Goal: Task Accomplishment & Management: Use online tool/utility

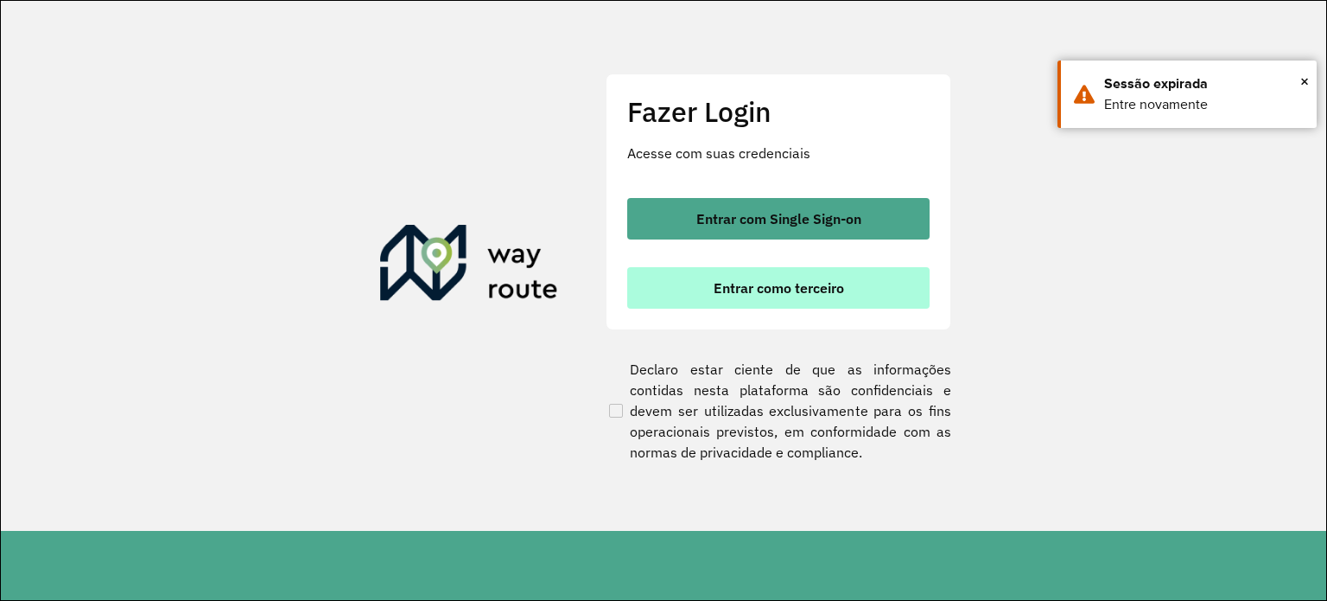
click at [855, 296] on button "Entrar como terceiro" at bounding box center [778, 287] width 302 height 41
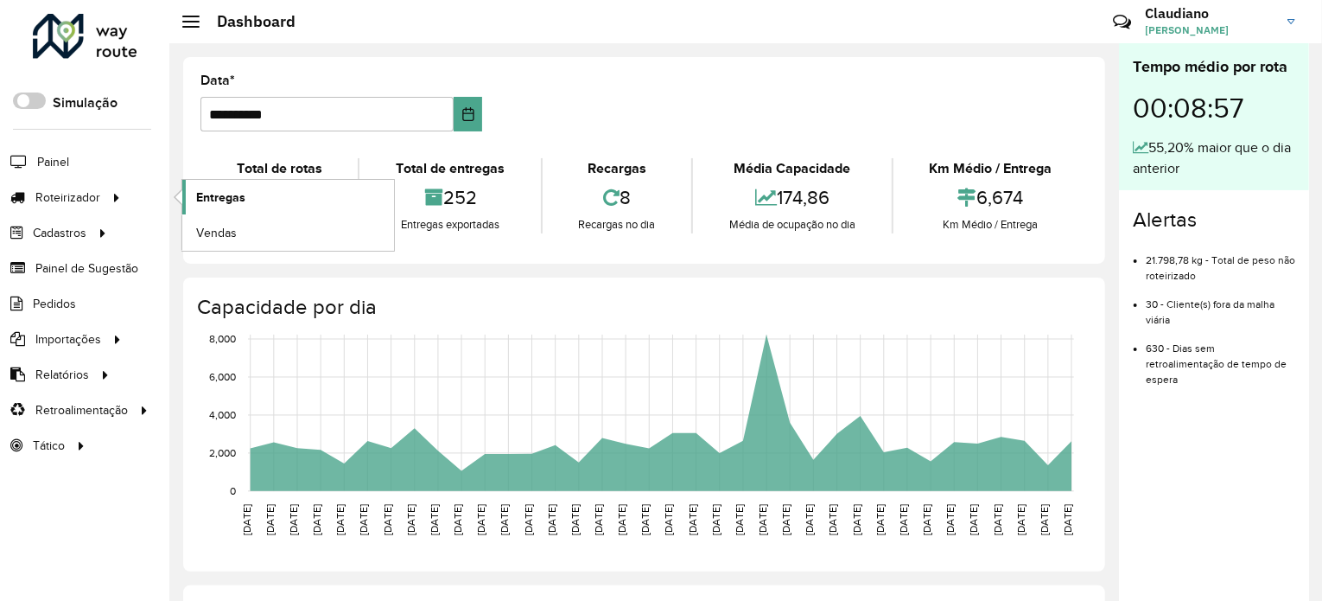
click at [301, 197] on link "Entregas" at bounding box center [288, 197] width 212 height 35
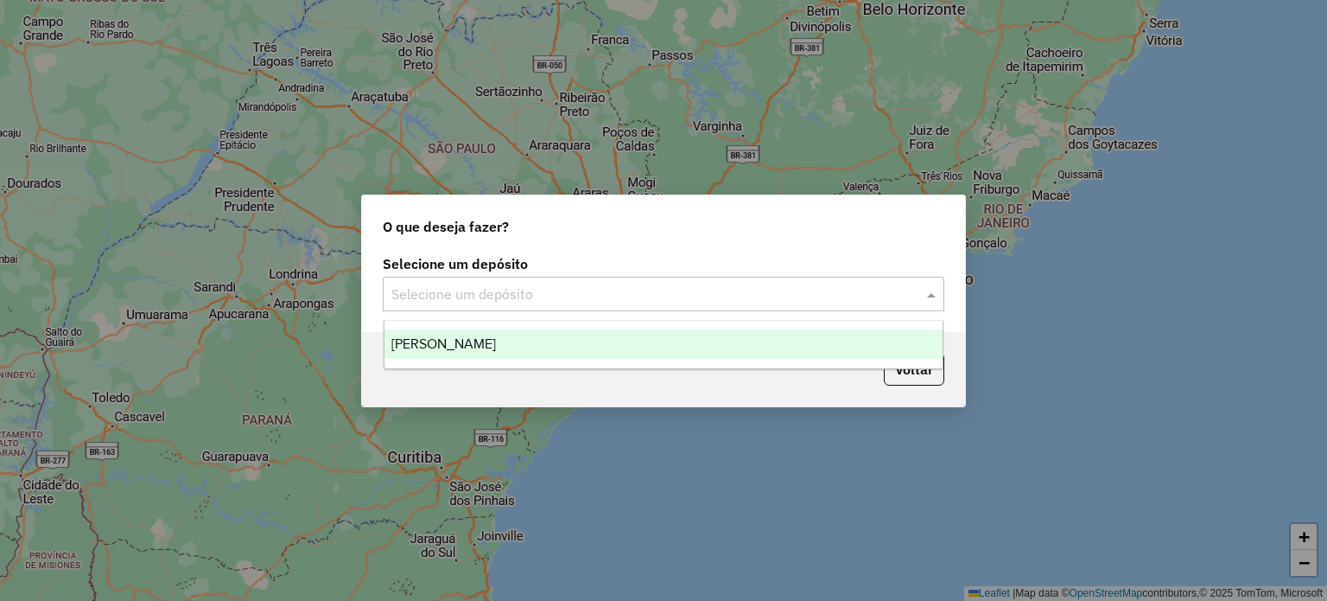
click at [721, 291] on input "text" at bounding box center [646, 294] width 510 height 21
click at [532, 354] on div "Farid - Mariana" at bounding box center [664, 343] width 559 height 29
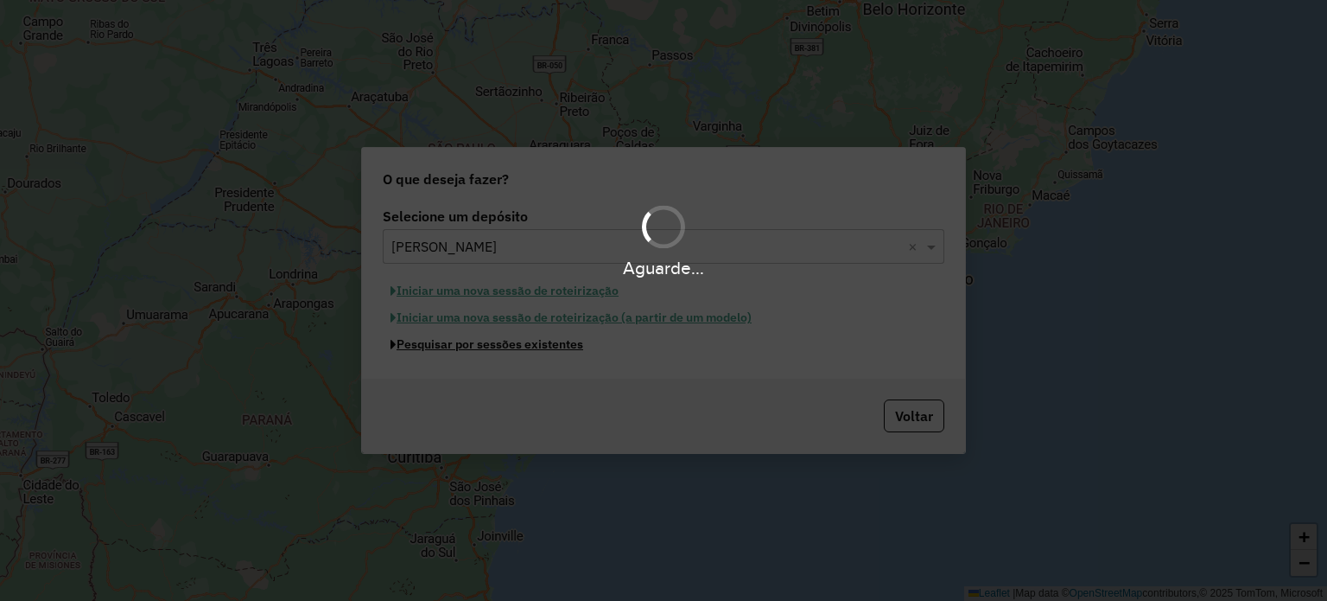
click at [533, 353] on button "Pesquisar por sessões existentes" at bounding box center [487, 344] width 208 height 27
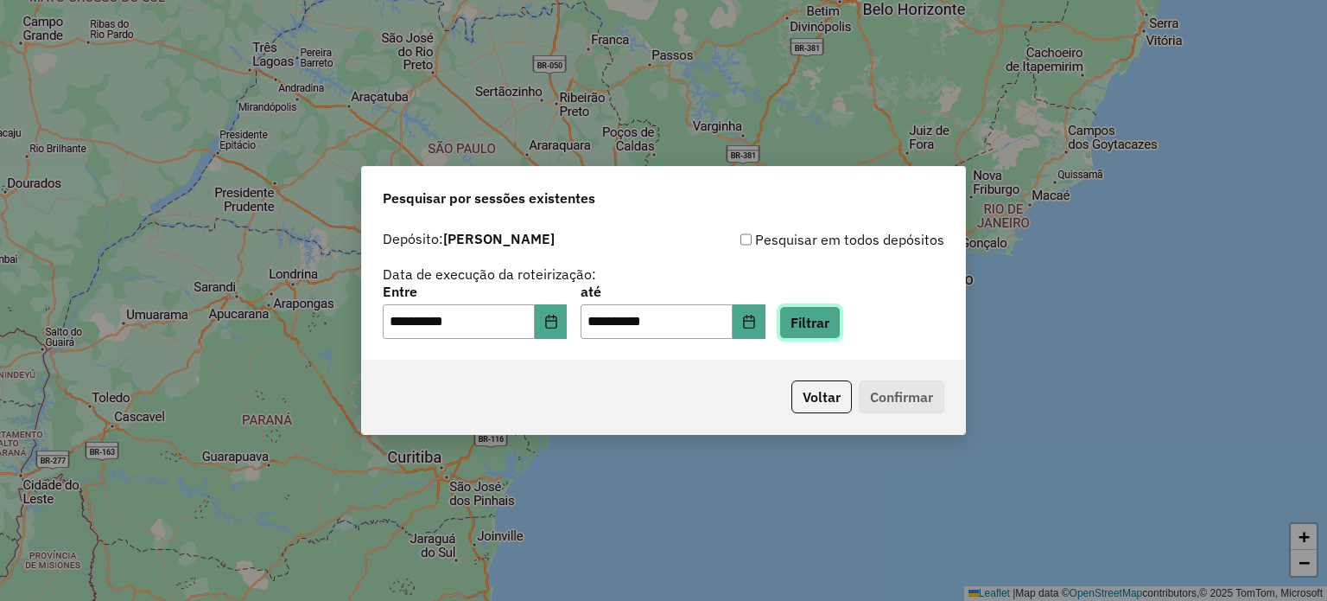
click at [841, 324] on button "Filtrar" at bounding box center [809, 322] width 61 height 33
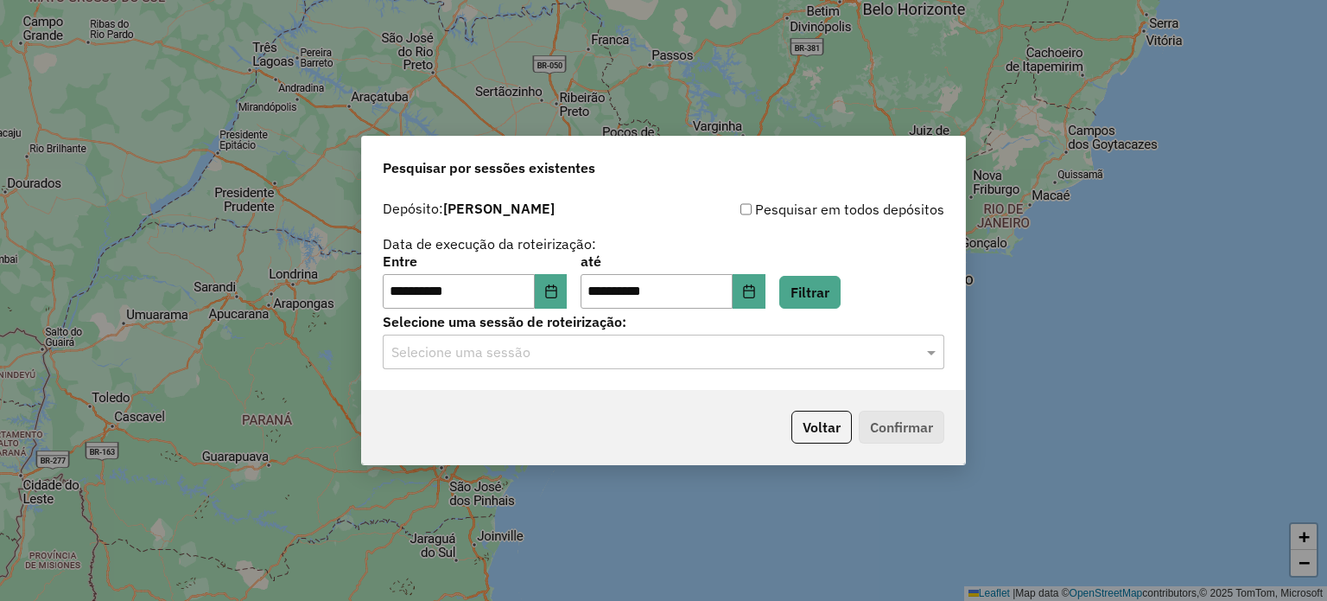
click at [567, 362] on div "Selecione uma sessão" at bounding box center [664, 351] width 562 height 35
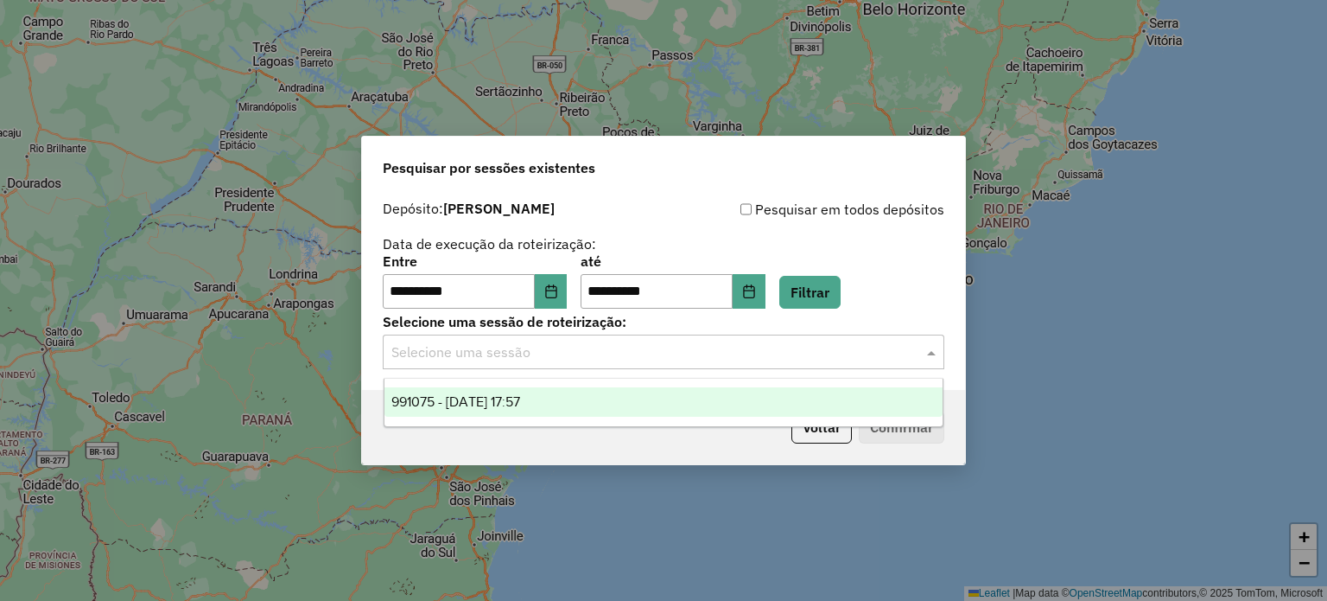
click at [556, 401] on div "991075 - 19/08/2025 17:57" at bounding box center [664, 401] width 559 height 29
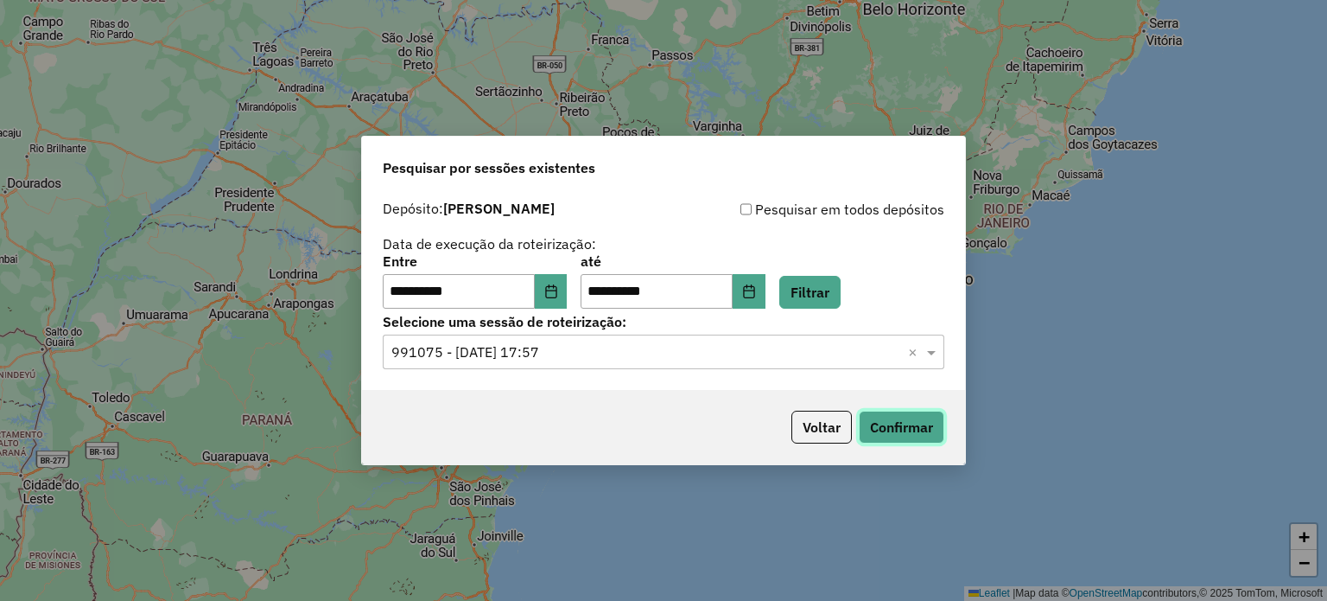
click at [924, 417] on button "Confirmar" at bounding box center [902, 426] width 86 height 33
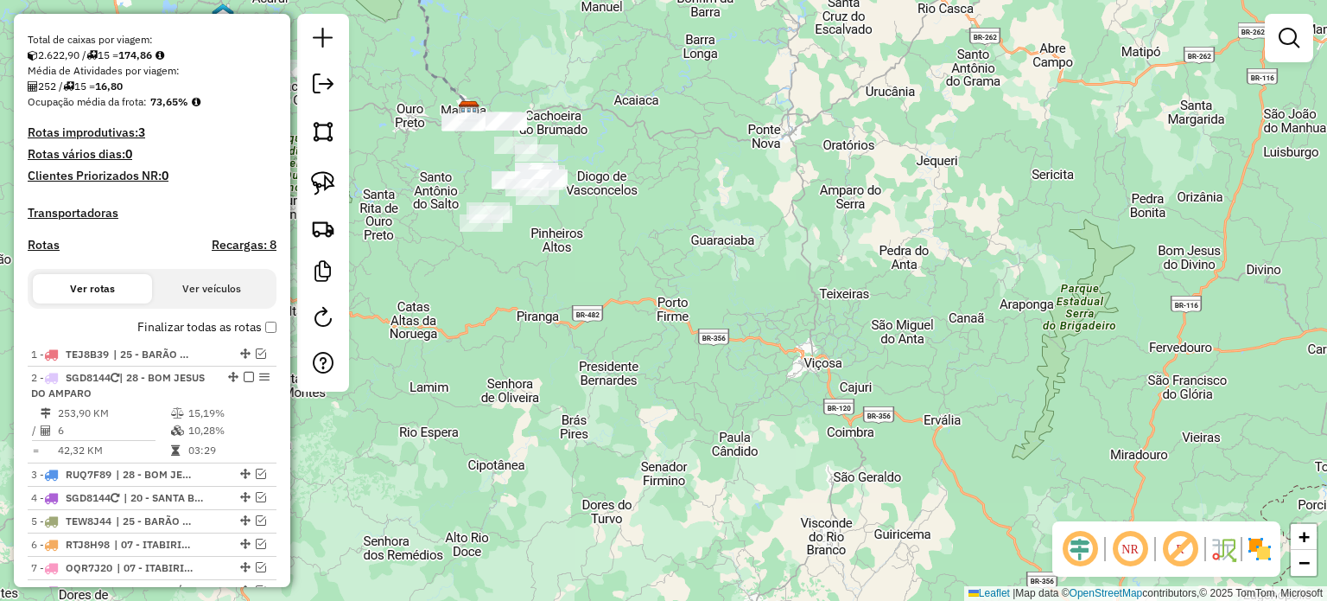
scroll to position [432, 0]
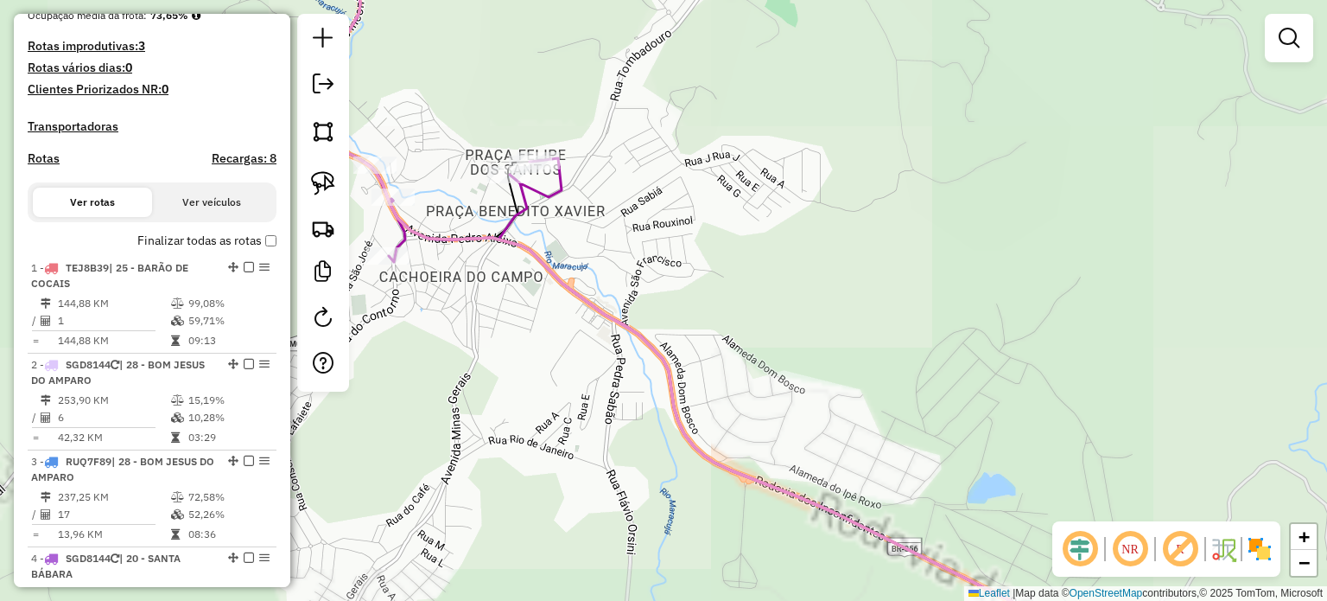
click at [522, 200] on icon at bounding box center [422, 100] width 279 height 321
select select "**********"
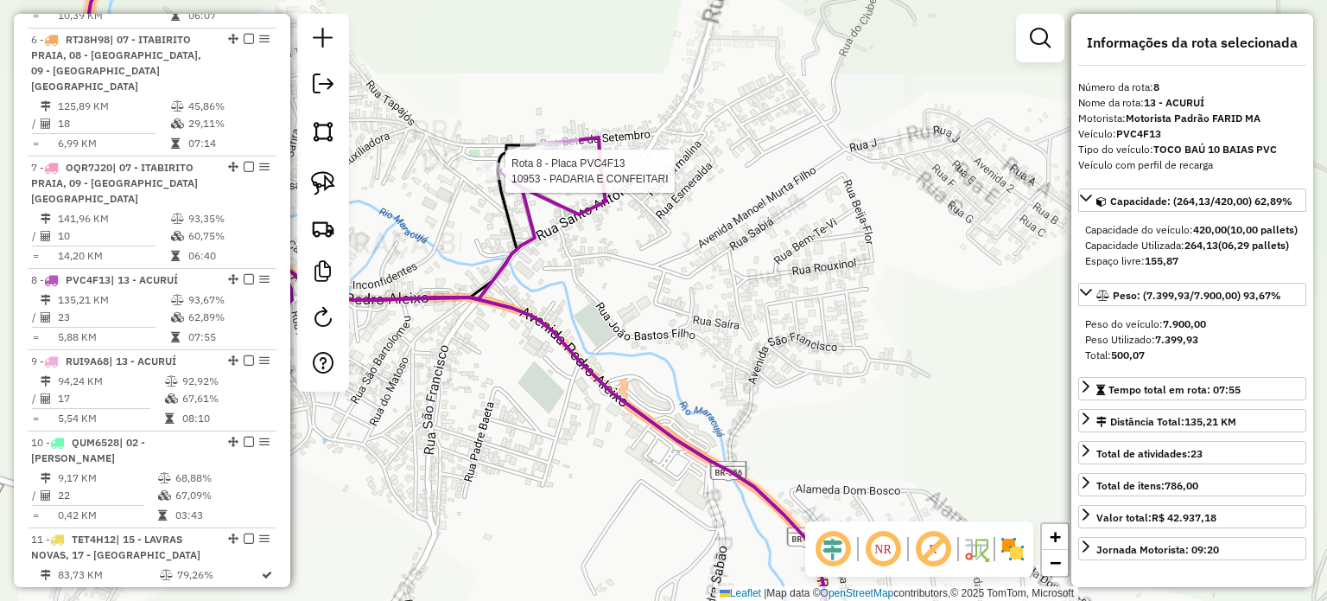
scroll to position [1382, 0]
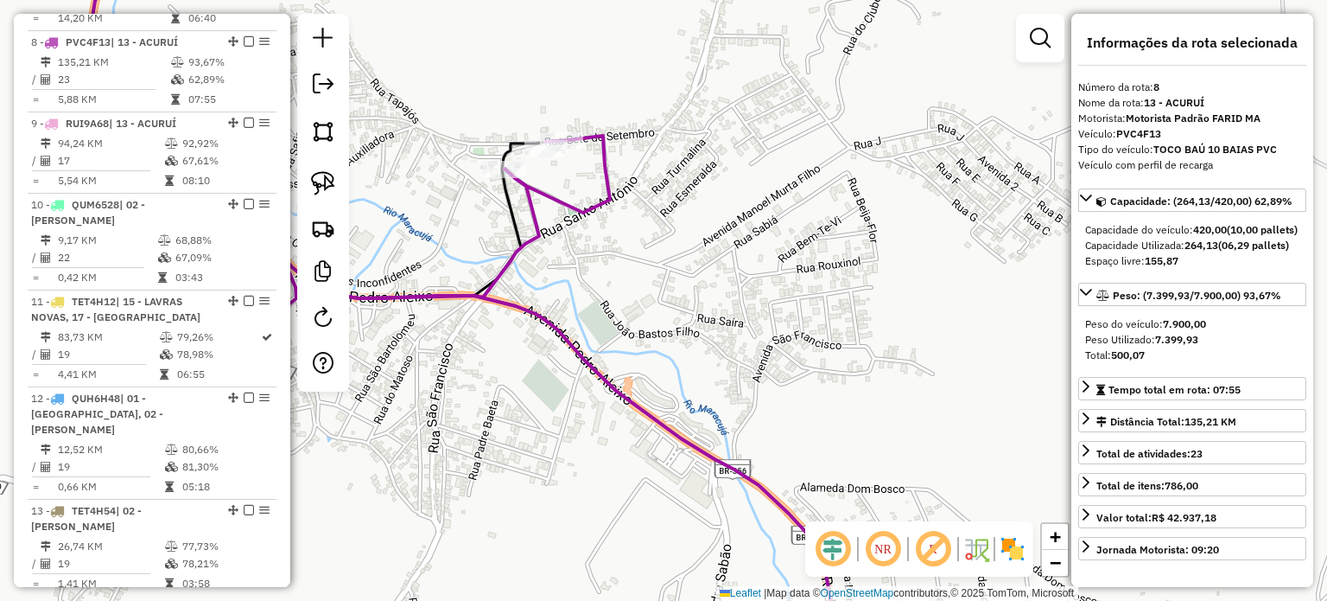
drag, startPoint x: 479, startPoint y: 270, endPoint x: 598, endPoint y: 245, distance: 122.0
click at [585, 250] on div "Rota 8 - Placa PVC4F13 10953 - PADARIA E CONFEITARI Janela de atendimento Grade…" at bounding box center [663, 300] width 1327 height 601
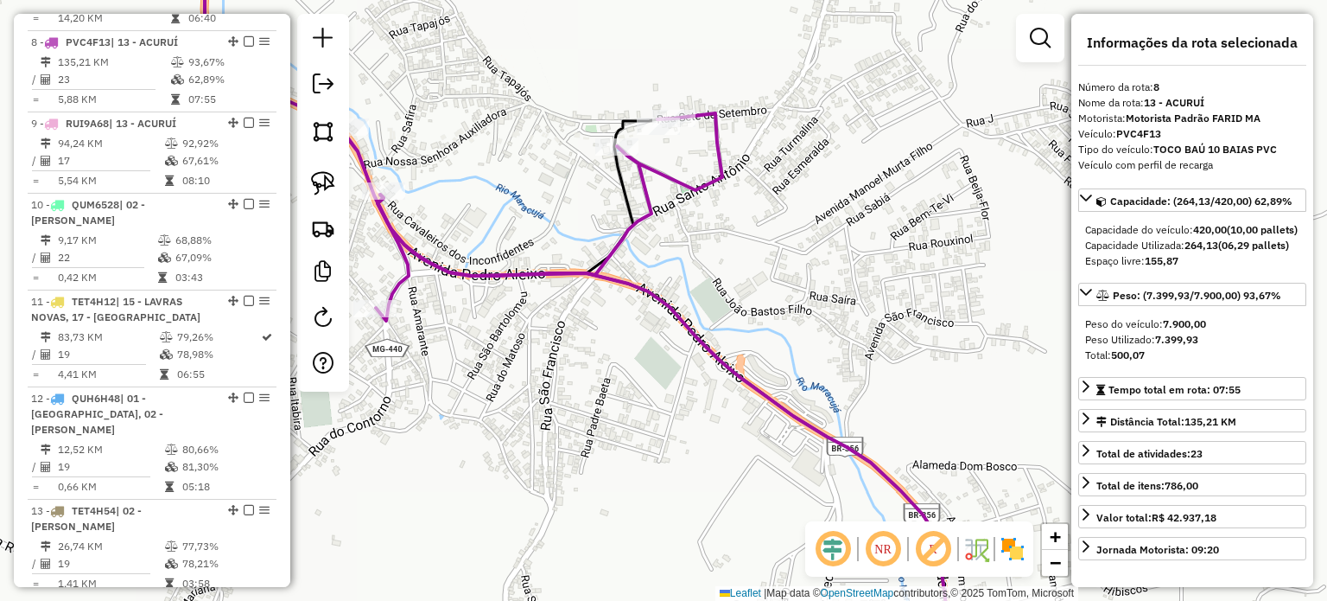
drag, startPoint x: 514, startPoint y: 238, endPoint x: 536, endPoint y: 234, distance: 21.9
click at [535, 234] on div "Janela de atendimento Grade de atendimento Capacidade Transportadoras Veículos …" at bounding box center [663, 300] width 1327 height 601
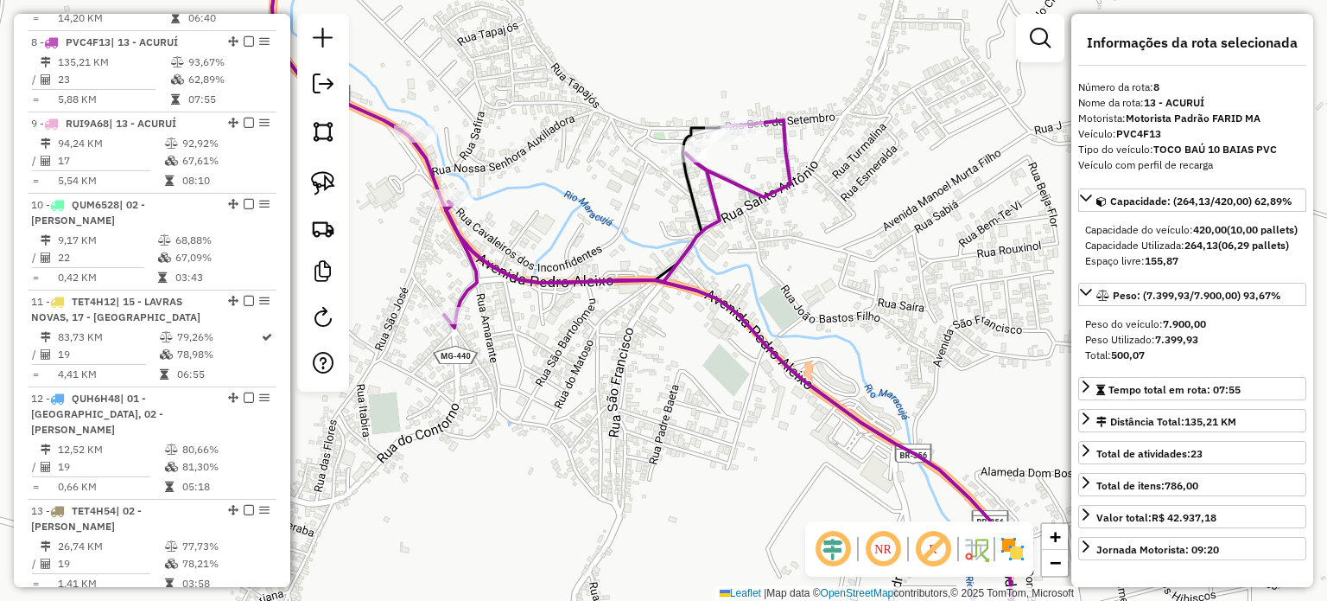
drag, startPoint x: 384, startPoint y: 262, endPoint x: 523, endPoint y: 280, distance: 140.3
click at [456, 273] on div "Rota 8 - Placa PVC4F13 18370 - [PERSON_NAME] BUFFET Janela de atendimento Grade…" at bounding box center [663, 300] width 1327 height 601
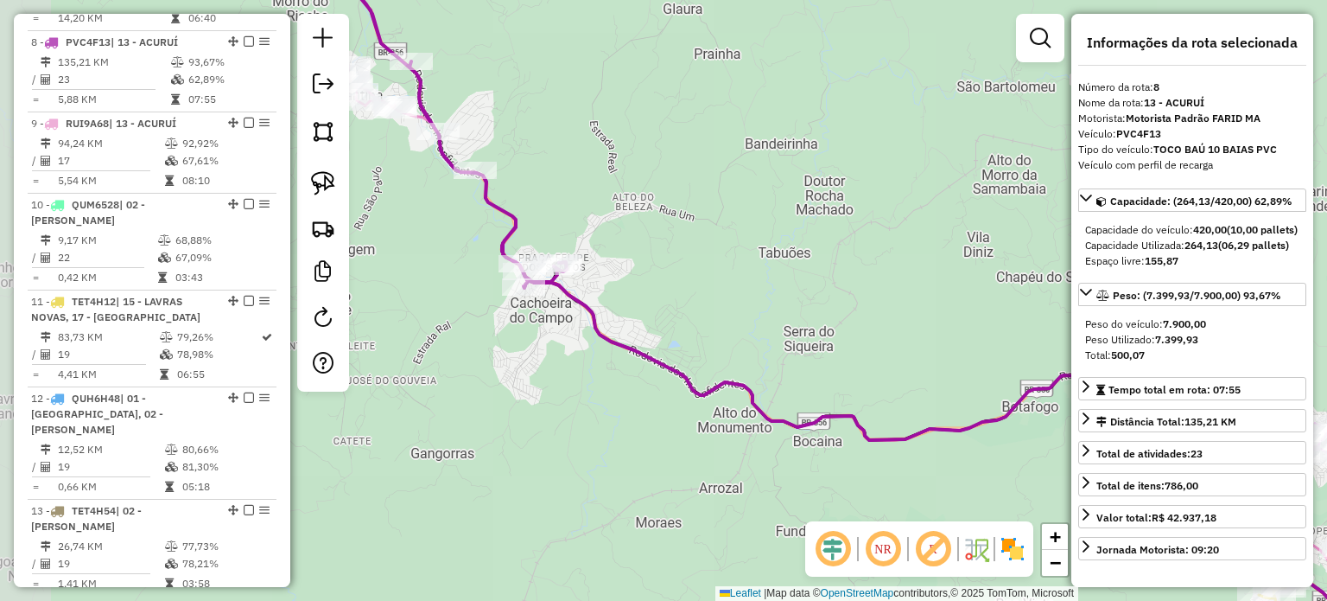
click at [502, 372] on div "Rota 8 - Placa PVC4F13 10967 - MARIA DE LOURDES SEA Janela de atendimento Grade…" at bounding box center [663, 300] width 1327 height 601
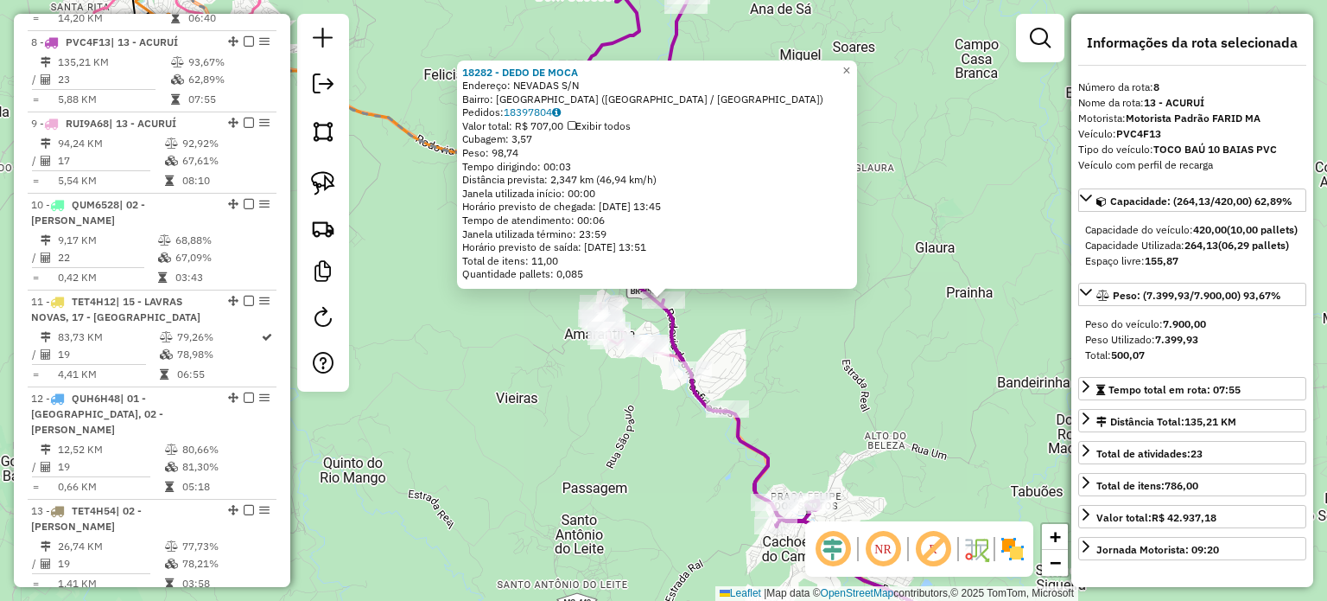
click at [485, 321] on div "18282 - DEDO DE MOCA Endereço: NEVADAS S/N Bairro: [GEOGRAPHIC_DATA] ([GEOGRAPH…" at bounding box center [663, 300] width 1327 height 601
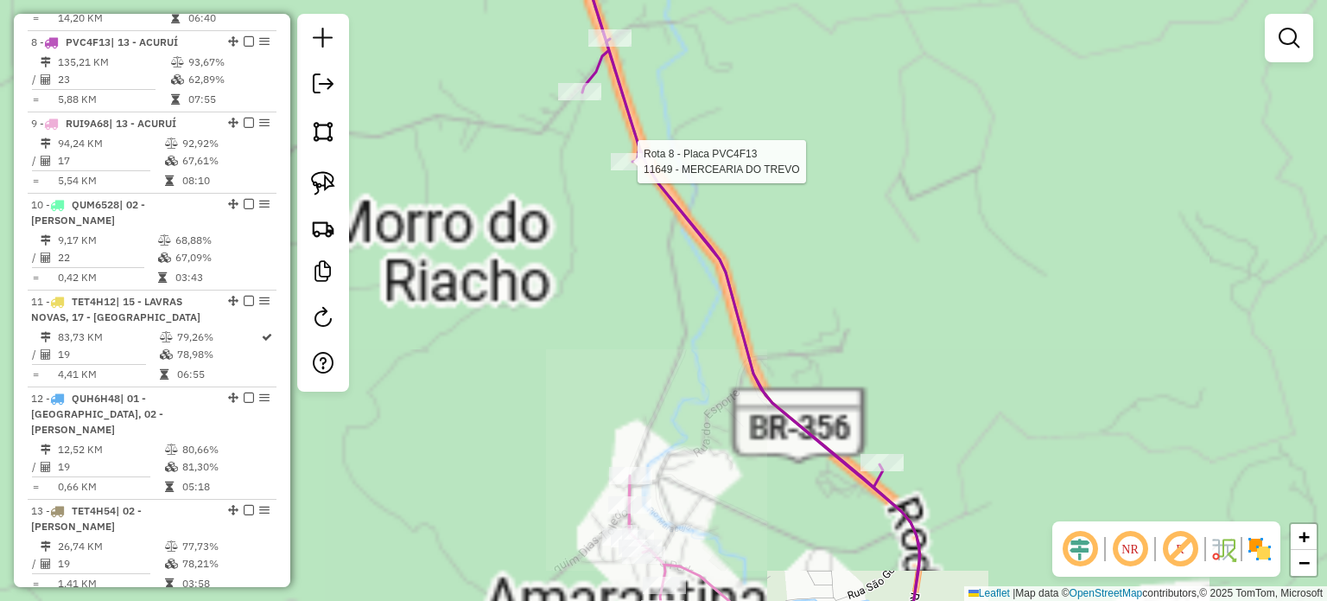
select select "**********"
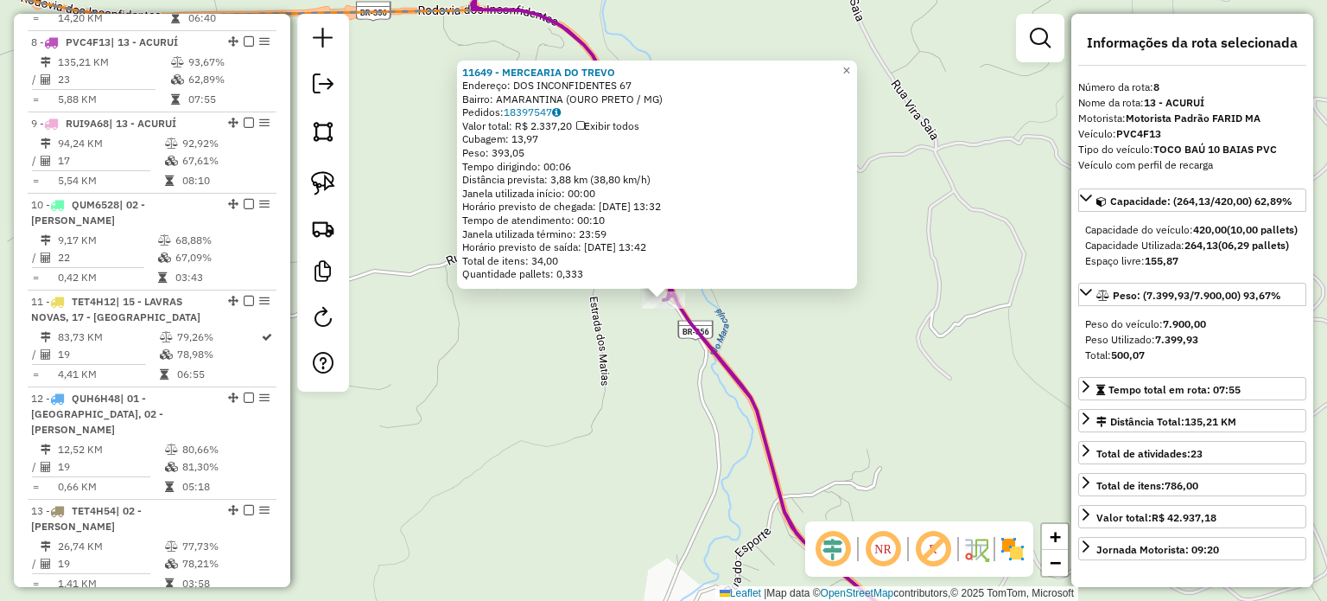
click at [560, 297] on div "11649 - MERCEARIA DO TREVO Endereço: DOS INCONFIDENTES 67 Bairro: AMARANTINA (O…" at bounding box center [663, 300] width 1327 height 601
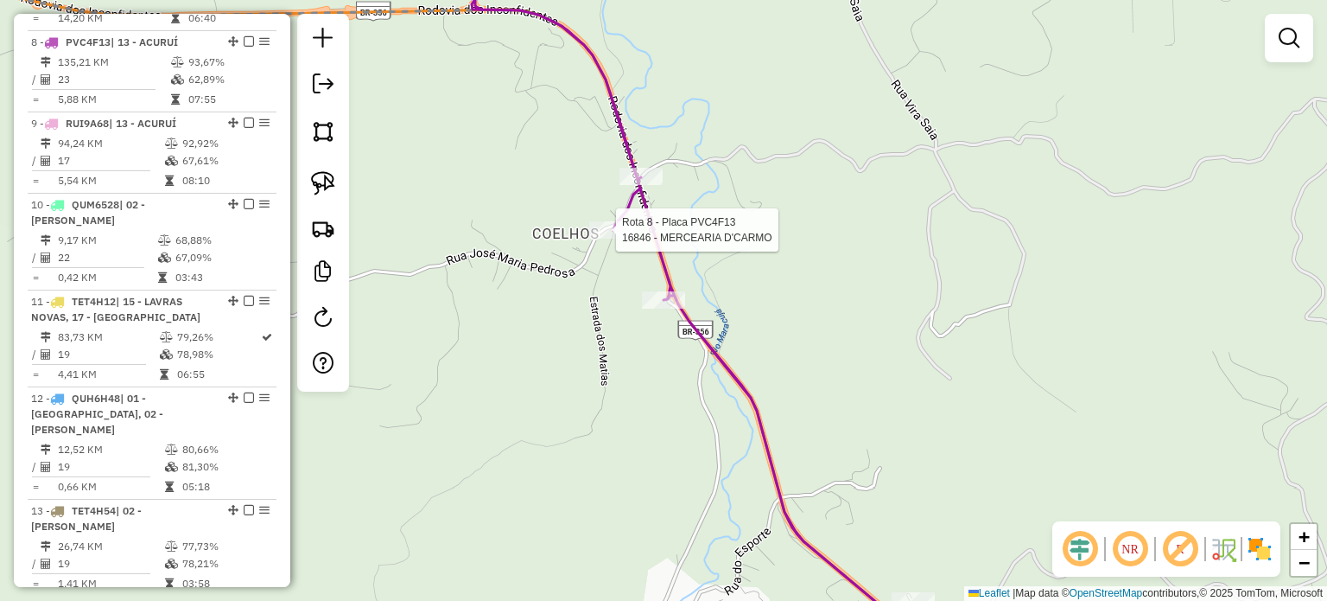
select select "**********"
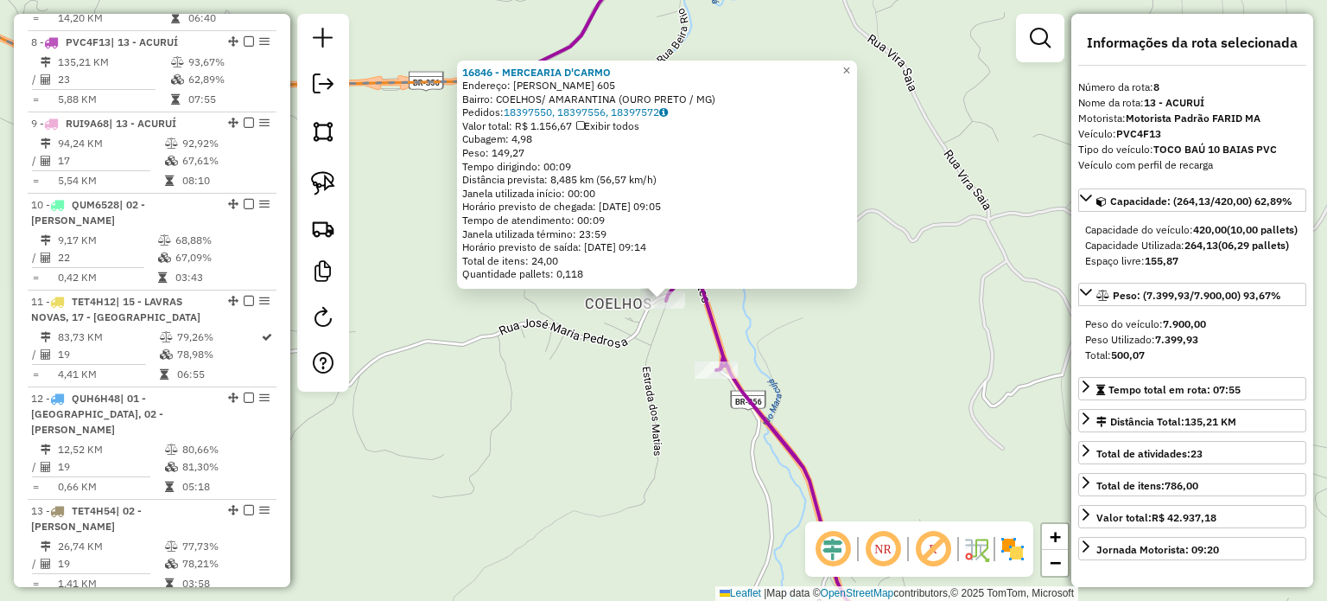
click at [593, 360] on div "16846 - MERCEARIA D'CARMO Endereço: [PERSON_NAME][STREET_ADDRESS] Bairro: COELH…" at bounding box center [663, 300] width 1327 height 601
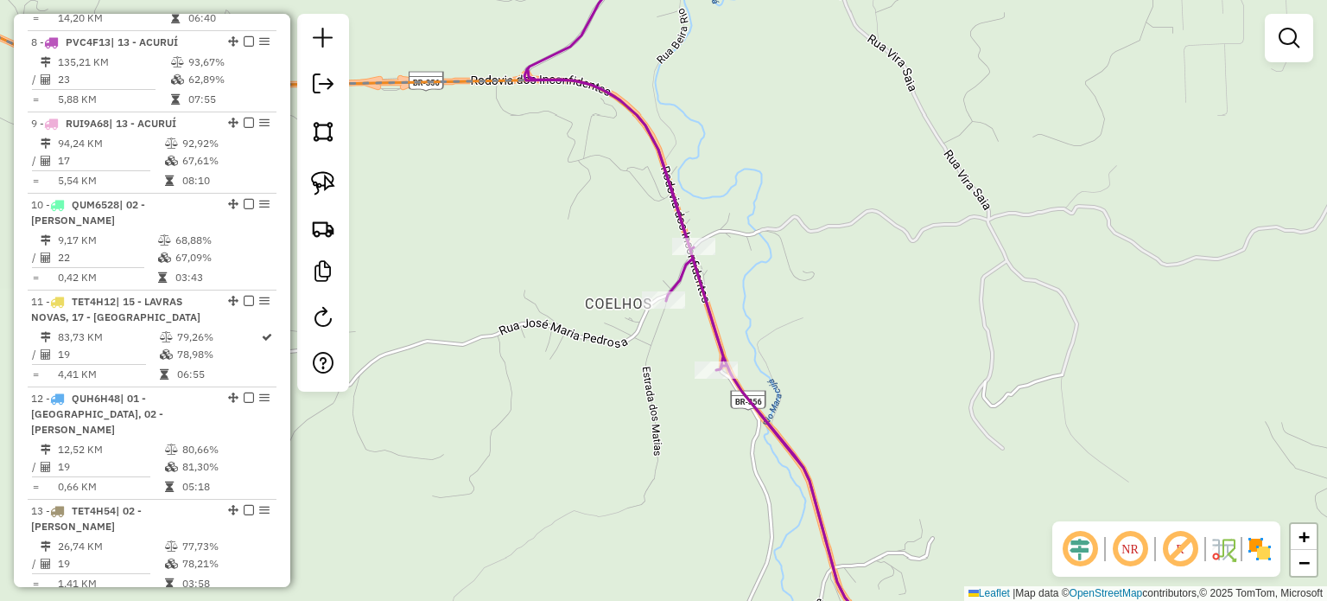
click at [708, 255] on div at bounding box center [693, 246] width 43 height 17
select select "**********"
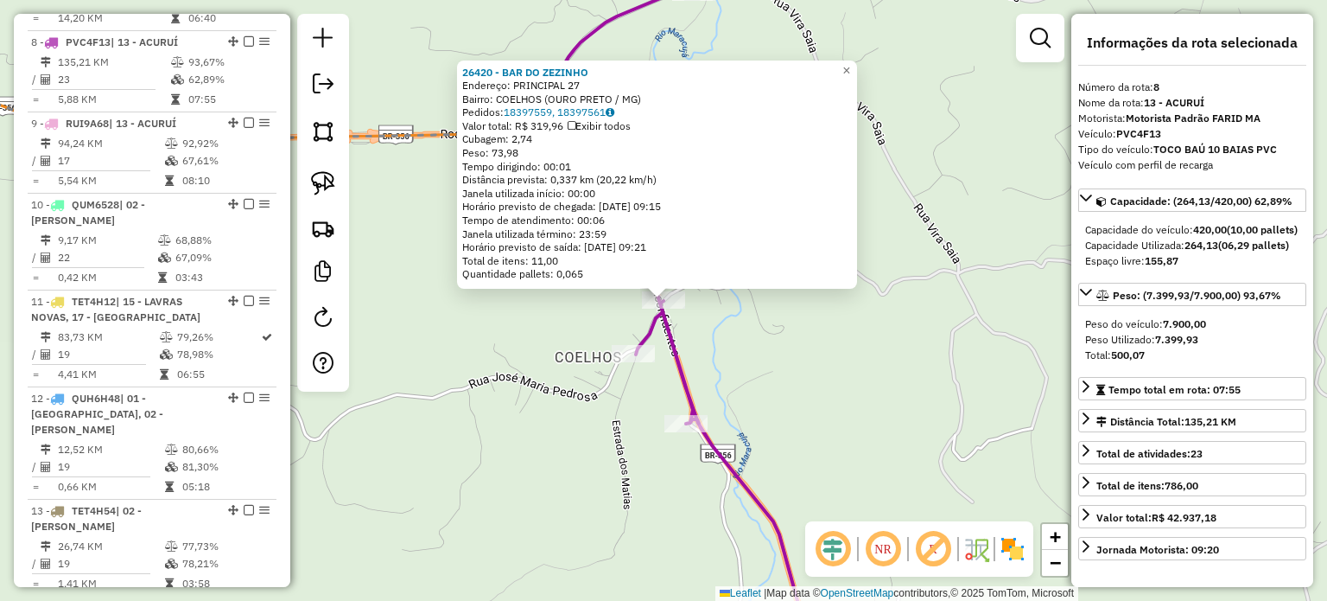
click at [735, 340] on div "26420 - BAR DO ZEZINHO Endereço: PRINCIPAL 27 Bairro: COELHOS ([GEOGRAPHIC_DATA…" at bounding box center [663, 300] width 1327 height 601
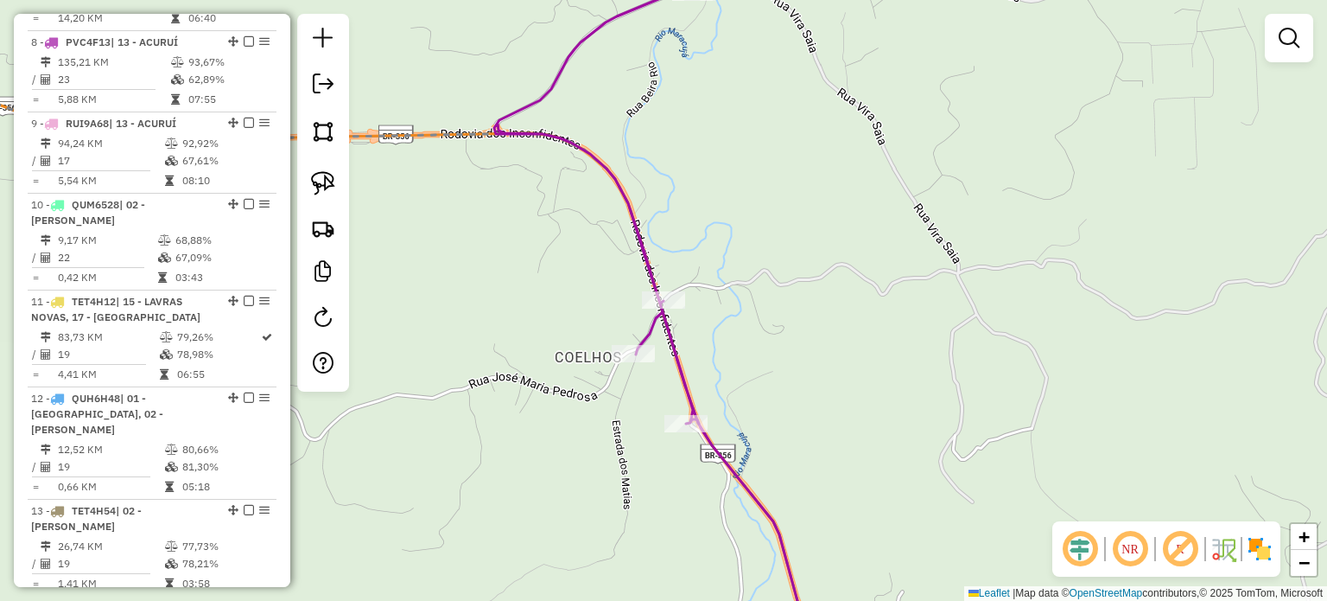
drag, startPoint x: 820, startPoint y: 406, endPoint x: 574, endPoint y: 117, distance: 380.1
click at [590, 141] on div "Janela de atendimento Grade de atendimento Capacidade Transportadoras Veículos …" at bounding box center [663, 300] width 1327 height 601
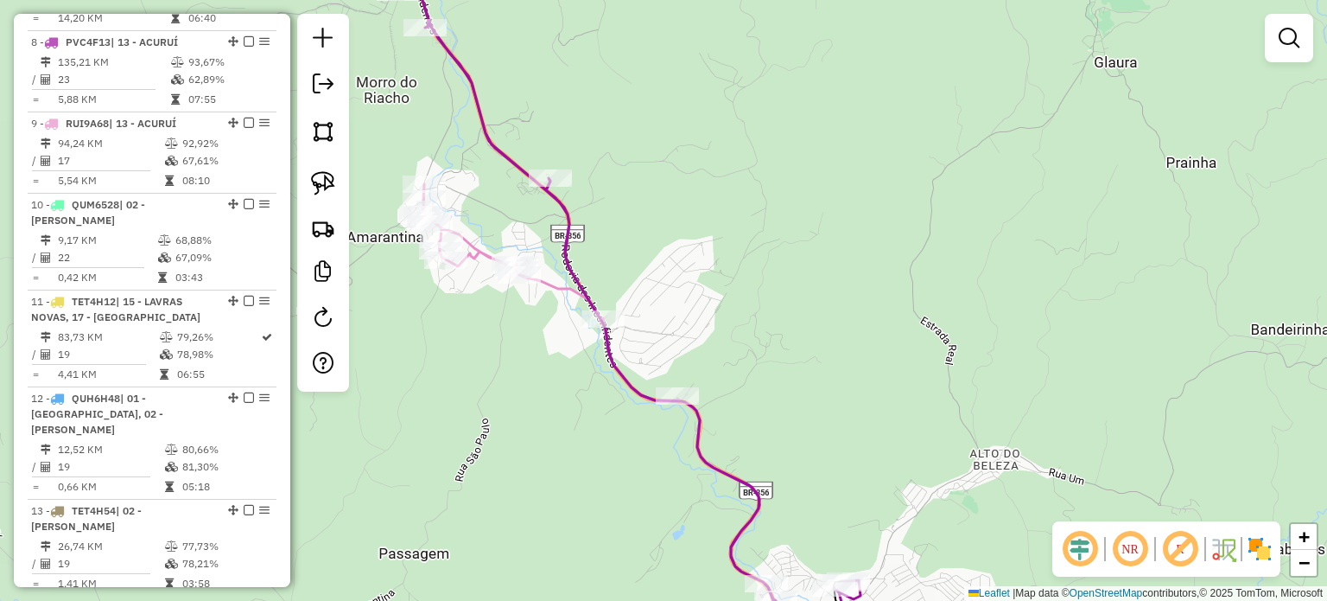
drag, startPoint x: 518, startPoint y: 381, endPoint x: 563, endPoint y: 258, distance: 130.4
click at [544, 304] on div "Janela de atendimento Grade de atendimento Capacidade Transportadoras Veículos …" at bounding box center [663, 300] width 1327 height 601
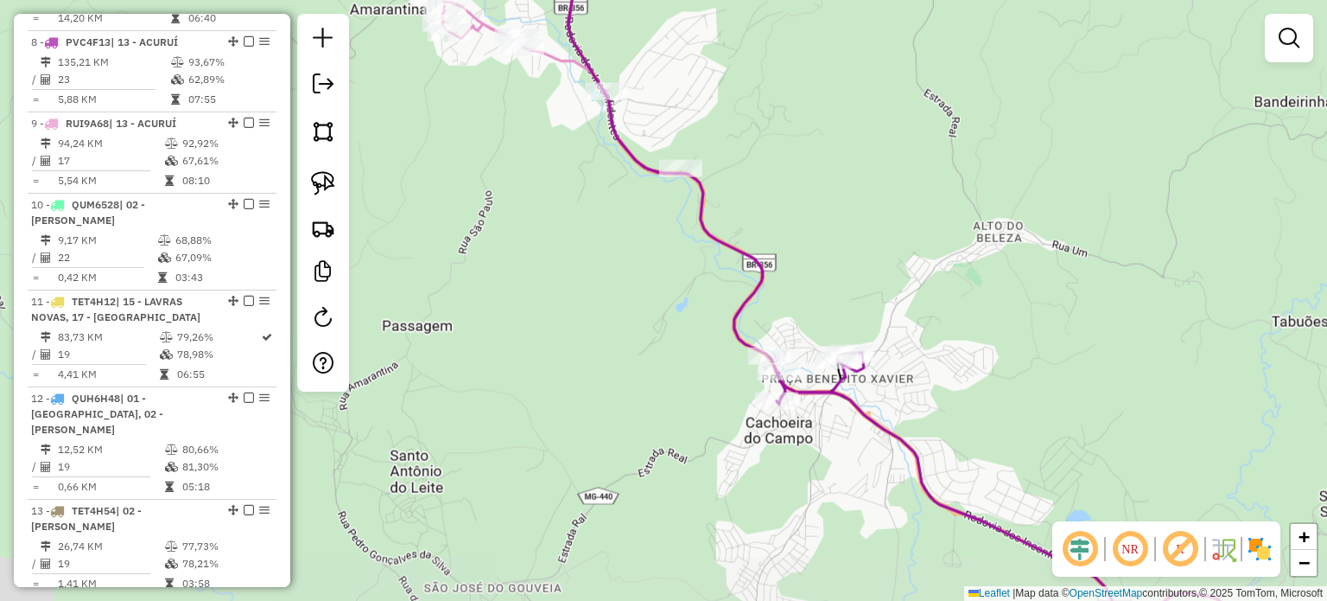
drag, startPoint x: 653, startPoint y: 355, endPoint x: 592, endPoint y: 320, distance: 70.8
click at [592, 320] on div "Janela de atendimento Grade de atendimento Capacidade Transportadoras Veículos …" at bounding box center [663, 300] width 1327 height 601
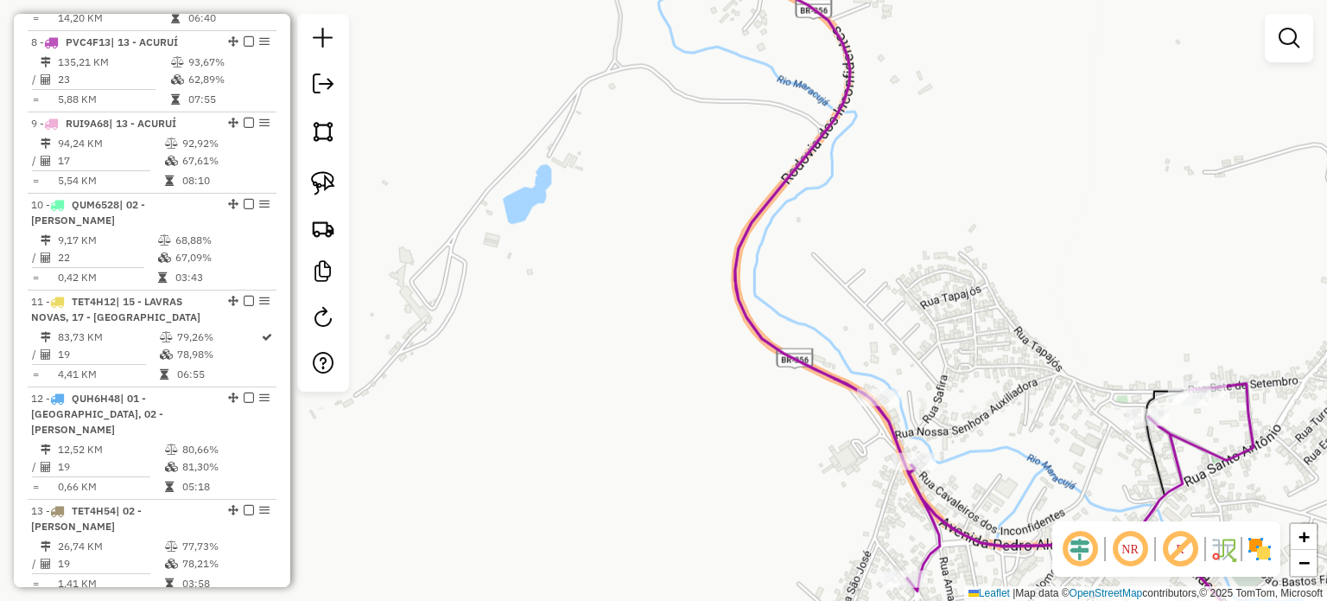
click at [926, 525] on icon at bounding box center [966, 265] width 575 height 651
select select "**********"
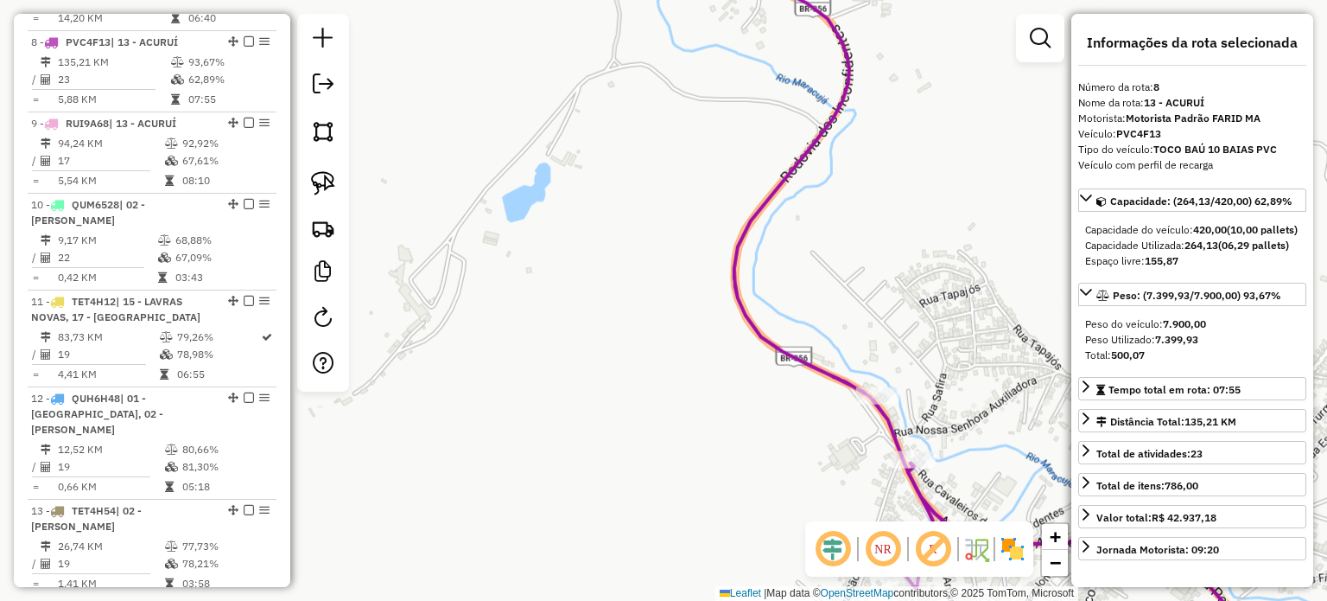
drag, startPoint x: 995, startPoint y: 456, endPoint x: 888, endPoint y: 303, distance: 186.7
click at [906, 327] on div "Janela de atendimento Grade de atendimento Capacidade Transportadoras Veículos …" at bounding box center [663, 300] width 1327 height 601
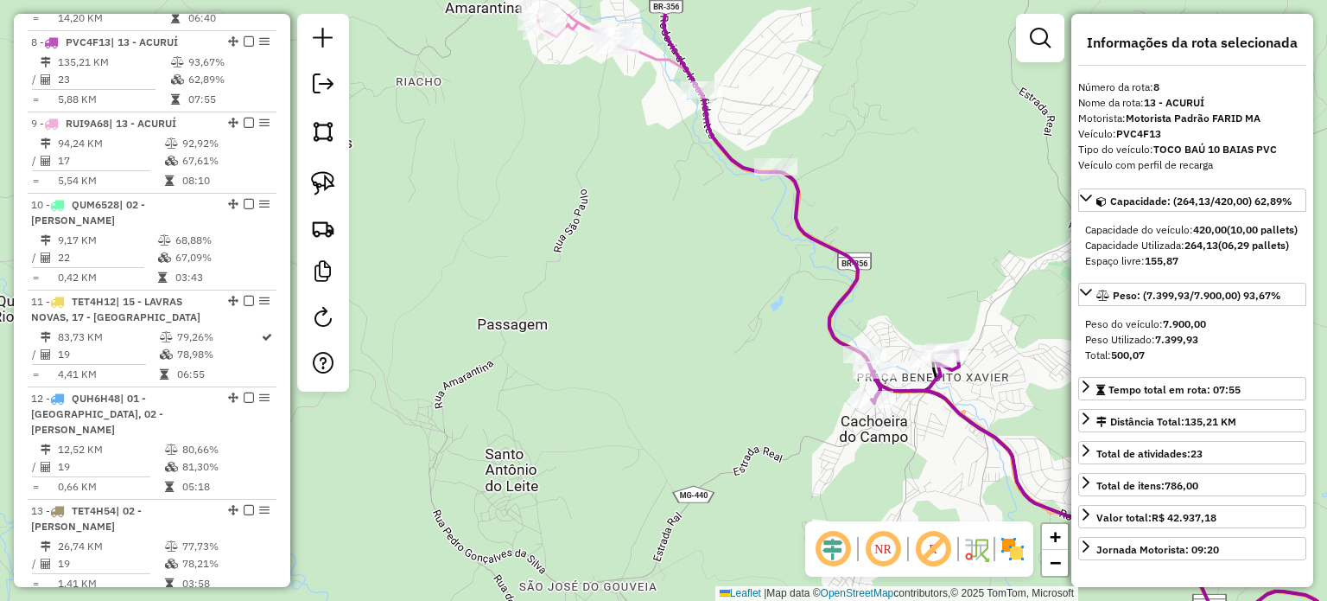
drag, startPoint x: 739, startPoint y: 238, endPoint x: 785, endPoint y: 410, distance: 177.1
click at [785, 408] on div "Janela de atendimento Grade de atendimento Capacidade Transportadoras Veículos …" at bounding box center [663, 300] width 1327 height 601
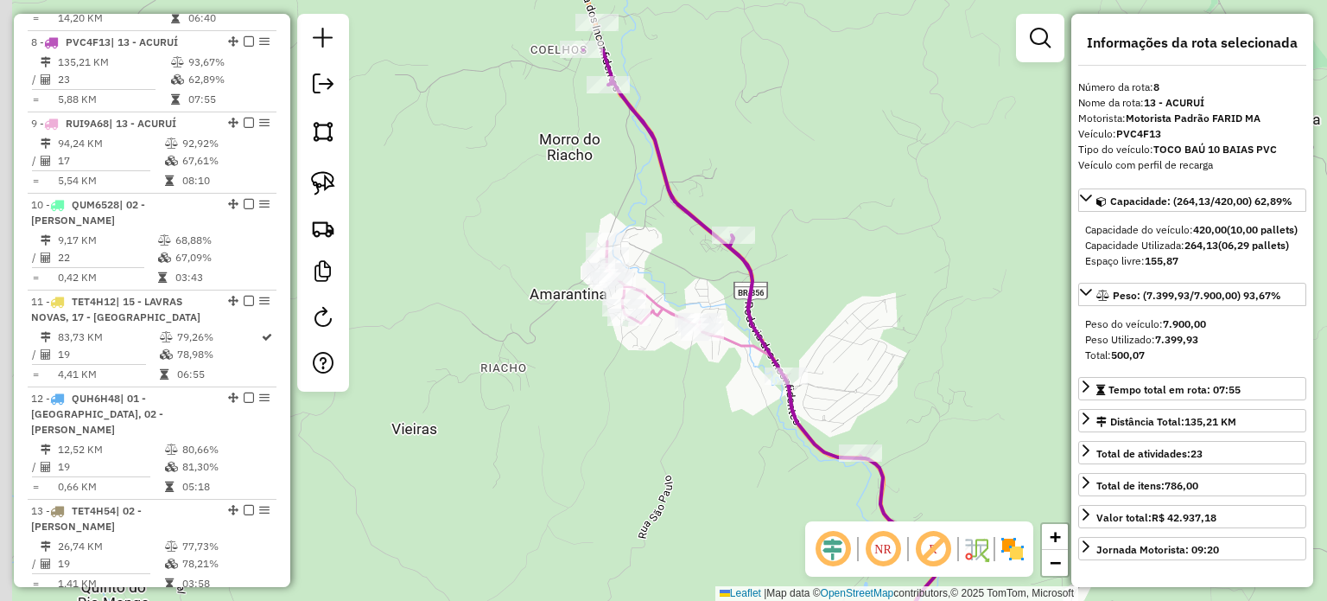
drag, startPoint x: 727, startPoint y: 189, endPoint x: 731, endPoint y: 260, distance: 71.0
click at [745, 257] on div "Janela de atendimento Grade de atendimento Capacidade Transportadoras Veículos …" at bounding box center [663, 300] width 1327 height 601
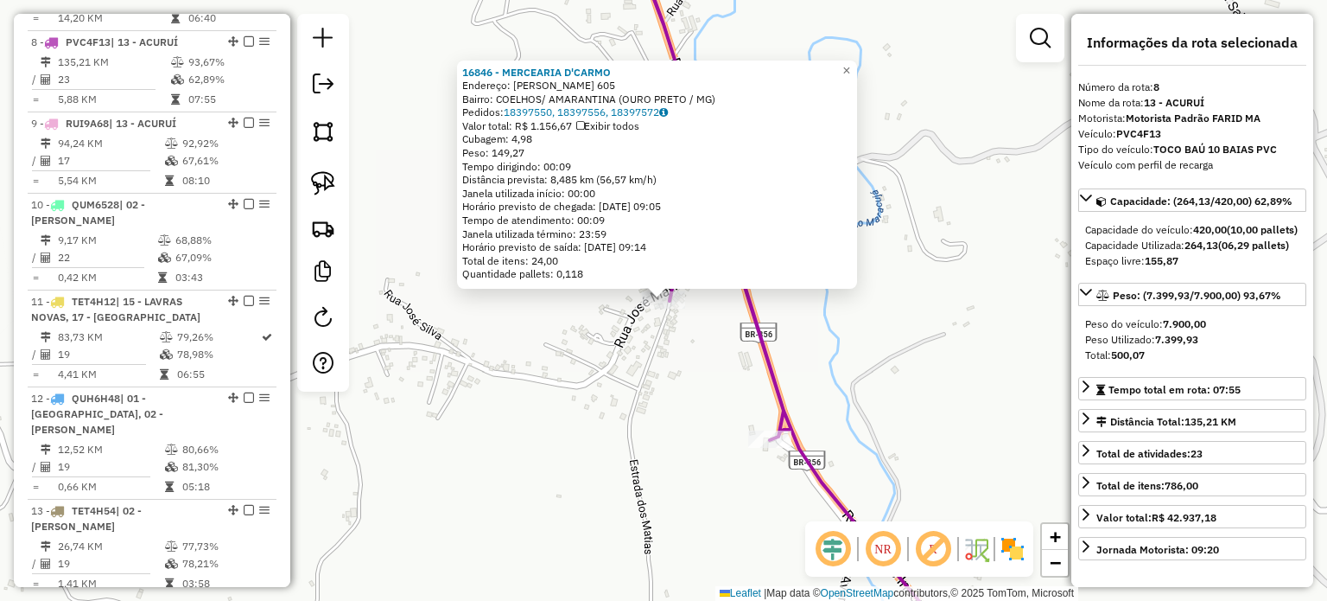
click at [658, 319] on div "Rota 8 - Placa PVC4F13 16846 - MERCEARIA D'CARMO 16846 - MERCEARIA D'CARMO Ende…" at bounding box center [663, 300] width 1327 height 601
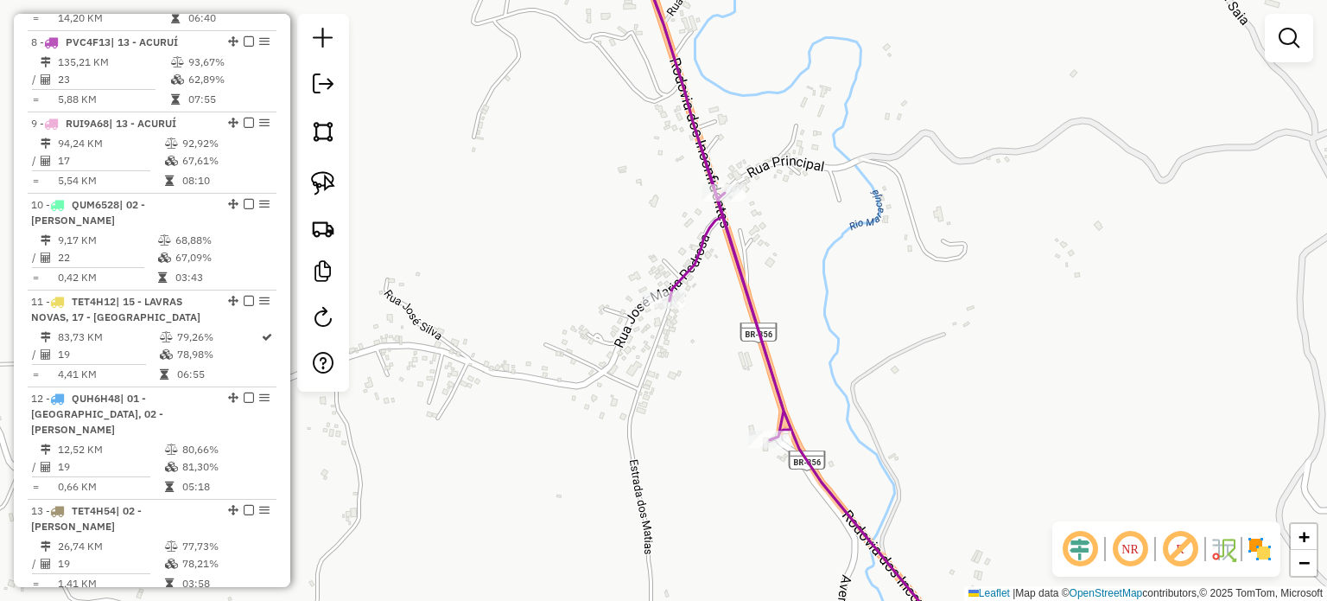
click at [713, 383] on div "Janela de atendimento Grade de atendimento Capacidade Transportadoras Veículos …" at bounding box center [663, 300] width 1327 height 601
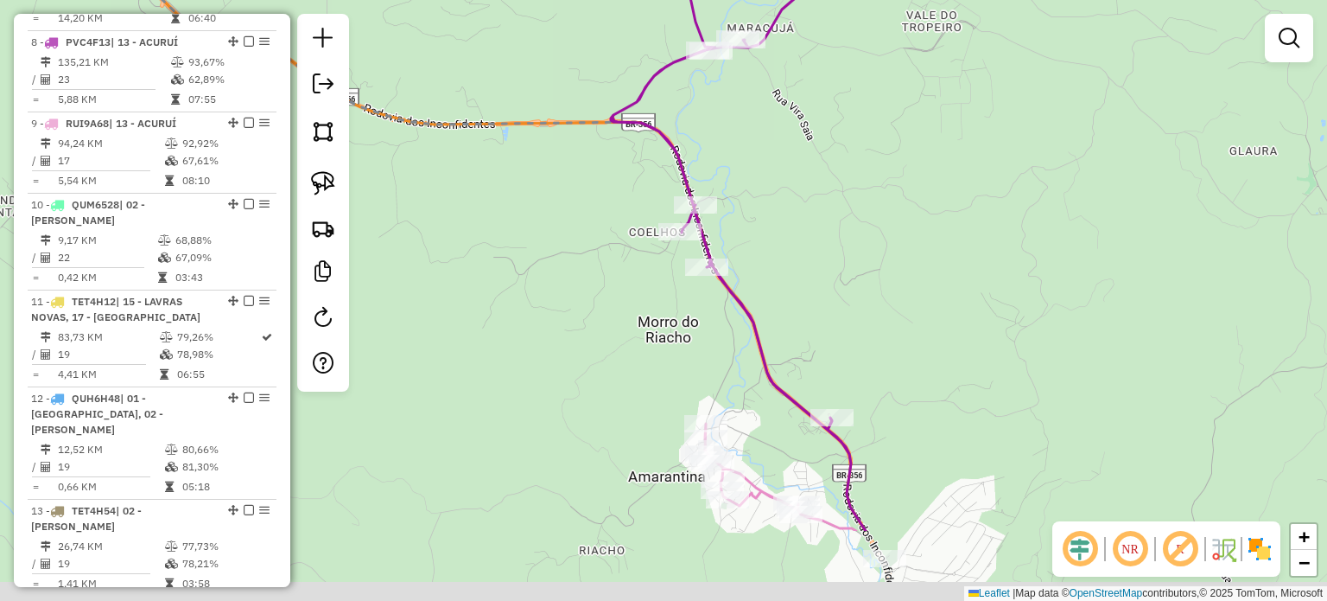
drag, startPoint x: 825, startPoint y: 279, endPoint x: 829, endPoint y: 180, distance: 99.4
click at [811, 188] on div "Janela de atendimento Grade de atendimento Capacidade Transportadoras Veículos …" at bounding box center [663, 300] width 1327 height 601
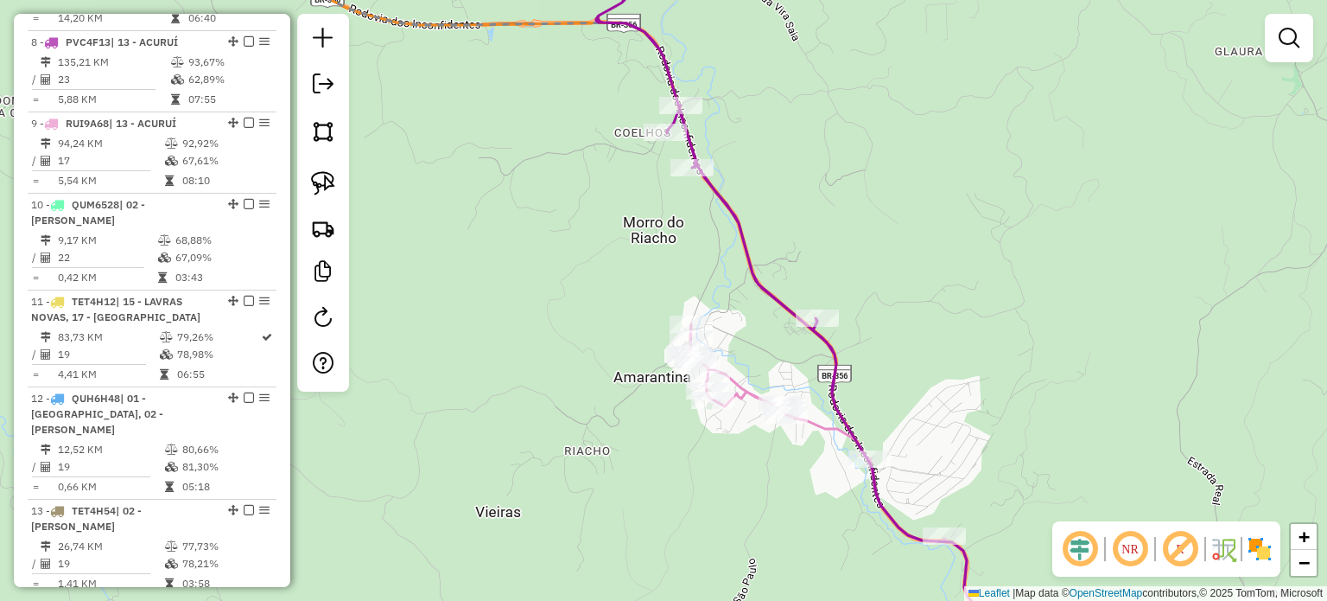
drag, startPoint x: 1018, startPoint y: 300, endPoint x: 894, endPoint y: 169, distance: 179.7
click at [900, 175] on div "Janela de atendimento Grade de atendimento Capacidade Transportadoras Veículos …" at bounding box center [663, 300] width 1327 height 601
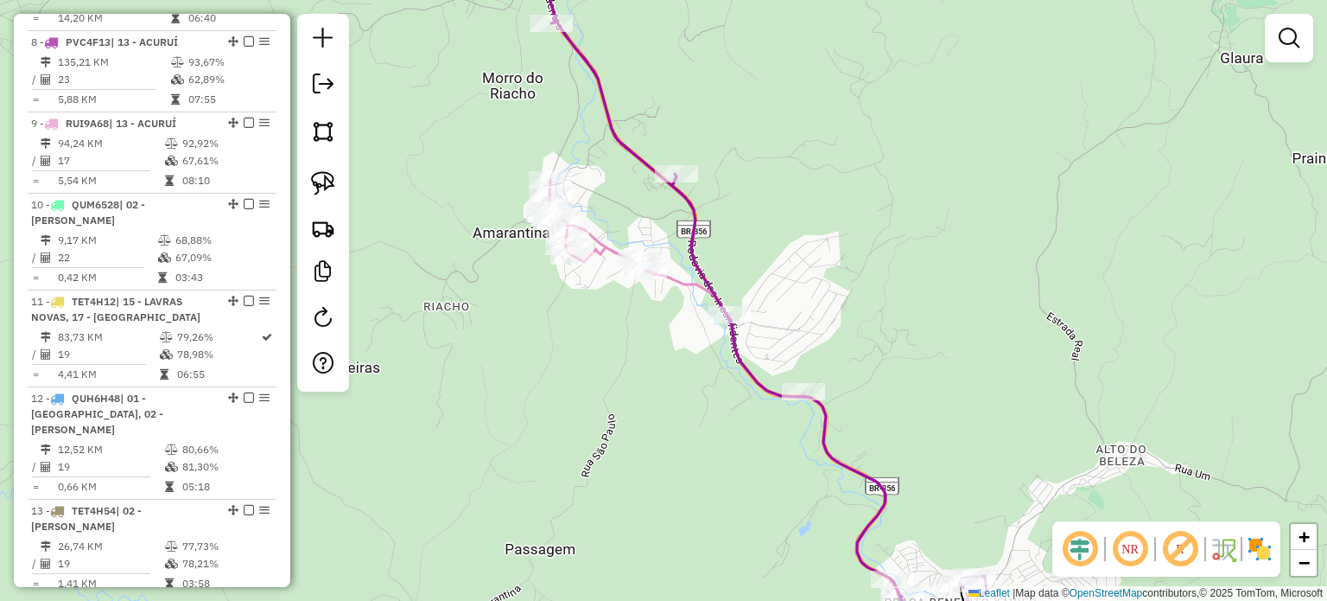
drag, startPoint x: 951, startPoint y: 269, endPoint x: 937, endPoint y: 110, distance: 159.6
click at [938, 118] on div "Janela de atendimento Grade de atendimento Capacidade Transportadoras Veículos …" at bounding box center [663, 300] width 1327 height 601
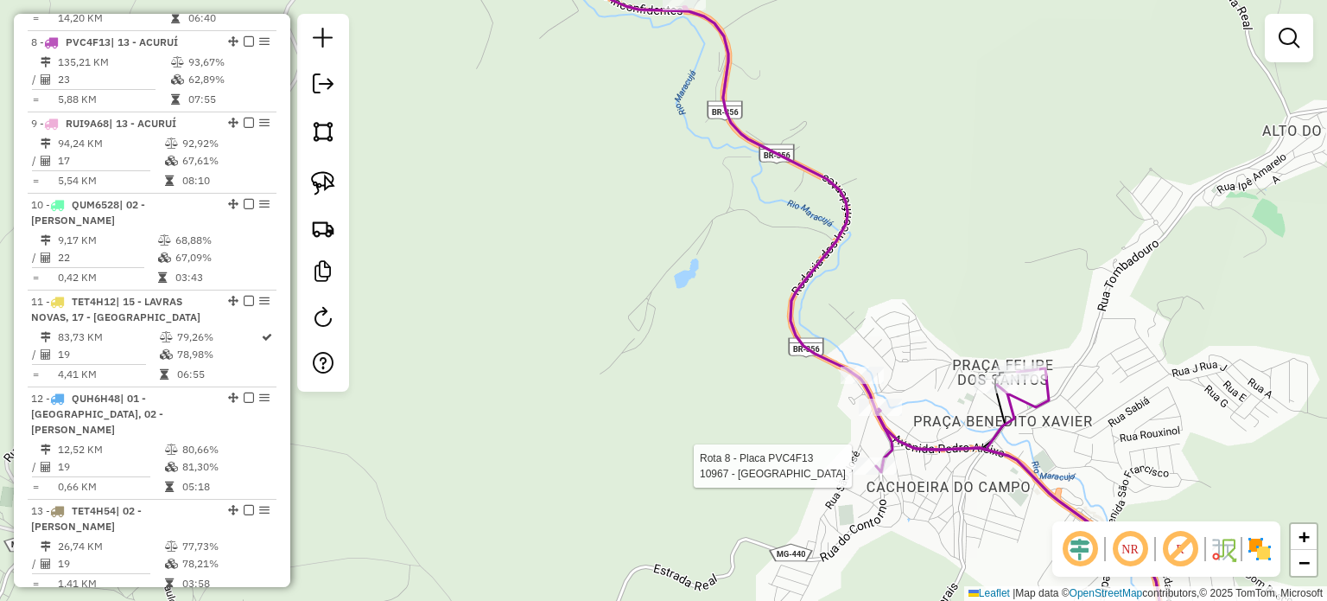
select select "**********"
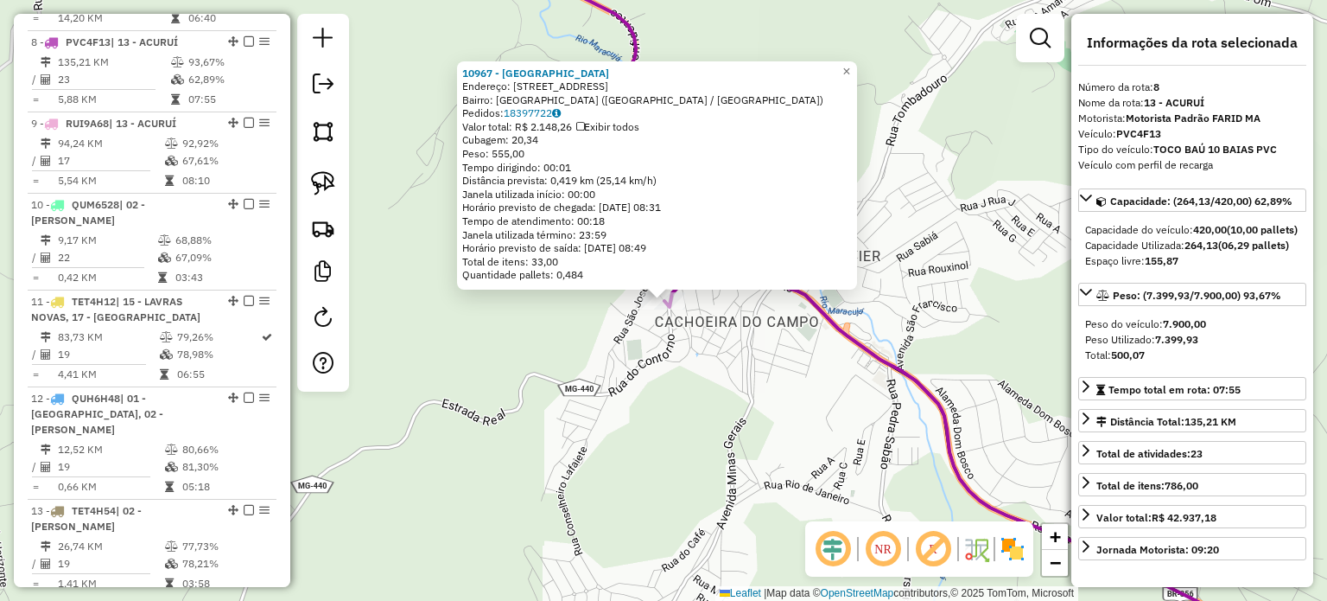
click at [650, 382] on div "10967 - [PERSON_NAME][GEOGRAPHIC_DATA] Endereço: R BELA VISTA 120 Bairro: [GEOG…" at bounding box center [663, 300] width 1327 height 601
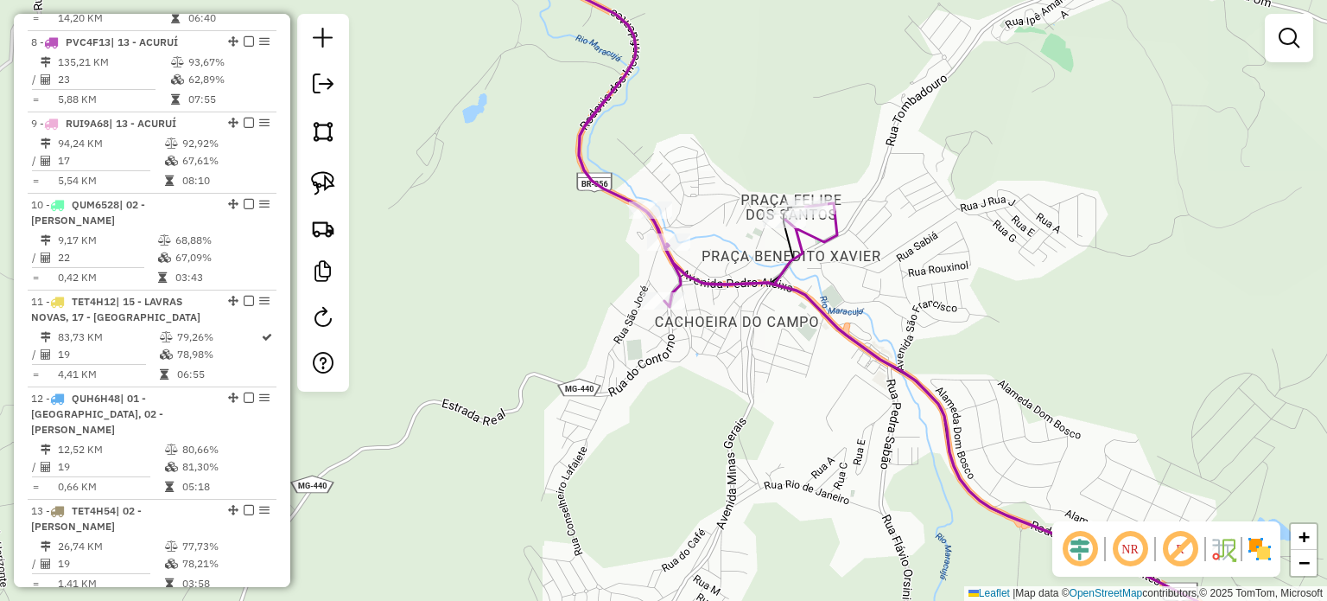
click at [795, 448] on div "Janela de atendimento Grade de atendimento Capacidade Transportadoras Veículos …" at bounding box center [663, 300] width 1327 height 601
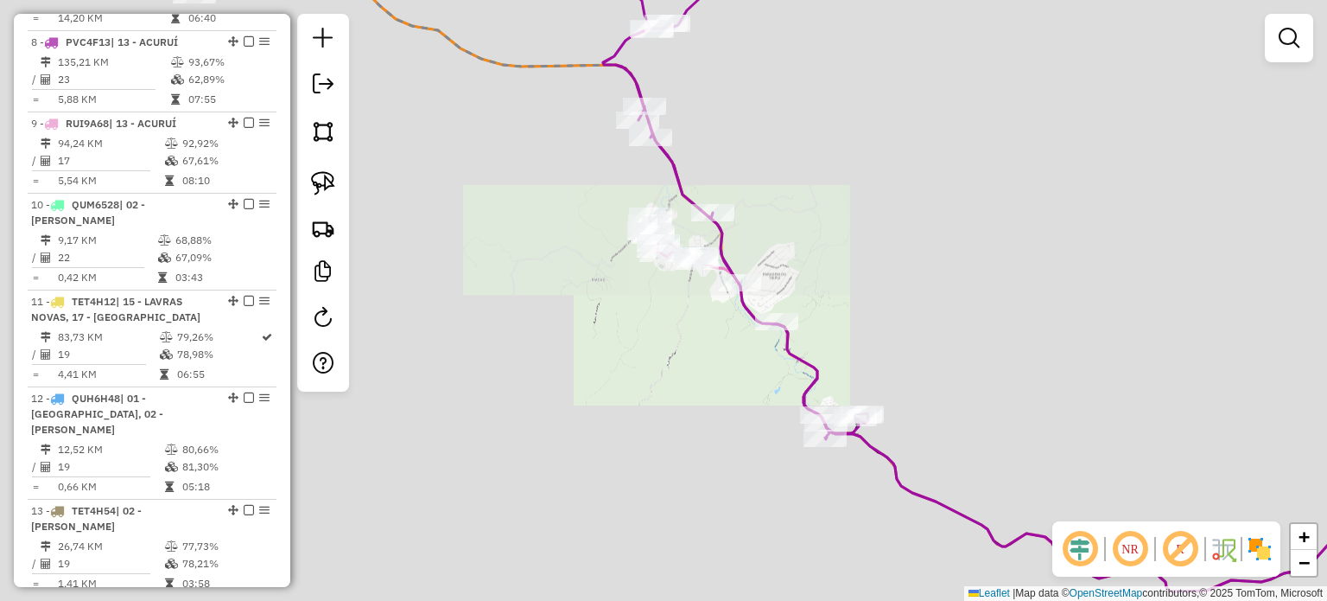
drag, startPoint x: 705, startPoint y: 353, endPoint x: 815, endPoint y: 455, distance: 150.4
click at [813, 454] on div "Janela de atendimento Grade de atendimento Capacidade Transportadoras Veículos …" at bounding box center [663, 300] width 1327 height 601
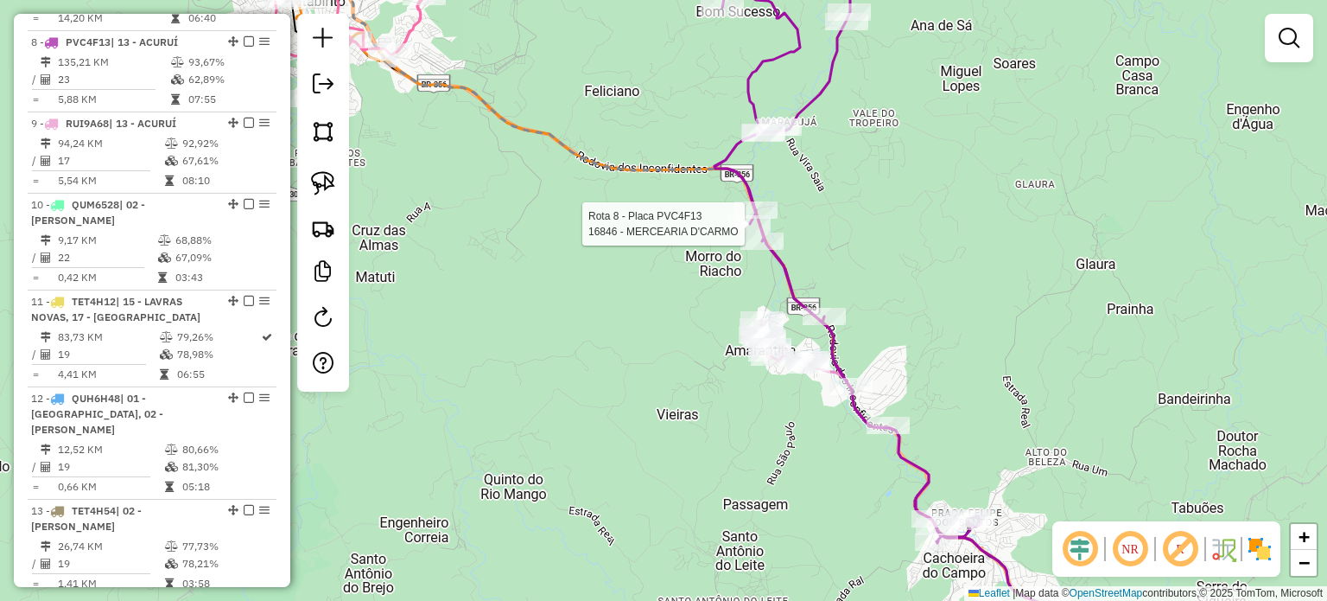
select select "**********"
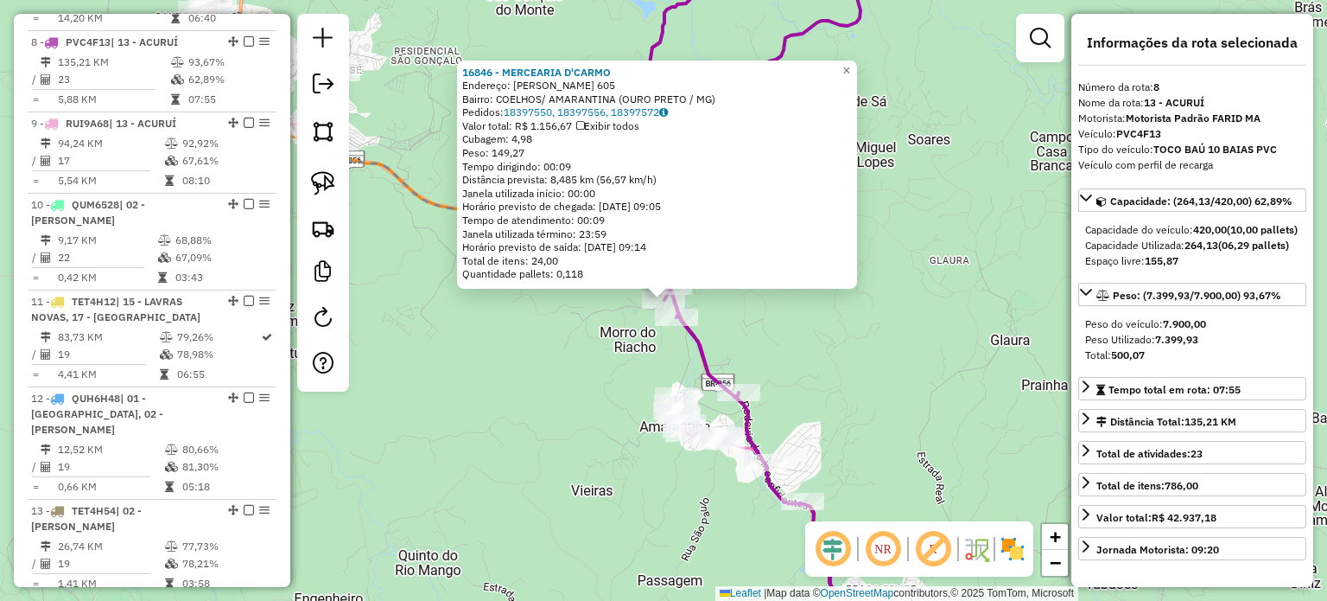
click at [802, 348] on div "16846 - MERCEARIA D'CARMO Endereço: [PERSON_NAME][STREET_ADDRESS] Bairro: COELH…" at bounding box center [663, 300] width 1327 height 601
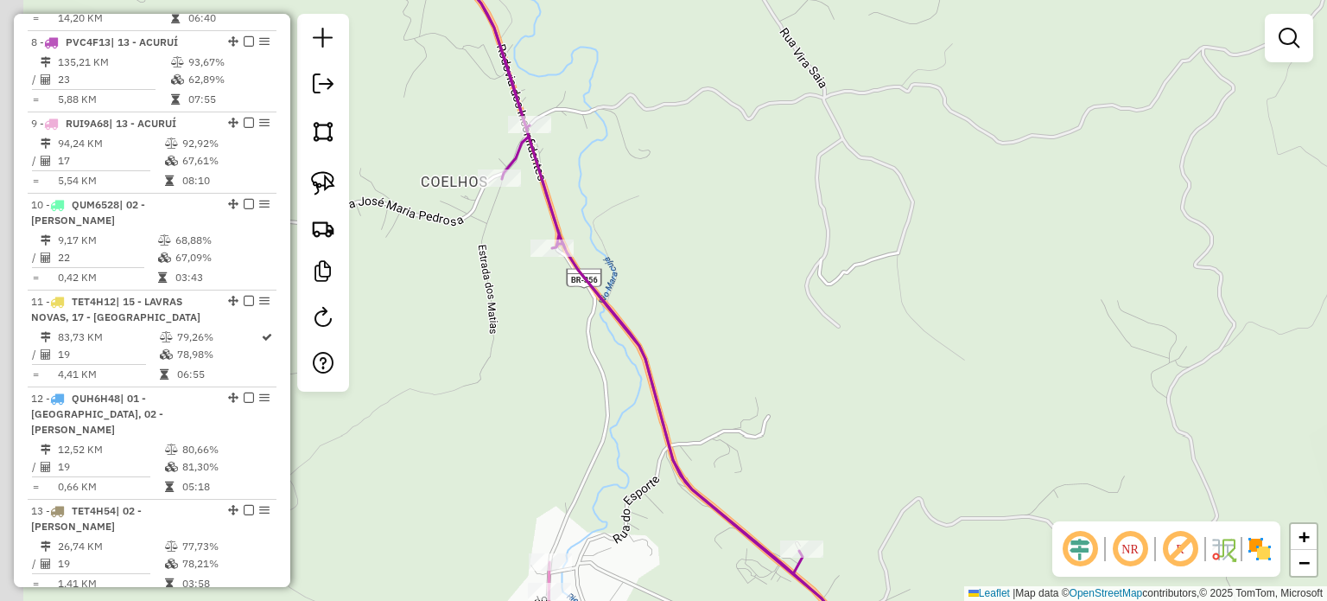
drag, startPoint x: 823, startPoint y: 301, endPoint x: 899, endPoint y: 308, distance: 76.4
click at [894, 308] on div "Janela de atendimento Grade de atendimento Capacidade Transportadoras Veículos …" at bounding box center [663, 300] width 1327 height 601
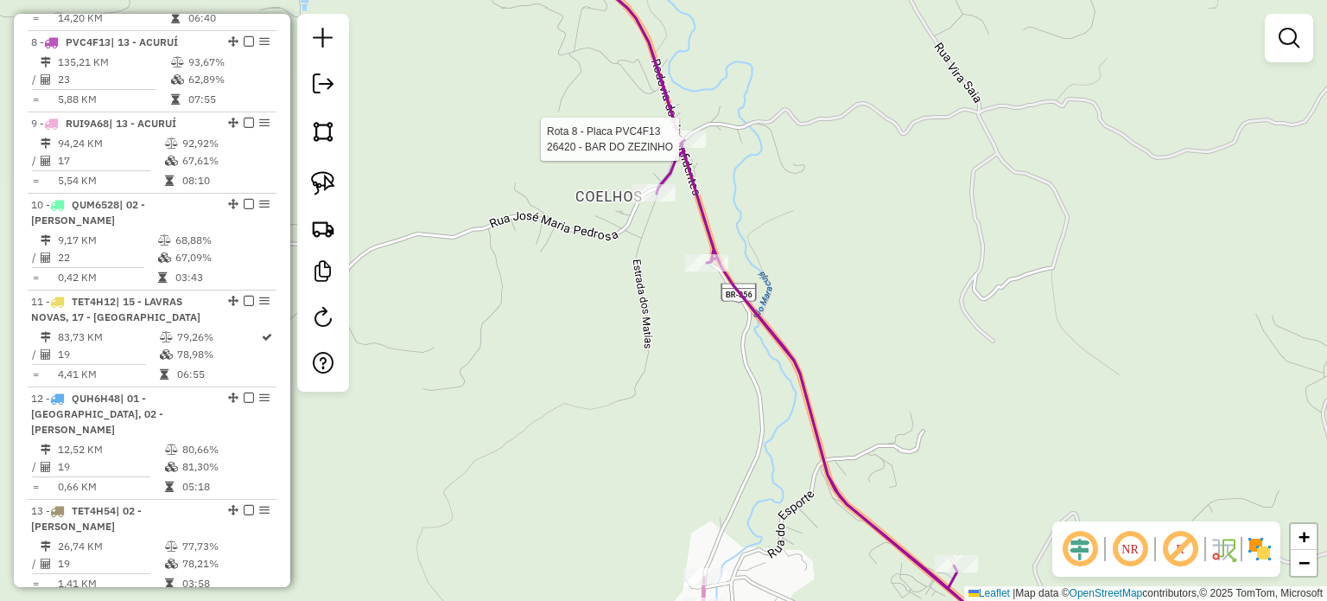
select select "**********"
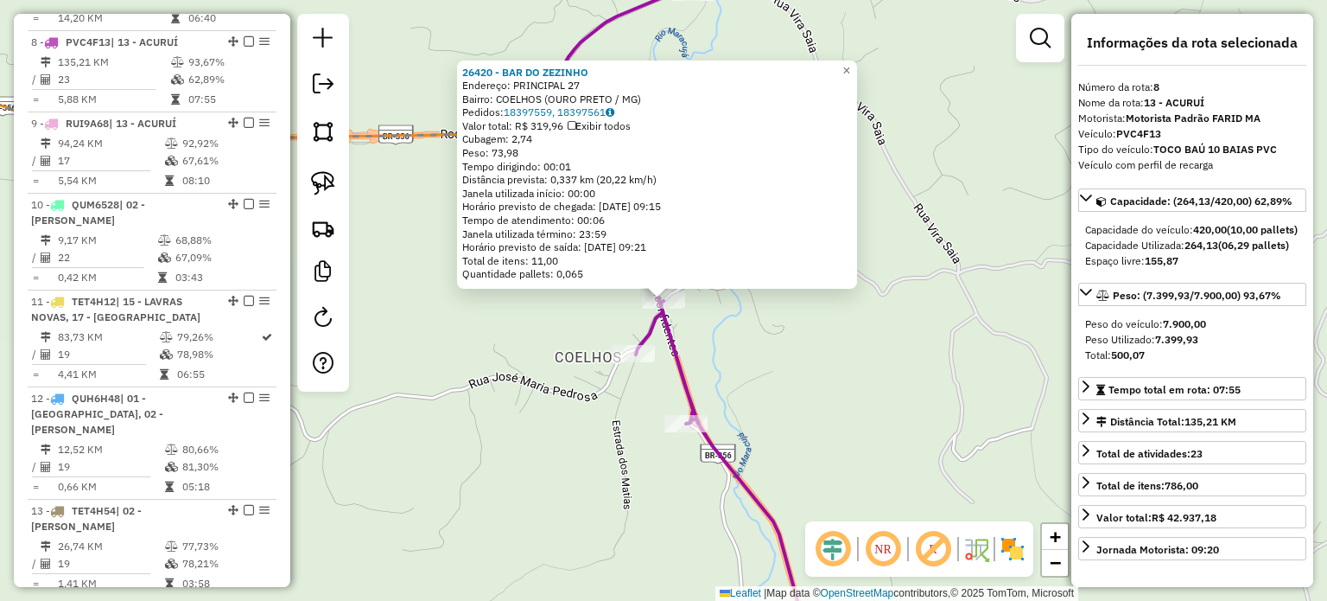
click at [887, 324] on div "26420 - BAR DO ZEZINHO Endereço: PRINCIPAL 27 Bairro: COELHOS ([GEOGRAPHIC_DATA…" at bounding box center [663, 300] width 1327 height 601
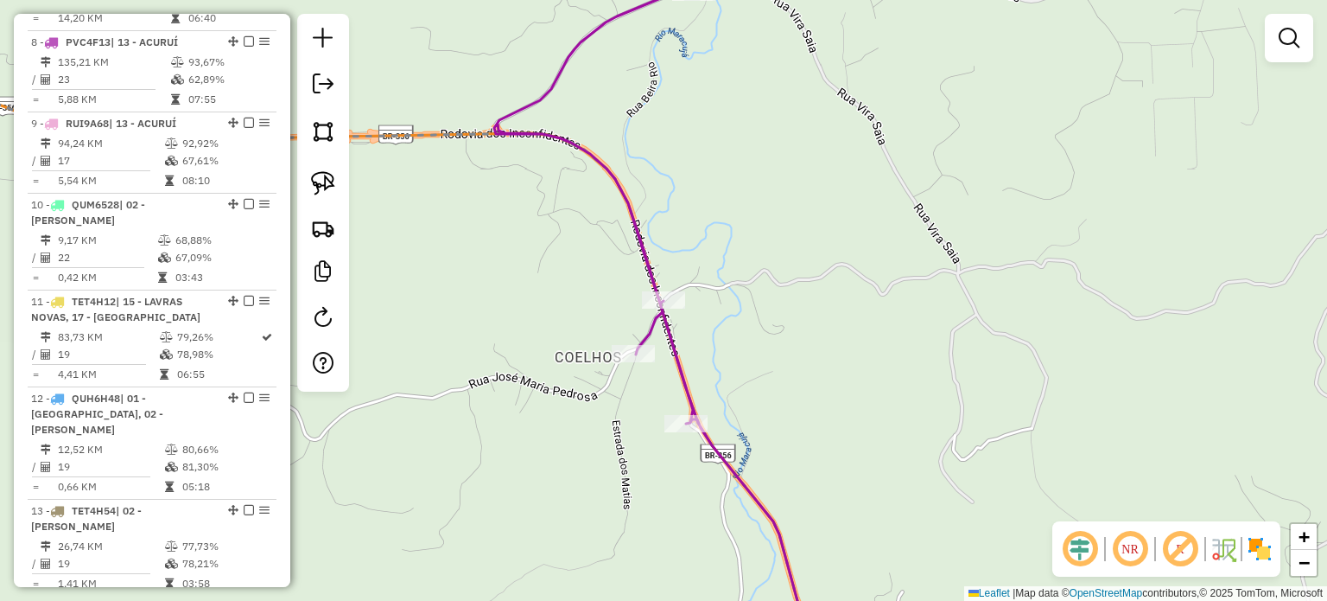
drag, startPoint x: 914, startPoint y: 408, endPoint x: 769, endPoint y: 218, distance: 239.2
click at [792, 250] on div "26420 - BAR DO ZEZINHO Endereço: PRINCIPAL 27 Bairro: COELHOS ([GEOGRAPHIC_DATA…" at bounding box center [663, 300] width 1327 height 601
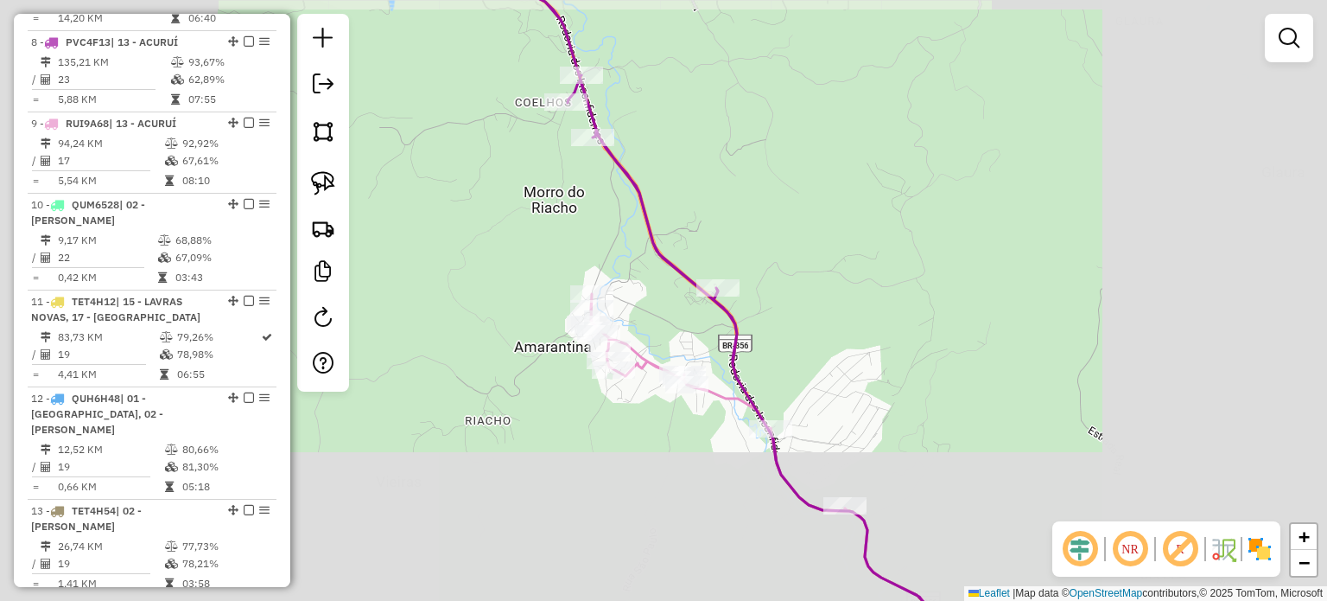
drag, startPoint x: 819, startPoint y: 232, endPoint x: 778, endPoint y: 144, distance: 96.6
click at [792, 175] on div "Janela de atendimento Grade de atendimento Capacidade Transportadoras Veículos …" at bounding box center [663, 300] width 1327 height 601
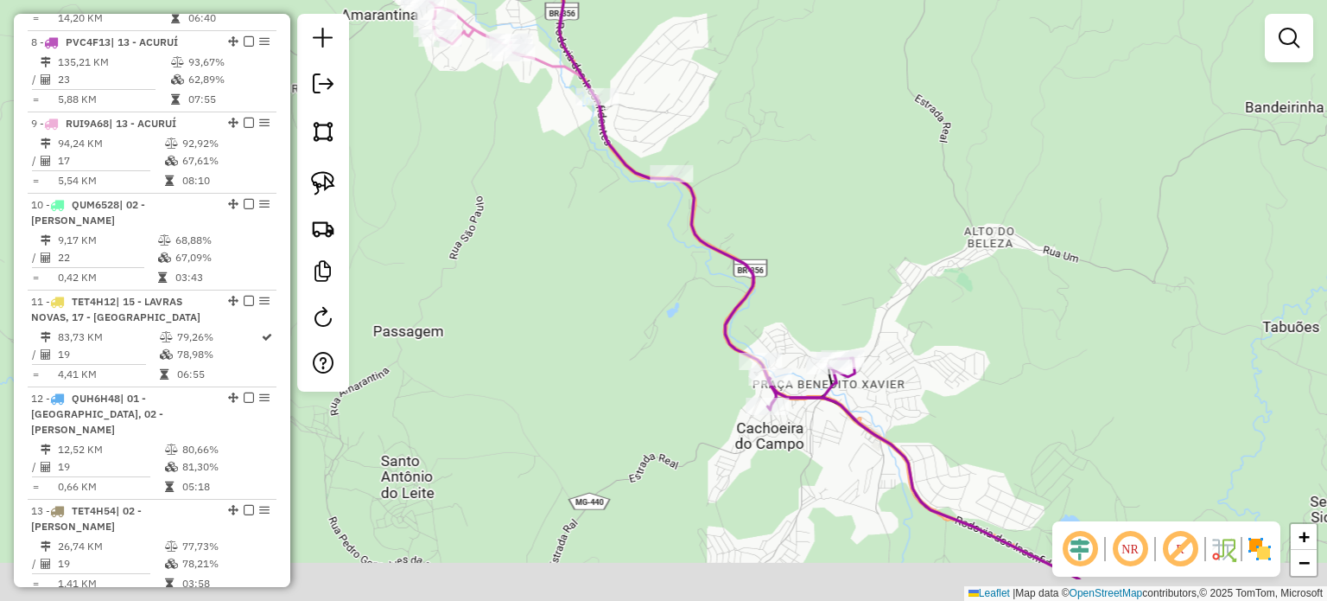
drag, startPoint x: 857, startPoint y: 256, endPoint x: 802, endPoint y: 171, distance: 101.1
click at [802, 171] on div "Janela de atendimento Grade de atendimento Capacidade Transportadoras Veículos …" at bounding box center [663, 300] width 1327 height 601
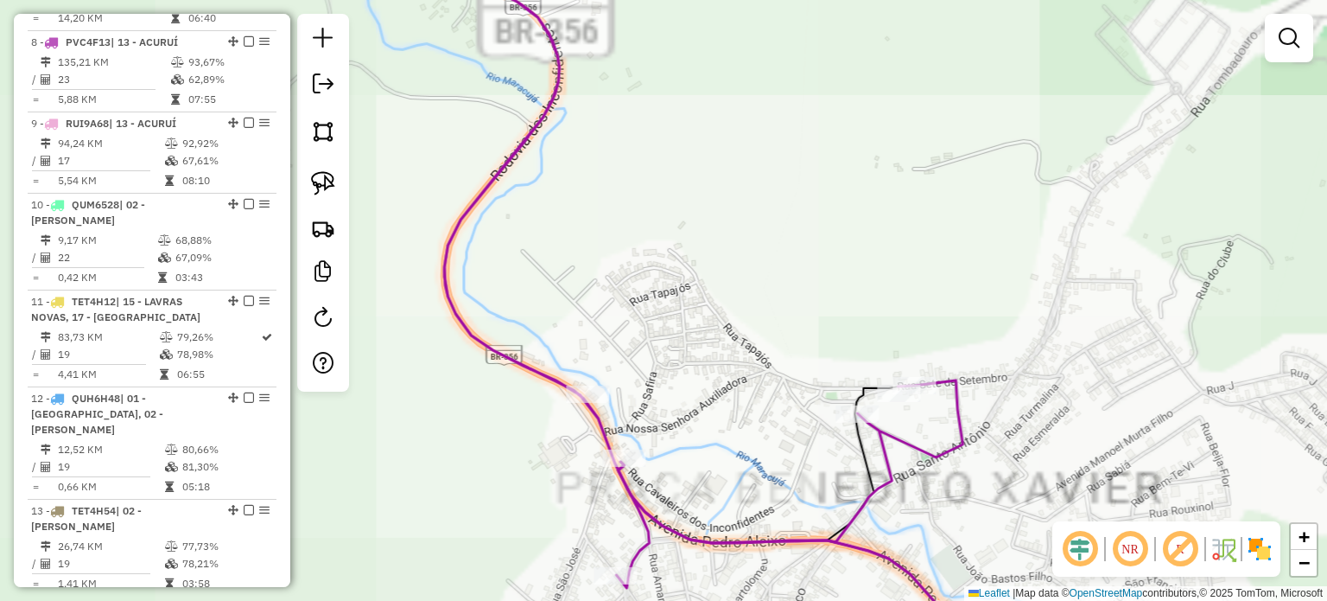
click at [887, 437] on icon at bounding box center [678, 263] width 569 height 647
select select "**********"
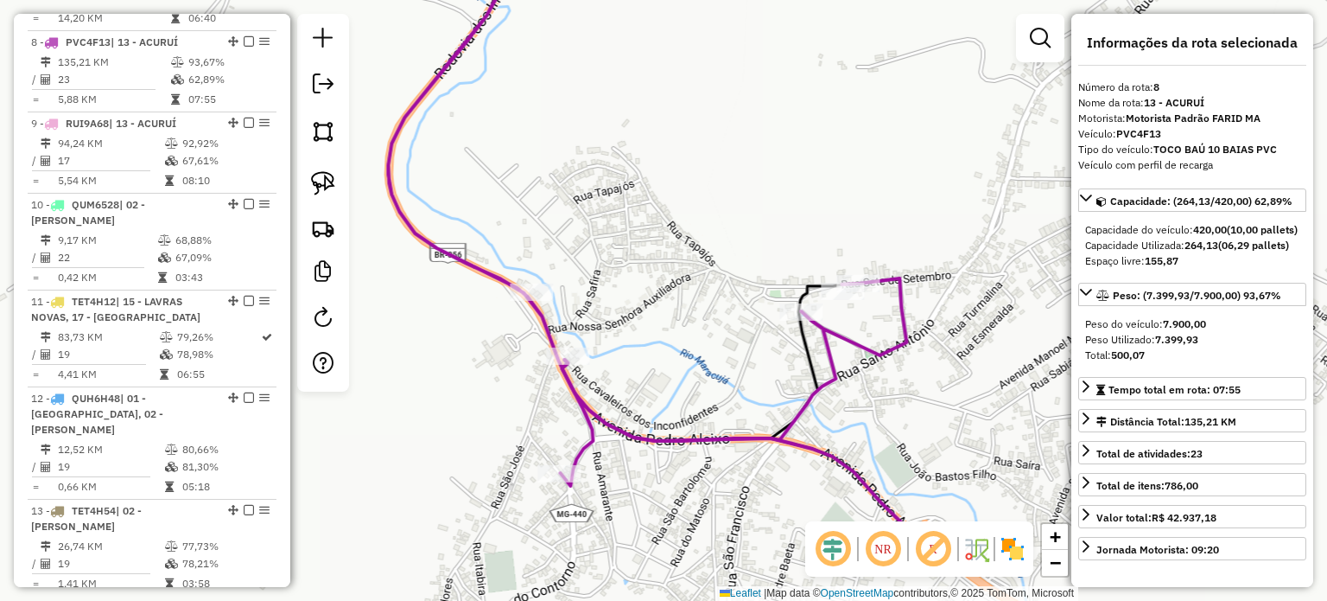
drag, startPoint x: 747, startPoint y: 353, endPoint x: 739, endPoint y: 332, distance: 23.0
click at [739, 332] on div "Janela de atendimento Grade de atendimento Capacidade Transportadoras Veículos …" at bounding box center [663, 300] width 1327 height 601
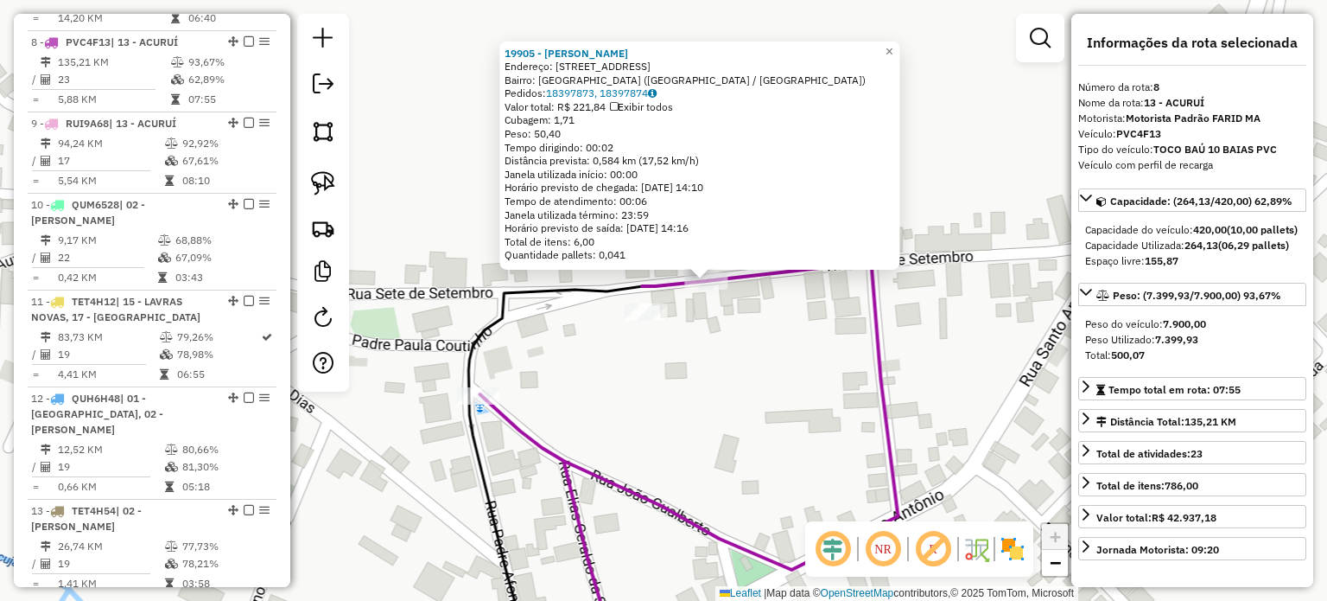
click at [811, 345] on div "19905 - JAQUELINE APARECIDA Endereço: Rodovia dos Inconfidentes, 71 Bairro: [GE…" at bounding box center [663, 300] width 1327 height 601
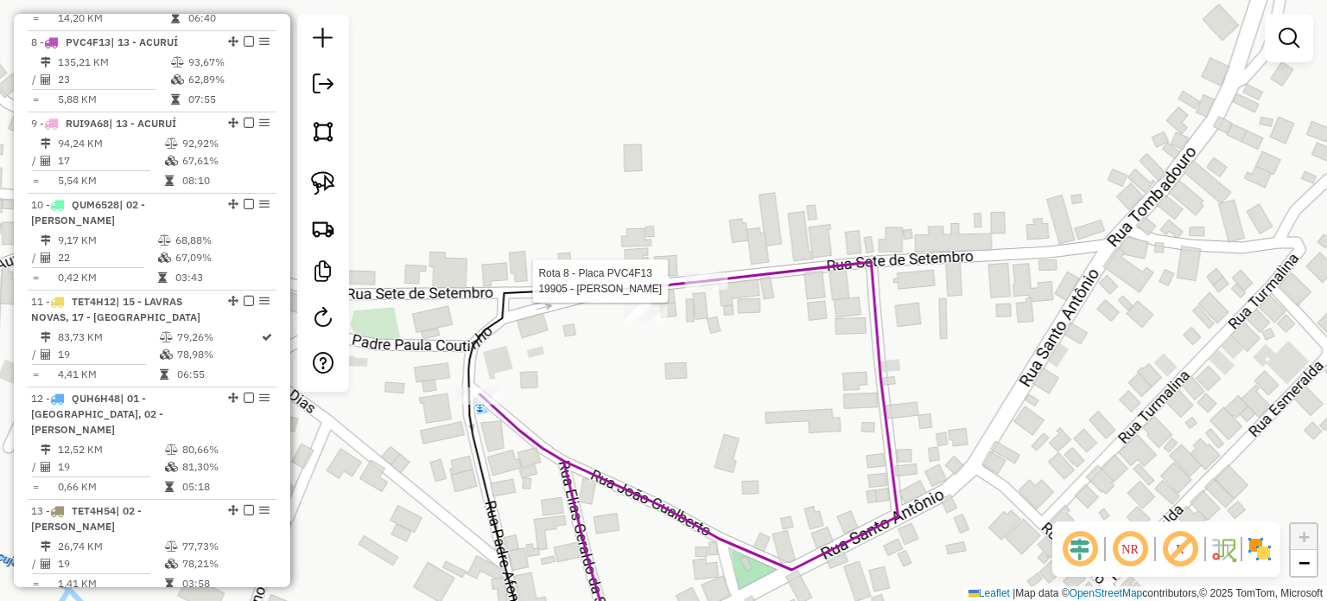
select select "**********"
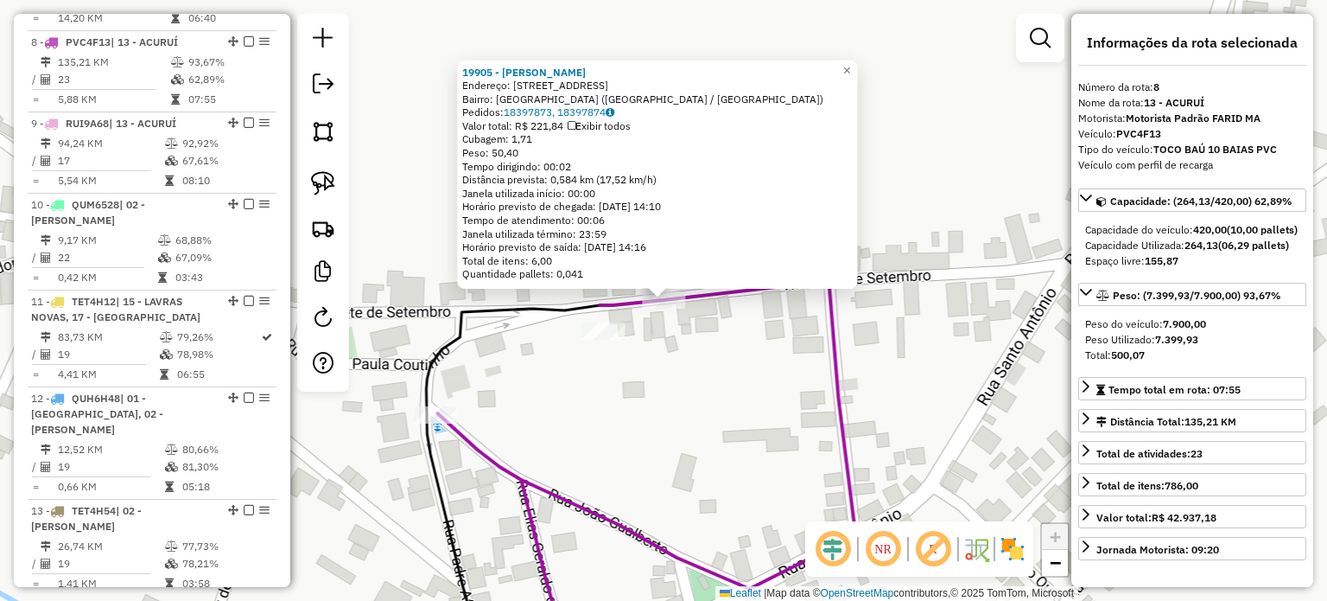
click at [695, 429] on div "19905 - JAQUELINE APARECIDA Endereço: Rodovia dos Inconfidentes, 71 Bairro: [GE…" at bounding box center [663, 300] width 1327 height 601
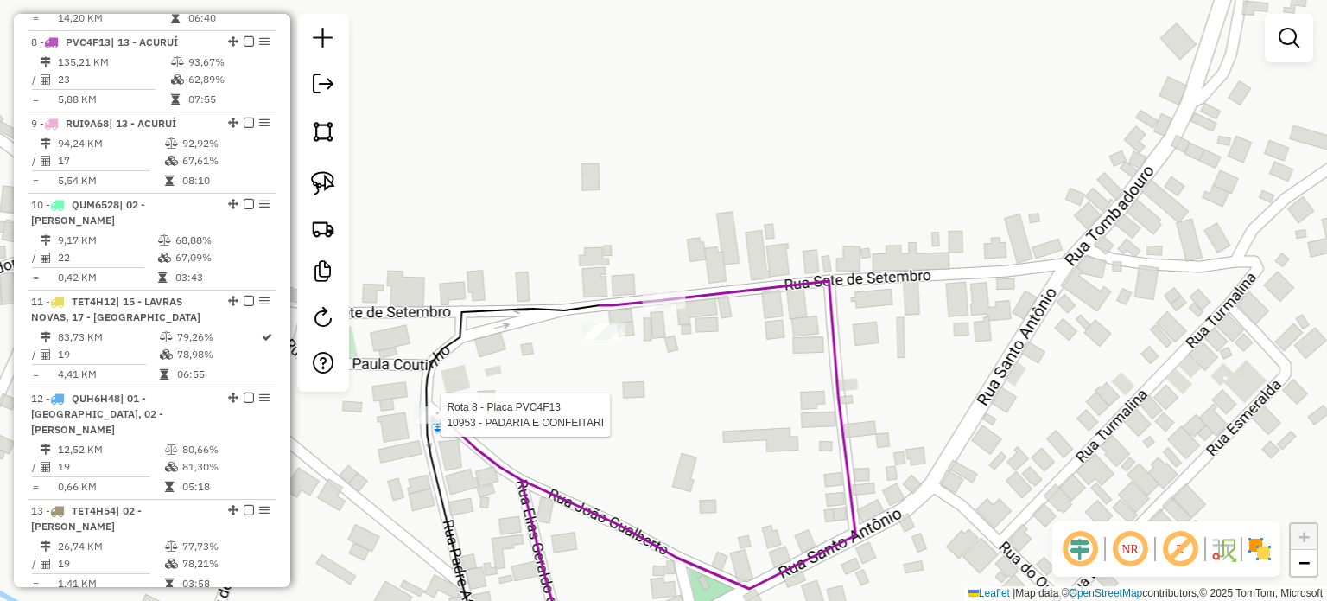
select select "**********"
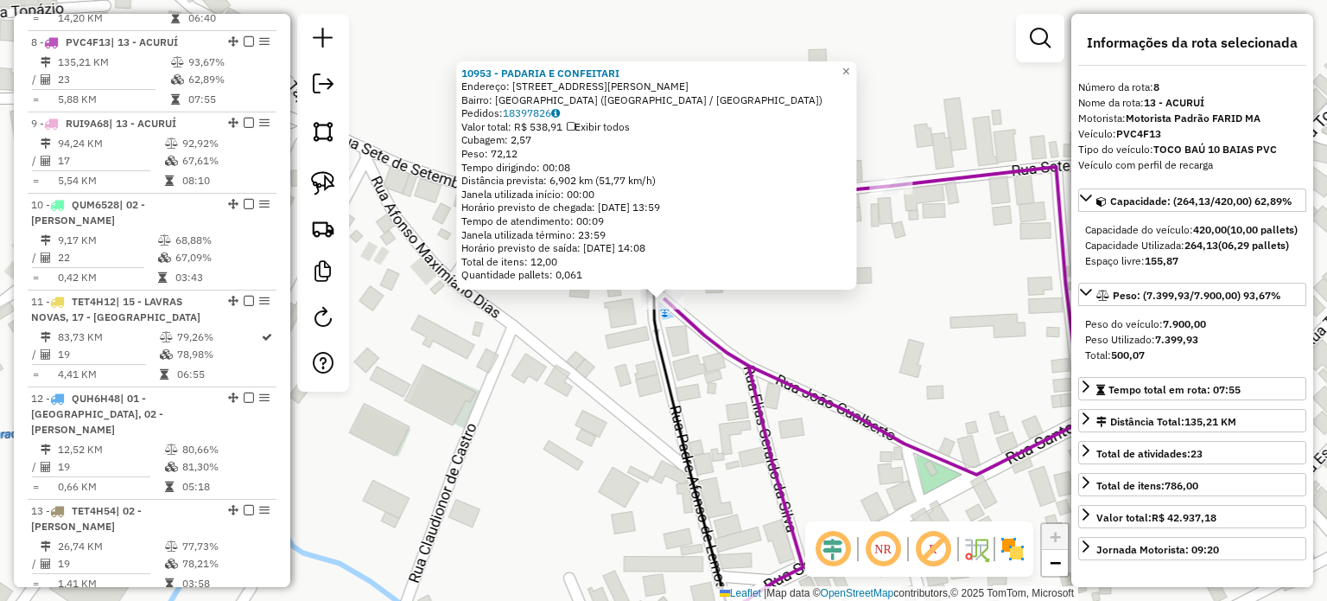
click at [798, 383] on icon at bounding box center [873, 414] width 418 height 494
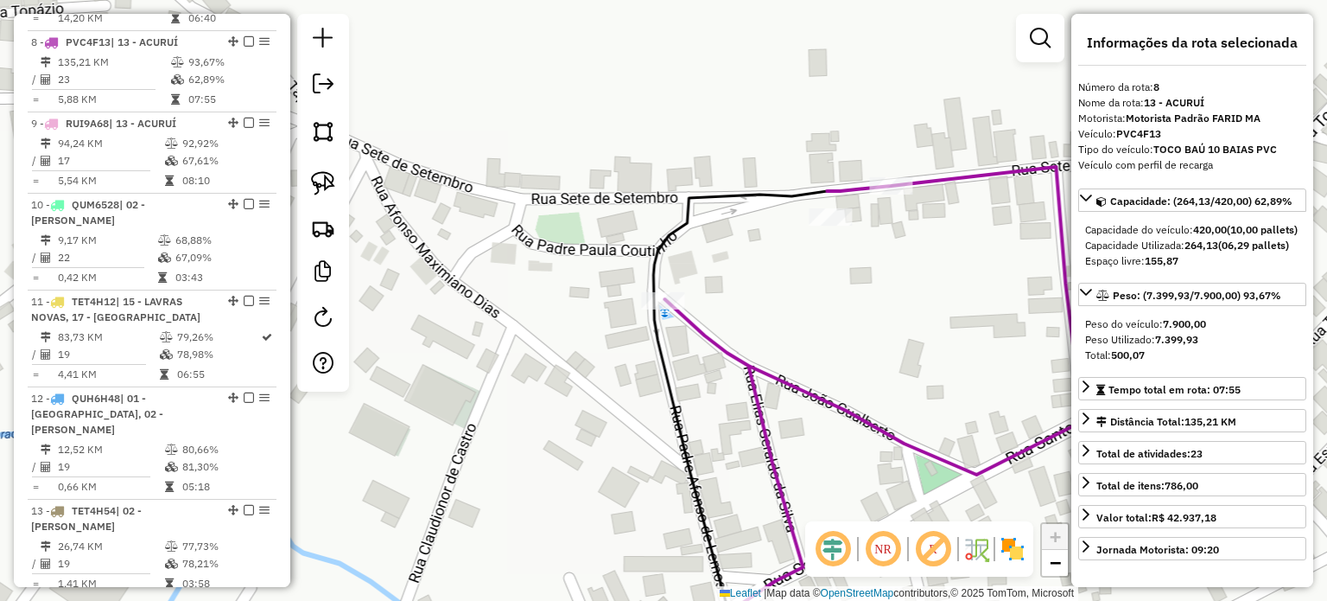
drag, startPoint x: 788, startPoint y: 415, endPoint x: 778, endPoint y: 391, distance: 25.5
click at [785, 408] on div "Janela de atendimento Grade de atendimento Capacidade Transportadoras Veículos …" at bounding box center [663, 300] width 1327 height 601
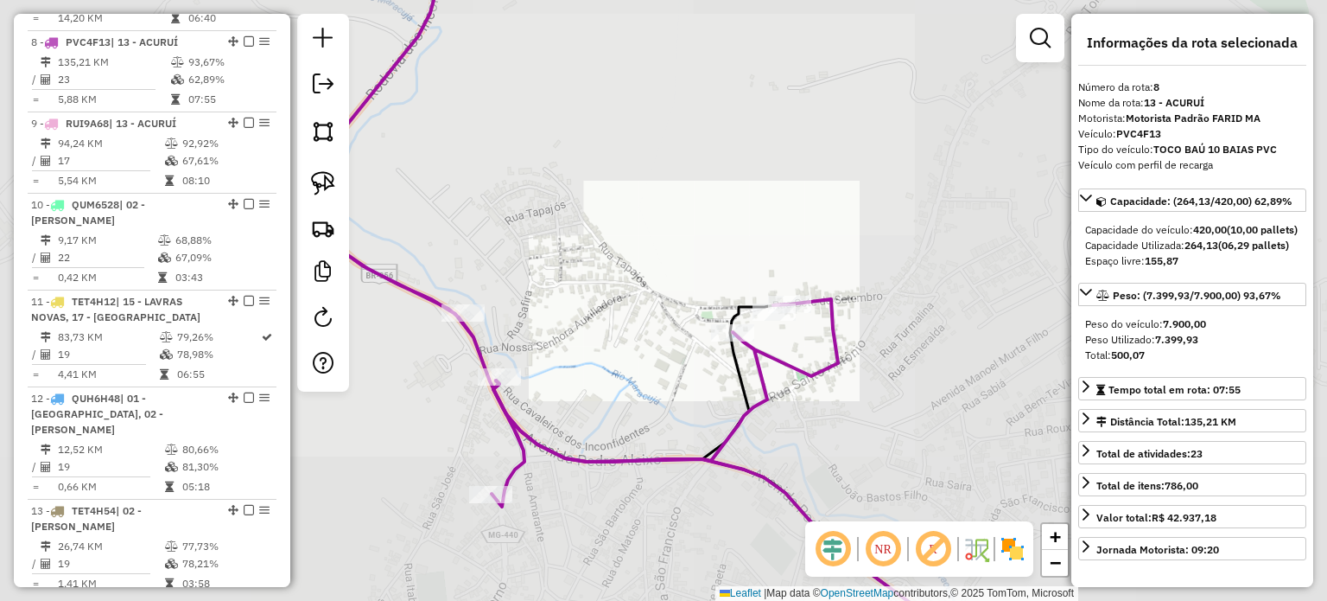
drag, startPoint x: 811, startPoint y: 435, endPoint x: 799, endPoint y: 389, distance: 47.2
click at [799, 391] on div "Janela de atendimento Grade de atendimento Capacidade Transportadoras Veículos …" at bounding box center [663, 300] width 1327 height 601
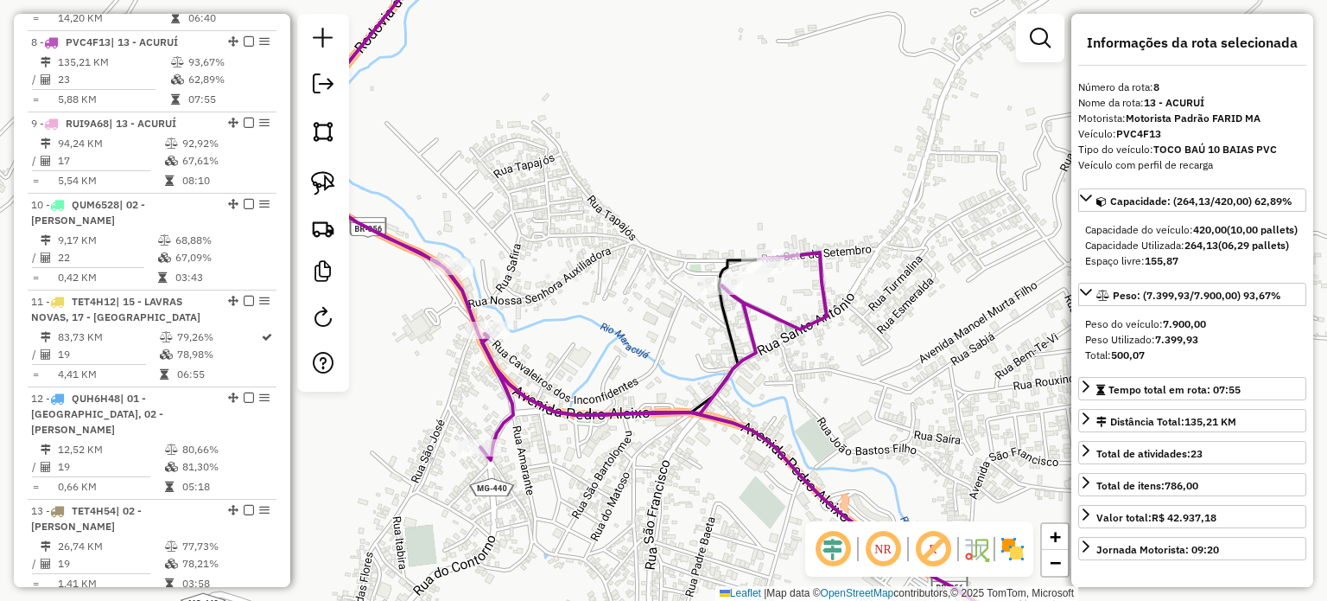
click at [627, 310] on div "Janela de atendimento Grade de atendimento Capacidade Transportadoras Veículos …" at bounding box center [663, 300] width 1327 height 601
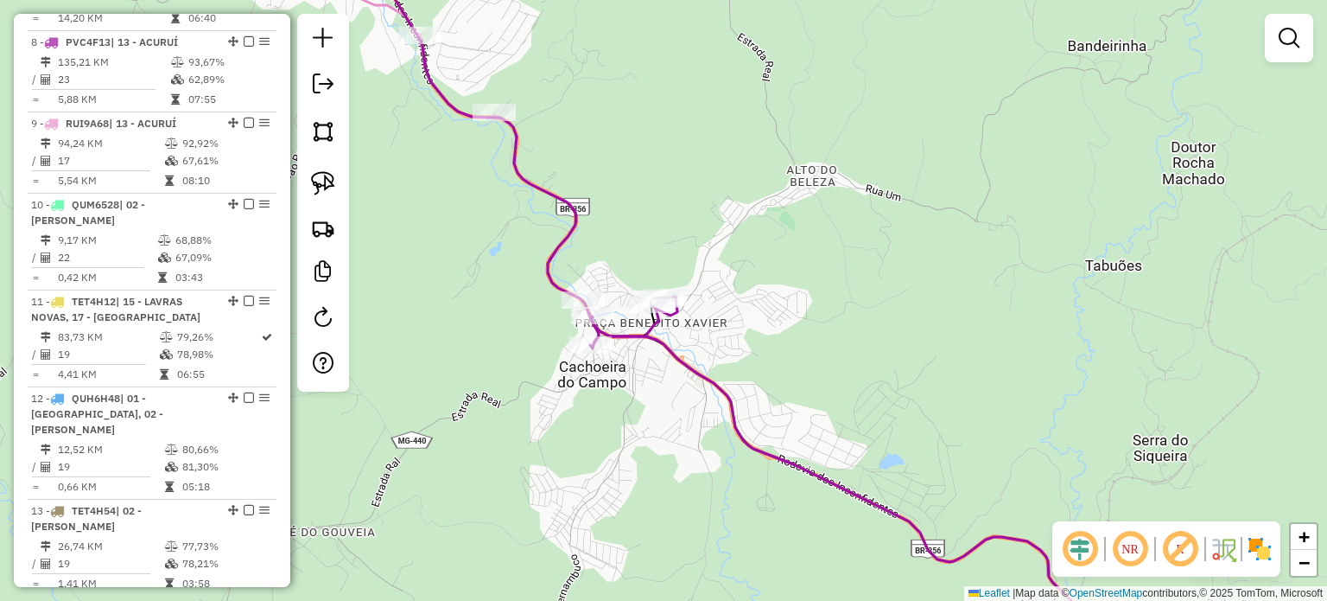
click at [754, 359] on div "Janela de atendimento Grade de atendimento Capacidade Transportadoras Veículos …" at bounding box center [663, 300] width 1327 height 601
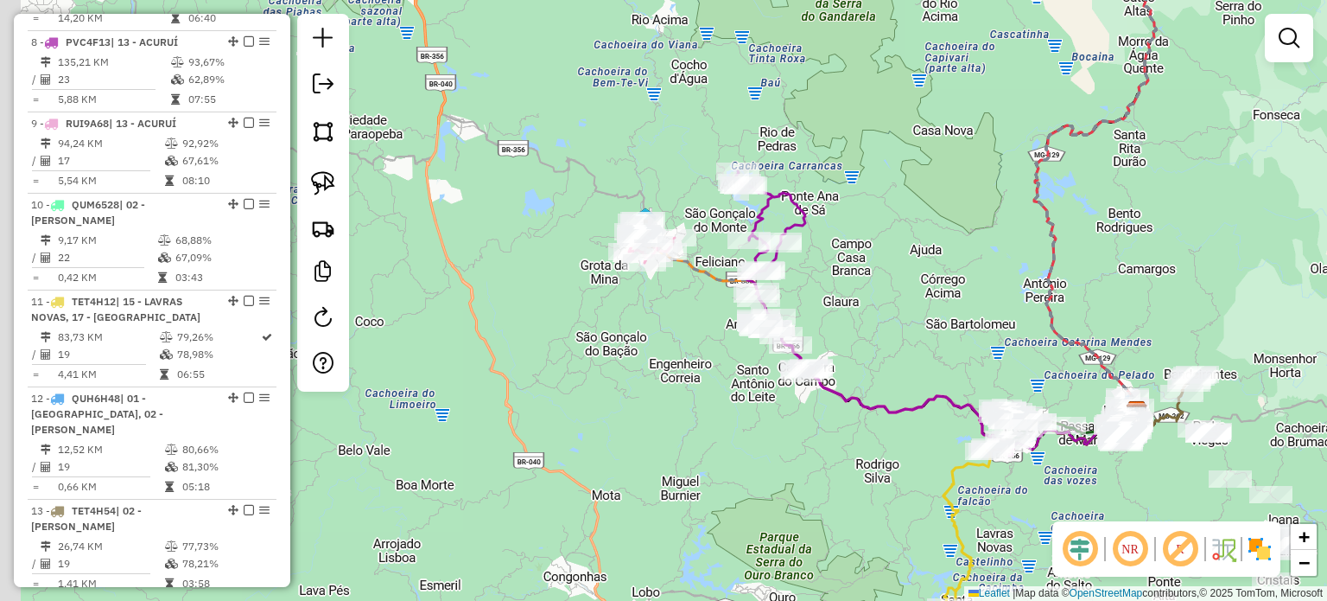
drag, startPoint x: 893, startPoint y: 346, endPoint x: 957, endPoint y: 338, distance: 65.3
click at [957, 338] on div "Janela de atendimento Grade de atendimento Capacidade Transportadoras Veículos …" at bounding box center [663, 300] width 1327 height 601
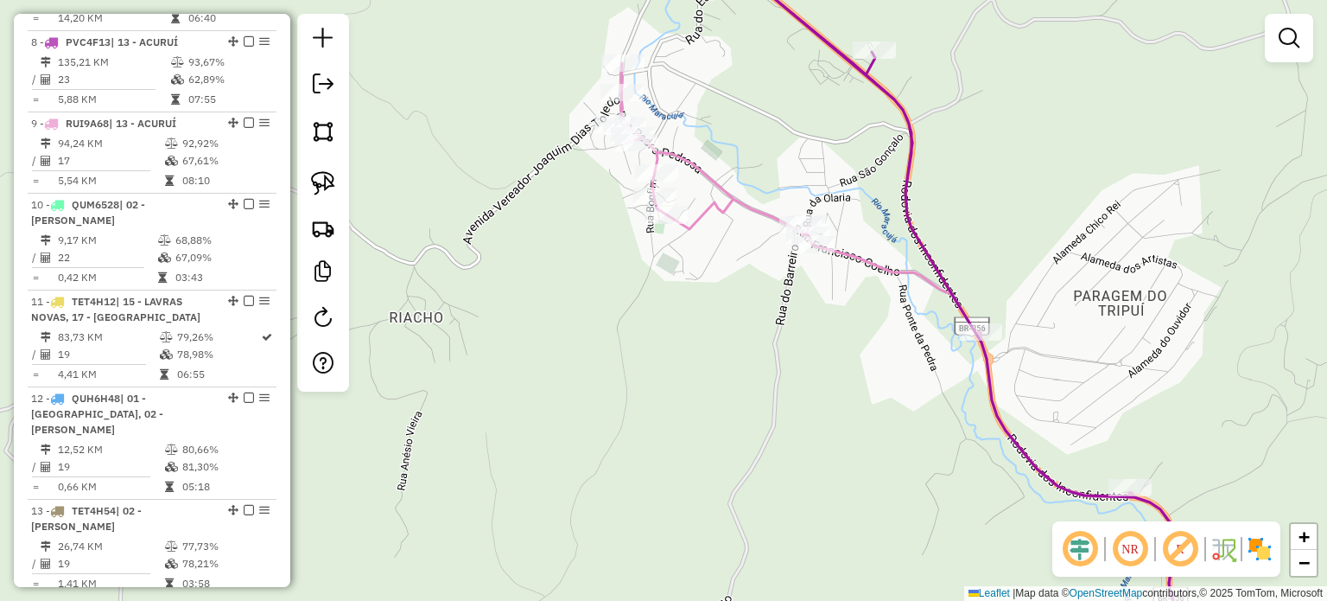
click at [755, 213] on icon at bounding box center [942, 361] width 643 height 597
select select "**********"
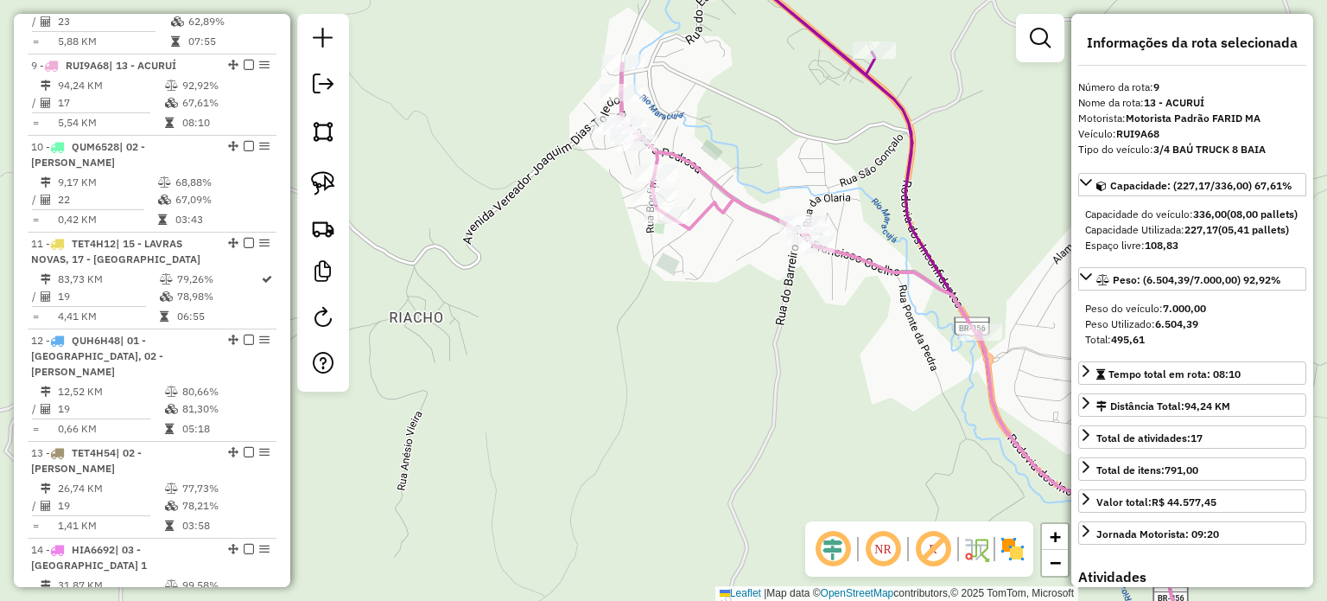
scroll to position [1462, 0]
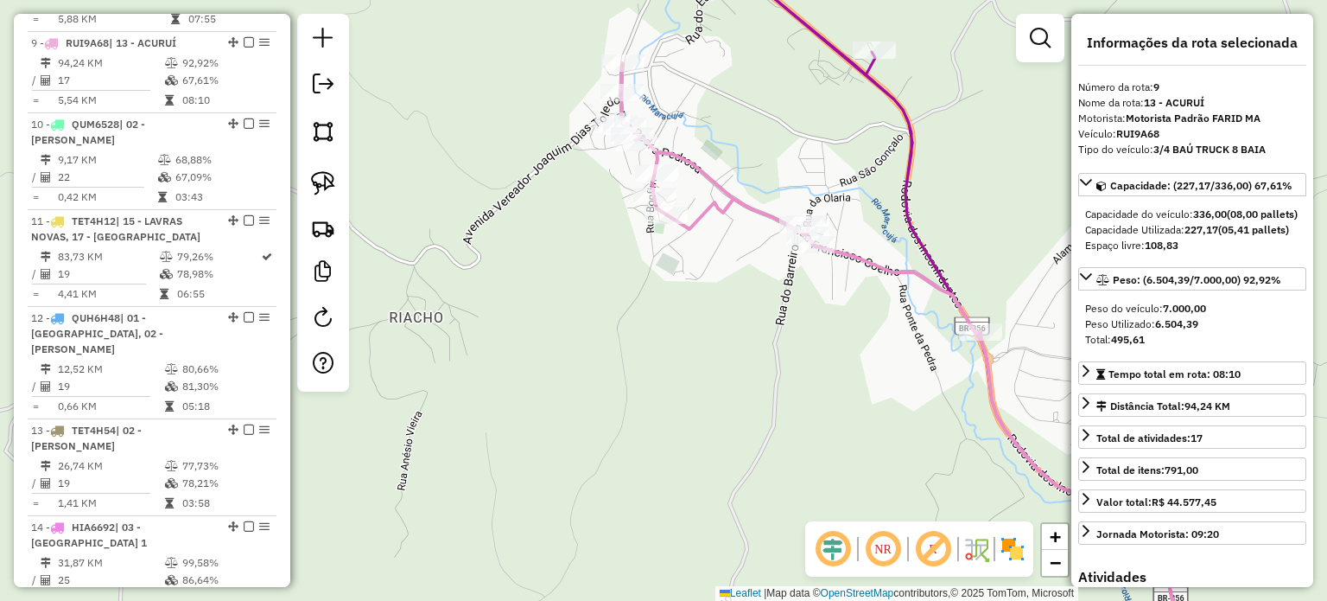
drag, startPoint x: 690, startPoint y: 332, endPoint x: 668, endPoint y: 326, distance: 22.4
click at [669, 327] on div "Janela de atendimento Grade de atendimento Capacidade Transportadoras Veículos …" at bounding box center [663, 300] width 1327 height 601
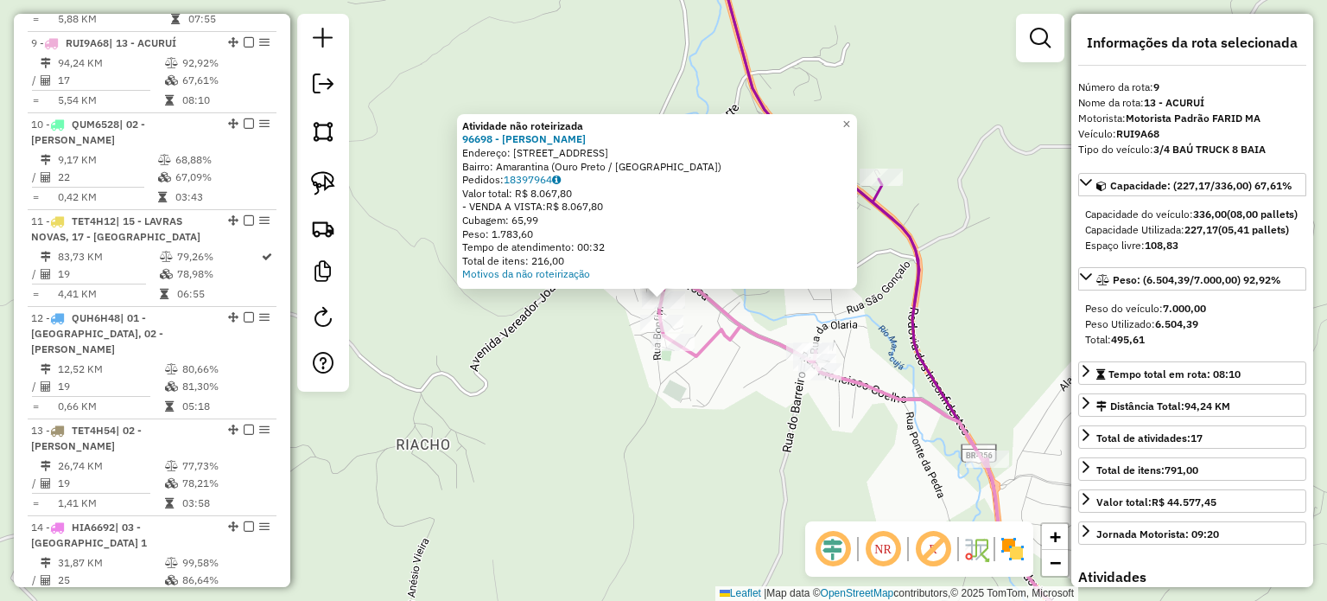
drag, startPoint x: 730, startPoint y: 457, endPoint x: 725, endPoint y: 447, distance: 11.6
click at [730, 457] on div "Atividade não roteirizada 96698 - [PERSON_NAME]: [STREET_ADDRESS] Pedidos: 1839…" at bounding box center [663, 300] width 1327 height 601
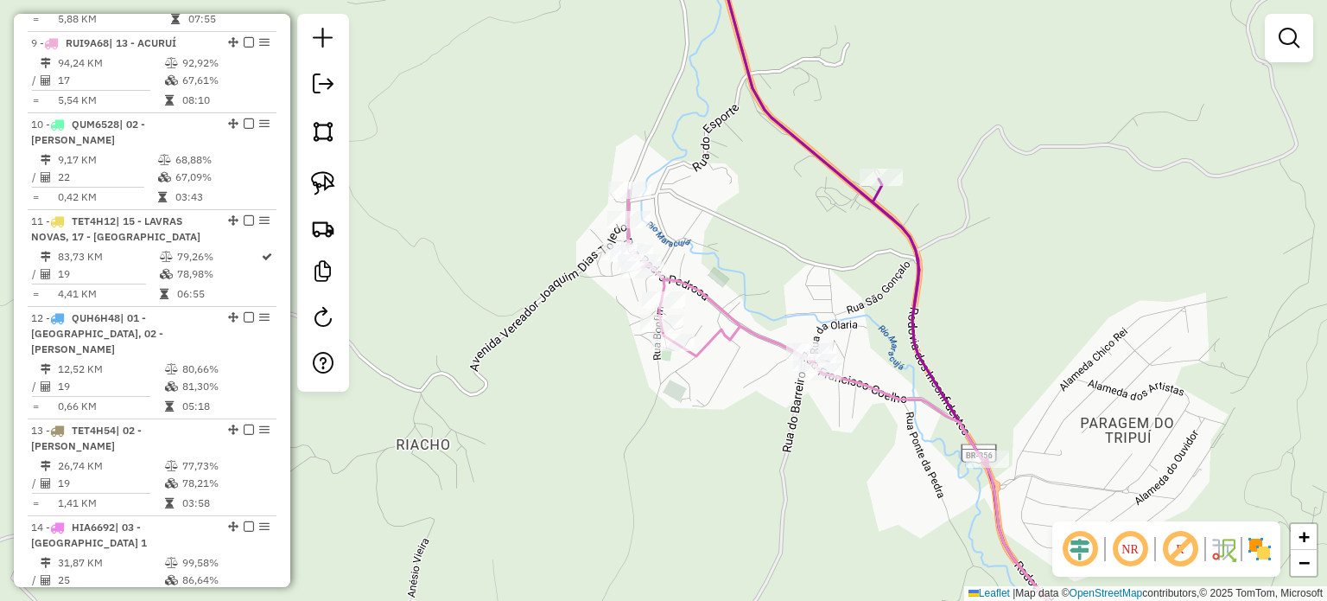
click at [754, 329] on icon at bounding box center [904, 425] width 552 height 471
select select "**********"
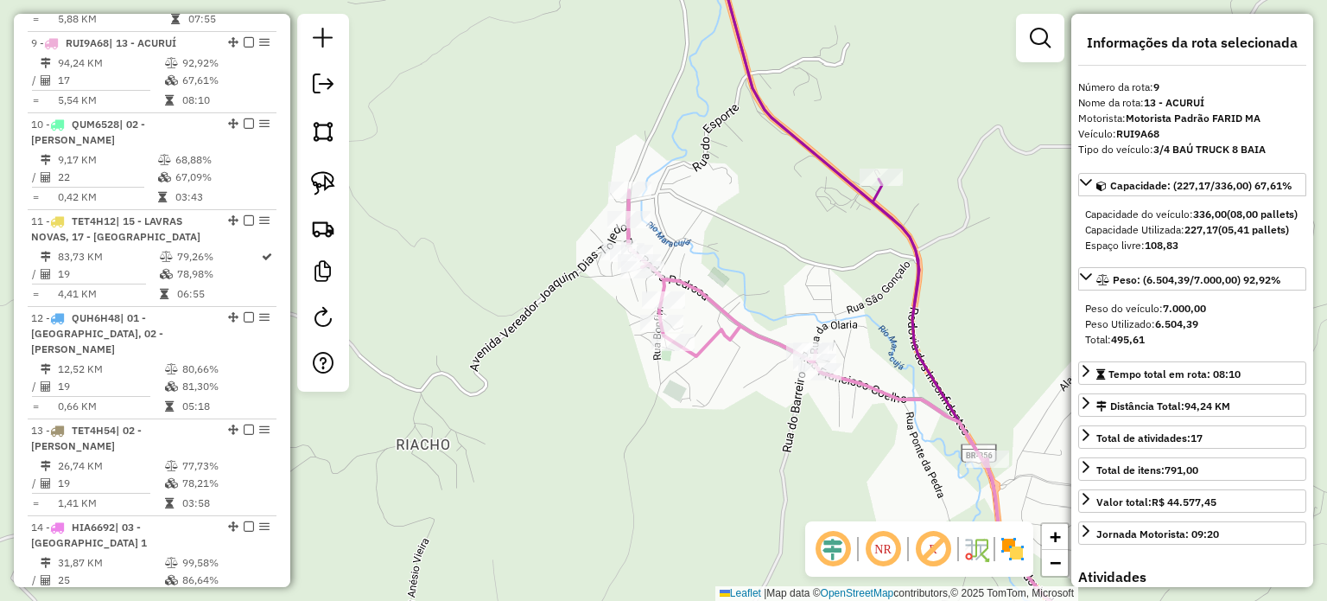
drag, startPoint x: 717, startPoint y: 448, endPoint x: 629, endPoint y: 377, distance: 113.6
click at [630, 380] on div "Janela de atendimento Grade de atendimento Capacidade Transportadoras Veículos …" at bounding box center [663, 300] width 1327 height 601
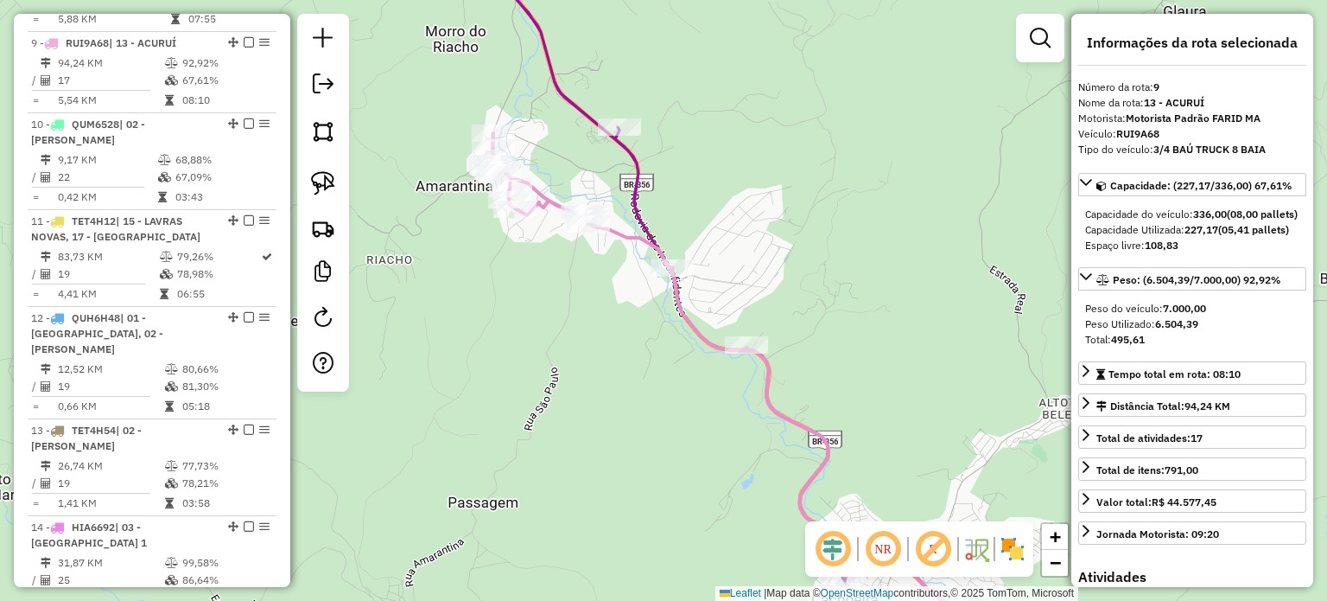
drag, startPoint x: 652, startPoint y: 438, endPoint x: 560, endPoint y: 267, distance: 194.5
click at [562, 269] on div "Janela de atendimento Grade de atendimento Capacidade Transportadoras Veículos …" at bounding box center [663, 300] width 1327 height 601
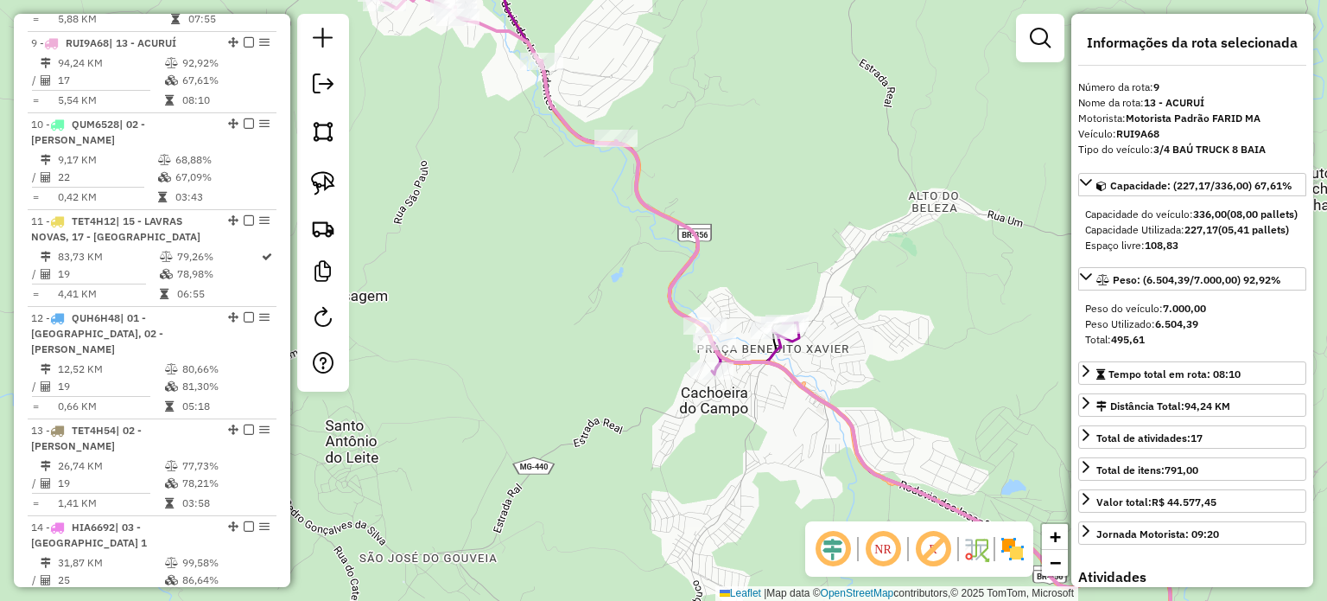
drag, startPoint x: 592, startPoint y: 296, endPoint x: 661, endPoint y: 433, distance: 153.8
click at [661, 433] on div "Janela de atendimento Grade de atendimento Capacidade Transportadoras Veículos …" at bounding box center [663, 300] width 1327 height 601
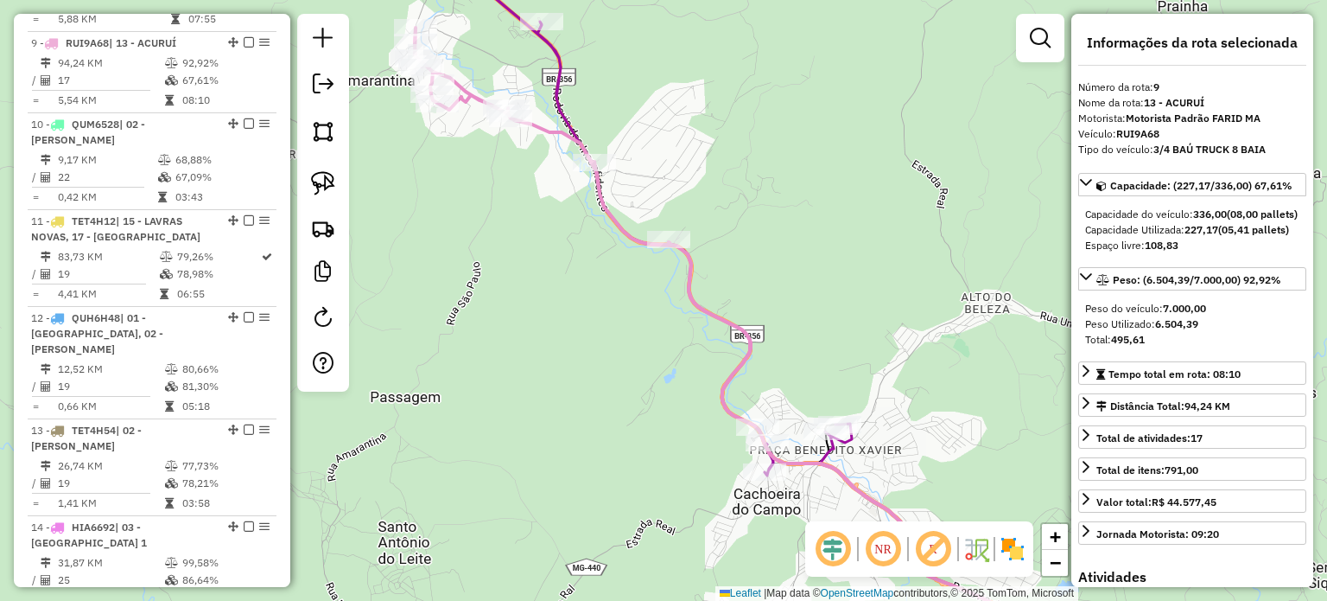
click at [560, 71] on icon at bounding box center [659, 207] width 385 height 535
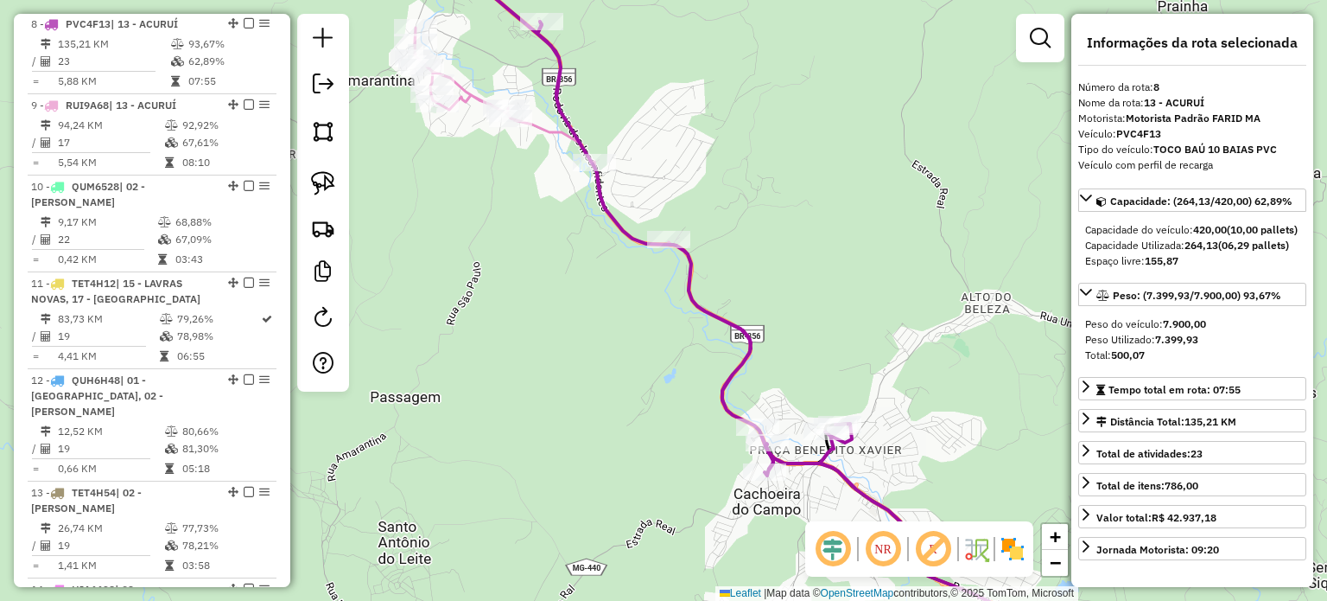
scroll to position [1382, 0]
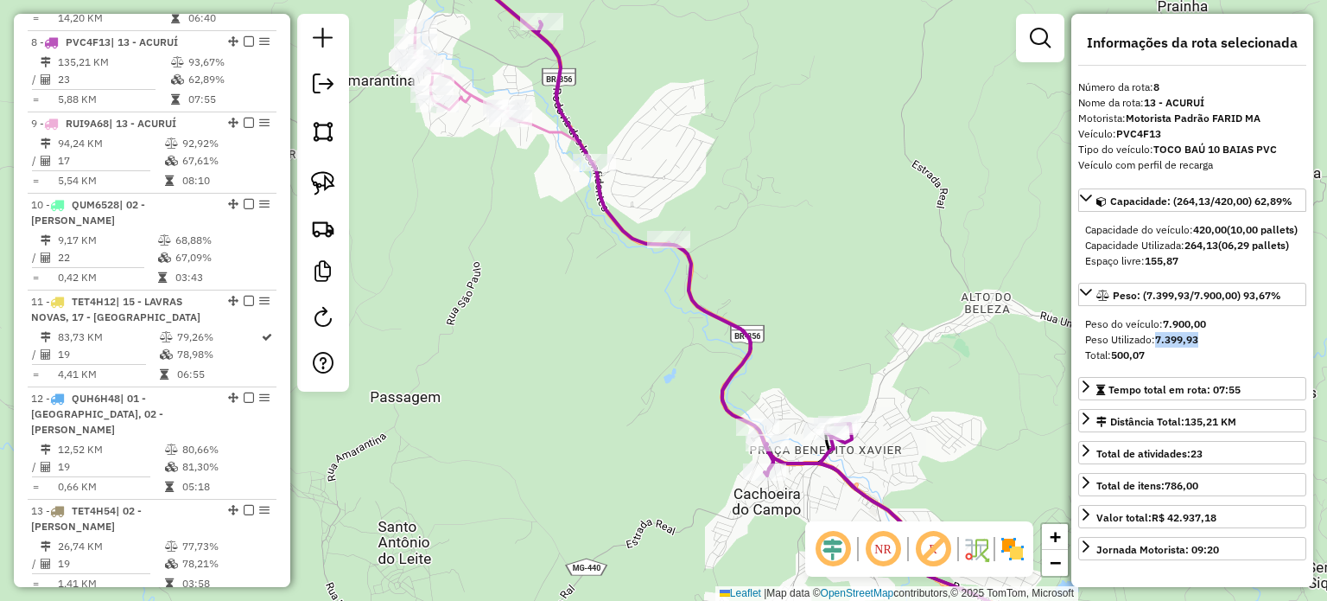
drag, startPoint x: 1200, startPoint y: 369, endPoint x: 1151, endPoint y: 376, distance: 49.7
click at [1151, 347] on div "Peso Utilizado: 7.399,93" at bounding box center [1192, 340] width 214 height 16
click at [1172, 363] on div "Total: 500,07" at bounding box center [1192, 355] width 214 height 16
drag, startPoint x: 1199, startPoint y: 369, endPoint x: 1157, endPoint y: 373, distance: 41.7
click at [1157, 346] on strong "7.399,93" at bounding box center [1176, 339] width 43 height 13
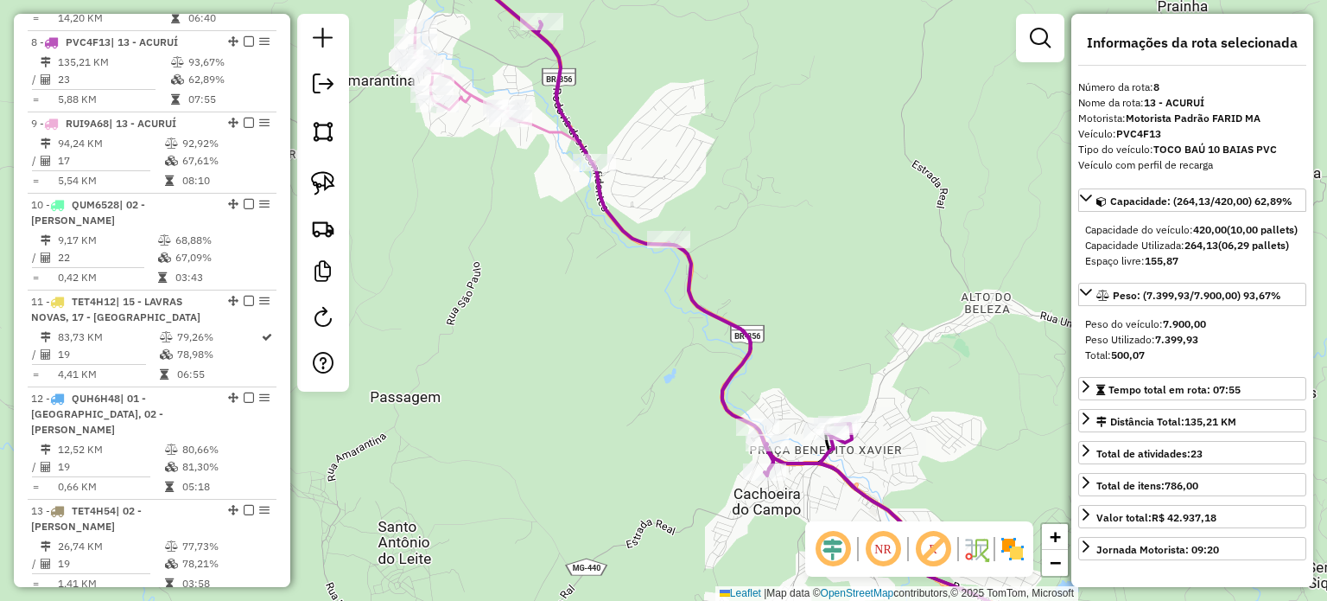
click at [1170, 363] on div "Total: 500,07" at bounding box center [1192, 355] width 214 height 16
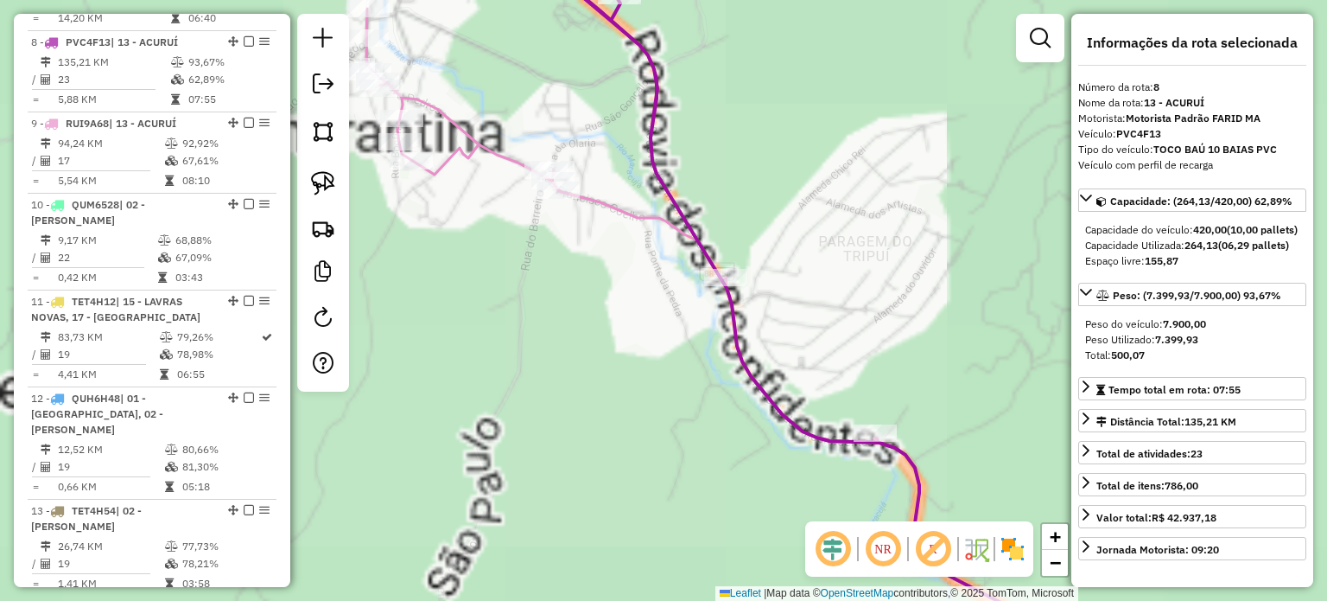
click at [635, 213] on icon at bounding box center [702, 335] width 672 height 652
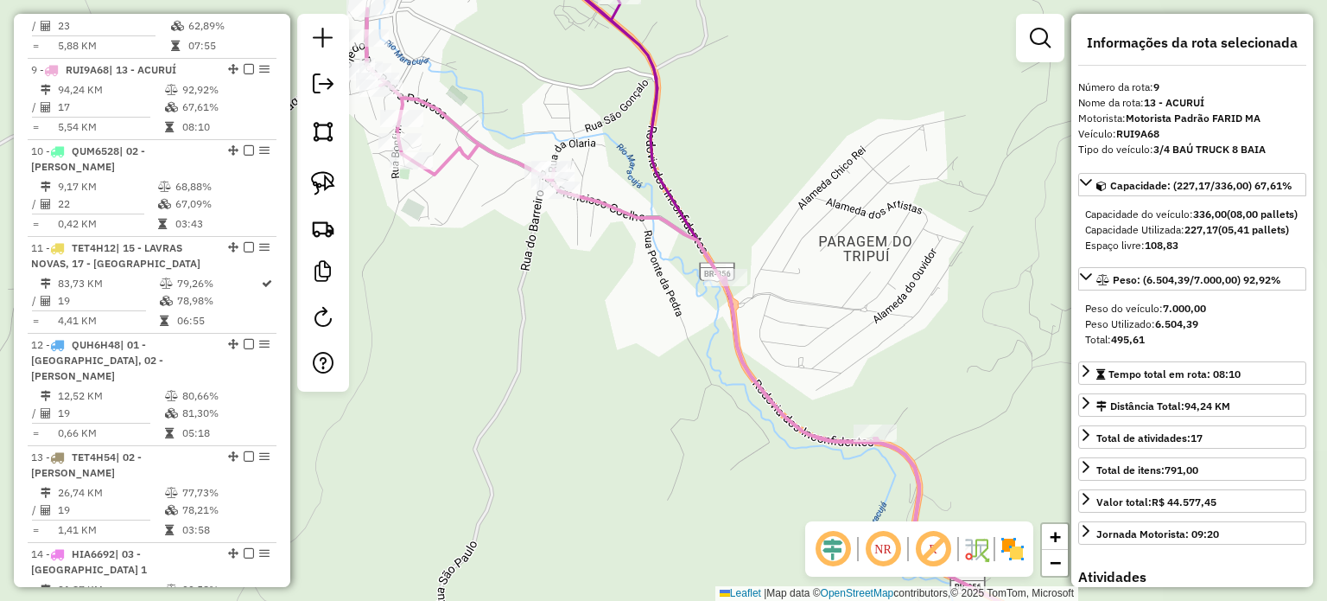
scroll to position [1462, 0]
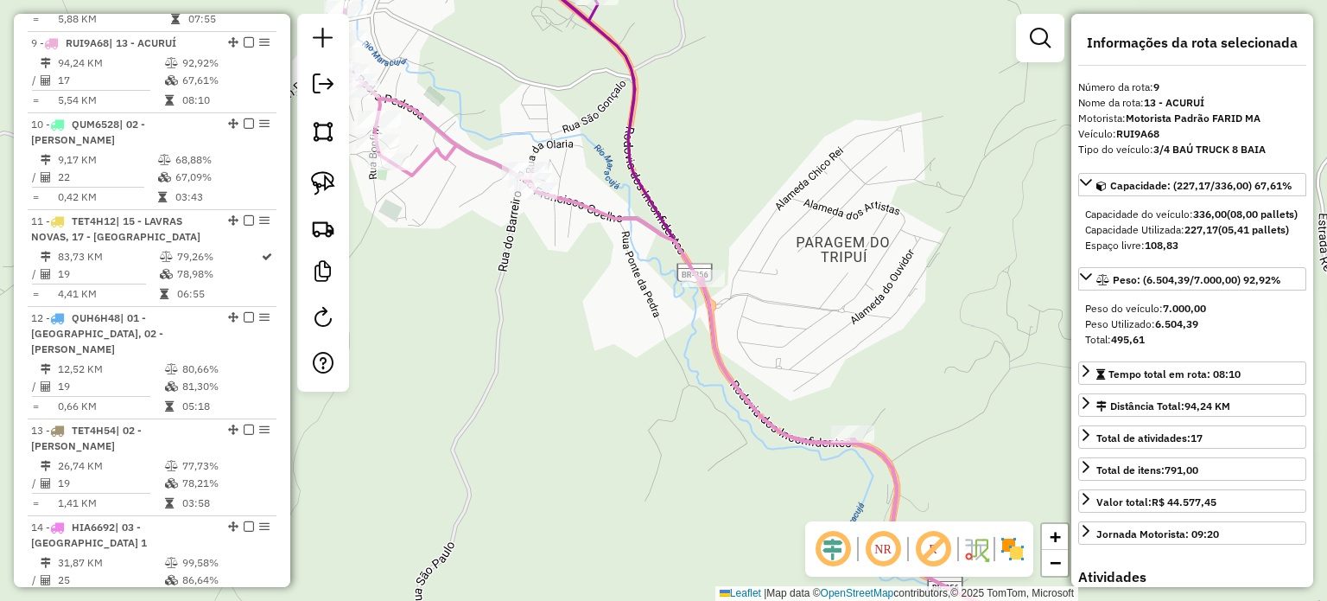
drag, startPoint x: 661, startPoint y: 334, endPoint x: 566, endPoint y: 269, distance: 115.0
click at [569, 272] on div "Janela de atendimento Grade de atendimento Capacidade Transportadoras Veículos …" at bounding box center [663, 300] width 1327 height 601
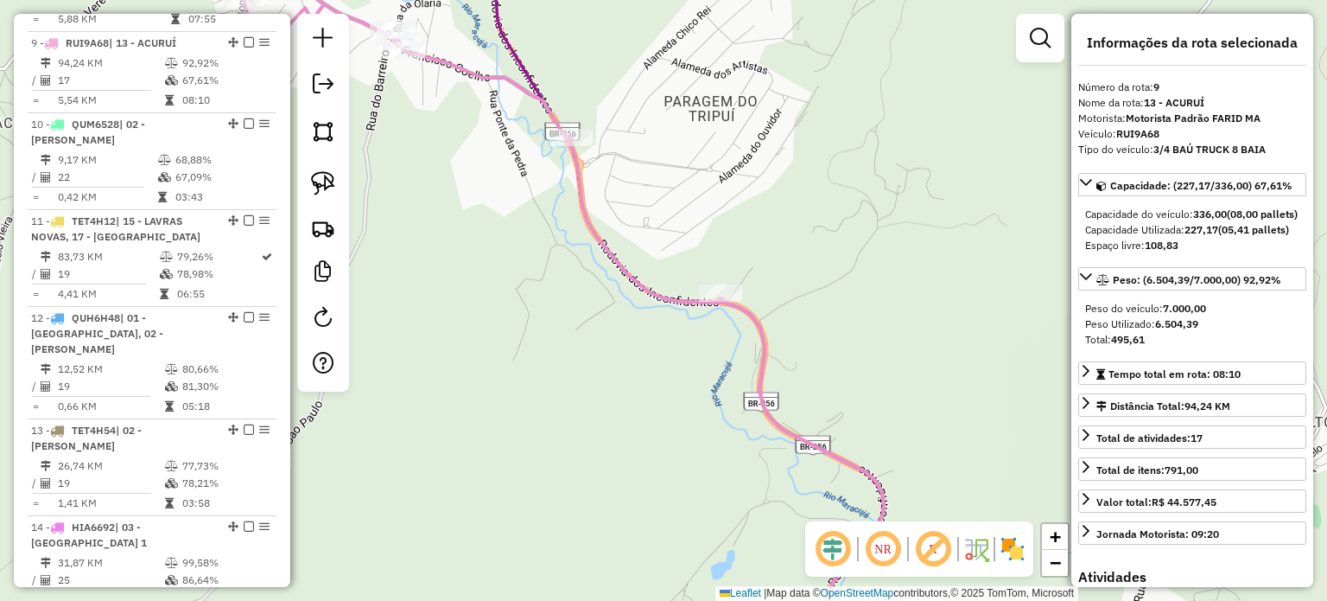
drag, startPoint x: 652, startPoint y: 413, endPoint x: 629, endPoint y: 348, distance: 68.6
click at [629, 348] on div "Janela de atendimento Grade de atendimento Capacidade Transportadoras Veículos …" at bounding box center [663, 300] width 1327 height 601
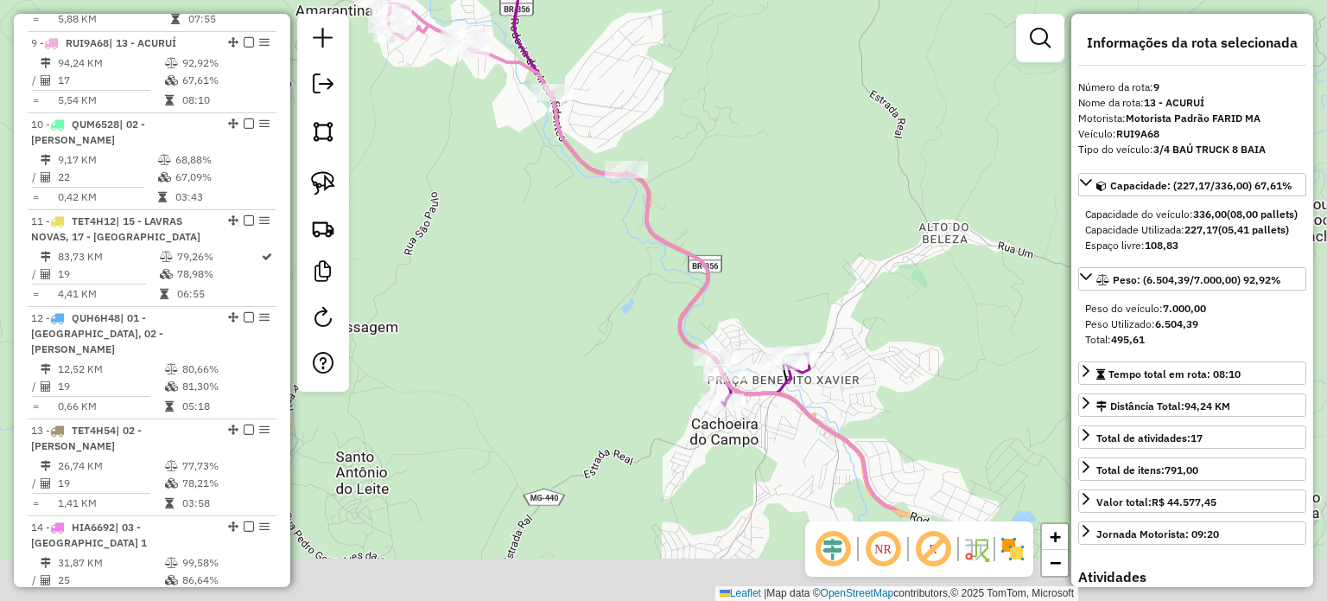
drag, startPoint x: 632, startPoint y: 360, endPoint x: 595, endPoint y: 227, distance: 137.9
click at [596, 232] on div "Janela de atendimento Grade de atendimento Capacidade Transportadoras Veículos …" at bounding box center [663, 300] width 1327 height 601
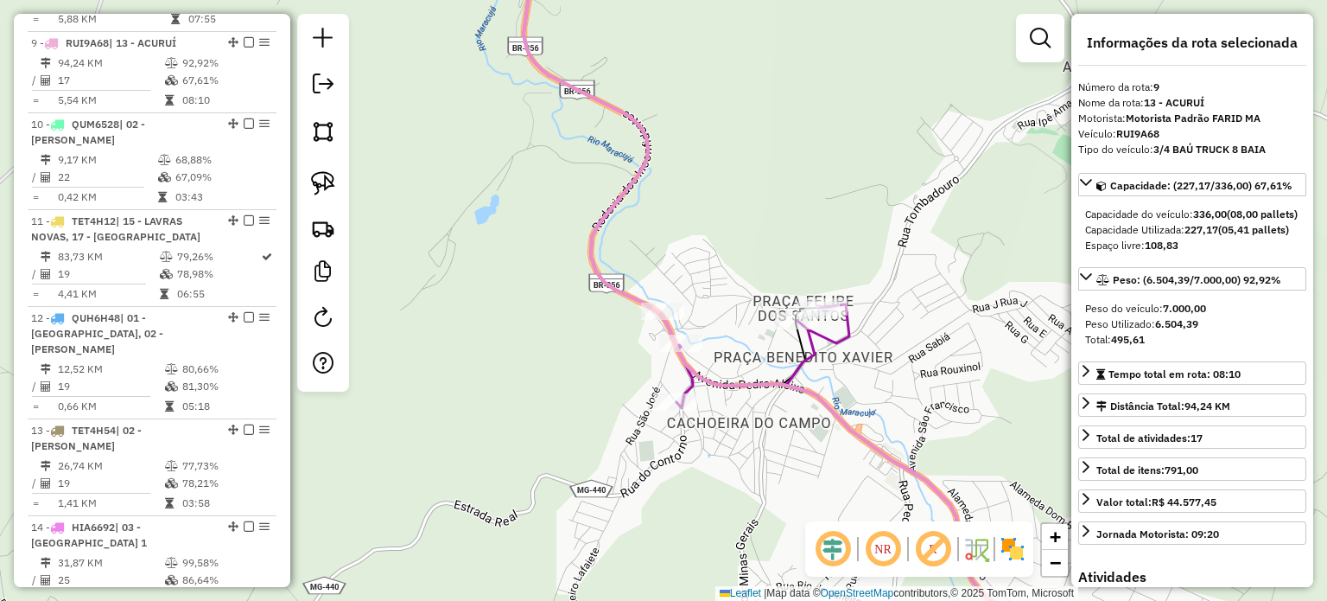
click at [812, 353] on icon at bounding box center [636, 173] width 428 height 467
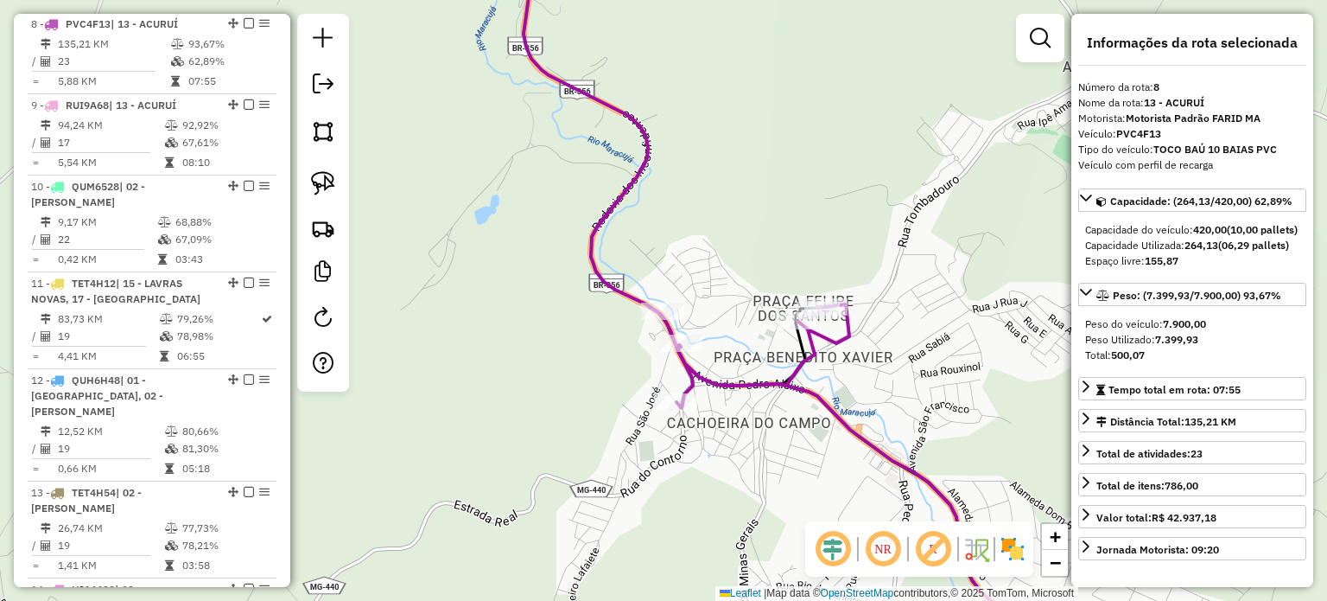
scroll to position [1382, 0]
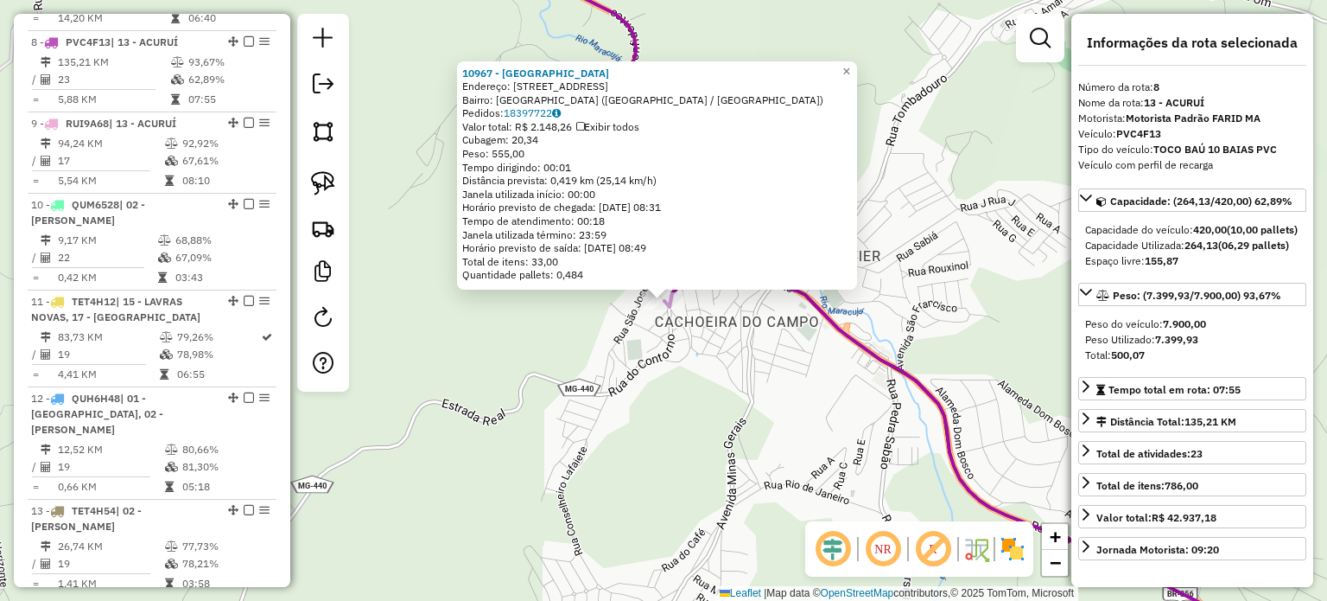
click at [677, 405] on div "10967 - [PERSON_NAME][GEOGRAPHIC_DATA] Endereço: R BELA VISTA 120 Bairro: [GEOG…" at bounding box center [663, 300] width 1327 height 601
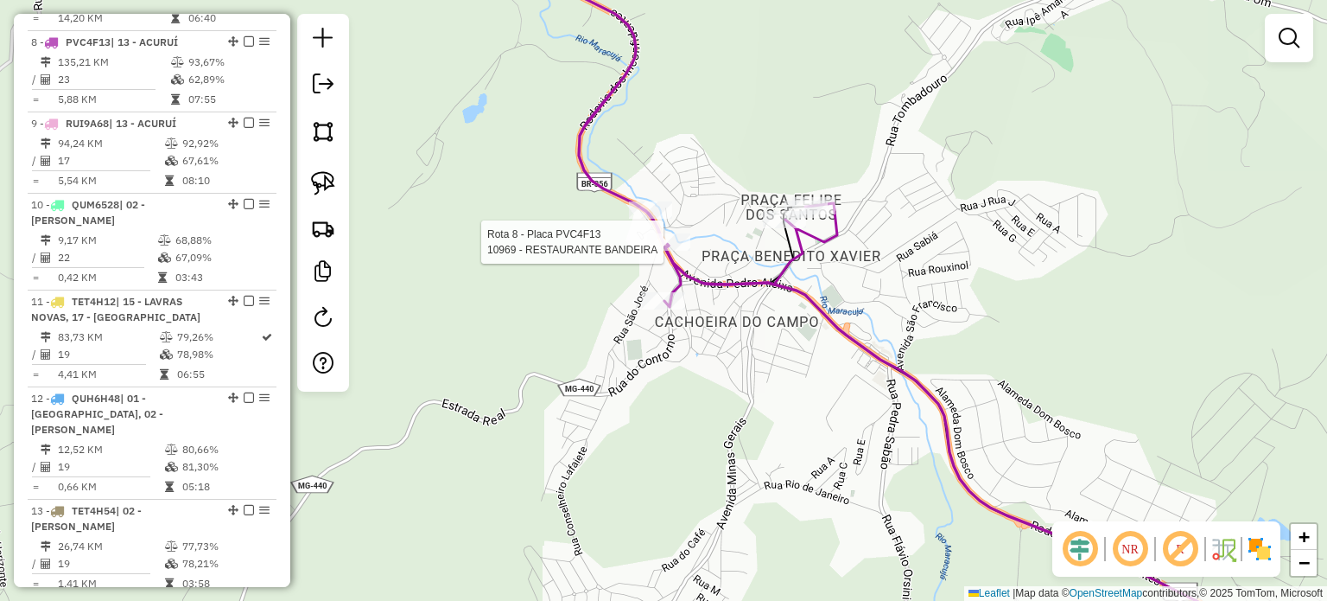
select select "**********"
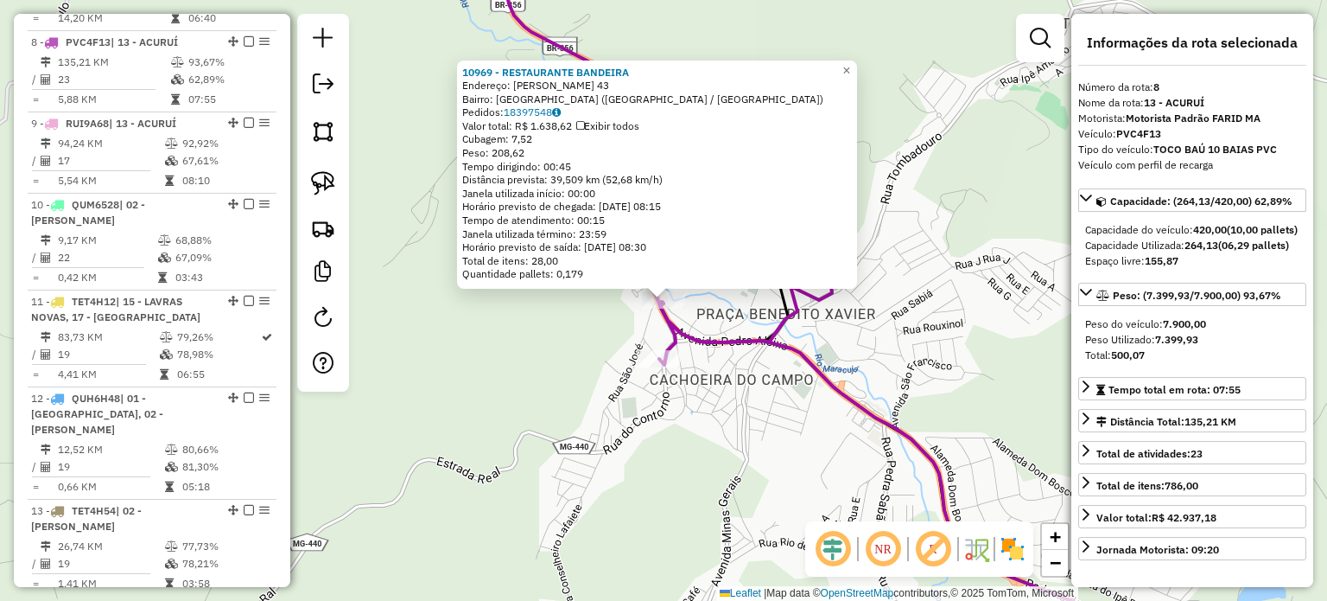
click at [549, 346] on div "10969 - RESTAURANTE BANDEIRA Endereço: [PERSON_NAME] 43 Bairro: [GEOGRAPHIC_DAT…" at bounding box center [663, 300] width 1327 height 601
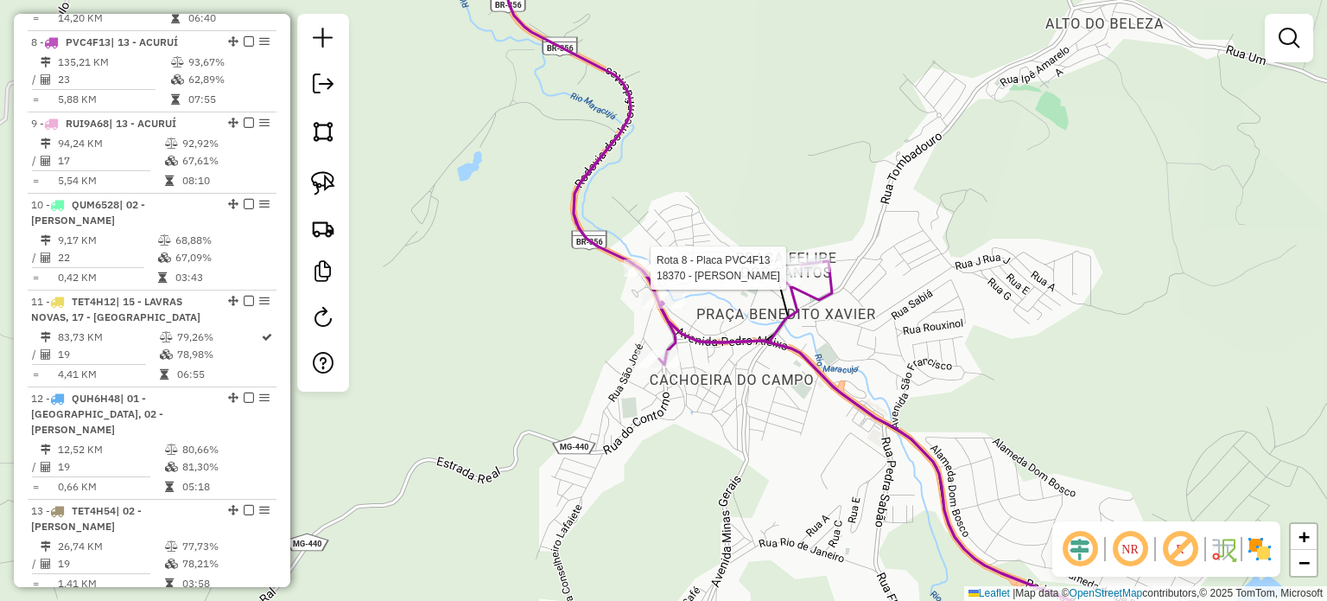
select select "**********"
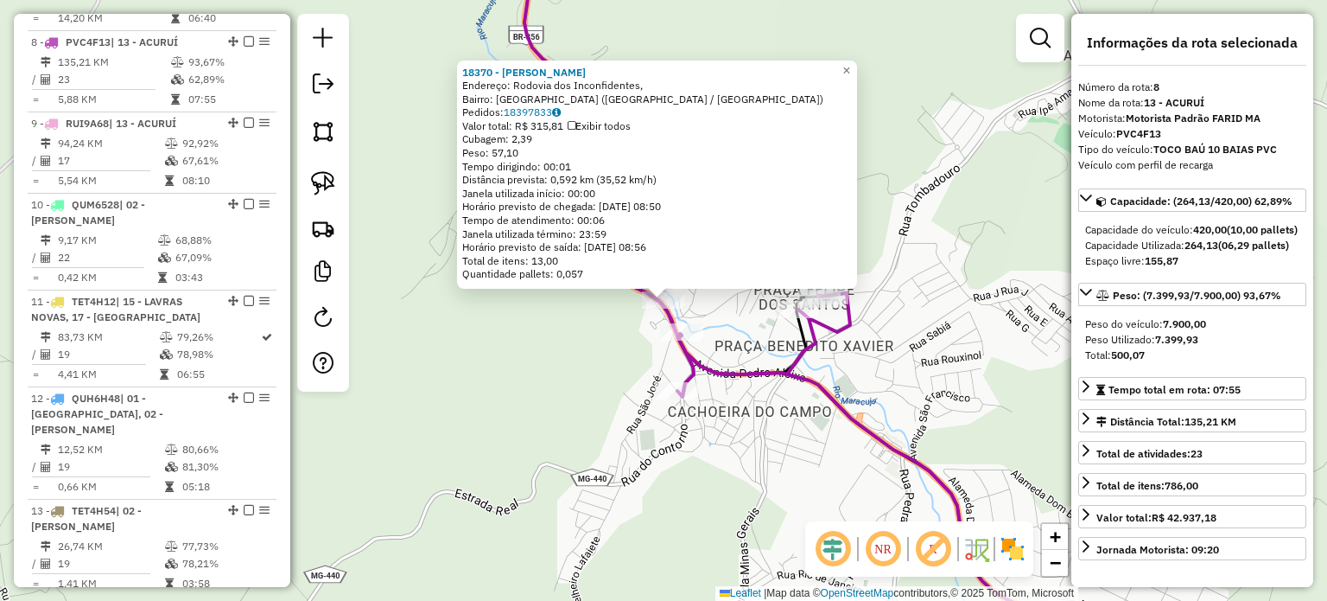
click at [624, 330] on div "18370 - [PERSON_NAME] Endereço: Rodovia dos Inconfidentes, Bairro: [GEOGRAPHIC_…" at bounding box center [663, 300] width 1327 height 601
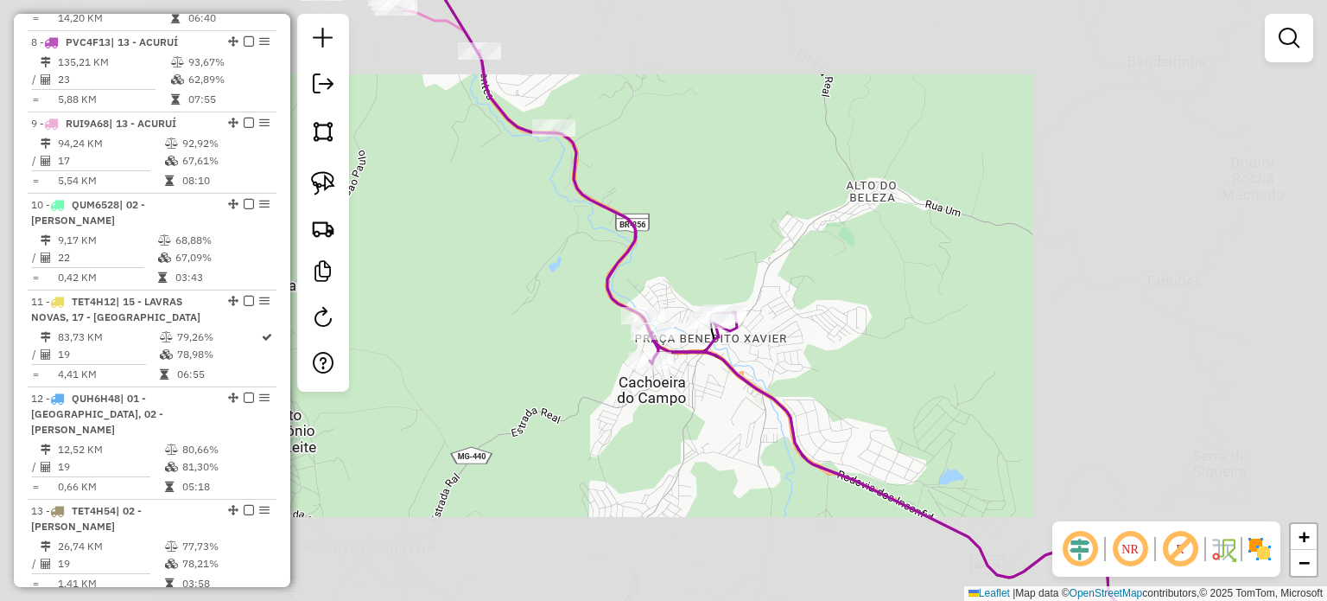
click at [632, 236] on icon at bounding box center [589, 151] width 296 height 423
select select "**********"
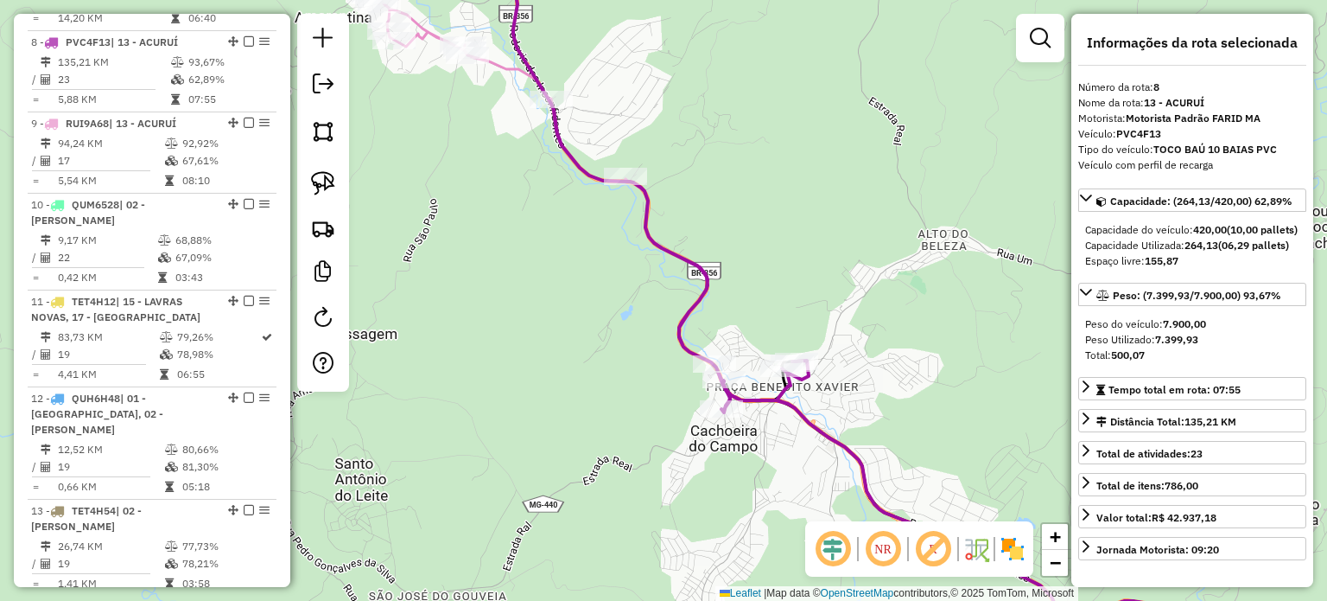
drag, startPoint x: 556, startPoint y: 247, endPoint x: 823, endPoint y: 425, distance: 320.9
click at [822, 424] on div "Janela de atendimento Grade de atendimento Capacidade Transportadoras Veículos …" at bounding box center [663, 300] width 1327 height 601
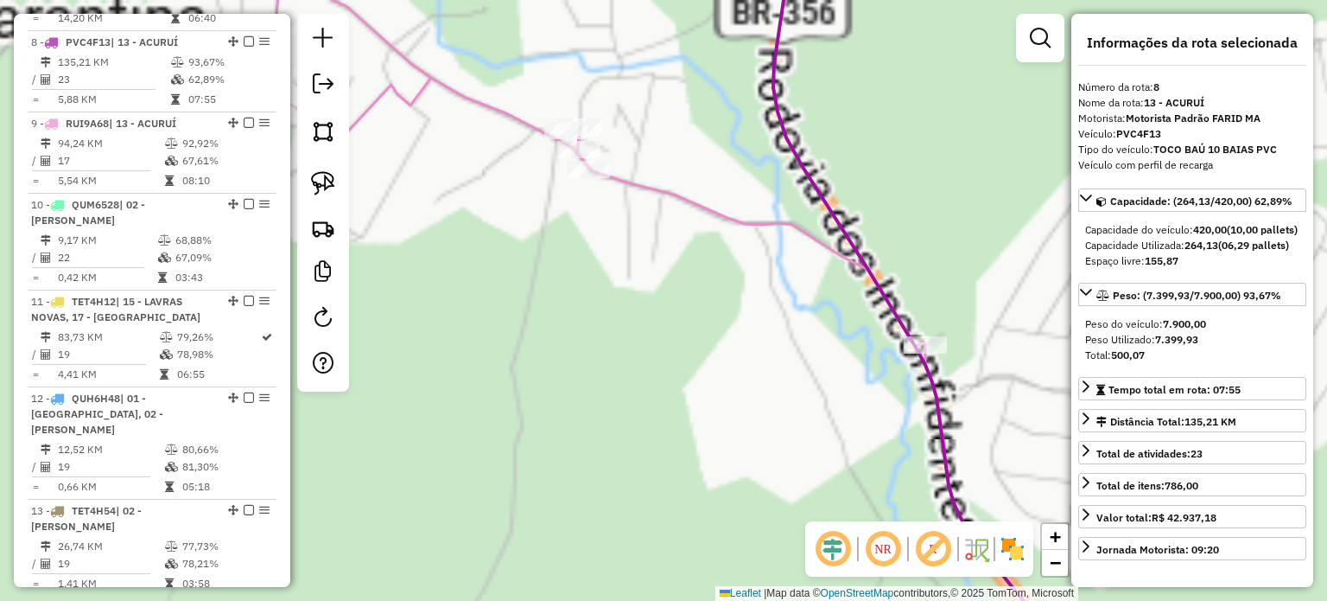
click at [696, 206] on icon at bounding box center [664, 300] width 870 height 721
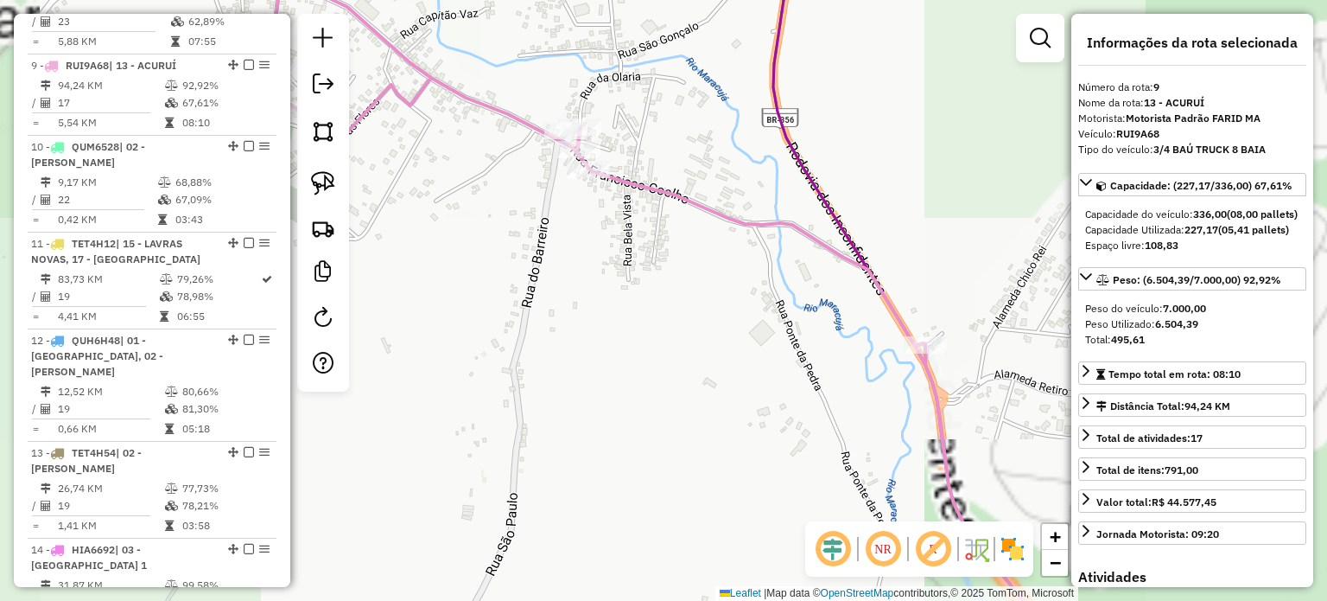
scroll to position [1462, 0]
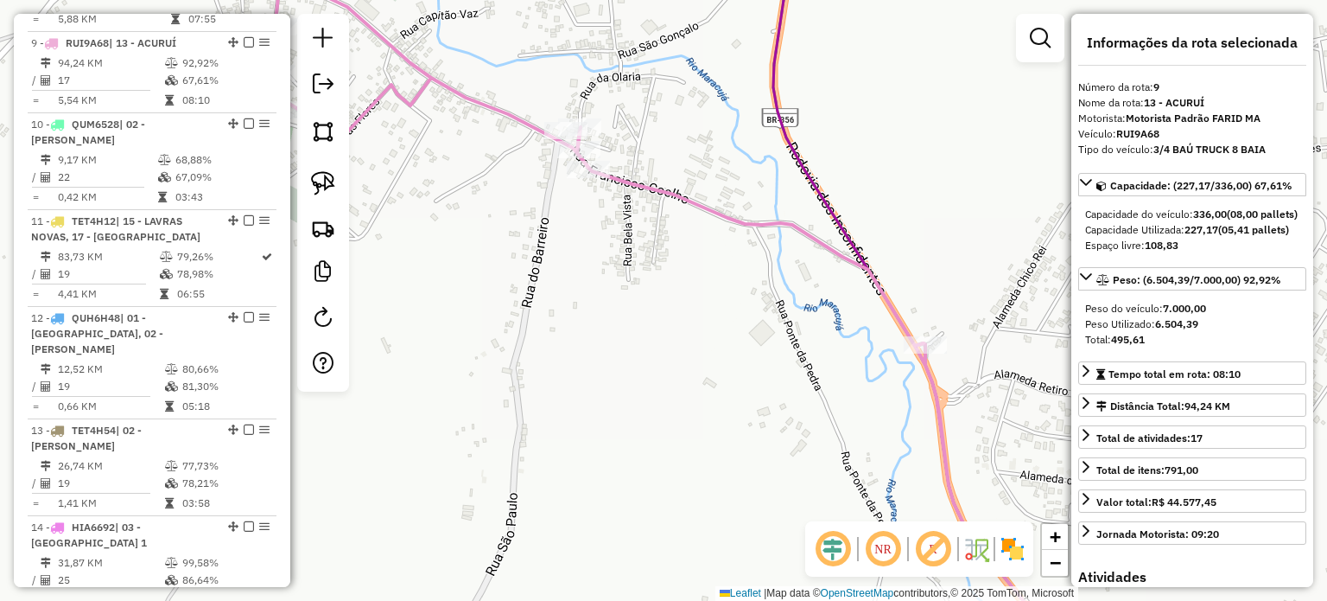
click at [806, 152] on icon at bounding box center [936, 300] width 326 height 721
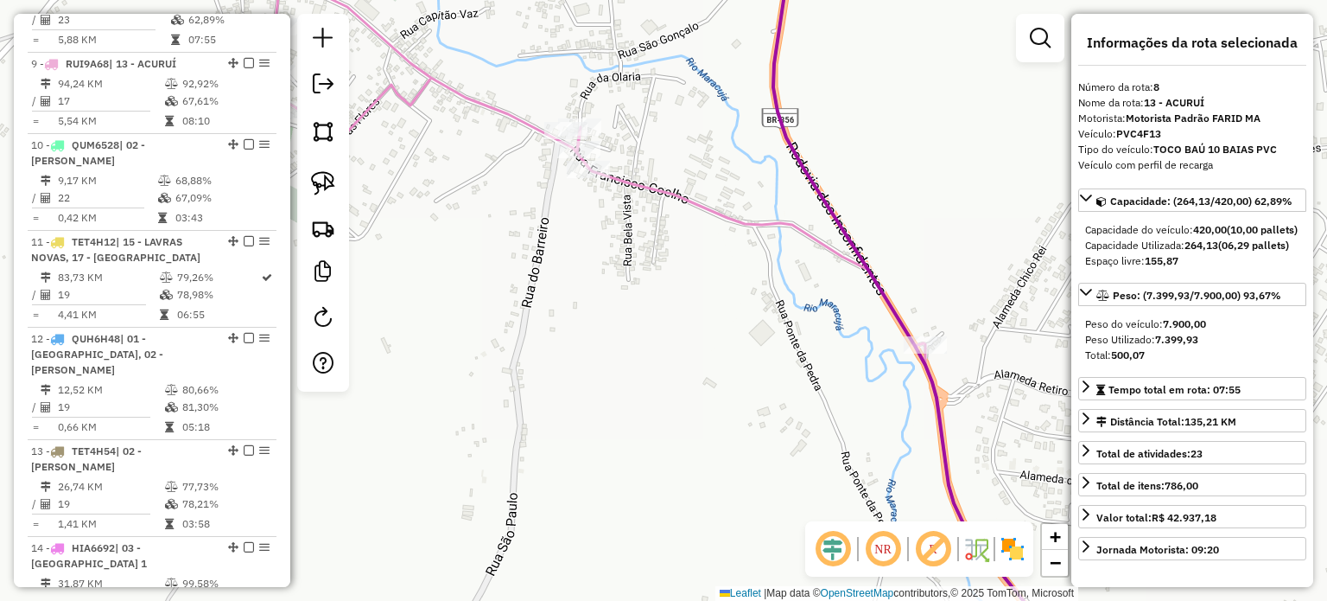
scroll to position [1382, 0]
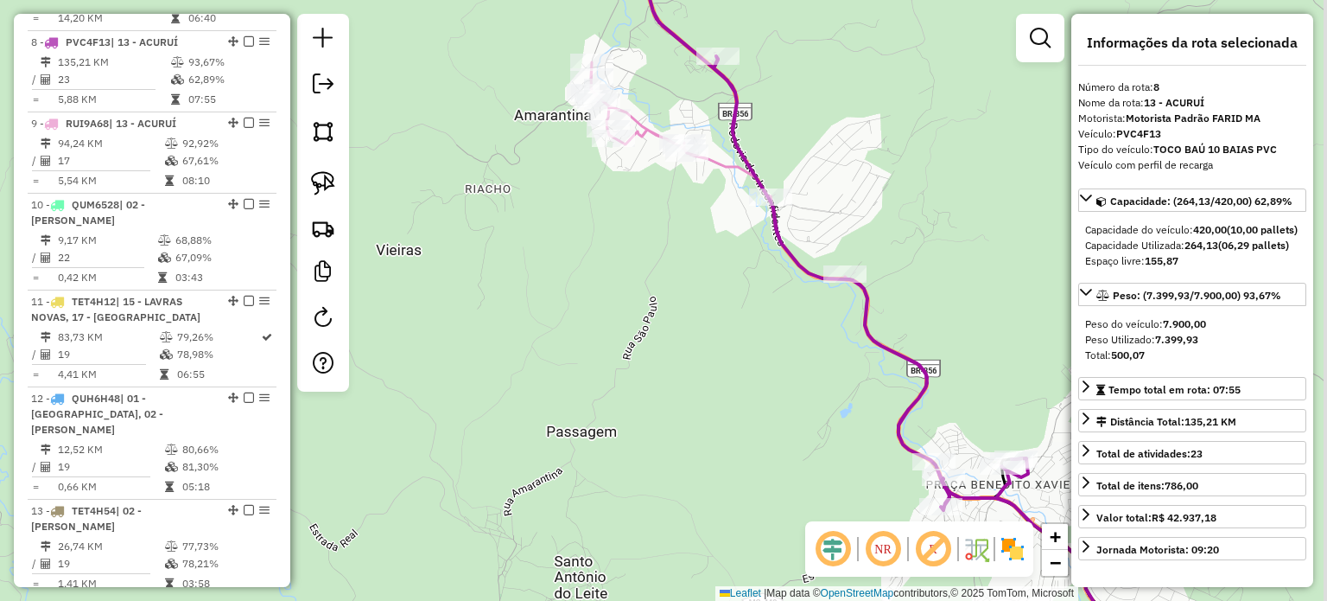
drag, startPoint x: 802, startPoint y: 362, endPoint x: 609, endPoint y: 323, distance: 196.6
click at [611, 324] on div "Janela de atendimento Grade de atendimento Capacidade Transportadoras Veículos …" at bounding box center [663, 300] width 1327 height 601
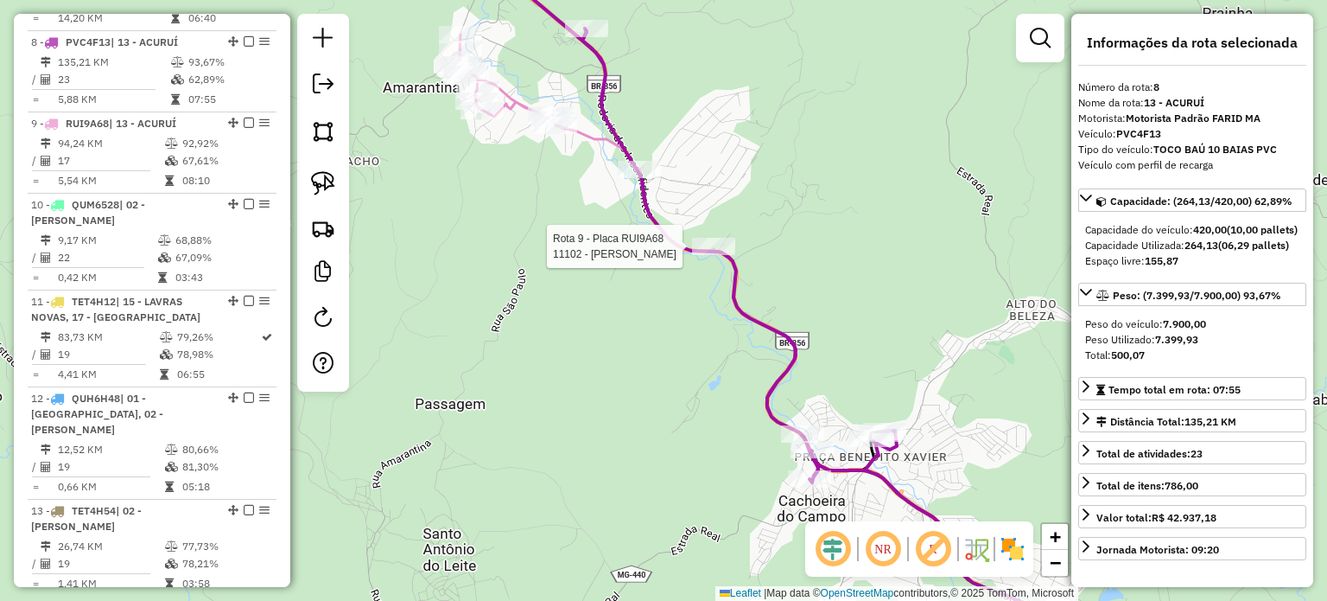
click at [709, 255] on div at bounding box center [713, 246] width 43 height 17
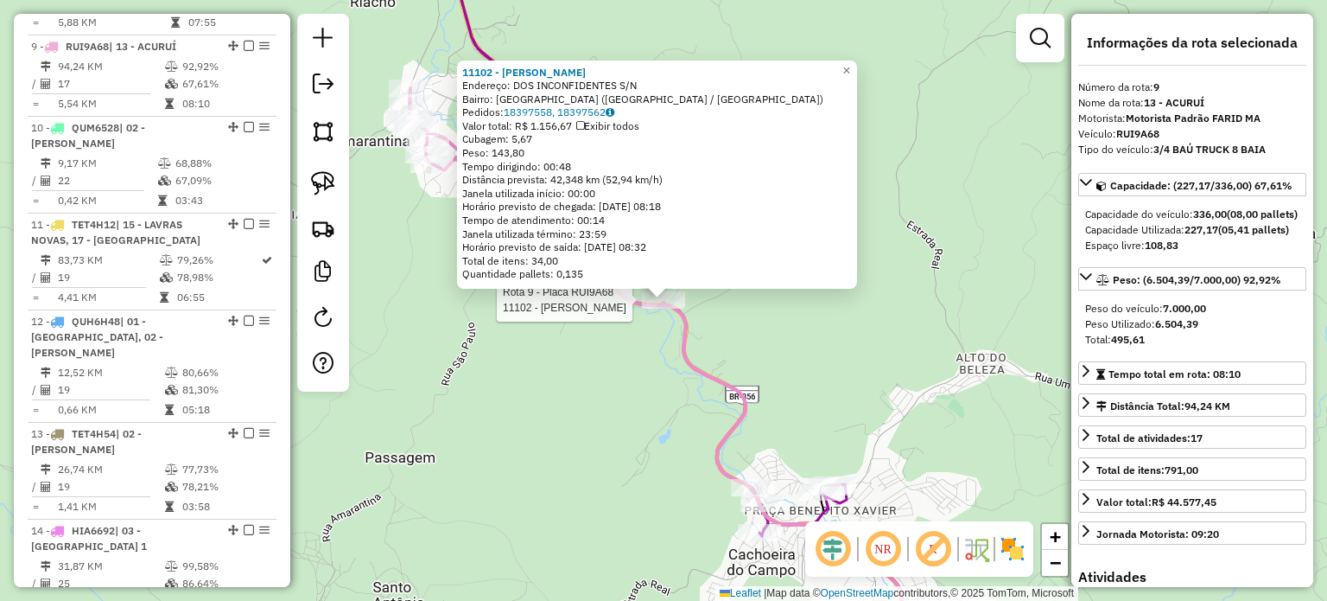
scroll to position [1462, 0]
click at [629, 348] on div "11102 - [PERSON_NAME]: DOS INCONFIDENTES S/N Bairro: [GEOGRAPHIC_DATA] ([GEOGRA…" at bounding box center [663, 300] width 1327 height 601
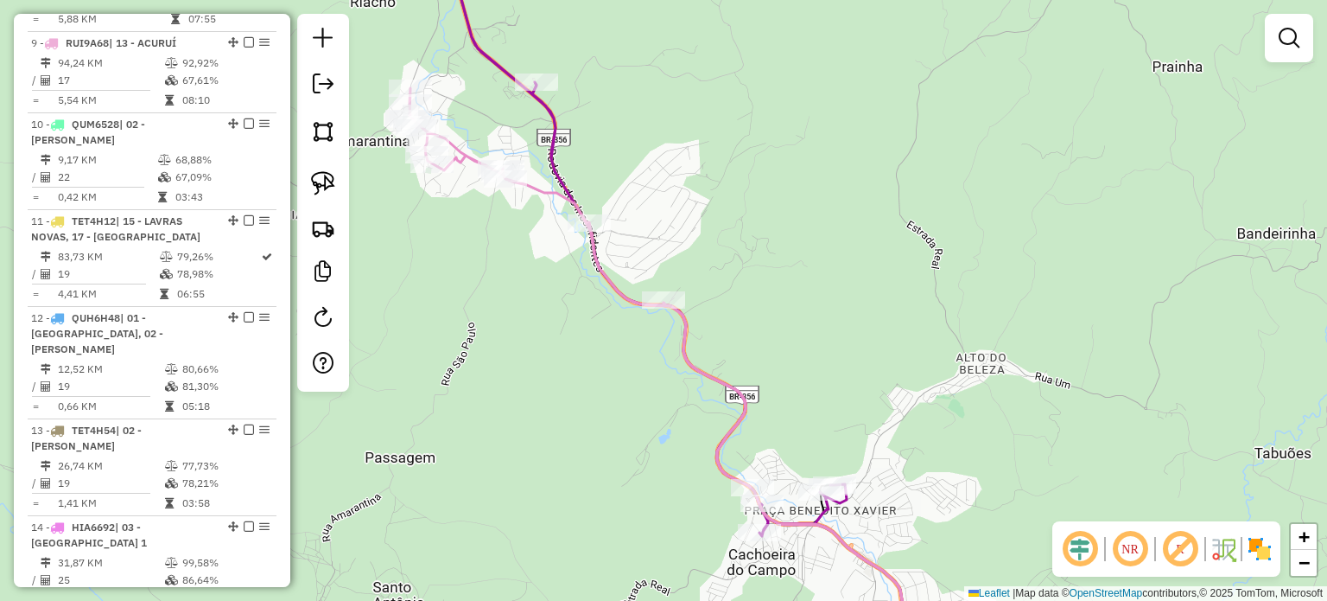
select select "**********"
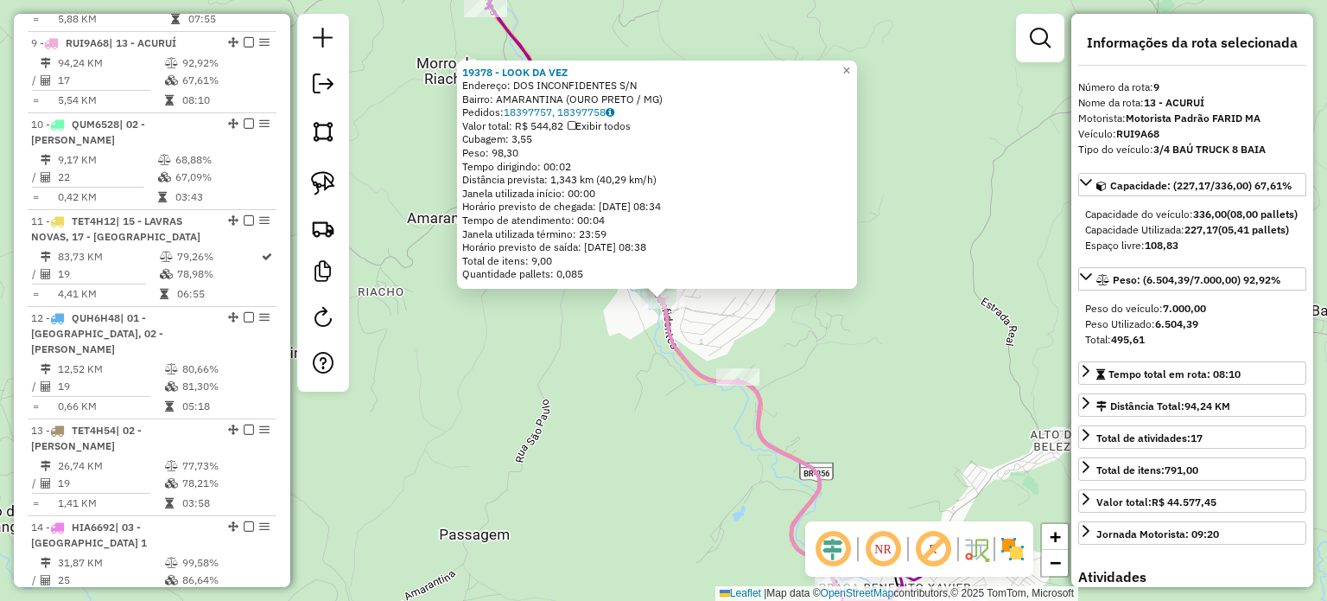
click at [567, 355] on div "19378 - LOOK DA VEZ Endereço: DOS INCONFIDENTES S/N Bairro: AMARANTINA ([GEOGRA…" at bounding box center [663, 300] width 1327 height 601
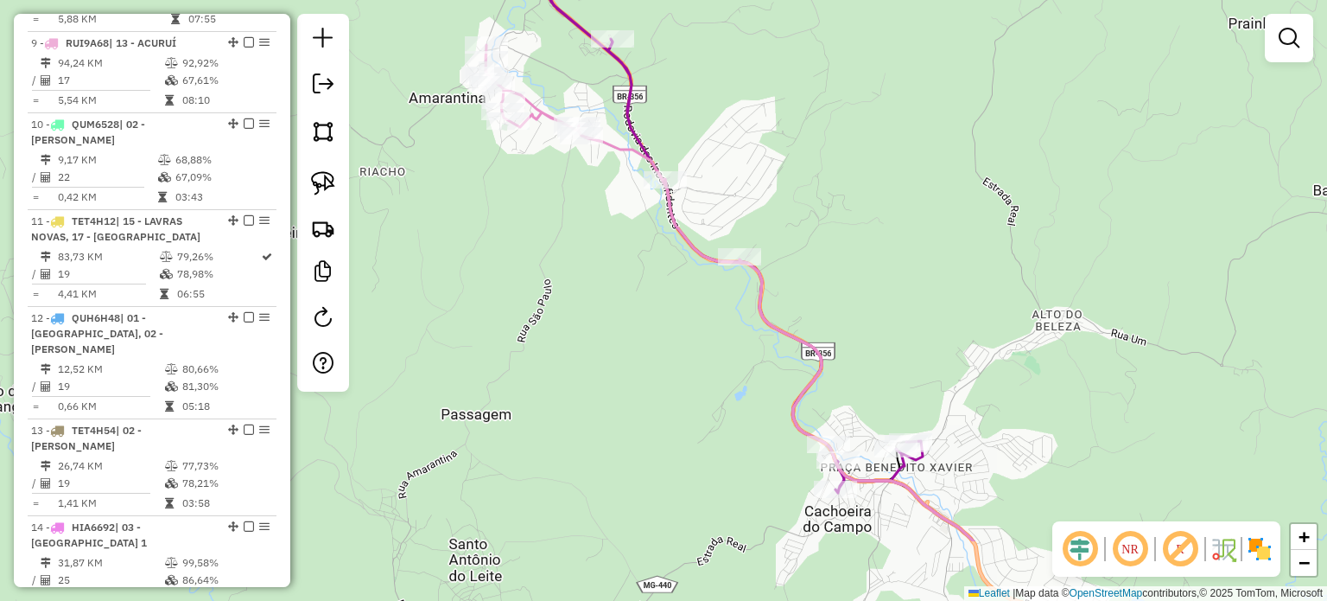
drag, startPoint x: 642, startPoint y: 416, endPoint x: 648, endPoint y: 272, distance: 143.6
click at [647, 276] on div "Janela de atendimento Grade de atendimento Capacidade Transportadoras Veículos …" at bounding box center [663, 300] width 1327 height 601
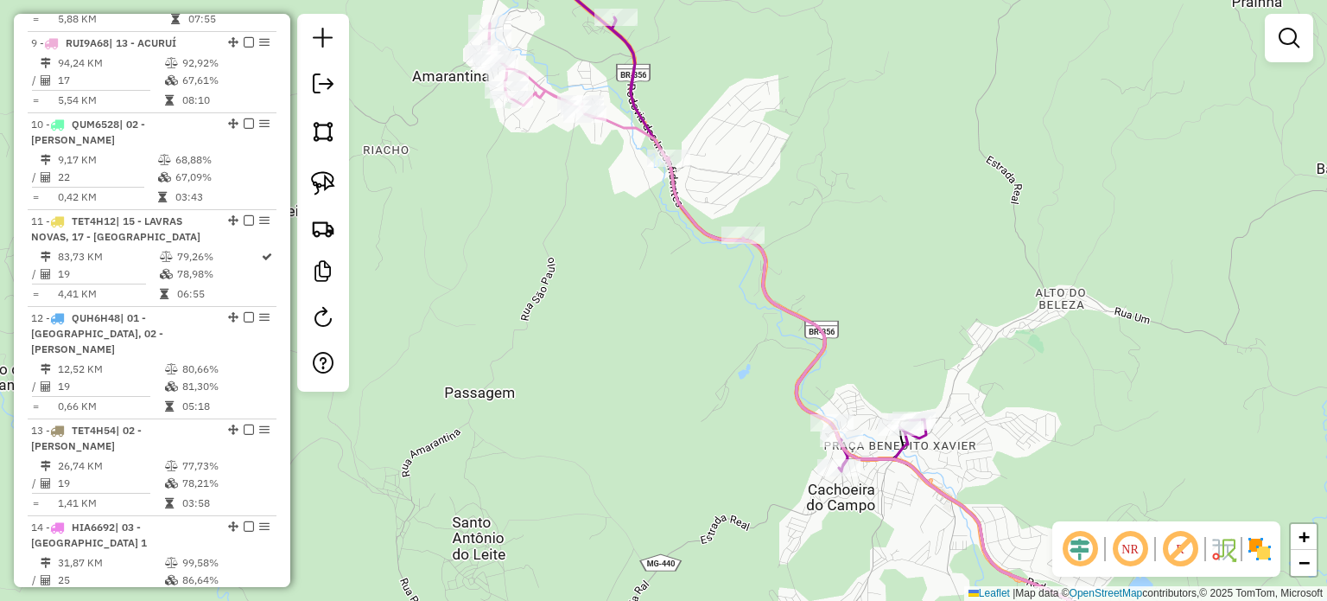
click at [698, 212] on icon at bounding box center [875, 342] width 773 height 638
select select "**********"
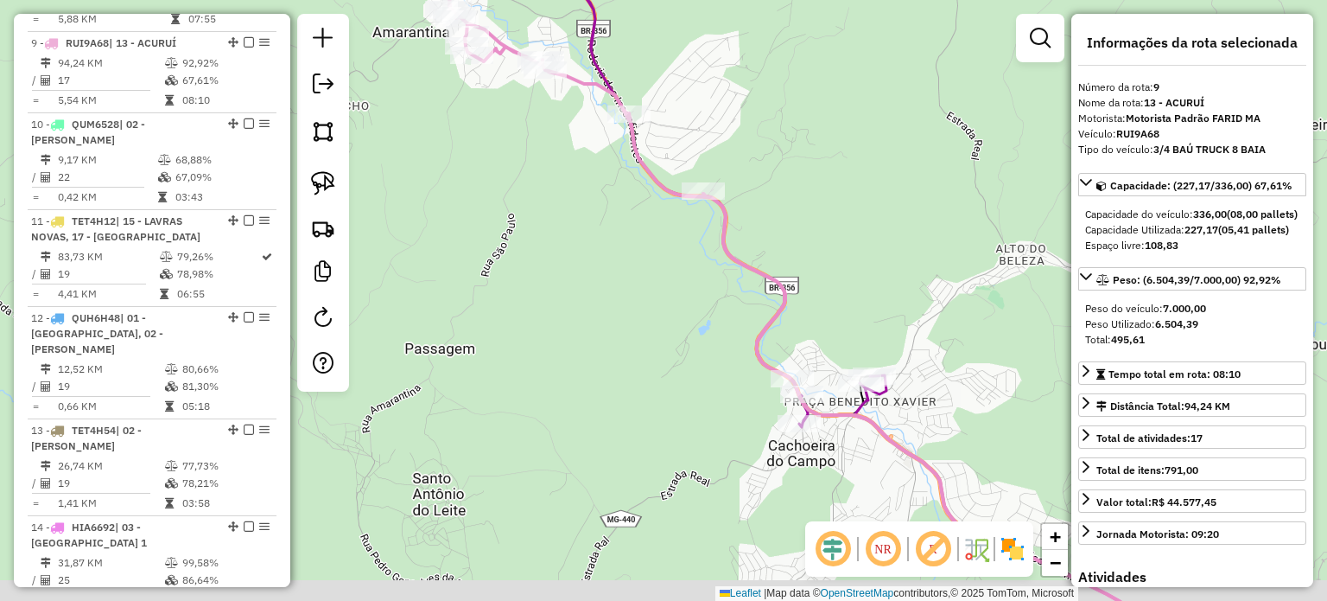
drag, startPoint x: 900, startPoint y: 460, endPoint x: 874, endPoint y: 428, distance: 41.2
click at [875, 429] on icon at bounding box center [835, 298] width 773 height 638
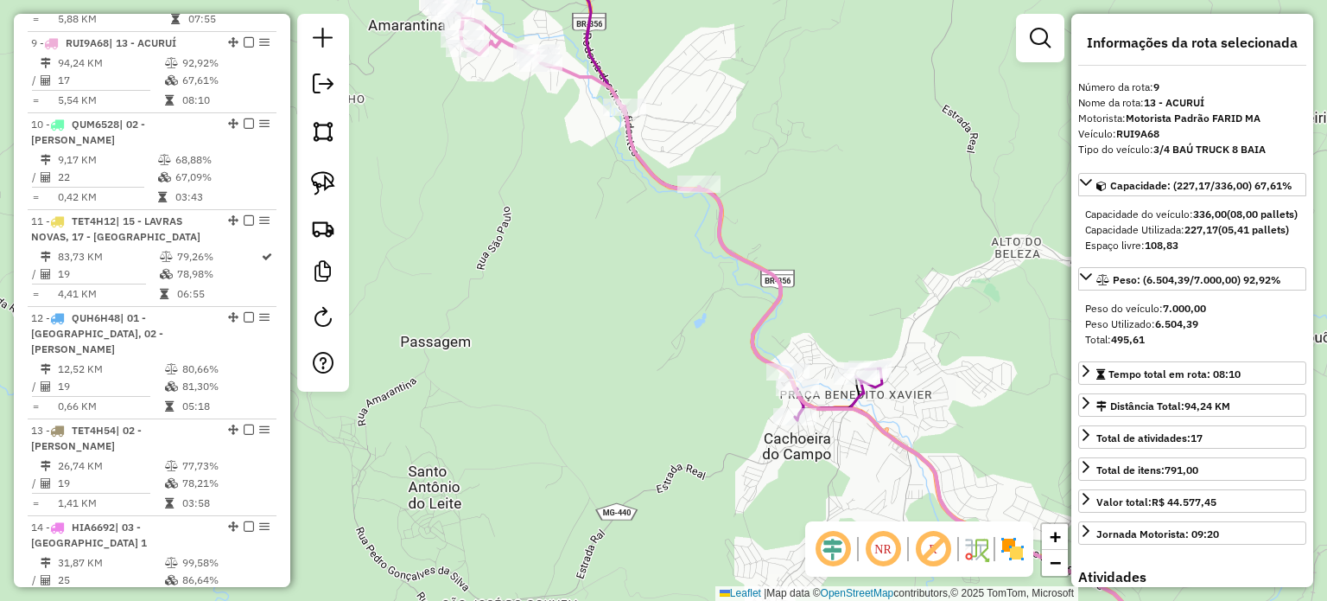
drag, startPoint x: 664, startPoint y: 325, endPoint x: 652, endPoint y: 308, distance: 20.6
click at [655, 315] on div "Janela de atendimento Grade de atendimento Capacidade Transportadoras Veículos …" at bounding box center [663, 300] width 1327 height 601
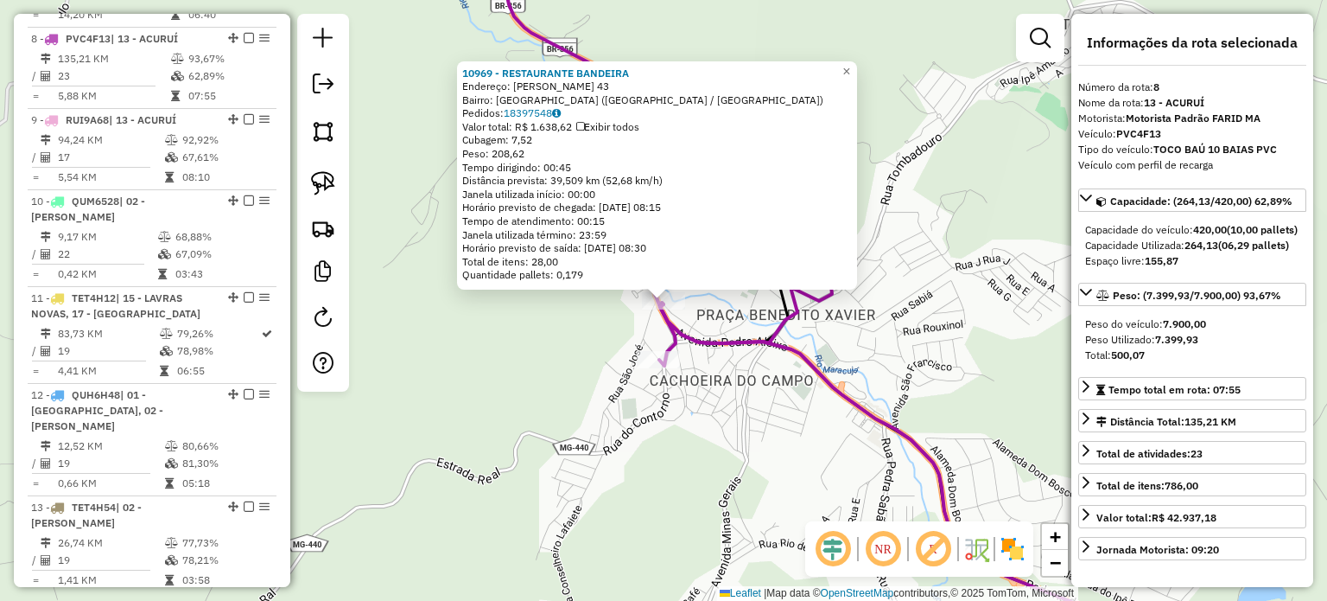
scroll to position [1382, 0]
click at [788, 431] on div "10969 - RESTAURANTE BANDEIRA Endereço: [PERSON_NAME] 43 Bairro: [GEOGRAPHIC_DAT…" at bounding box center [663, 300] width 1327 height 601
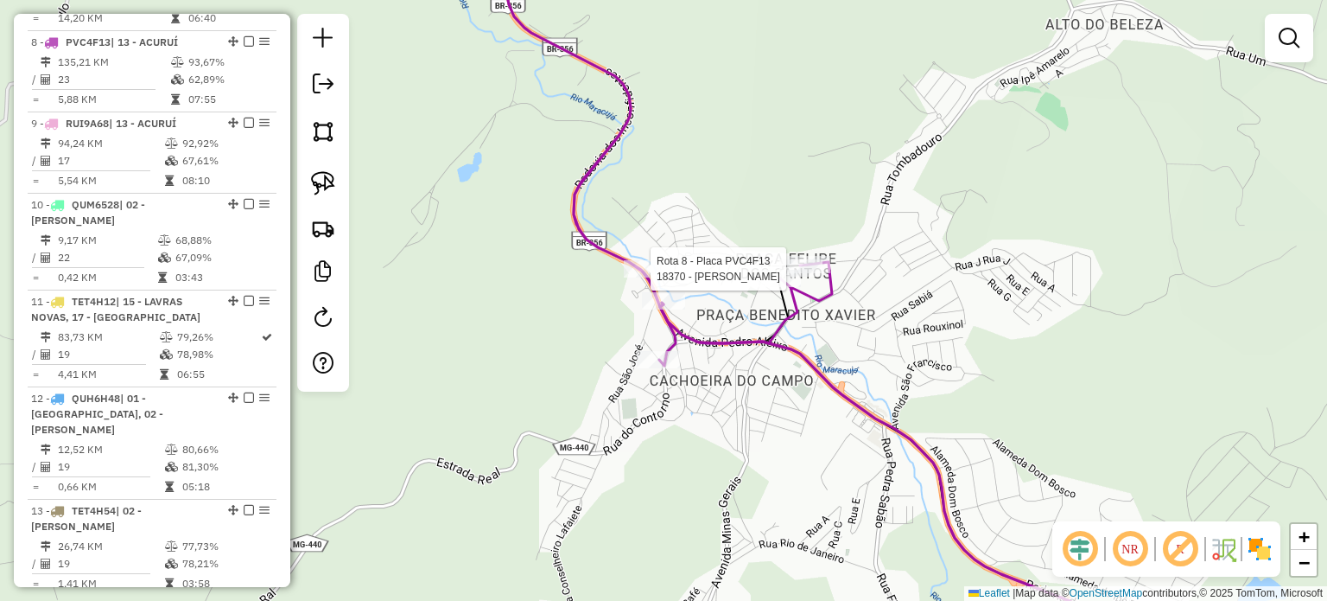
select select "**********"
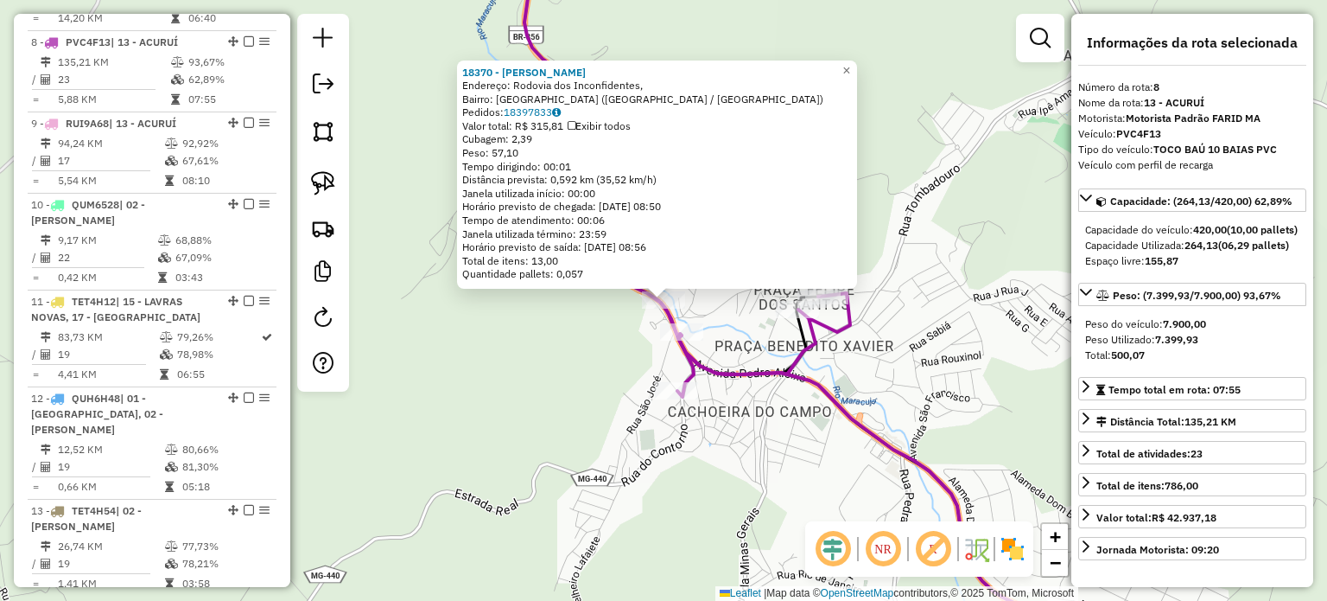
click at [581, 359] on div "Rota 8 - Placa PVC4F13 18370 - [PERSON_NAME] 18370 - [PERSON_NAME] Endereço: Ro…" at bounding box center [663, 300] width 1327 height 601
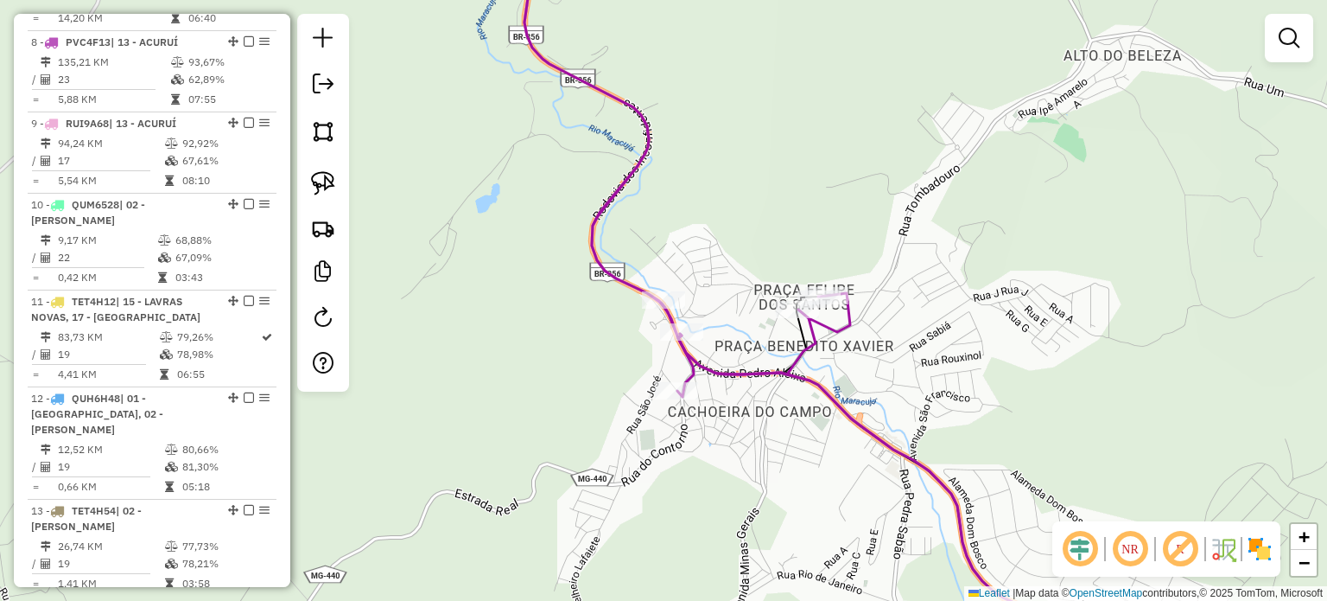
drag, startPoint x: 321, startPoint y: 176, endPoint x: 411, endPoint y: 214, distance: 97.6
click at [321, 176] on img at bounding box center [323, 183] width 24 height 24
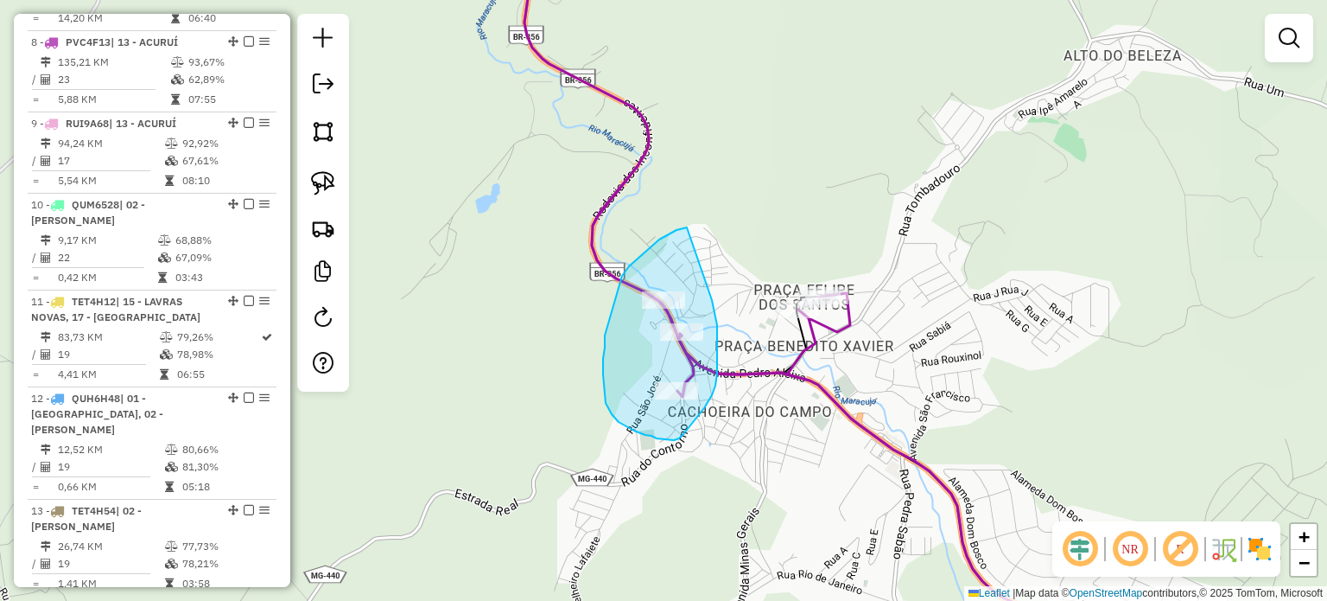
drag, startPoint x: 687, startPoint y: 227, endPoint x: 709, endPoint y: 286, distance: 62.6
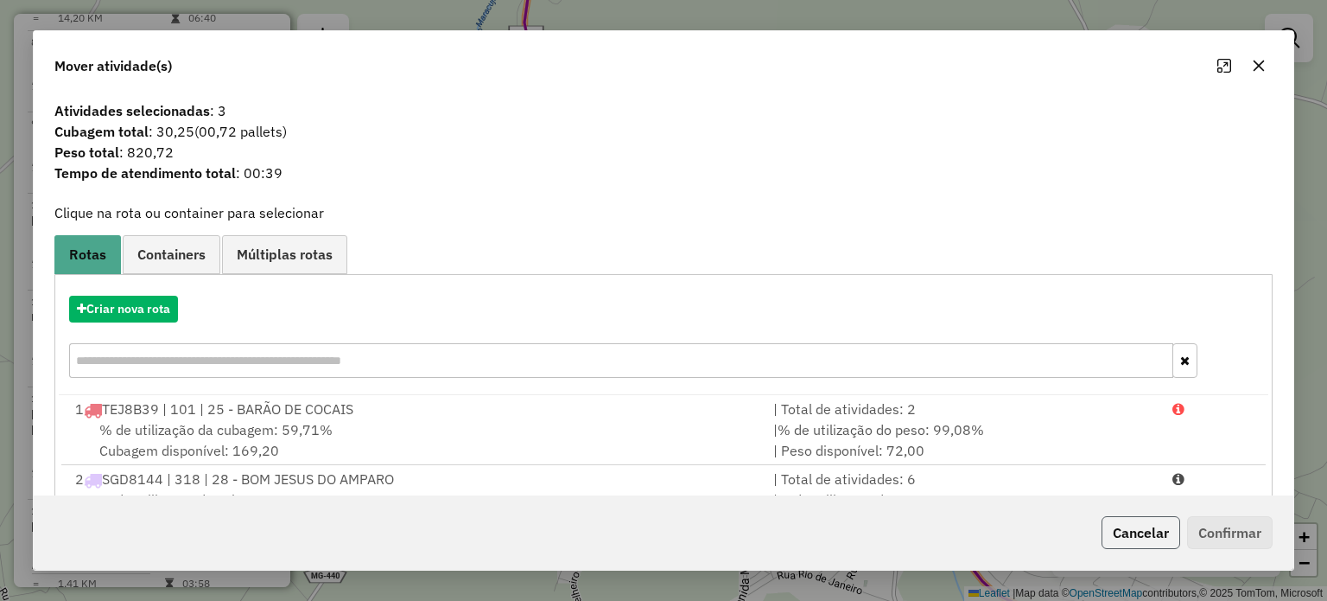
click at [1123, 532] on button "Cancelar" at bounding box center [1141, 532] width 79 height 33
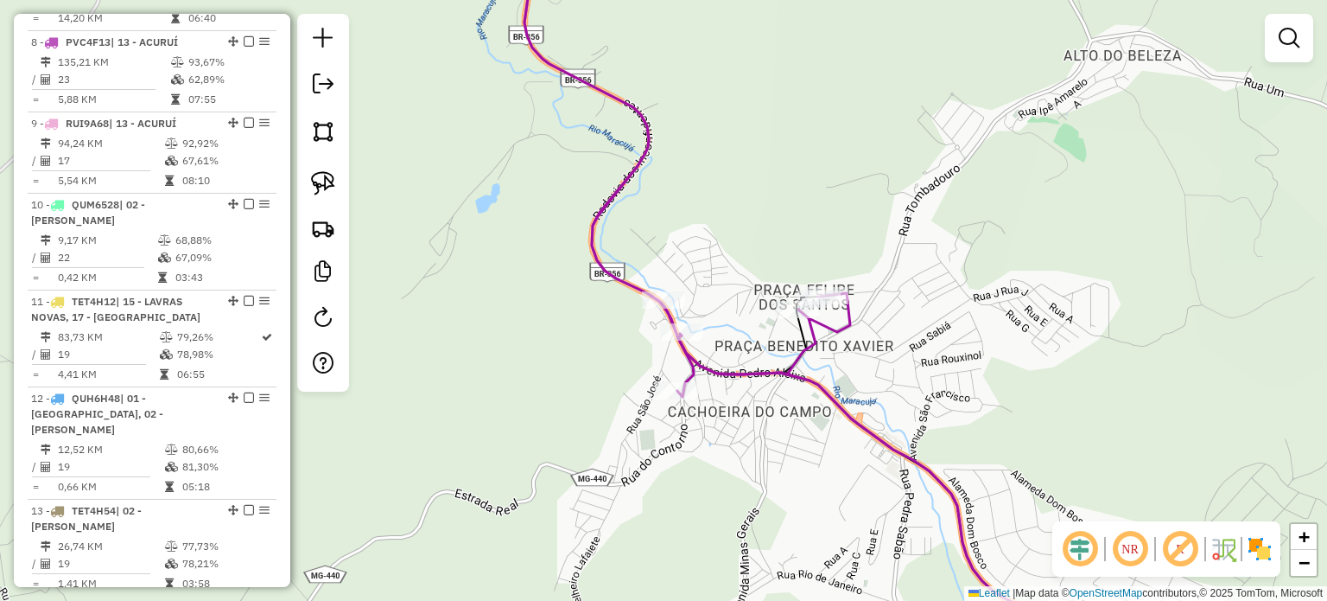
click at [570, 254] on div "Janela de atendimento Grade de atendimento Capacidade Transportadoras Veículos …" at bounding box center [663, 300] width 1327 height 601
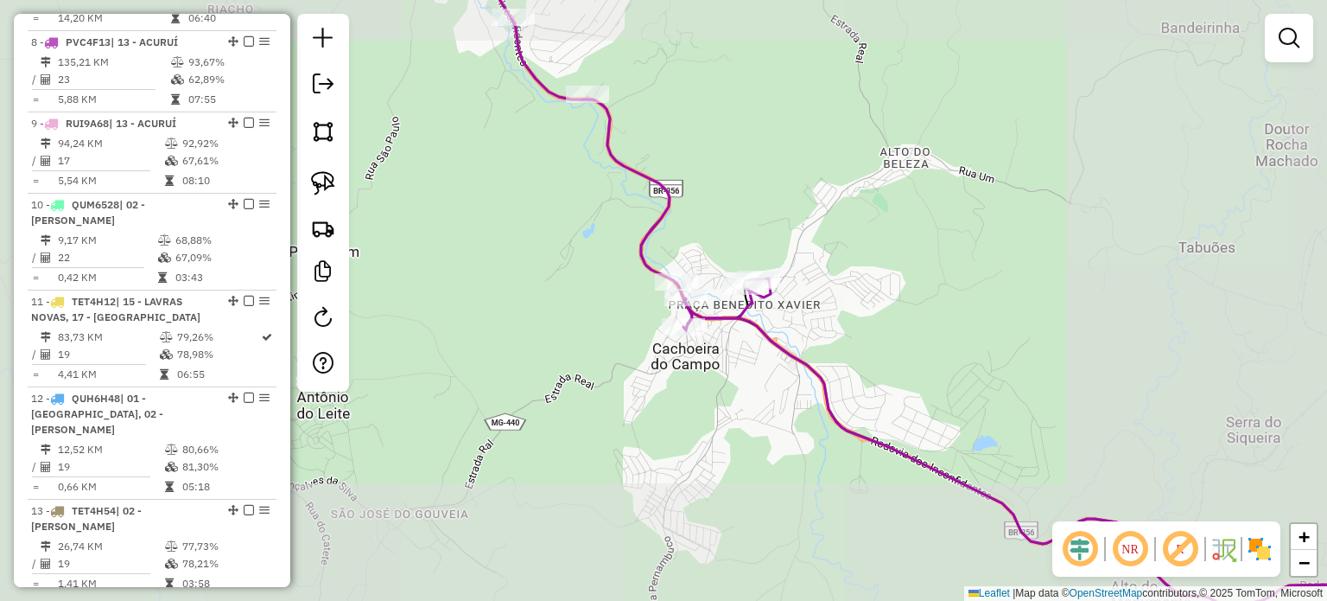
drag, startPoint x: 633, startPoint y: 172, endPoint x: 653, endPoint y: 198, distance: 32.7
click at [653, 198] on icon at bounding box center [623, 143] width 295 height 374
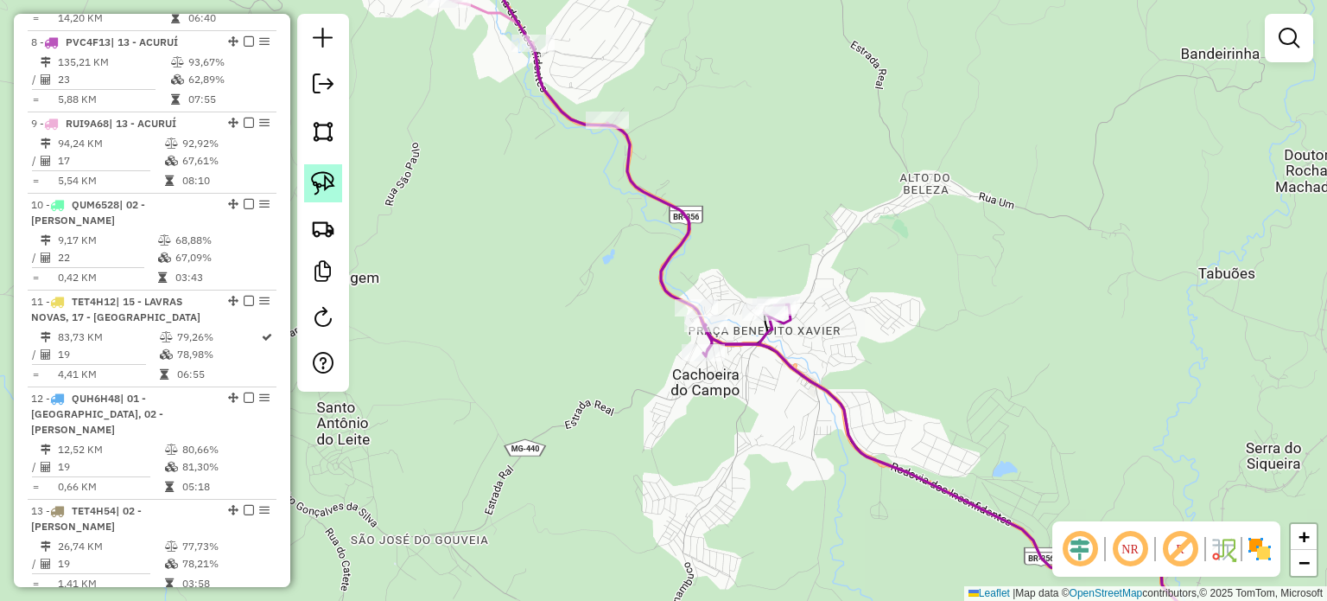
click at [325, 185] on img at bounding box center [323, 183] width 24 height 24
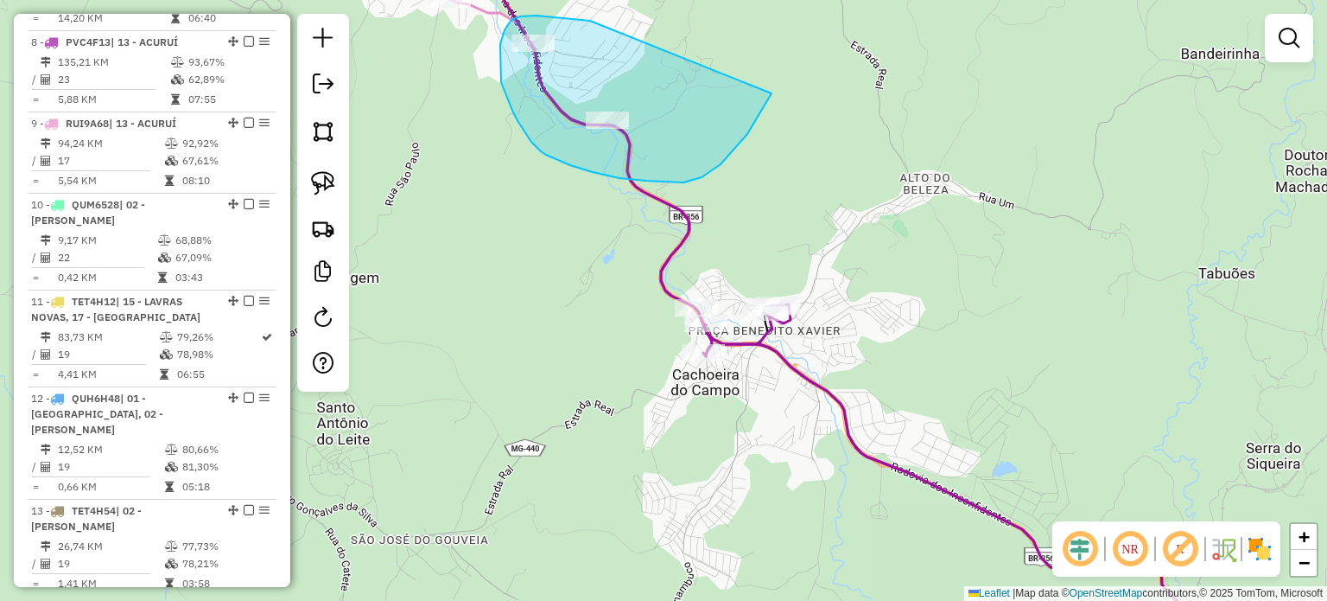
drag, startPoint x: 590, startPoint y: 21, endPoint x: 792, endPoint y: 43, distance: 203.4
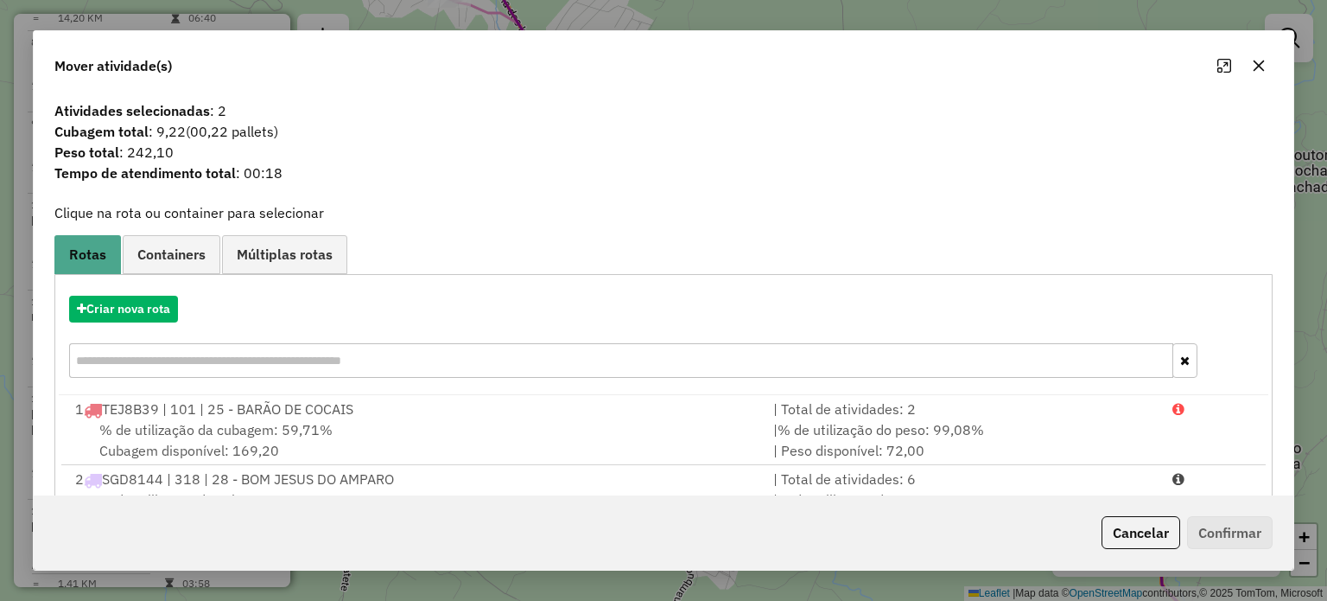
click at [1256, 63] on icon "button" at bounding box center [1259, 66] width 14 height 14
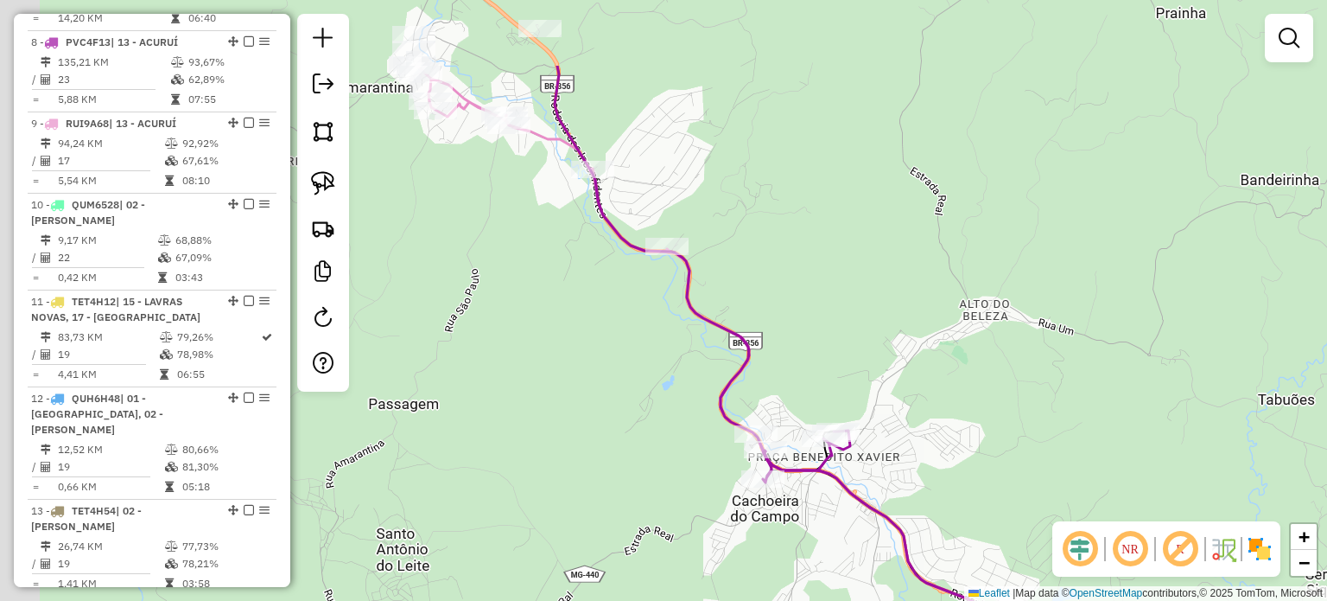
drag, startPoint x: 747, startPoint y: 331, endPoint x: 780, endPoint y: 390, distance: 67.7
click at [780, 389] on div "Janela de atendimento Grade de atendimento Capacidade Transportadoras Veículos …" at bounding box center [663, 300] width 1327 height 601
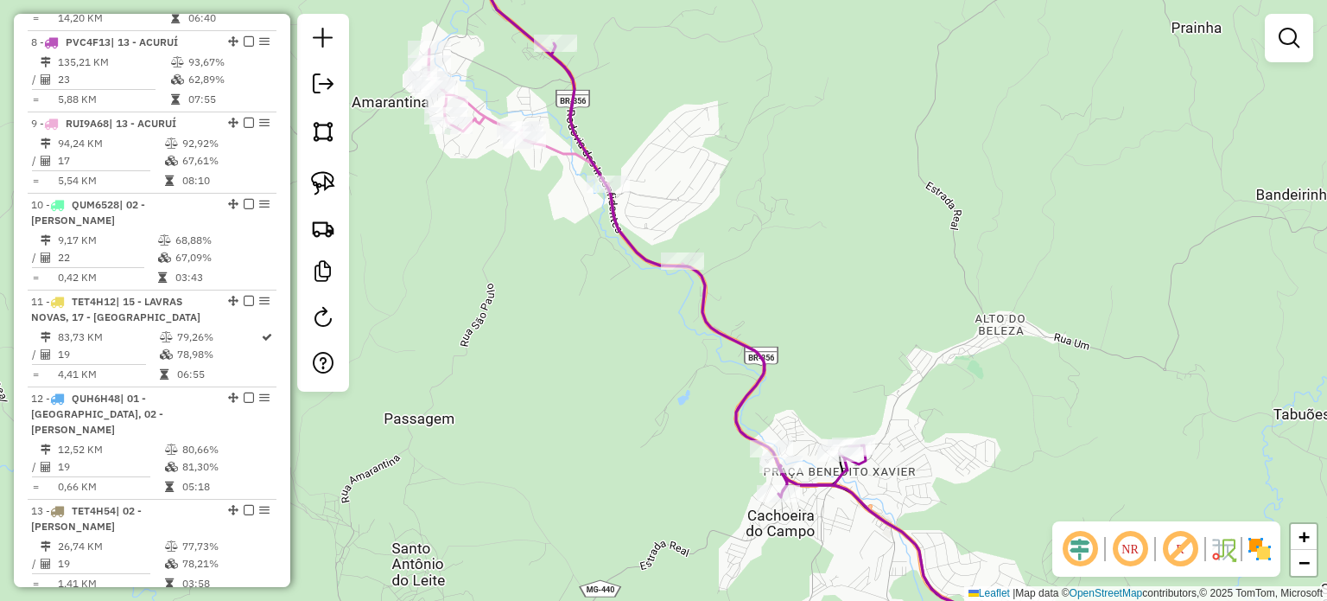
drag, startPoint x: 669, startPoint y: 134, endPoint x: 634, endPoint y: 203, distance: 77.3
click at [719, 184] on div "Janela de atendimento Grade de atendimento Capacidade Transportadoras Veículos …" at bounding box center [663, 300] width 1327 height 601
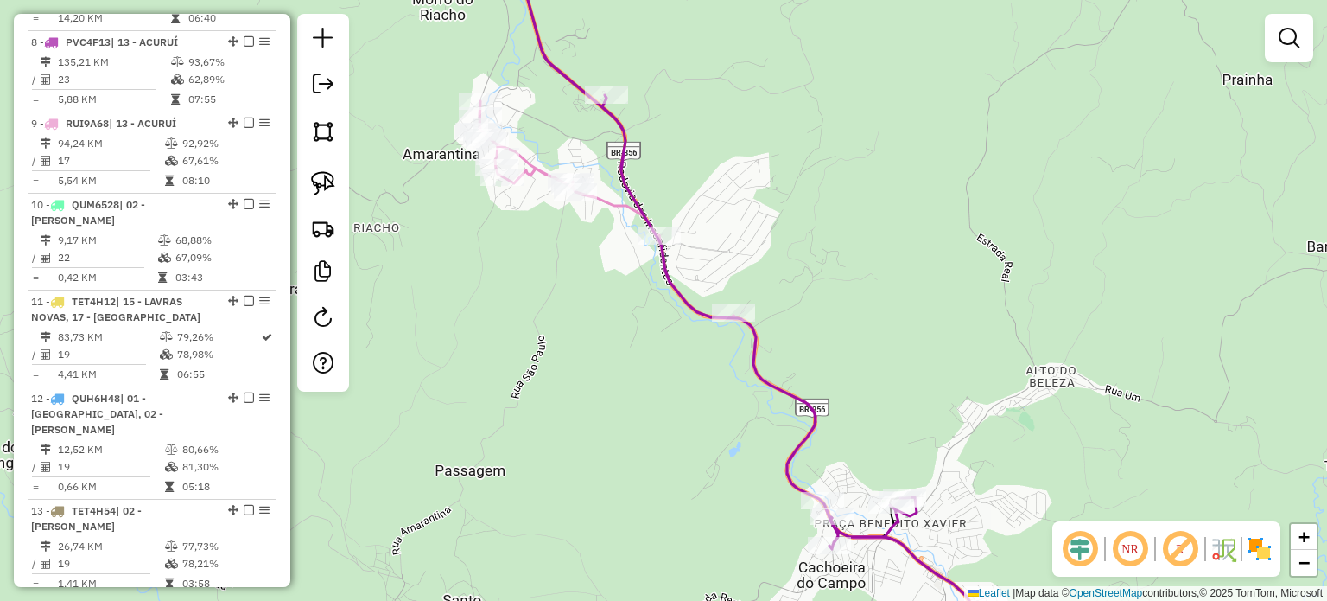
click at [613, 211] on icon at bounding box center [752, 381] width 544 height 560
select select "**********"
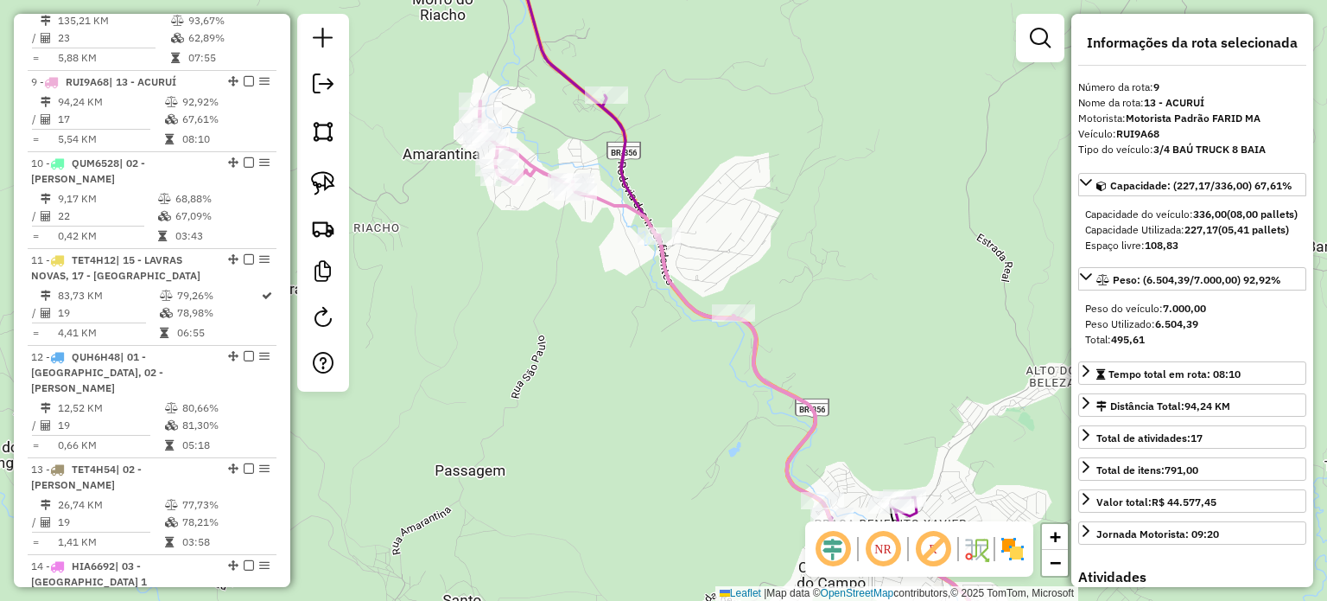
scroll to position [1462, 0]
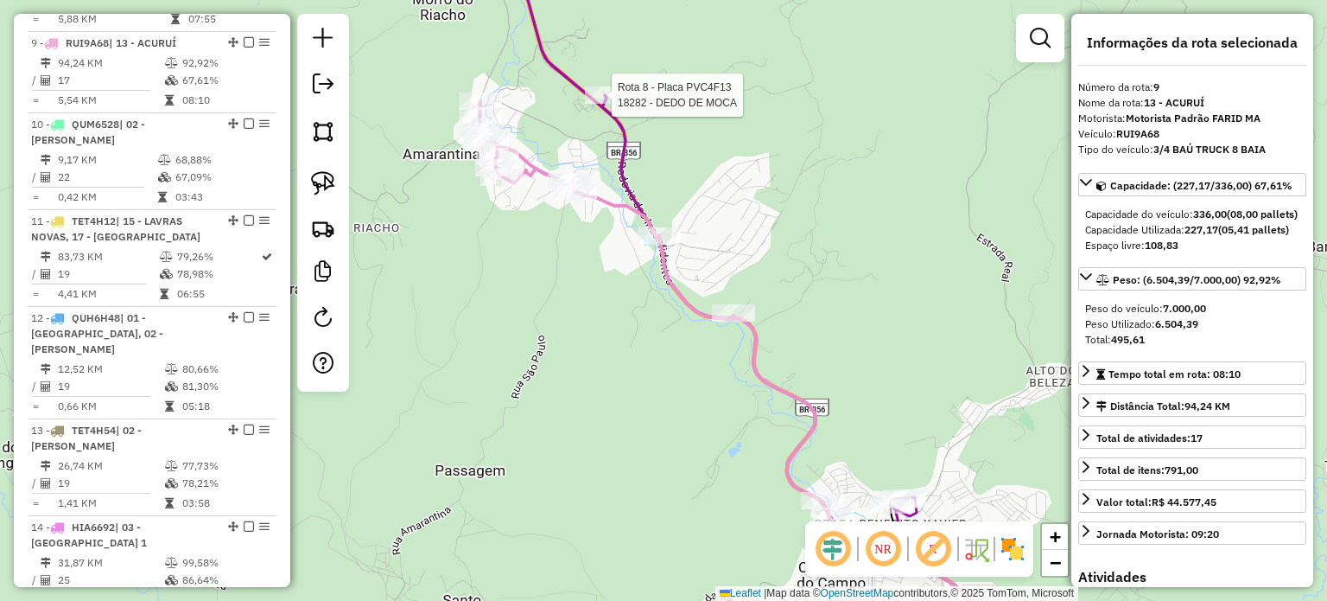
click at [620, 104] on div at bounding box center [606, 94] width 43 height 17
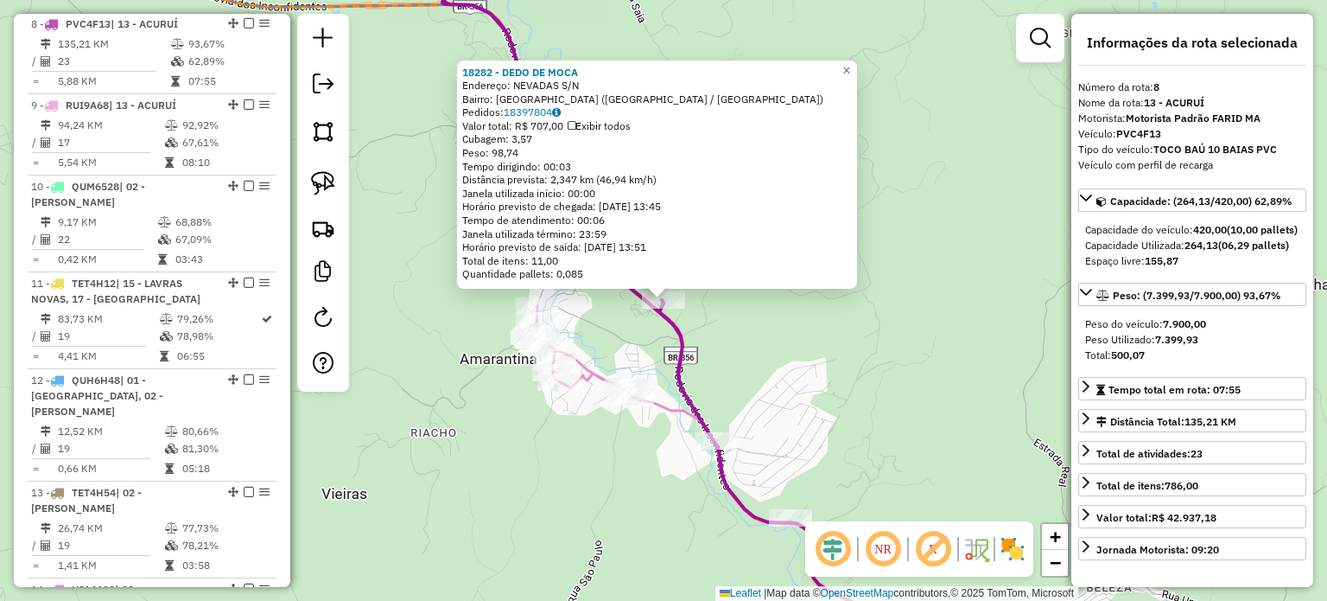
scroll to position [1382, 0]
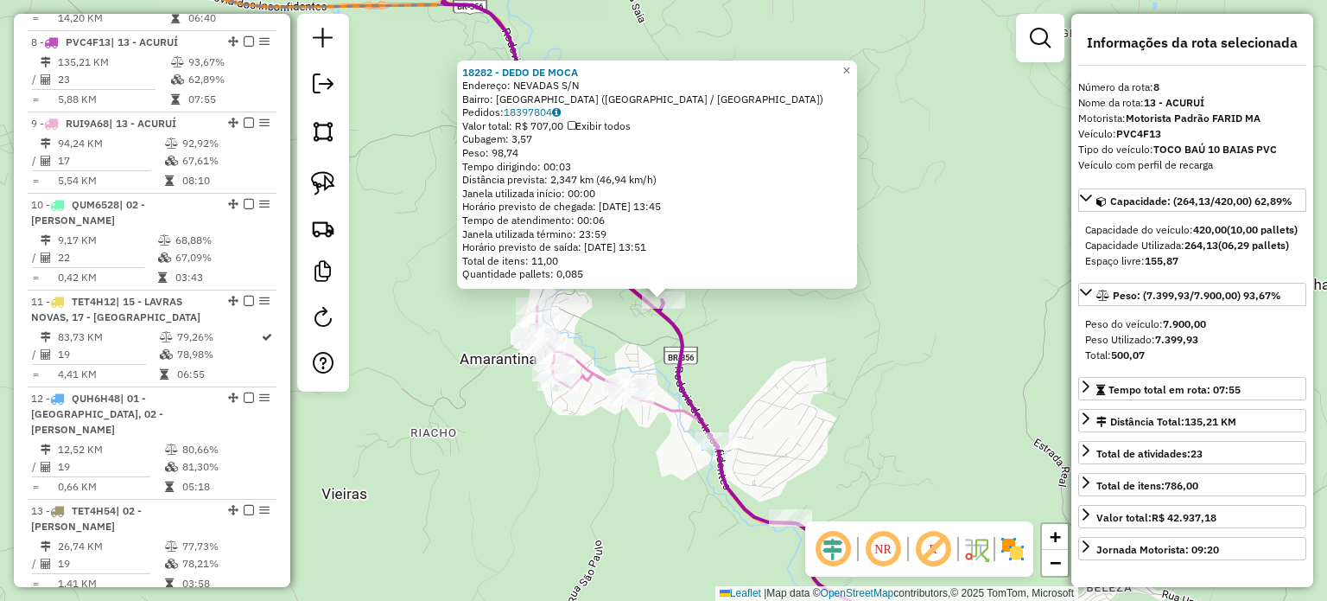
click at [640, 376] on div "Rota 9 - Placa RUI9A68 14018 - MERCEARIA DO ABELHA Rota 9 - Placa RUI9A68 13223…" at bounding box center [663, 300] width 1327 height 601
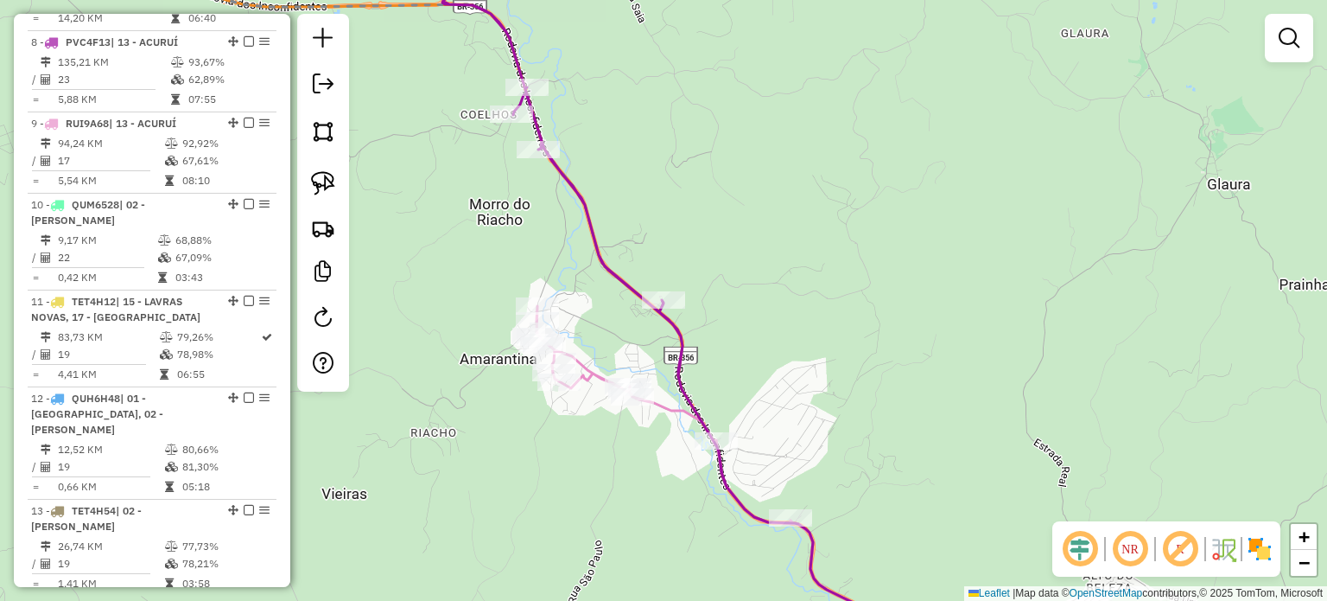
drag, startPoint x: 728, startPoint y: 518, endPoint x: 640, endPoint y: 366, distance: 175.3
click at [644, 375] on div "Janela de atendimento Grade de atendimento Capacidade Transportadoras Veículos …" at bounding box center [663, 300] width 1327 height 601
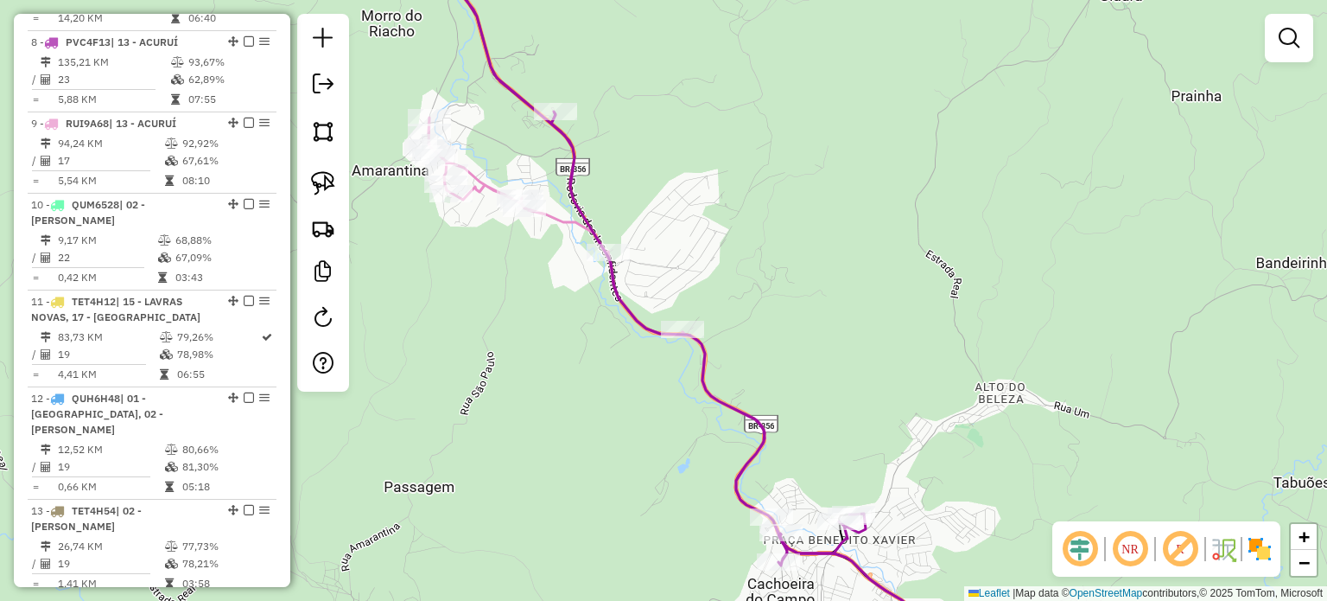
click at [560, 220] on icon at bounding box center [682, 390] width 507 height 544
select select "**********"
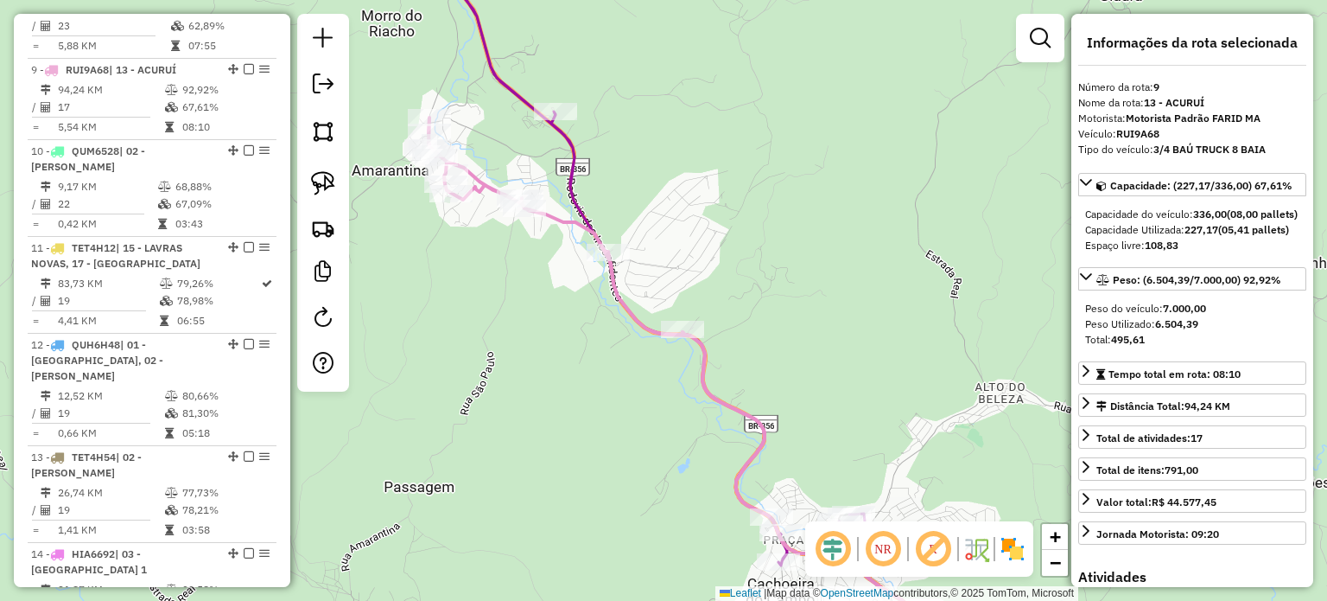
scroll to position [1462, 0]
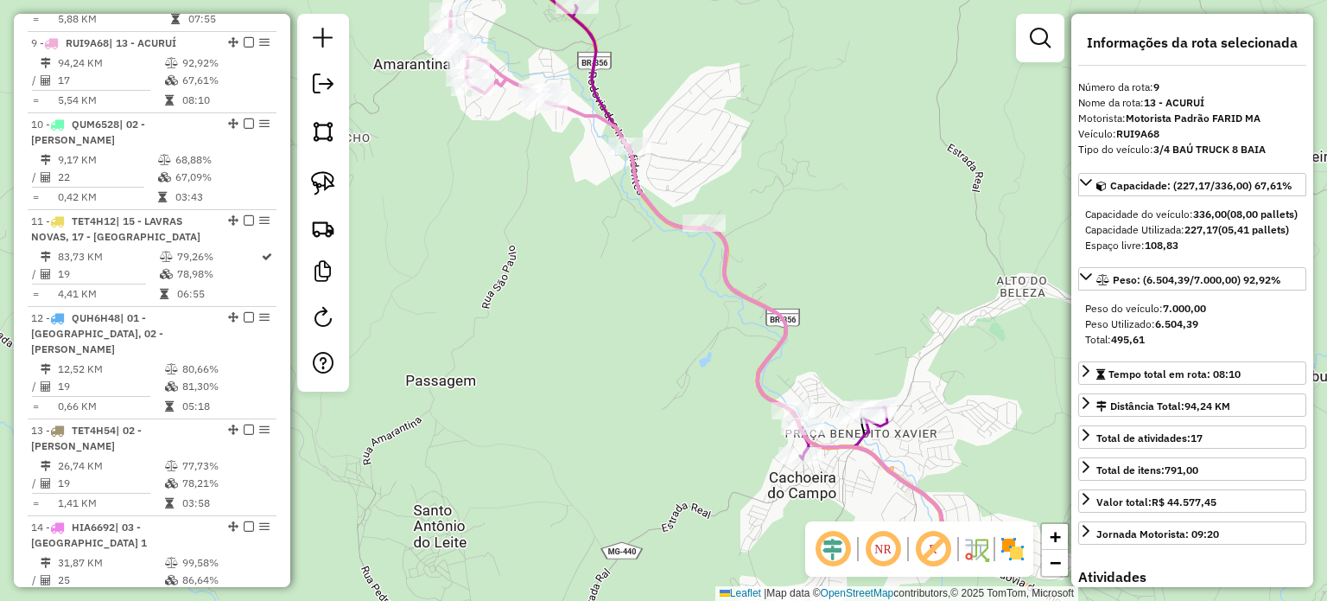
drag, startPoint x: 619, startPoint y: 340, endPoint x: 640, endPoint y: 222, distance: 120.3
click at [638, 234] on div "Janela de atendimento Grade de atendimento Capacidade Transportadoras Veículos …" at bounding box center [663, 300] width 1327 height 601
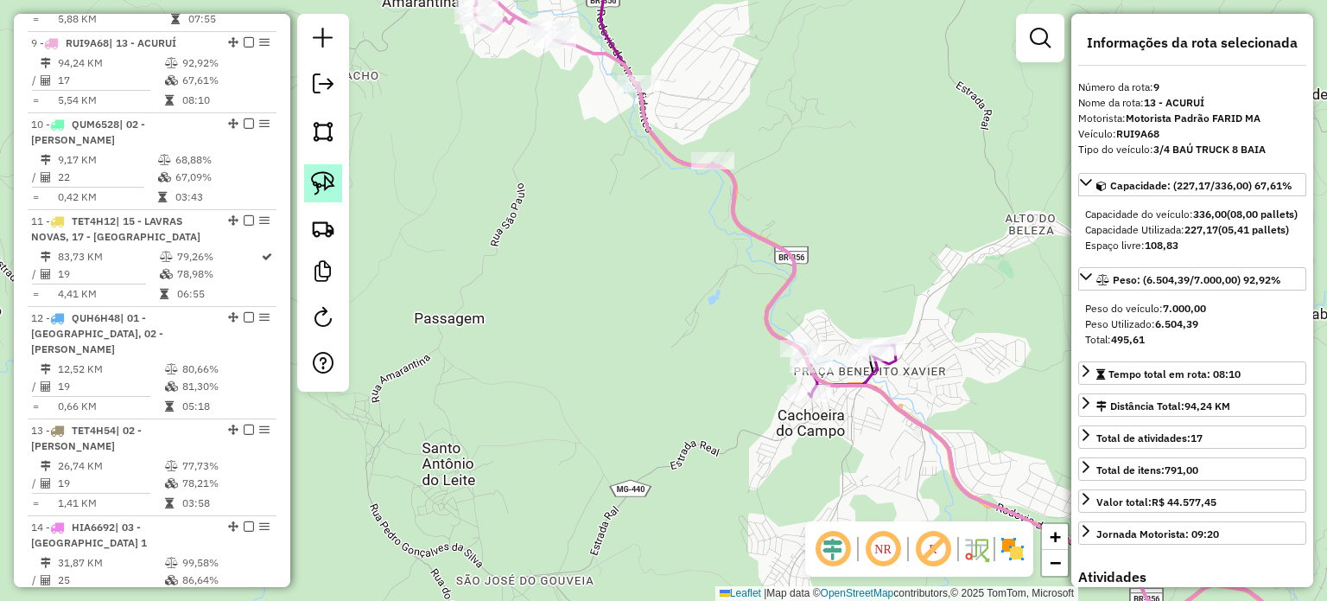
click at [332, 186] on img at bounding box center [323, 183] width 24 height 24
drag, startPoint x: 812, startPoint y: 307, endPoint x: 827, endPoint y: 330, distance: 27.6
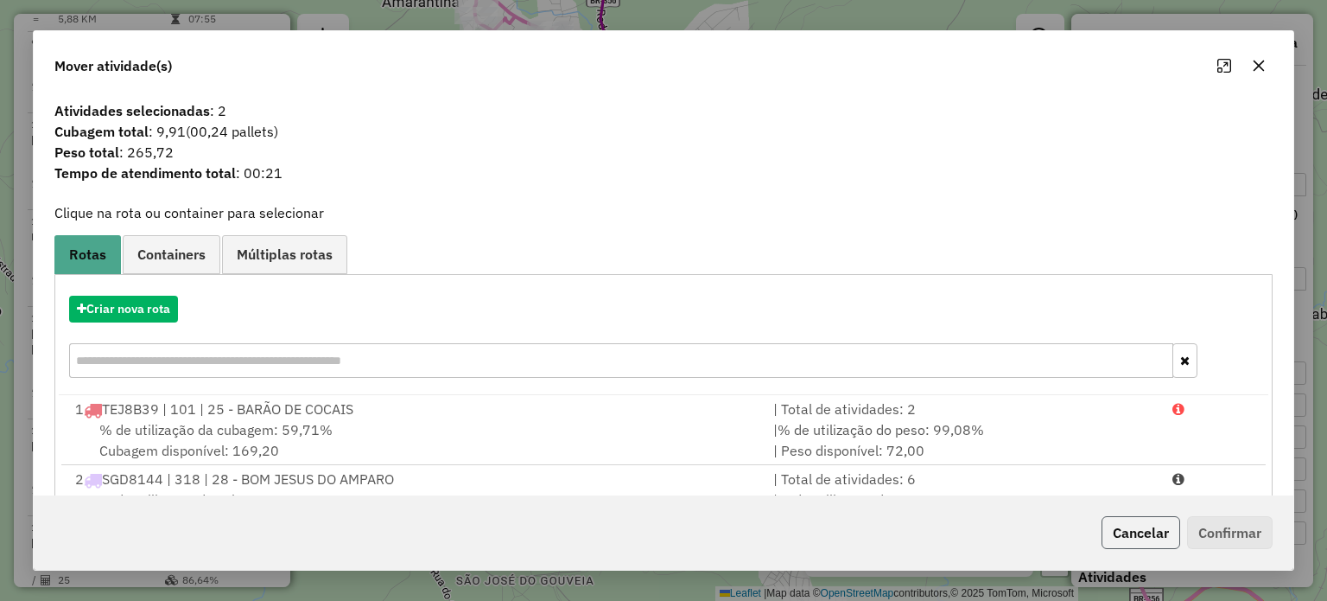
click at [1136, 531] on button "Cancelar" at bounding box center [1141, 532] width 79 height 33
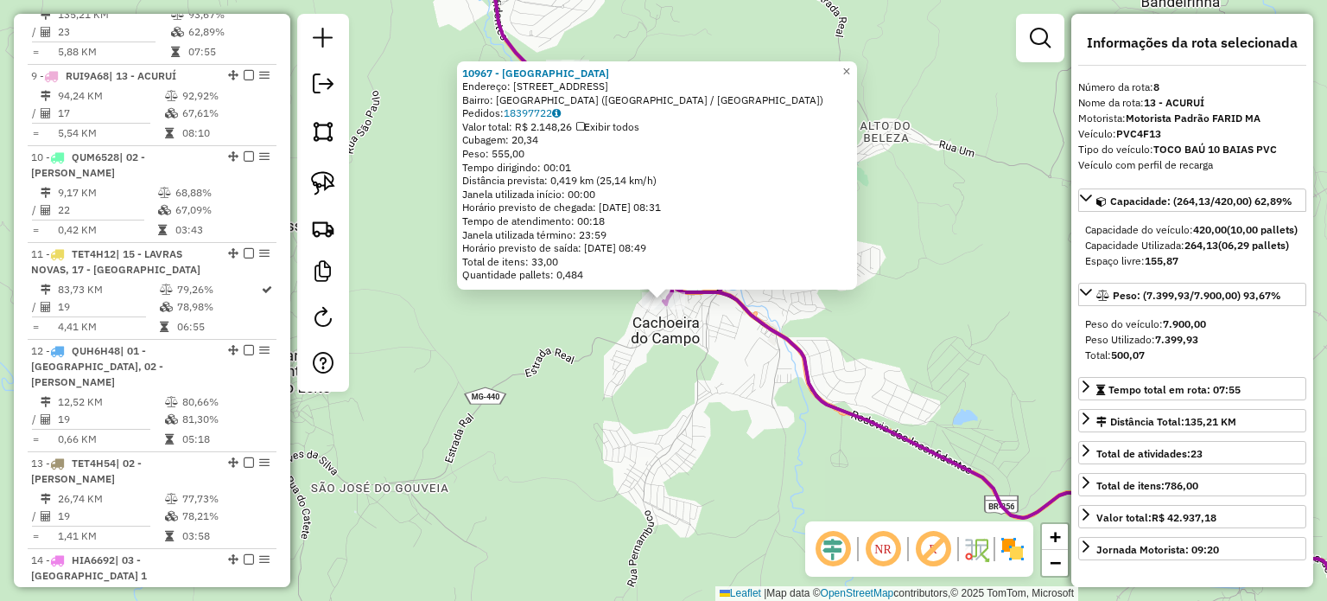
scroll to position [1382, 0]
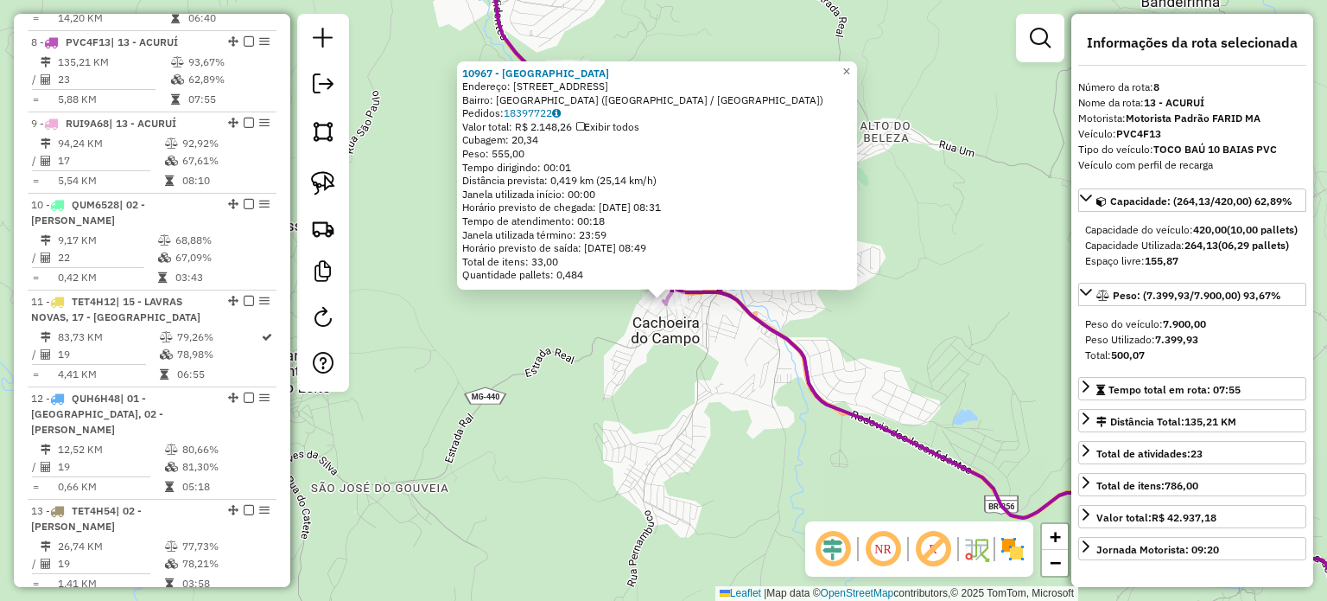
click at [809, 401] on icon at bounding box center [1061, 439] width 795 height 335
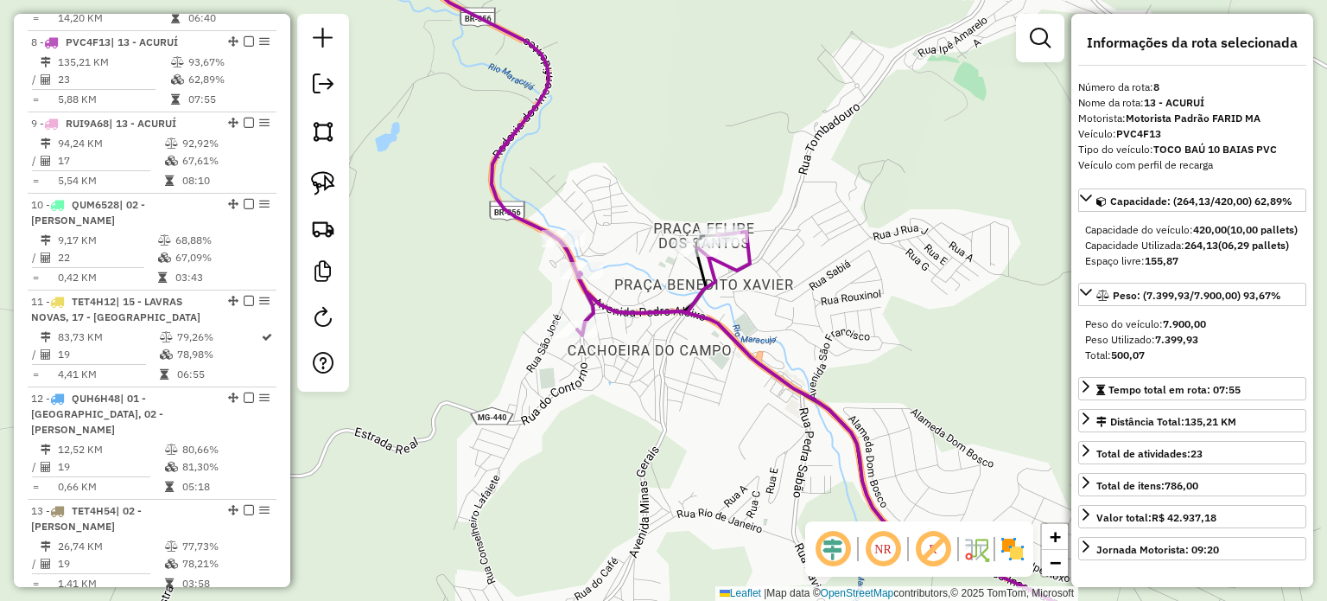
click at [732, 269] on icon at bounding box center [587, 137] width 326 height 395
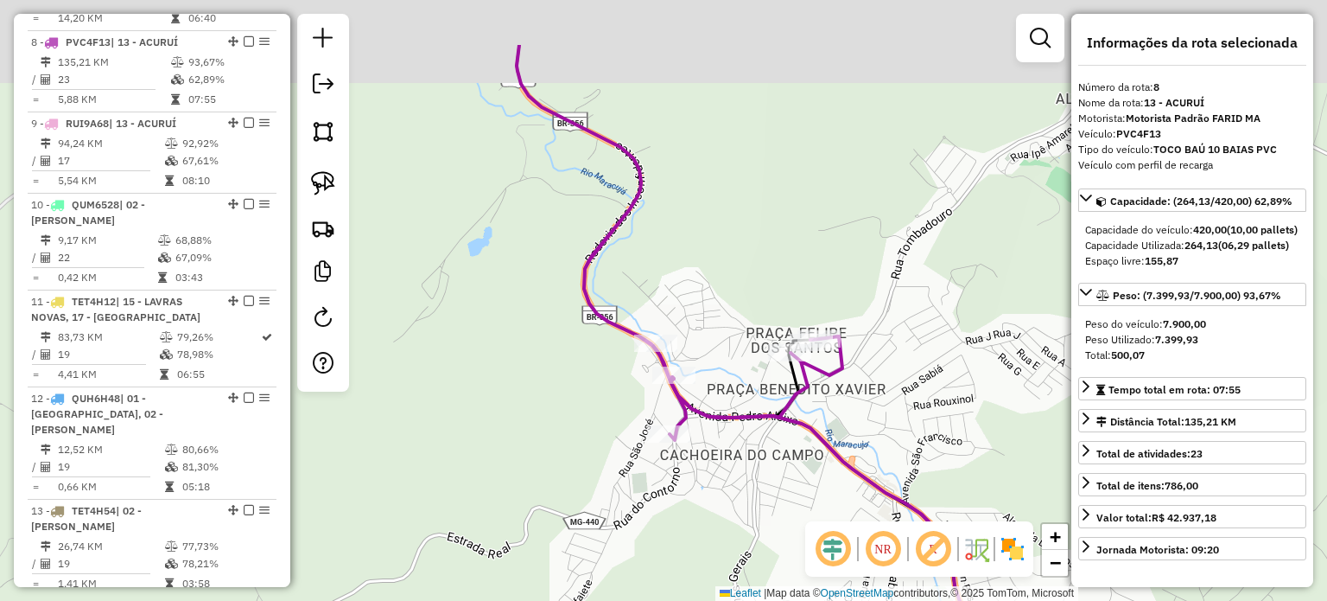
drag, startPoint x: 699, startPoint y: 139, endPoint x: 858, endPoint y: 303, distance: 228.5
click at [838, 287] on div "Janela de atendimento Grade de atendimento Capacidade Transportadoras Veículos …" at bounding box center [663, 300] width 1327 height 601
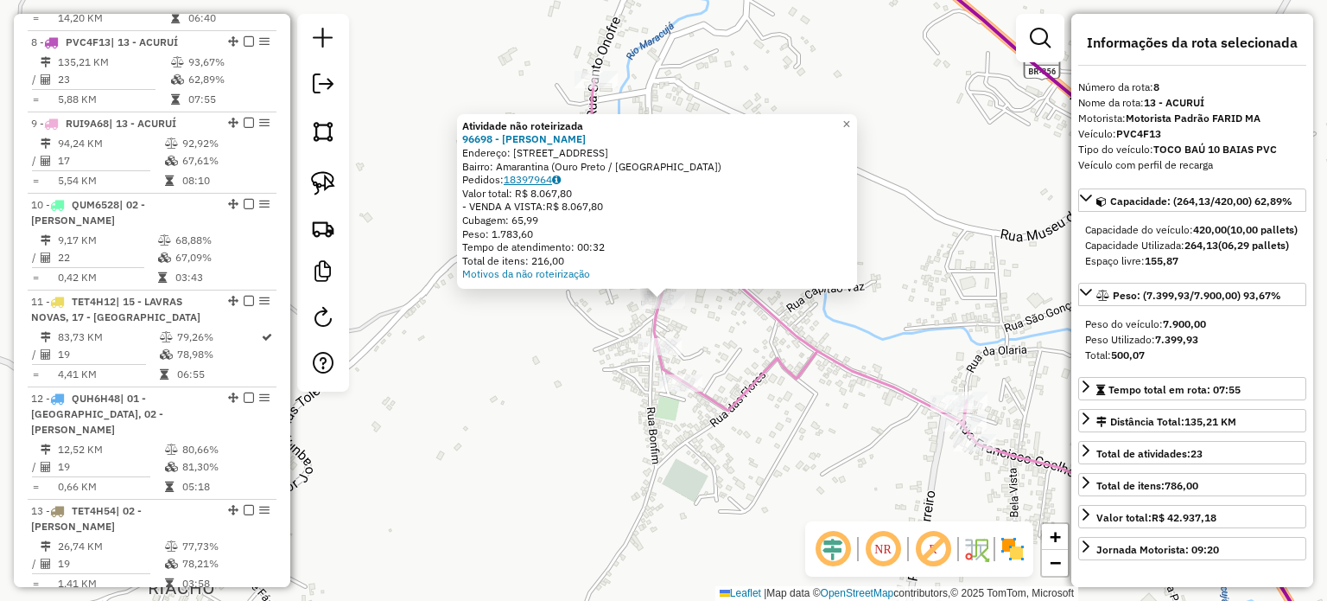
click at [545, 176] on link "18397964" at bounding box center [532, 179] width 57 height 13
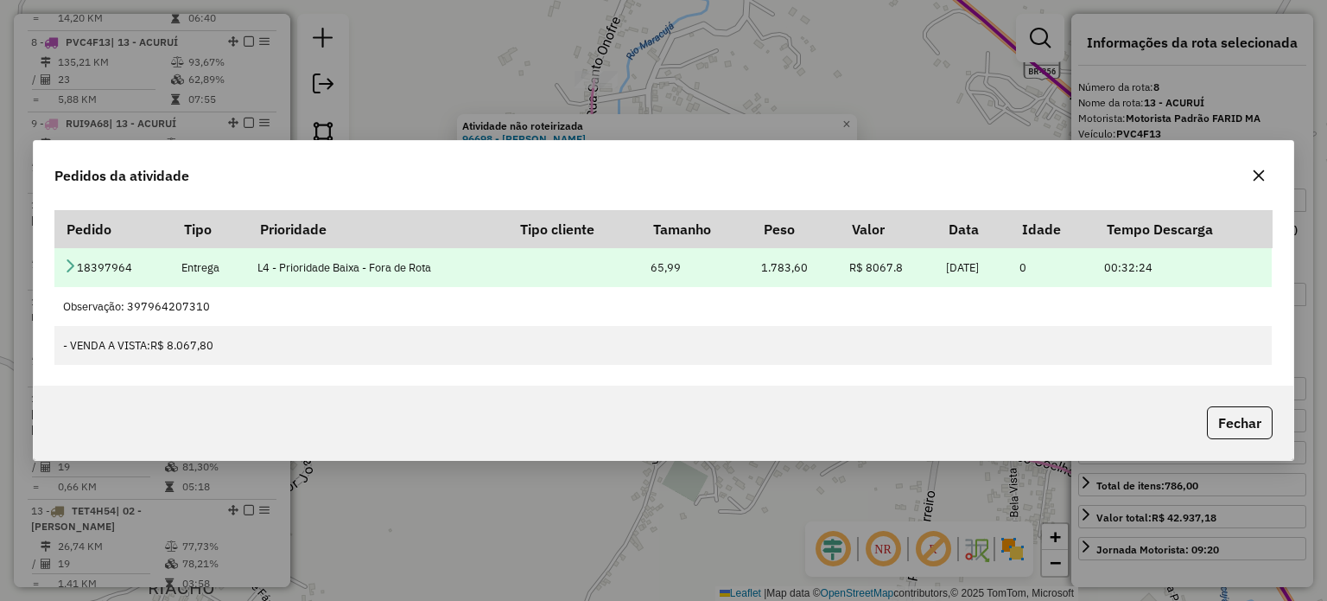
click at [71, 270] on icon at bounding box center [70, 265] width 14 height 14
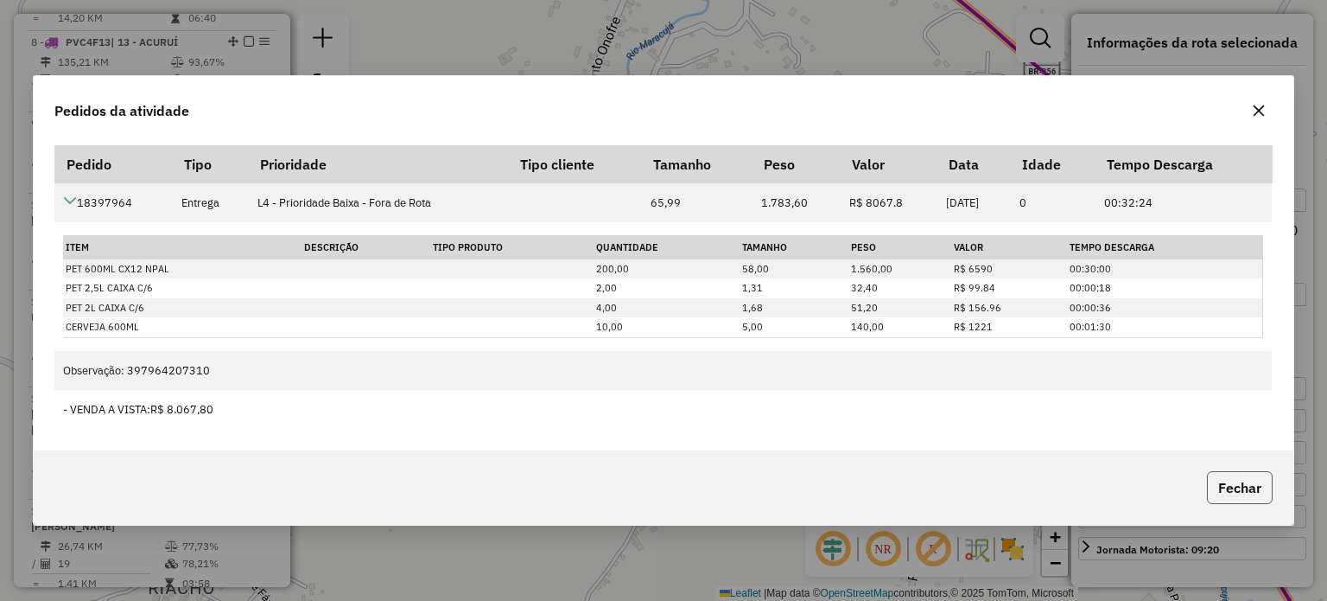
click at [1230, 490] on button "Fechar" at bounding box center [1240, 487] width 66 height 33
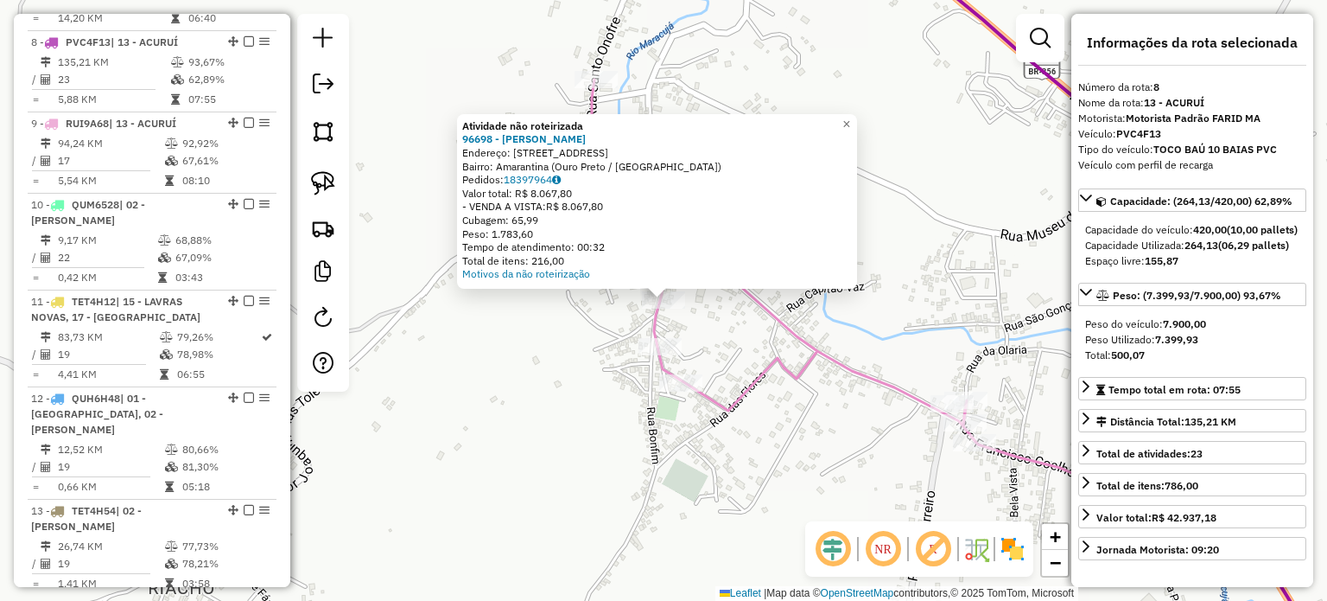
click at [795, 469] on div "Atividade não roteirizada 96698 - [PERSON_NAME]: [STREET_ADDRESS] Pedidos: 1839…" at bounding box center [663, 300] width 1327 height 601
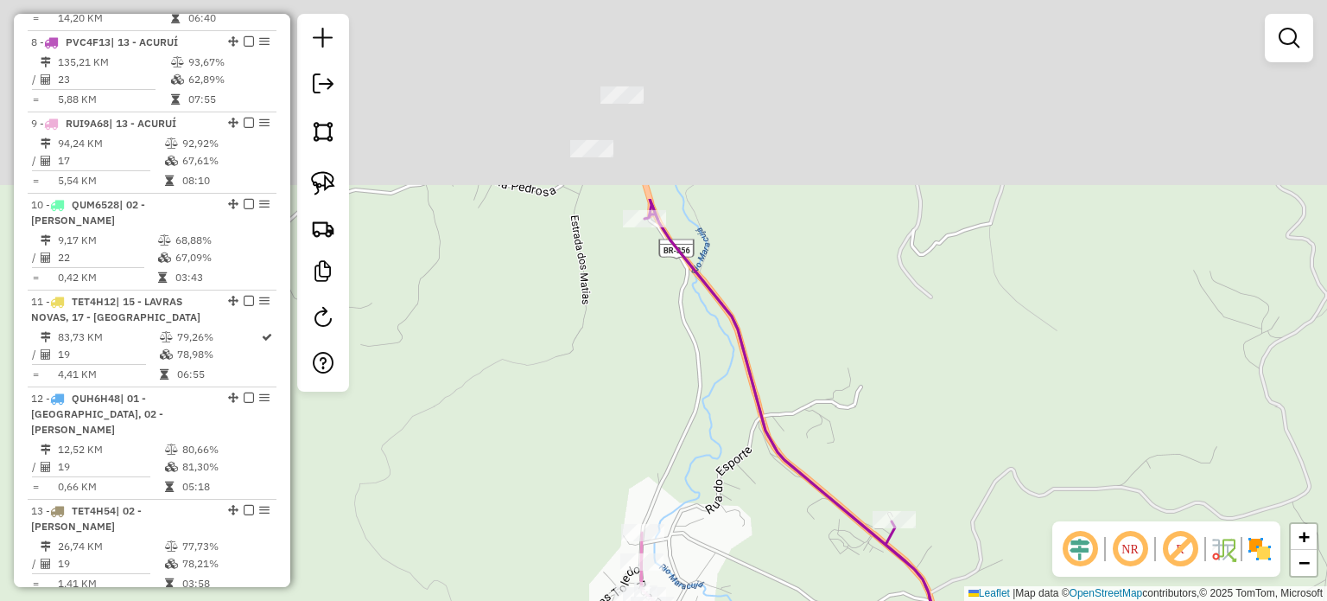
drag, startPoint x: 846, startPoint y: 304, endPoint x: 794, endPoint y: 567, distance: 267.8
click at [794, 566] on div "Janela de atendimento Grade de atendimento Capacidade Transportadoras Veículos …" at bounding box center [663, 300] width 1327 height 601
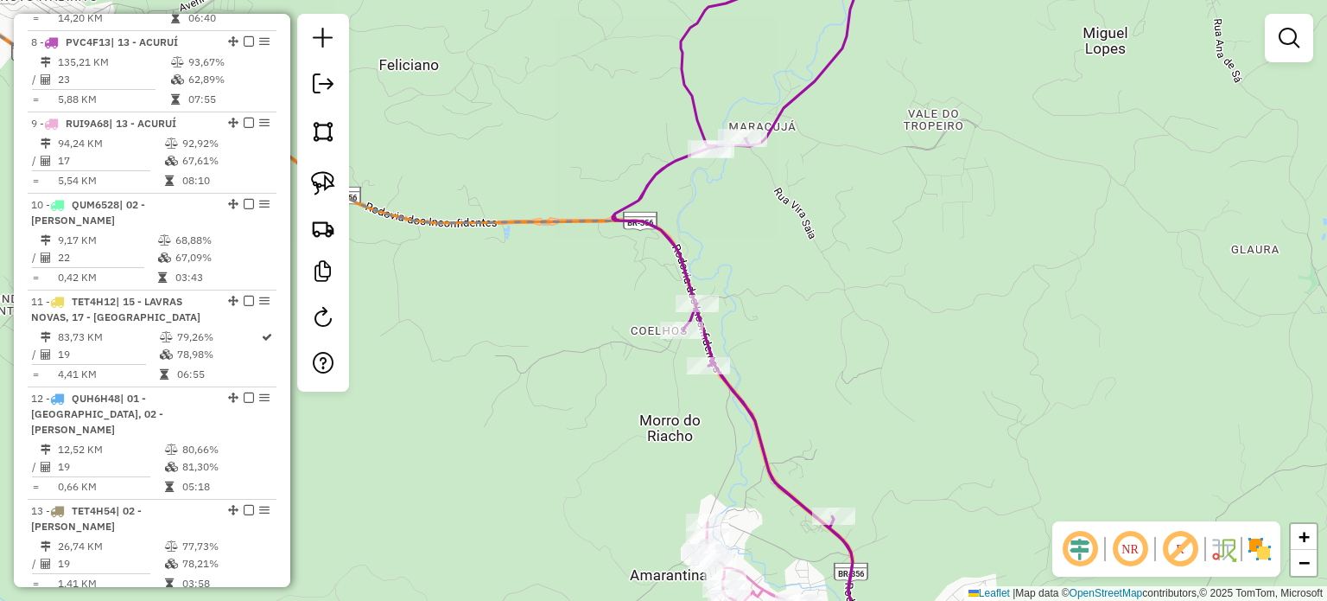
click at [667, 229] on icon at bounding box center [750, 300] width 274 height 721
select select "**********"
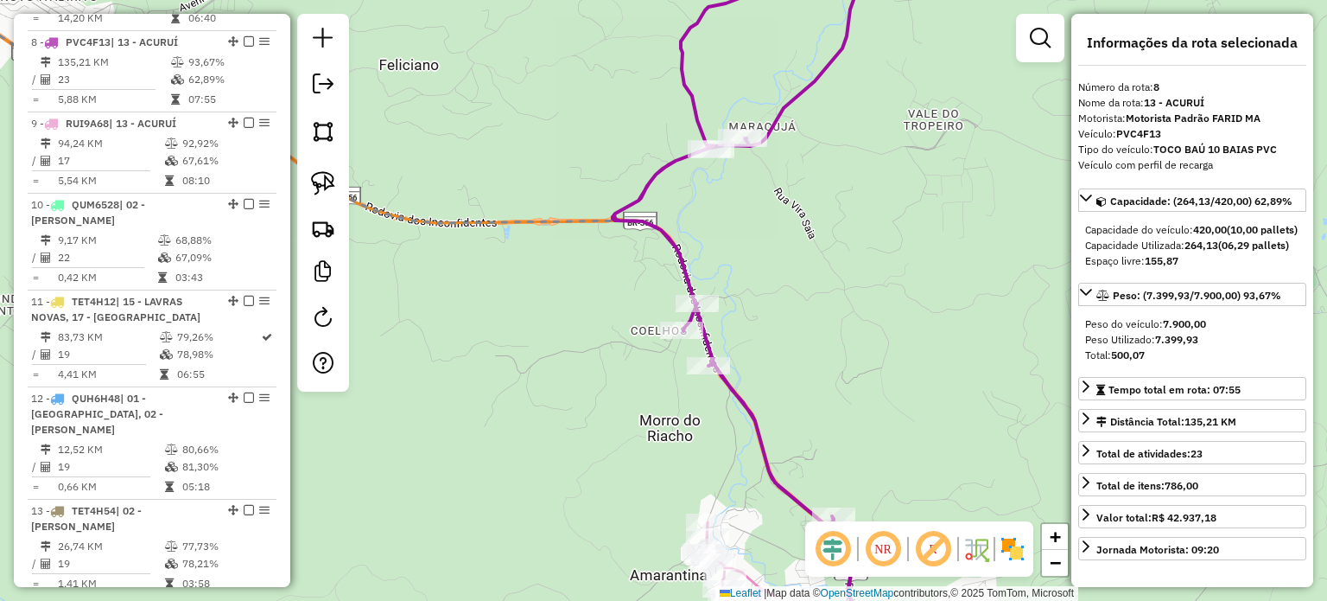
drag, startPoint x: 822, startPoint y: 278, endPoint x: 798, endPoint y: 258, distance: 30.6
click at [799, 259] on div "Janela de atendimento Grade de atendimento Capacidade Transportadoras Veículos …" at bounding box center [663, 300] width 1327 height 601
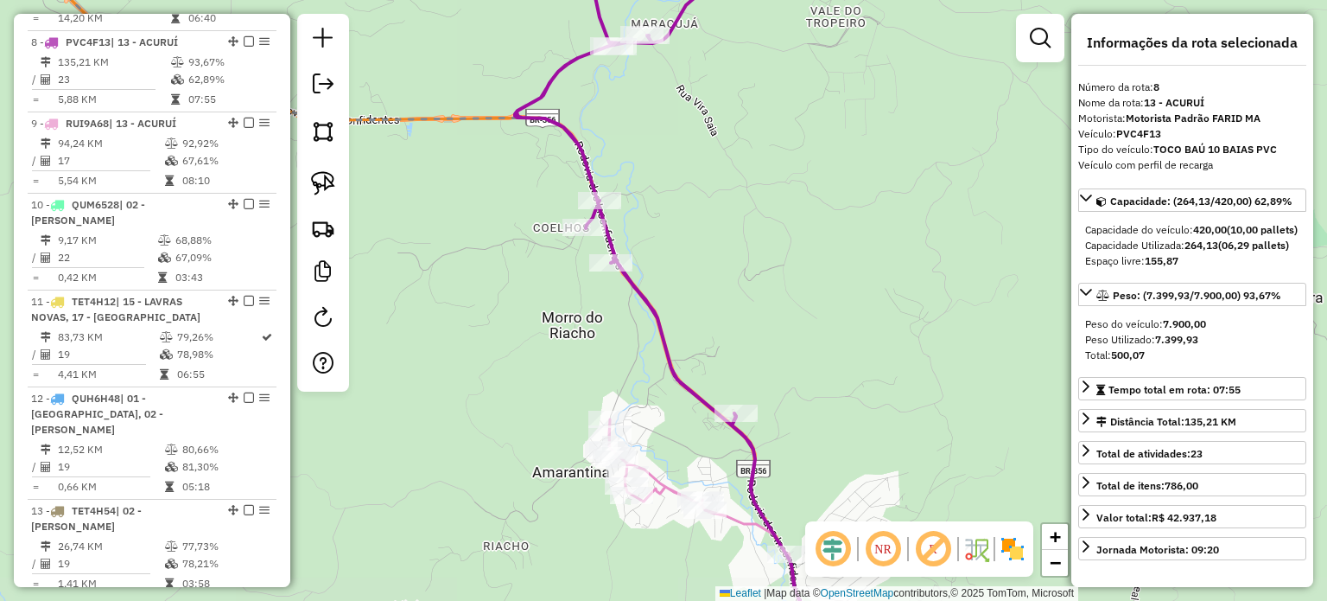
click at [798, 289] on div "Janela de atendimento Grade de atendimento Capacidade Transportadoras Veículos …" at bounding box center [663, 300] width 1327 height 601
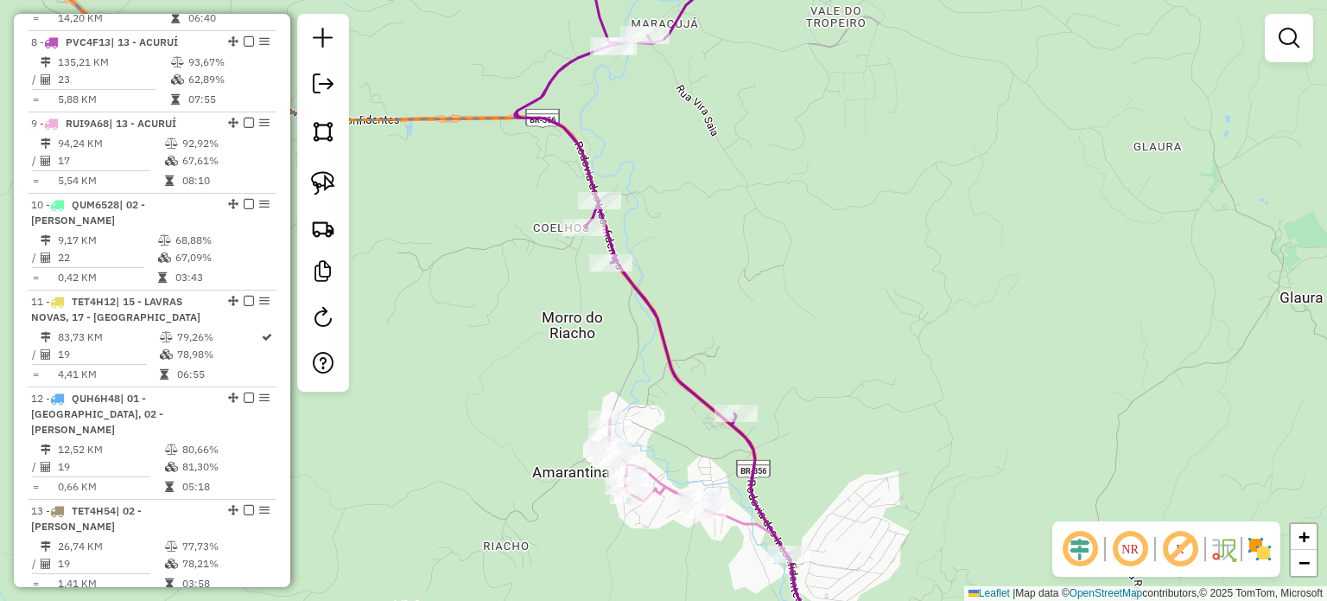
drag, startPoint x: 843, startPoint y: 405, endPoint x: 834, endPoint y: 389, distance: 19.0
click at [836, 392] on div "Janela de atendimento Grade de atendimento Capacidade Transportadoras Veículos …" at bounding box center [663, 300] width 1327 height 601
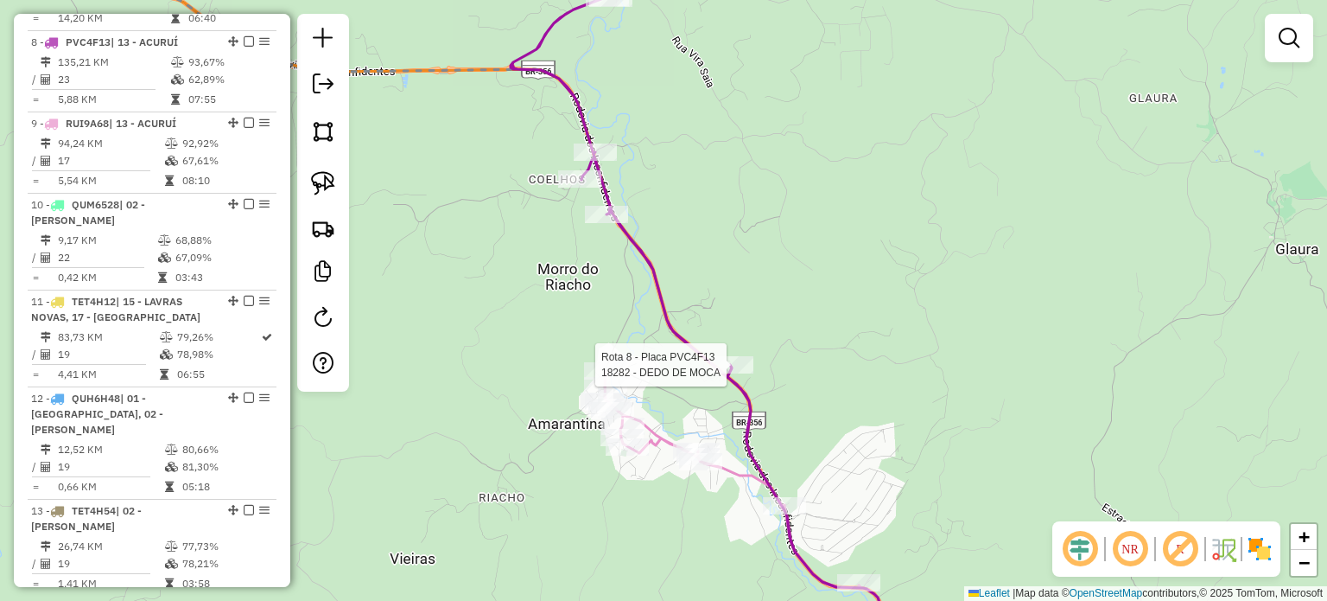
select select "**********"
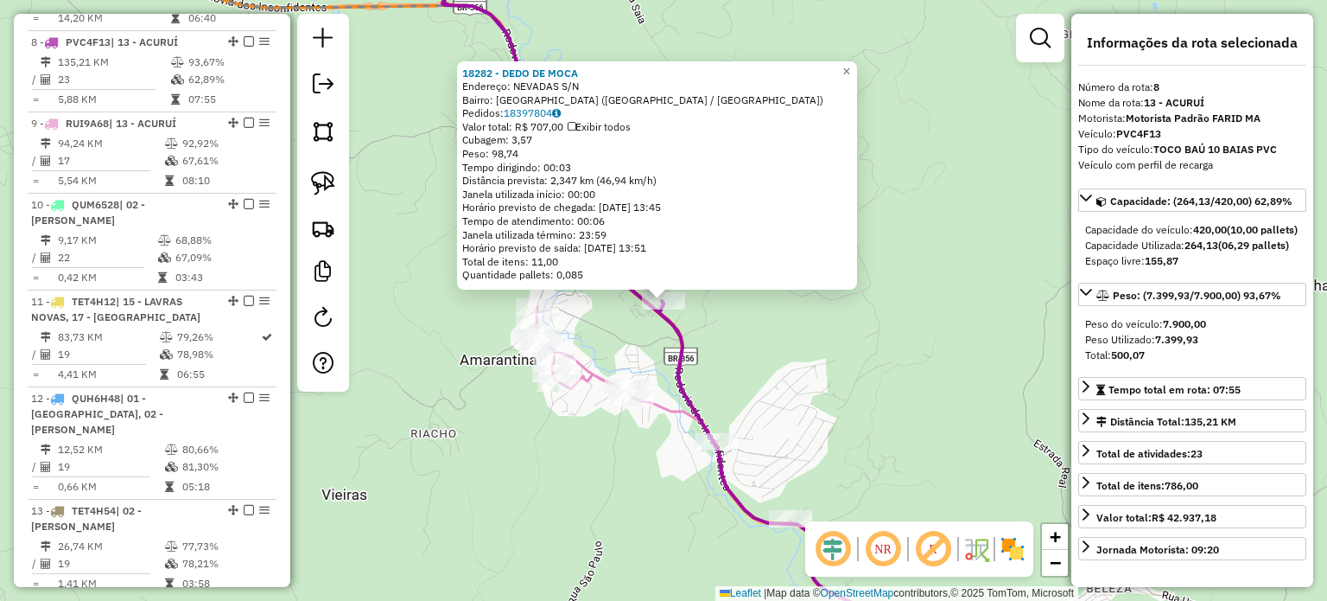
click at [715, 366] on div "18282 - DEDO DE MOCA Endereço: NEVADAS S/N Bairro: [GEOGRAPHIC_DATA] ([GEOGRAPH…" at bounding box center [663, 300] width 1327 height 601
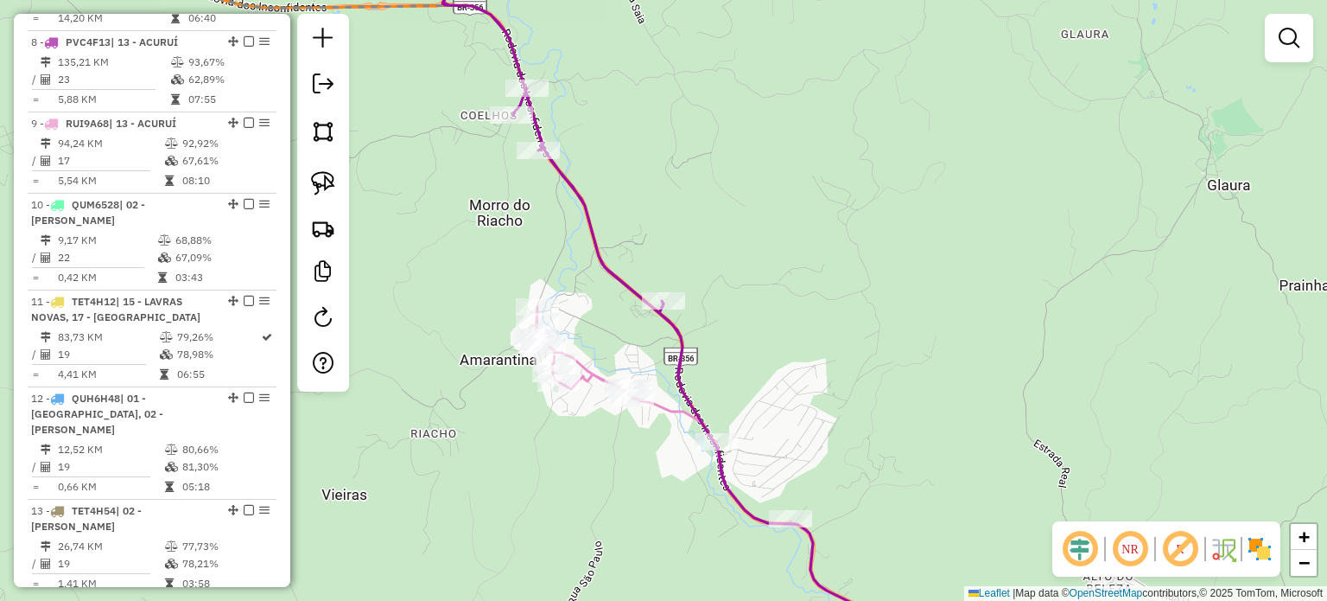
drag, startPoint x: 733, startPoint y: 395, endPoint x: 763, endPoint y: 336, distance: 66.1
click at [760, 338] on div "Janela de atendimento Grade de atendimento Capacidade Transportadoras Veículos …" at bounding box center [663, 300] width 1327 height 601
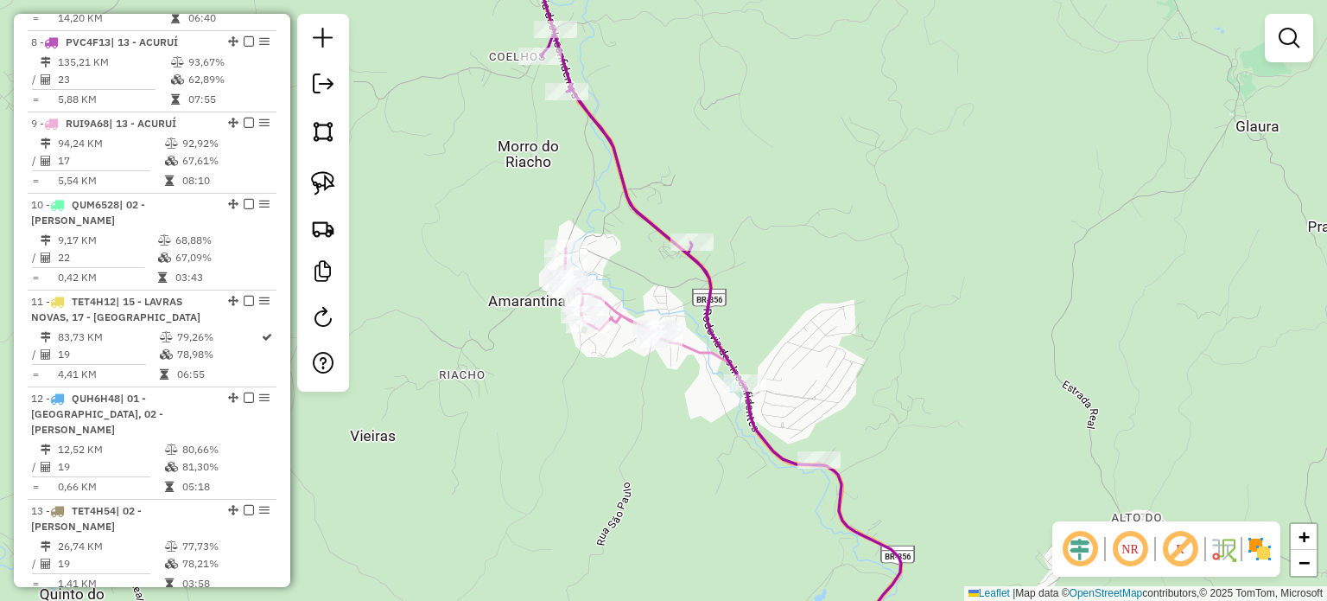
drag, startPoint x: 771, startPoint y: 575, endPoint x: 733, endPoint y: 492, distance: 92.0
click at [733, 493] on div "Janela de atendimento Grade de atendimento Capacidade Transportadoras Veículos …" at bounding box center [663, 300] width 1327 height 601
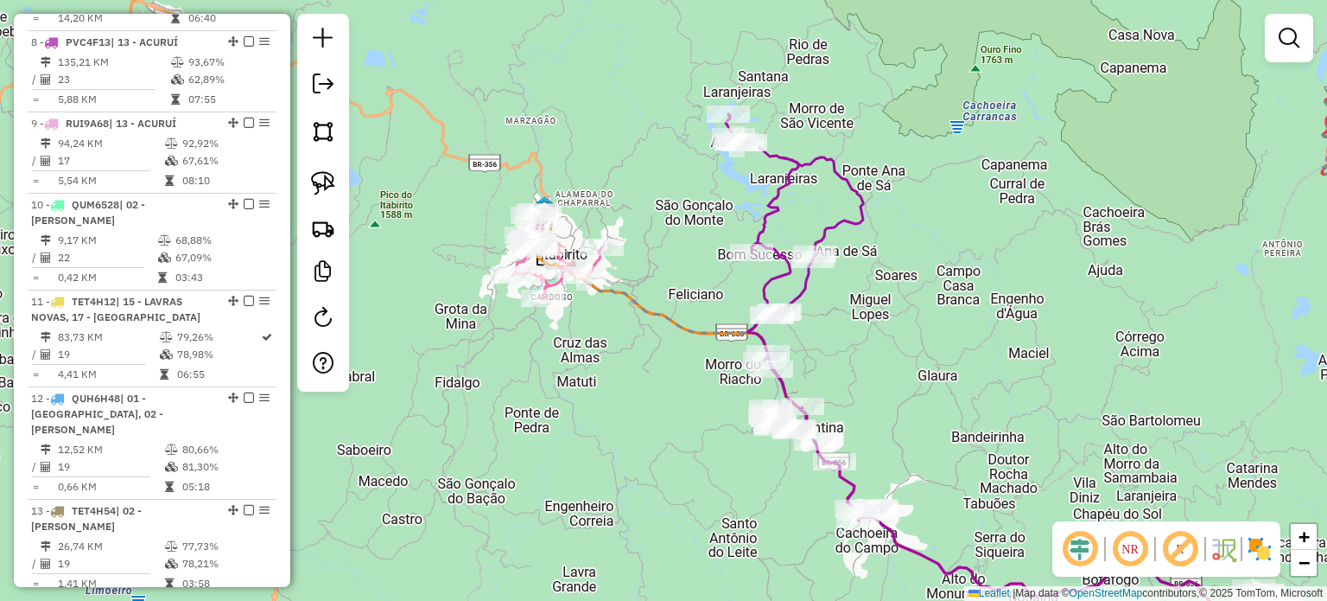
drag, startPoint x: 881, startPoint y: 296, endPoint x: 852, endPoint y: 276, distance: 35.3
click at [864, 284] on div "Janela de atendimento Grade de atendimento Capacidade Transportadoras Veículos …" at bounding box center [663, 300] width 1327 height 601
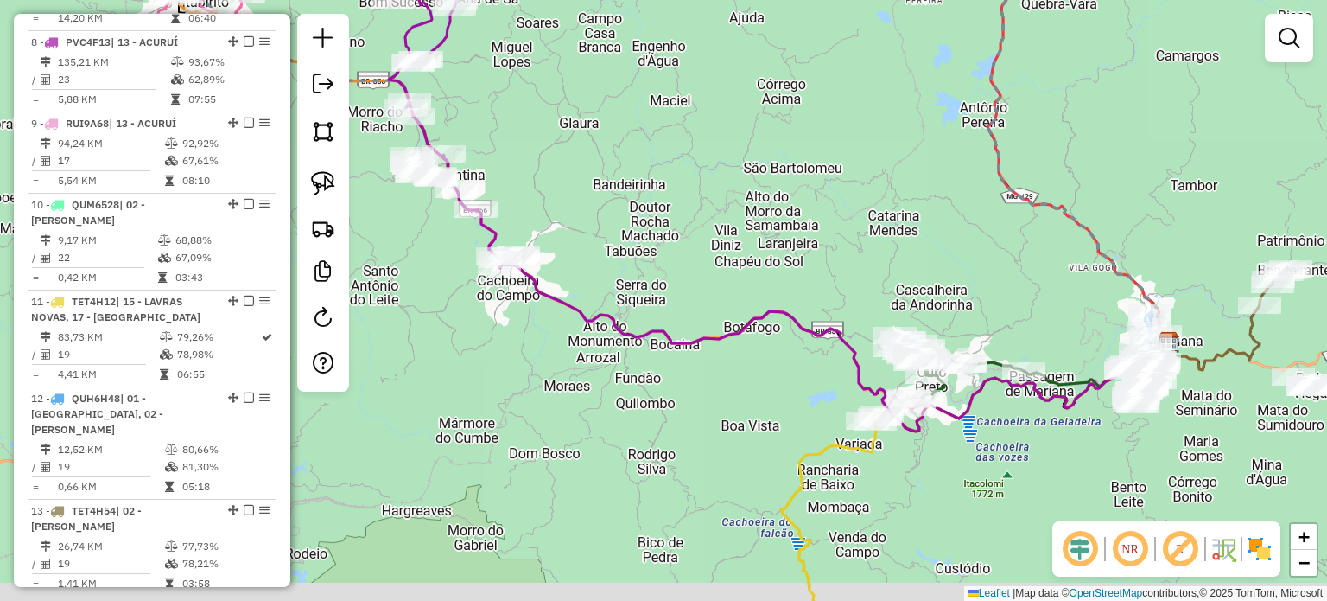
drag, startPoint x: 933, startPoint y: 275, endPoint x: 726, endPoint y: 192, distance: 223.4
click at [743, 198] on div "Janela de atendimento Grade de atendimento Capacidade Transportadoras Veículos …" at bounding box center [663, 300] width 1327 height 601
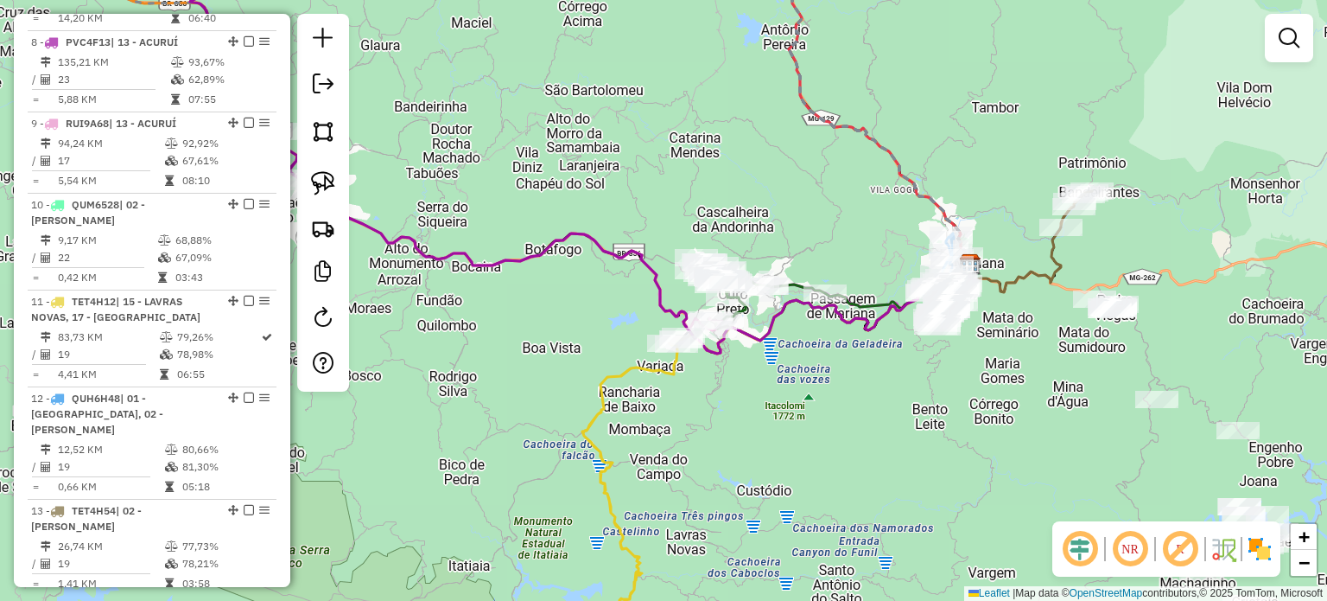
click at [656, 362] on icon at bounding box center [632, 498] width 101 height 325
select select "**********"
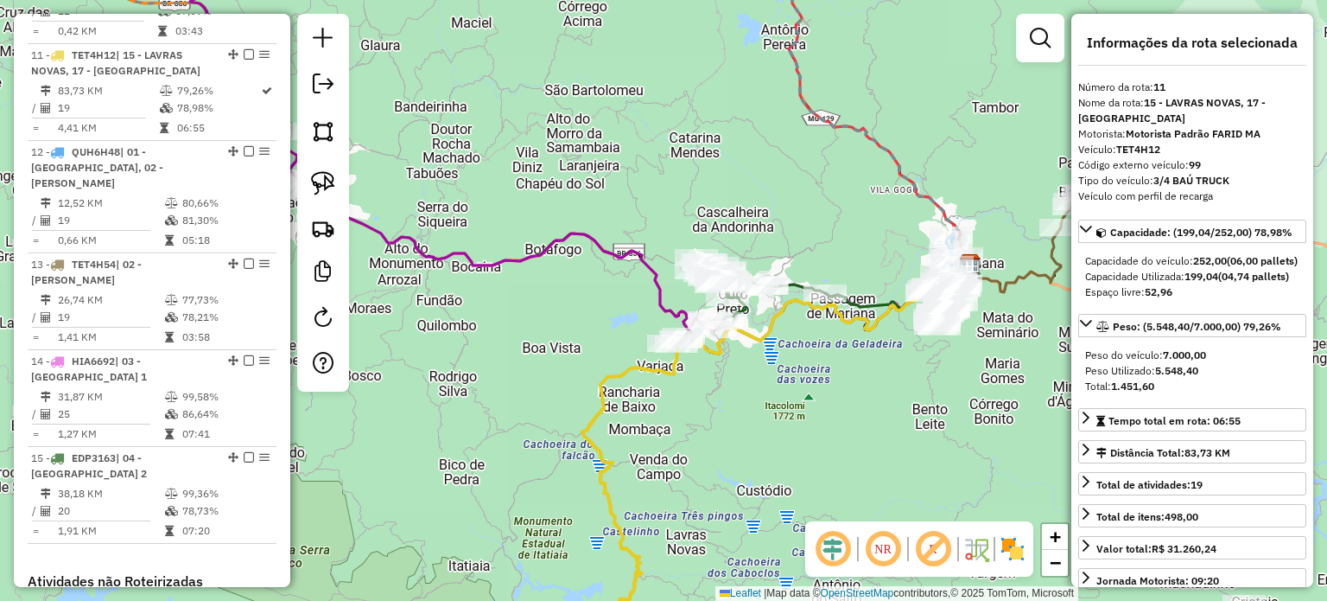
scroll to position [1641, 0]
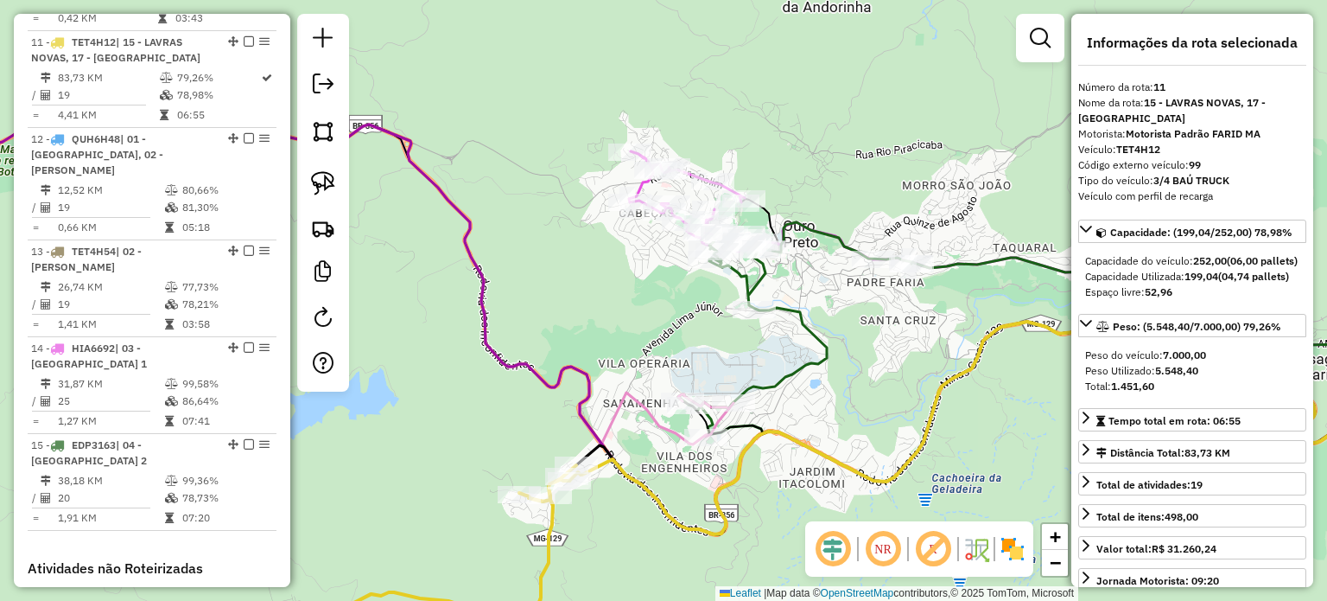
click at [829, 353] on icon at bounding box center [1074, 316] width 771 height 188
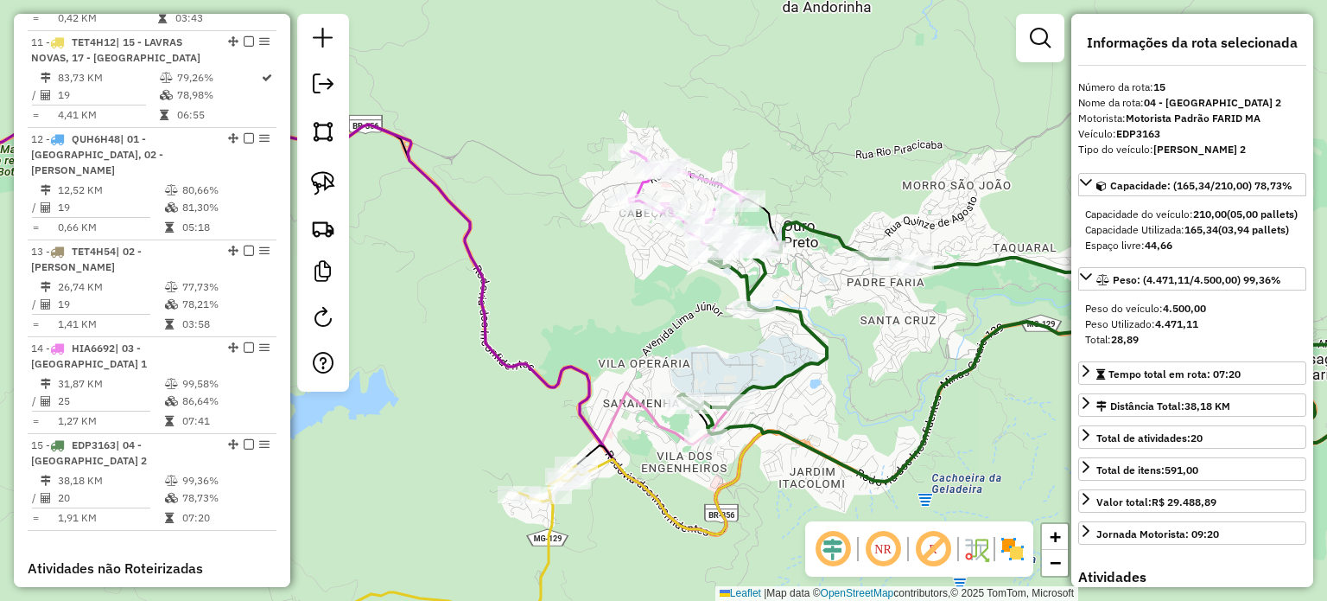
scroll to position [1905, 0]
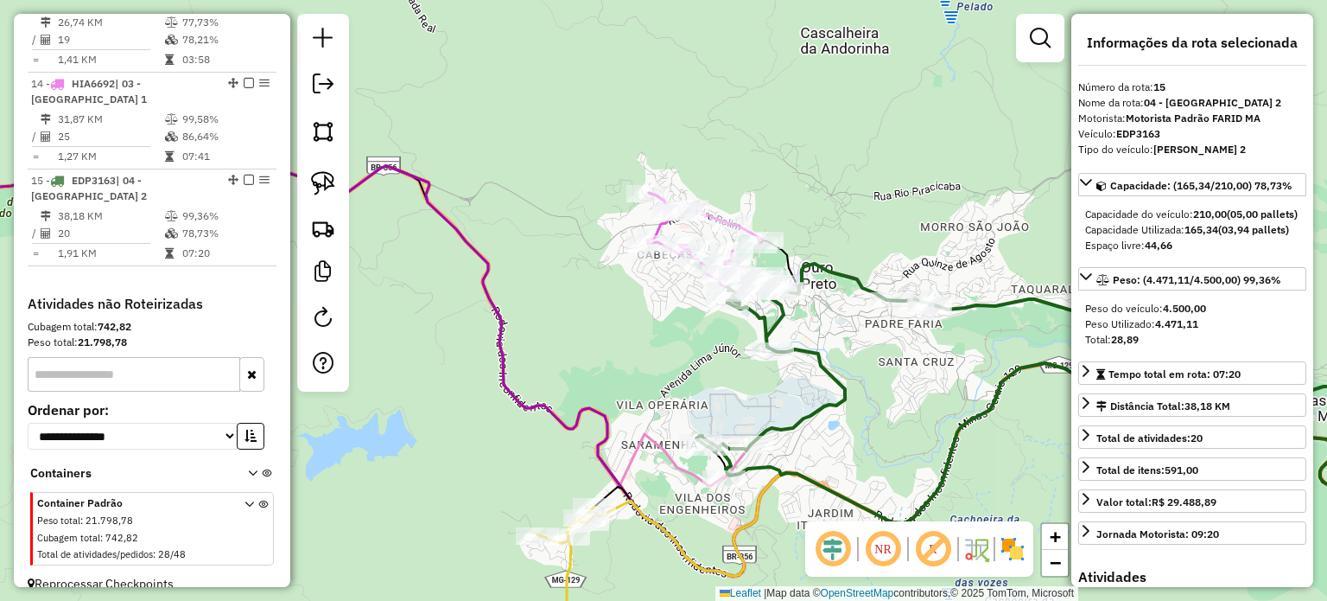
drag, startPoint x: 760, startPoint y: 343, endPoint x: 807, endPoint y: 355, distance: 48.2
click at [795, 399] on div "Janela de atendimento Grade de atendimento Capacidade Transportadoras Veículos …" at bounding box center [663, 300] width 1327 height 601
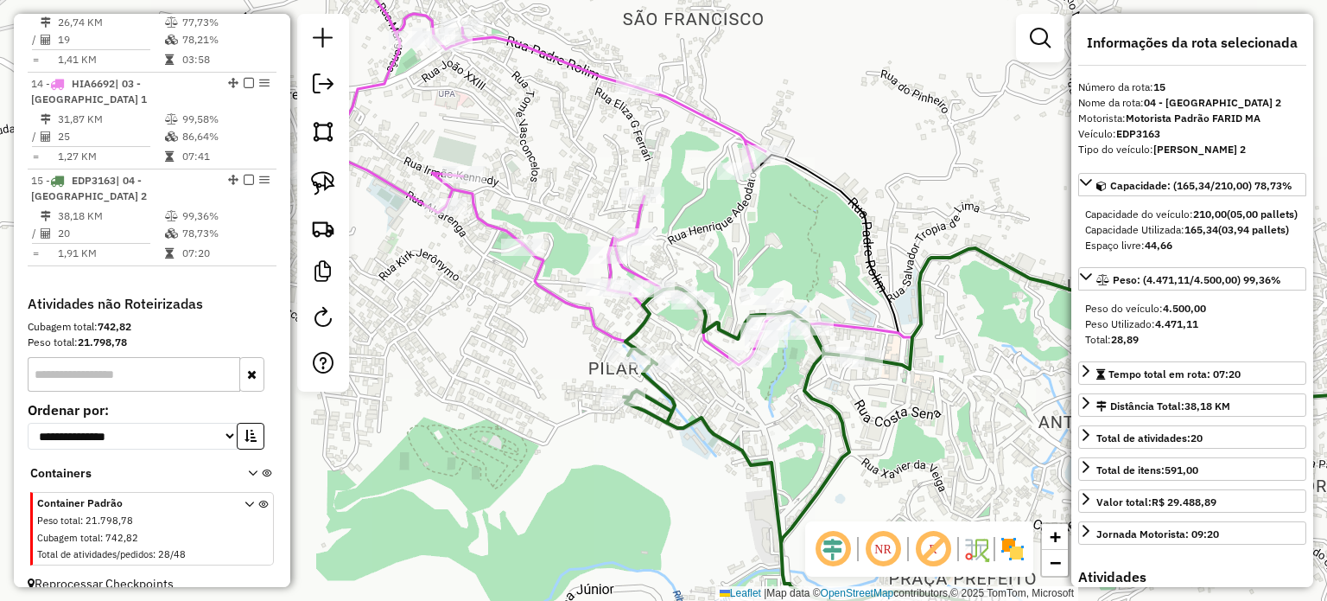
click at [638, 222] on icon at bounding box center [792, 179] width 981 height 433
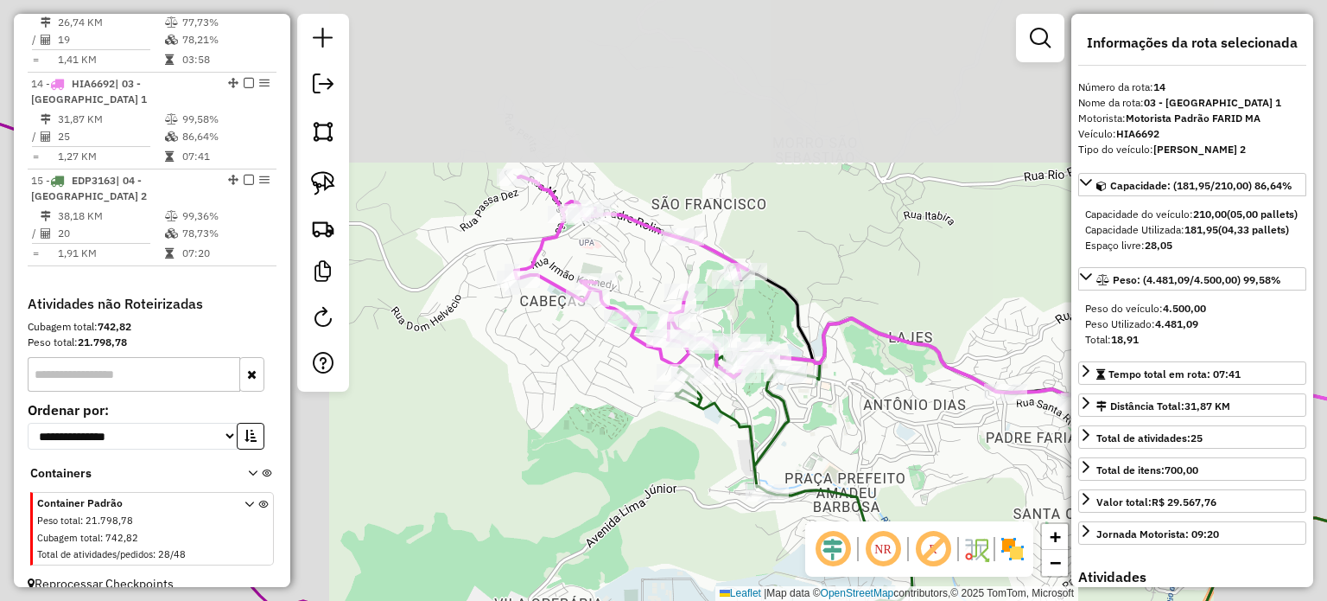
click at [811, 379] on div "Janela de atendimento Grade de atendimento Capacidade Transportadoras Veículos …" at bounding box center [663, 300] width 1327 height 601
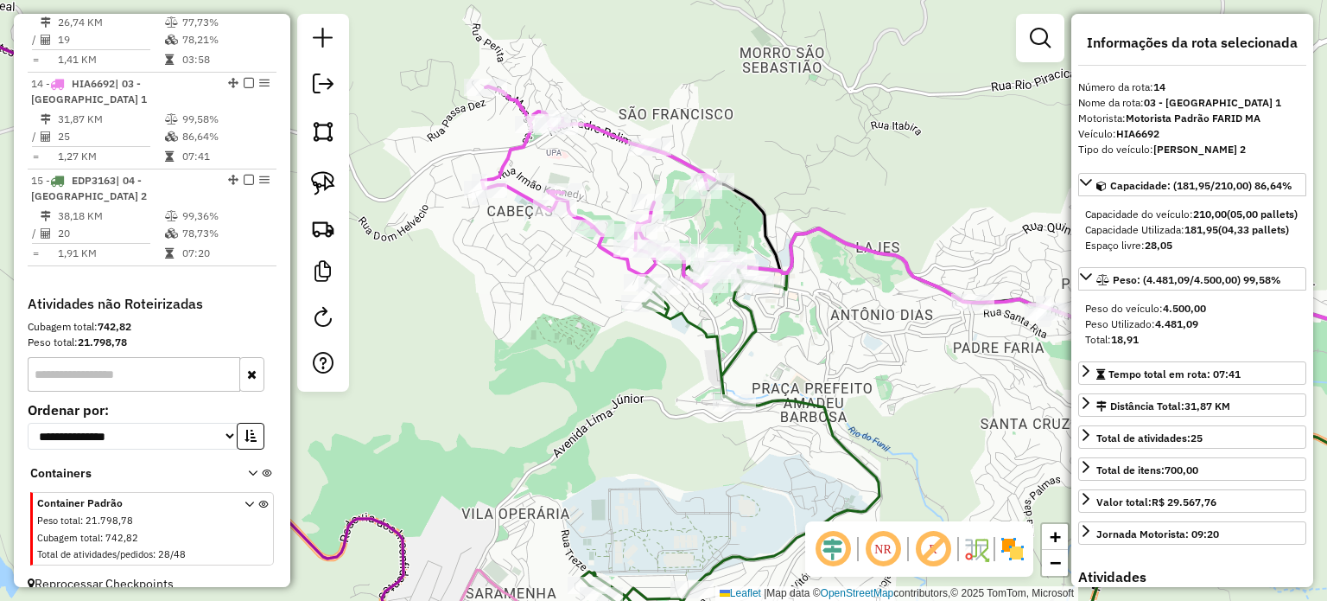
click at [828, 417] on icon at bounding box center [1031, 416] width 856 height 376
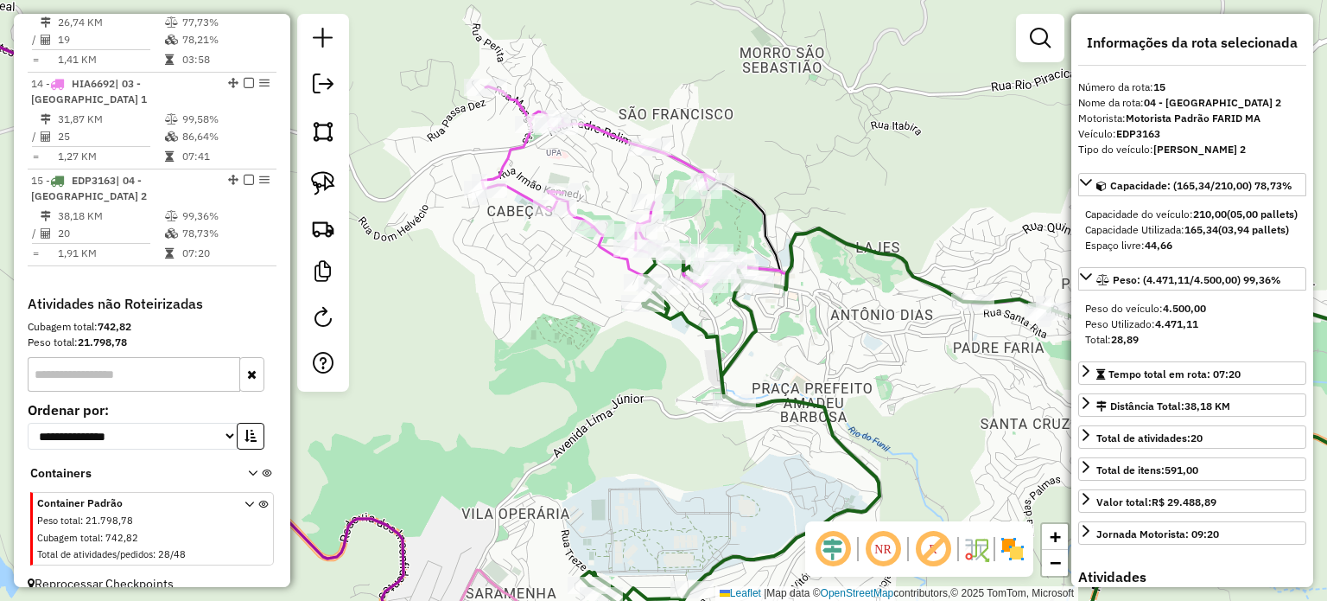
click at [754, 539] on div "Janela de atendimento Grade de atendimento Capacidade Transportadoras Veículos …" at bounding box center [663, 300] width 1327 height 601
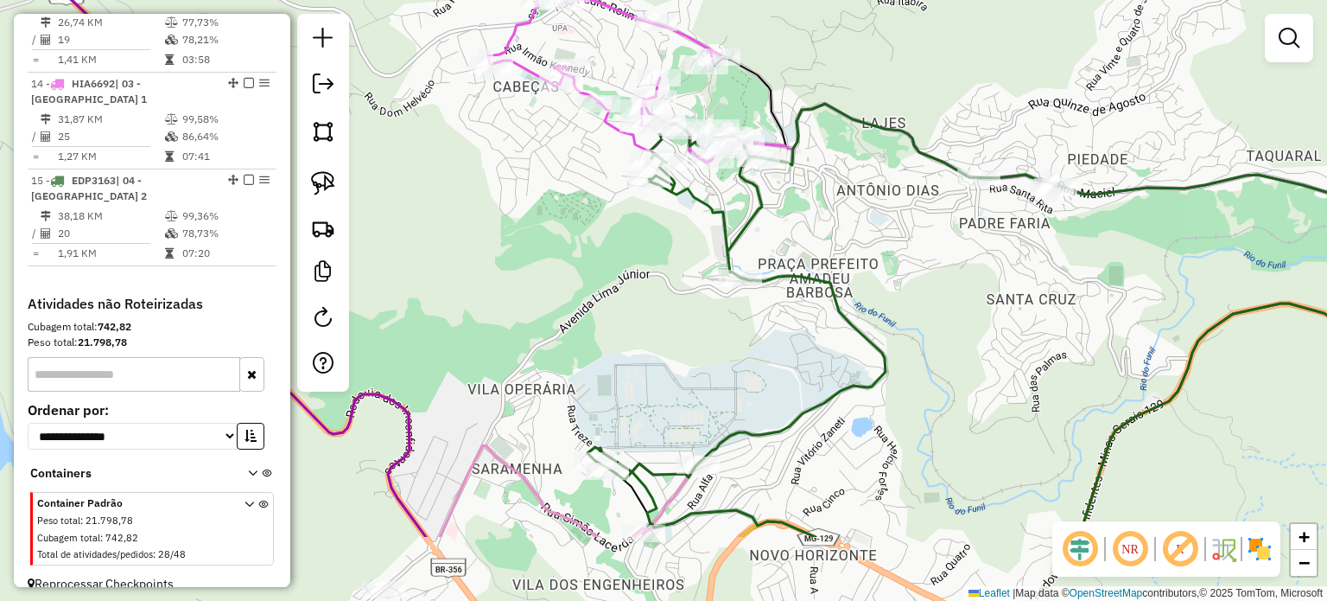
drag, startPoint x: 770, startPoint y: 404, endPoint x: 781, endPoint y: 343, distance: 62.4
click at [779, 348] on div "Janela de atendimento Grade de atendimento Capacidade Transportadoras Veículos …" at bounding box center [663, 300] width 1327 height 601
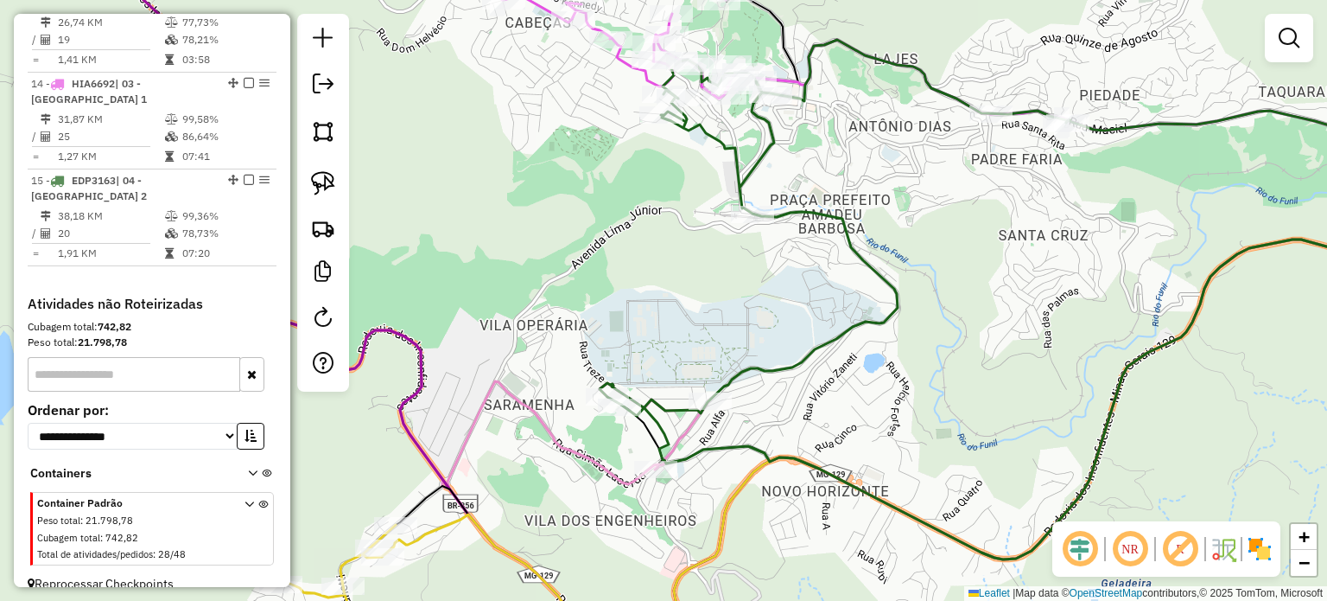
click at [681, 431] on icon at bounding box center [398, 213] width 621 height 547
select select "**********"
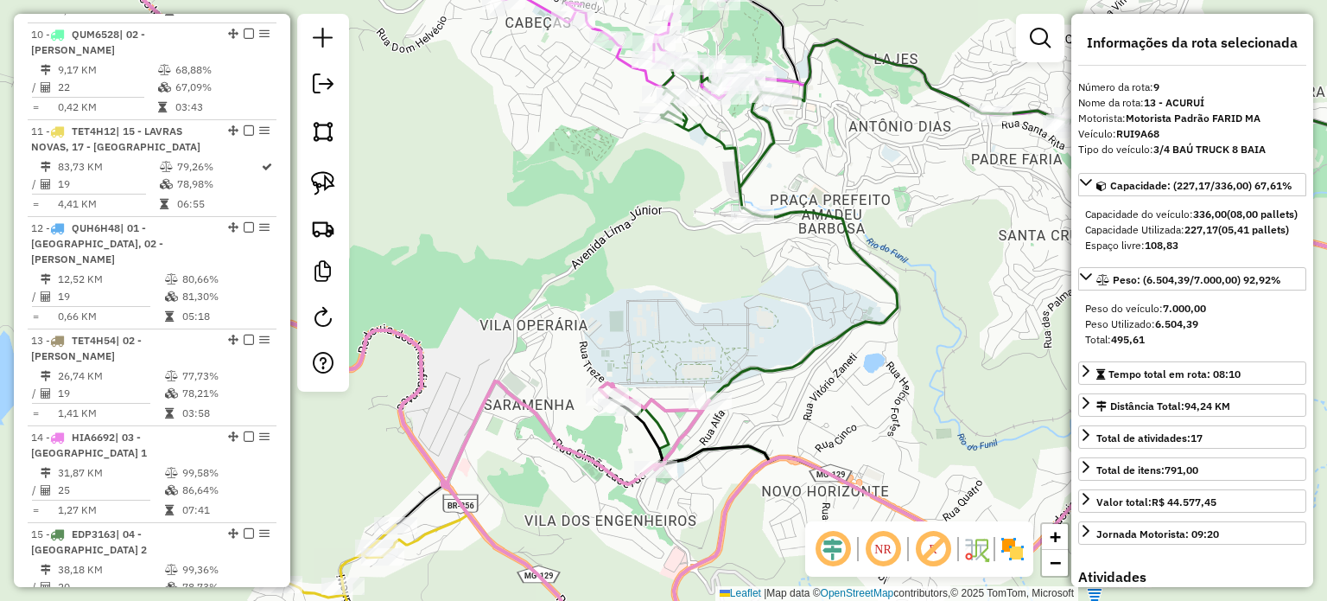
scroll to position [1462, 0]
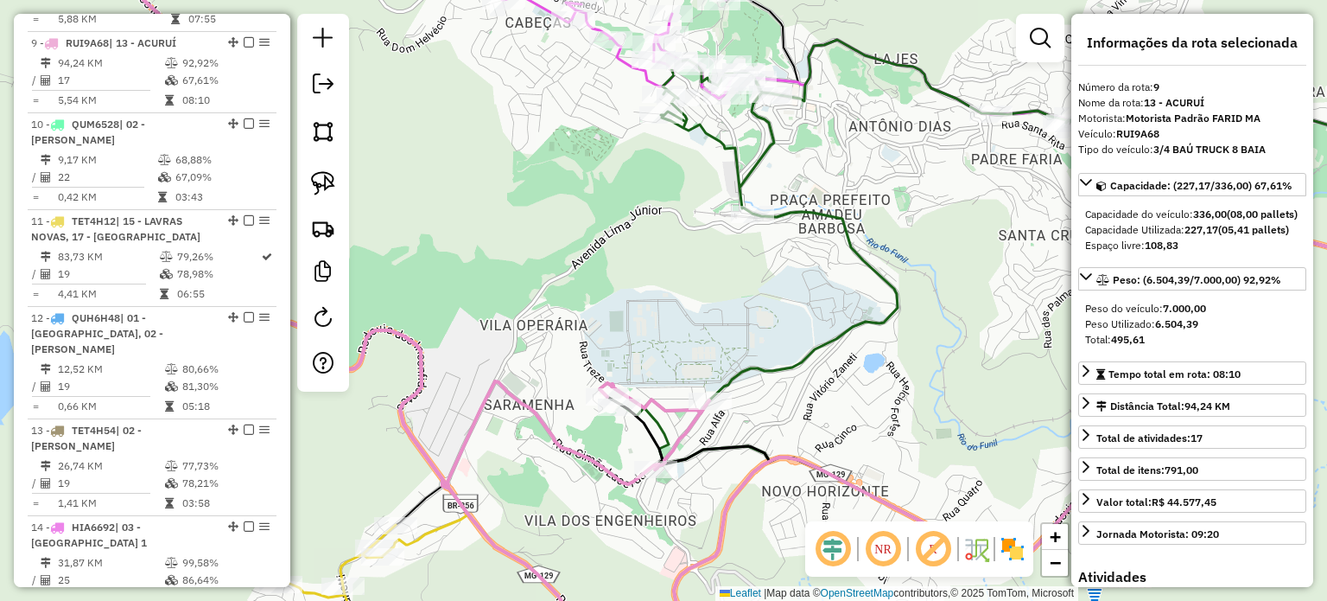
click at [698, 483] on div "Janela de atendimento Grade de atendimento Capacidade Transportadoras Veículos …" at bounding box center [663, 300] width 1327 height 601
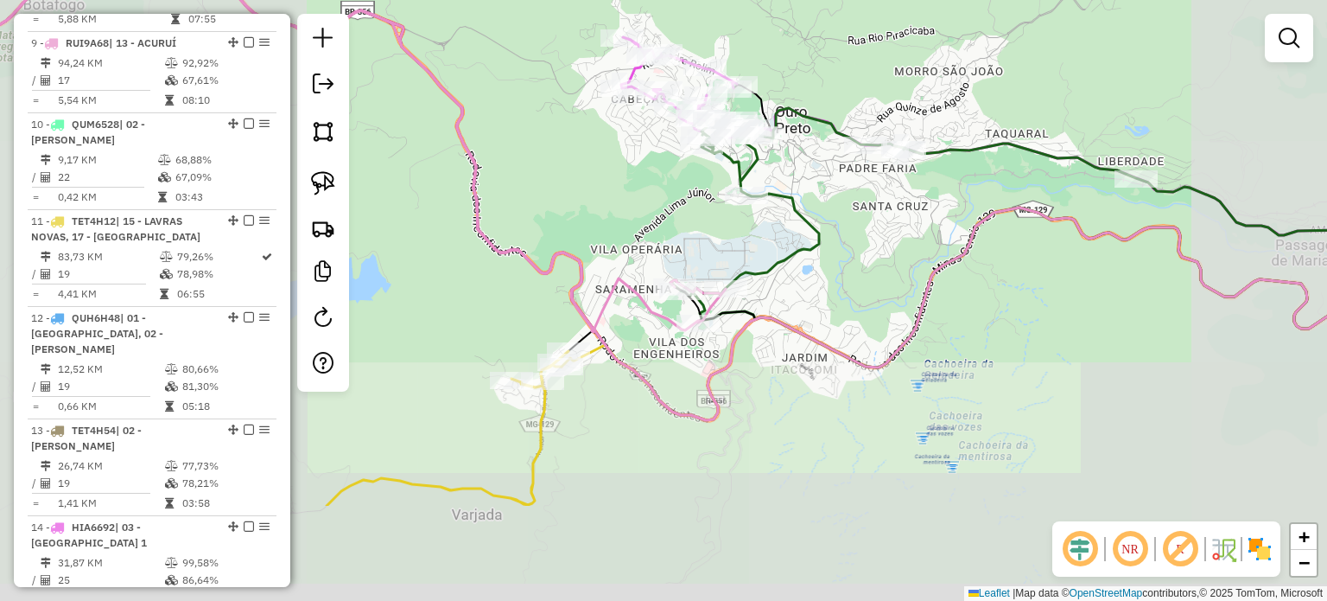
drag, startPoint x: 715, startPoint y: 552, endPoint x: 769, endPoint y: 332, distance: 226.8
click at [754, 352] on div "Janela de atendimento Grade de atendimento Capacidade Transportadoras Veículos …" at bounding box center [663, 300] width 1327 height 601
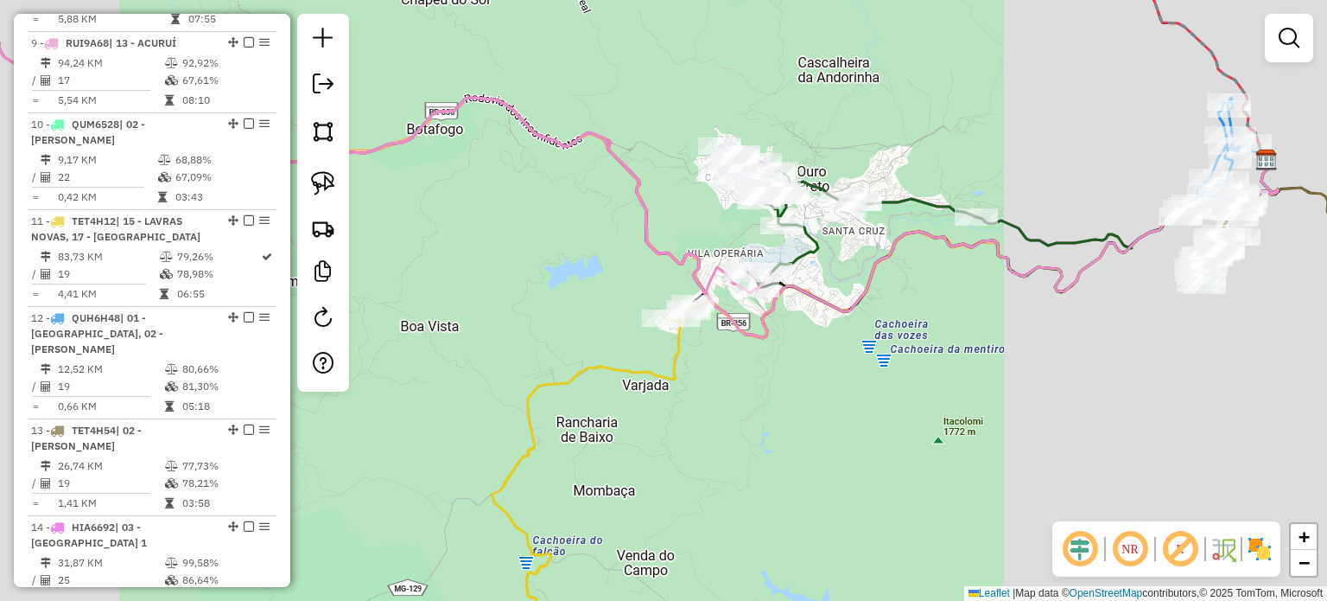
click at [760, 349] on div "Janela de atendimento Grade de atendimento Capacidade Transportadoras Veículos …" at bounding box center [663, 300] width 1327 height 601
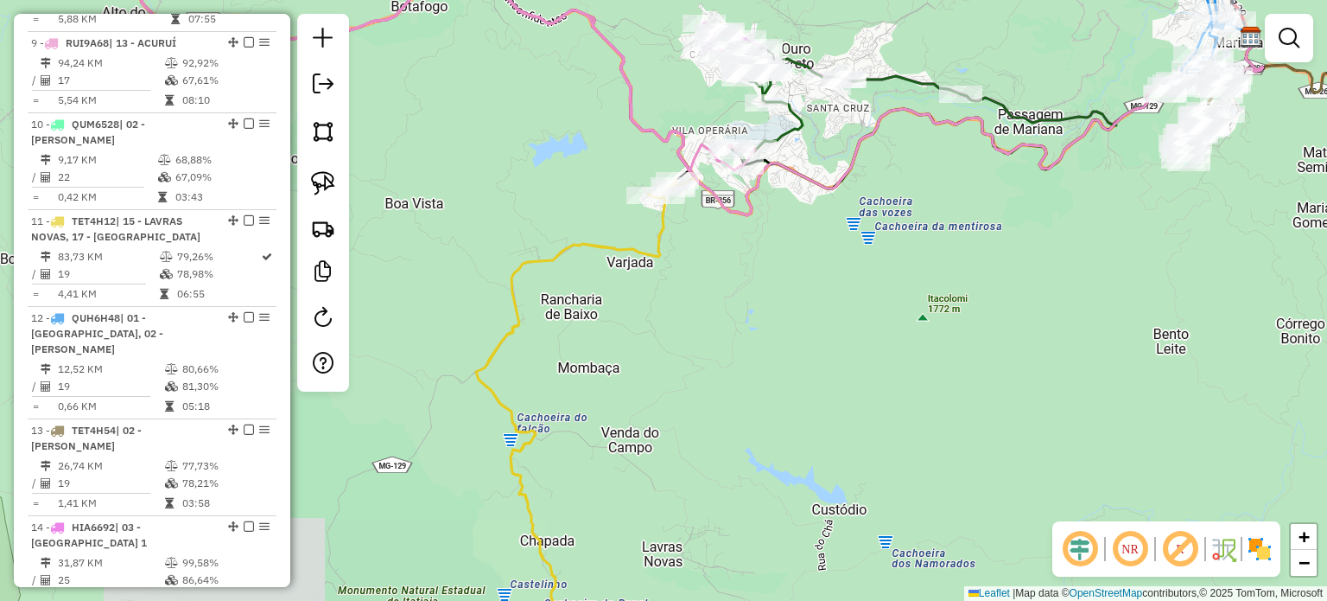
click at [644, 236] on div "Janela de atendimento Grade de atendimento Capacidade Transportadoras Veículos …" at bounding box center [663, 300] width 1327 height 601
click at [650, 255] on icon at bounding box center [576, 420] width 200 height 481
select select "**********"
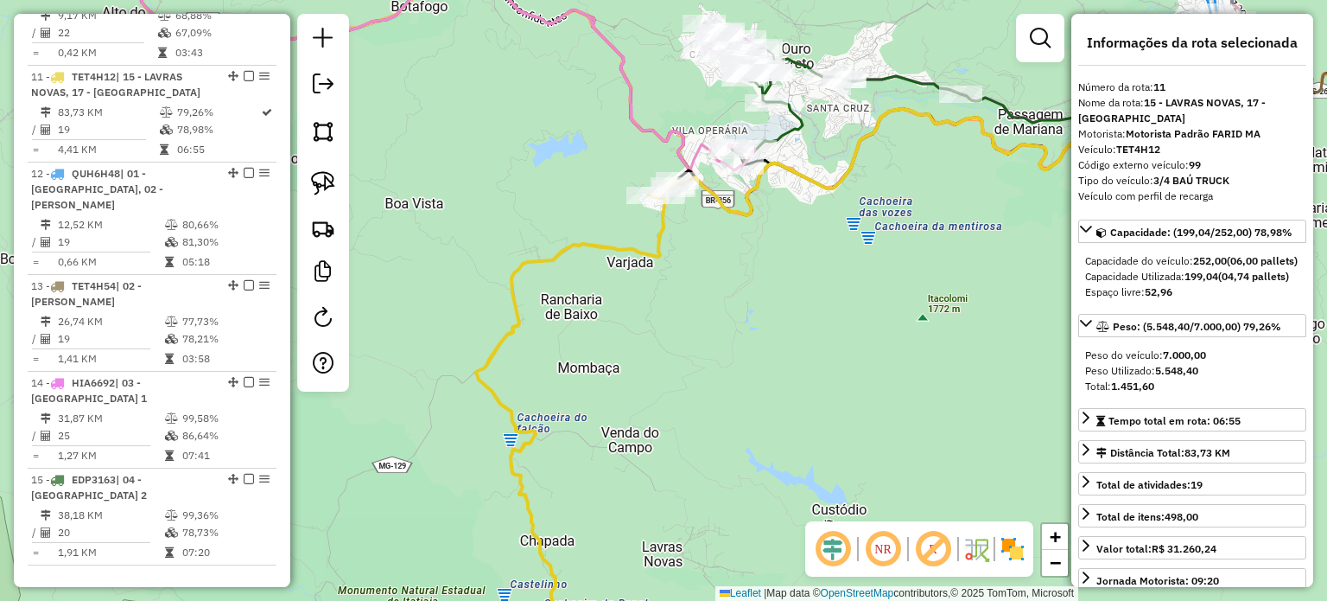
scroll to position [1641, 0]
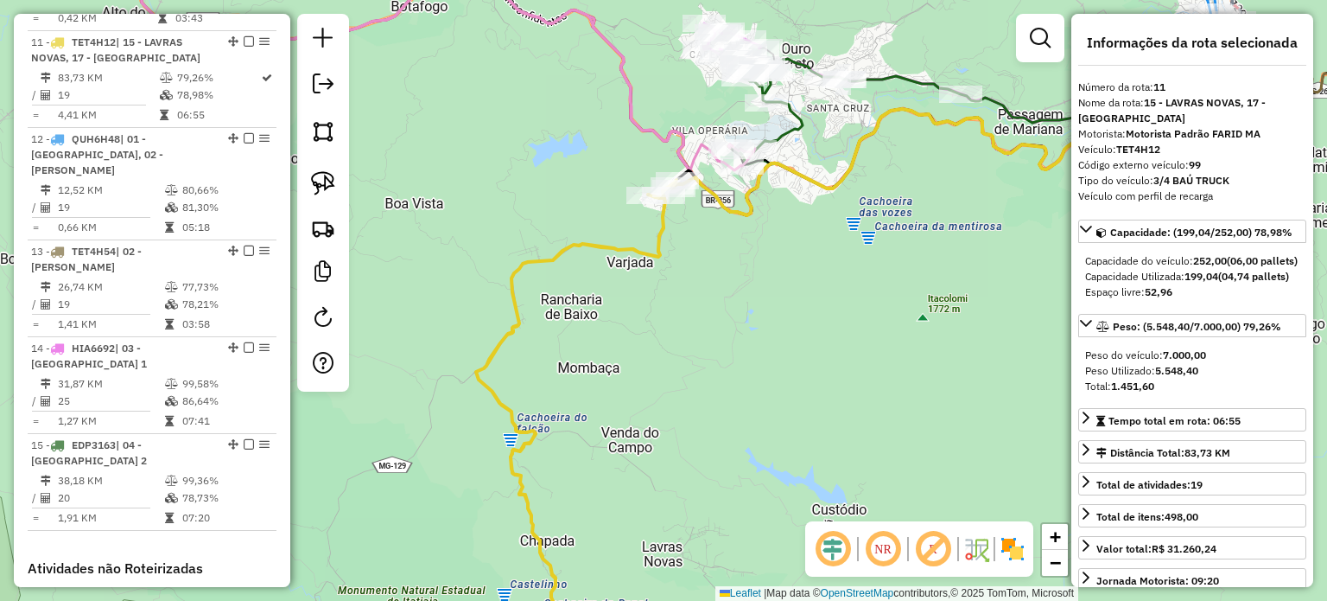
click at [820, 370] on div "Janela de atendimento Grade de atendimento Capacidade Transportadoras Veículos …" at bounding box center [663, 300] width 1327 height 601
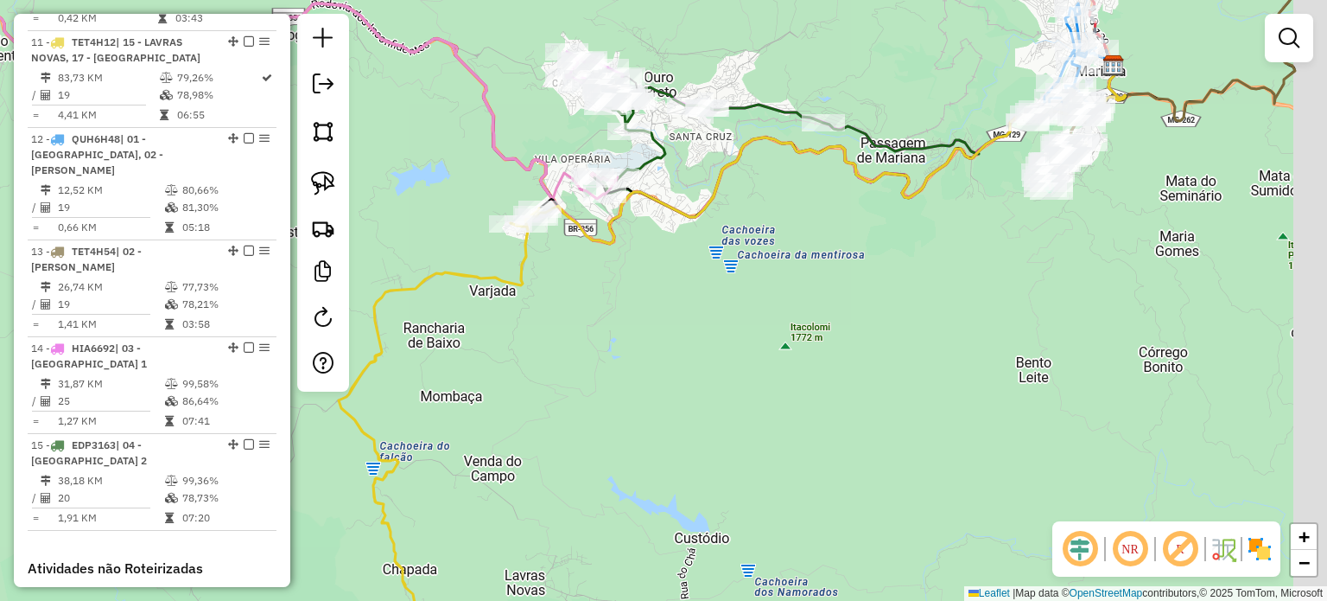
drag, startPoint x: 1026, startPoint y: 399, endPoint x: 698, endPoint y: 477, distance: 336.6
click at [730, 466] on div "Janela de atendimento Grade de atendimento Capacidade Transportadoras Veículos …" at bounding box center [663, 300] width 1327 height 601
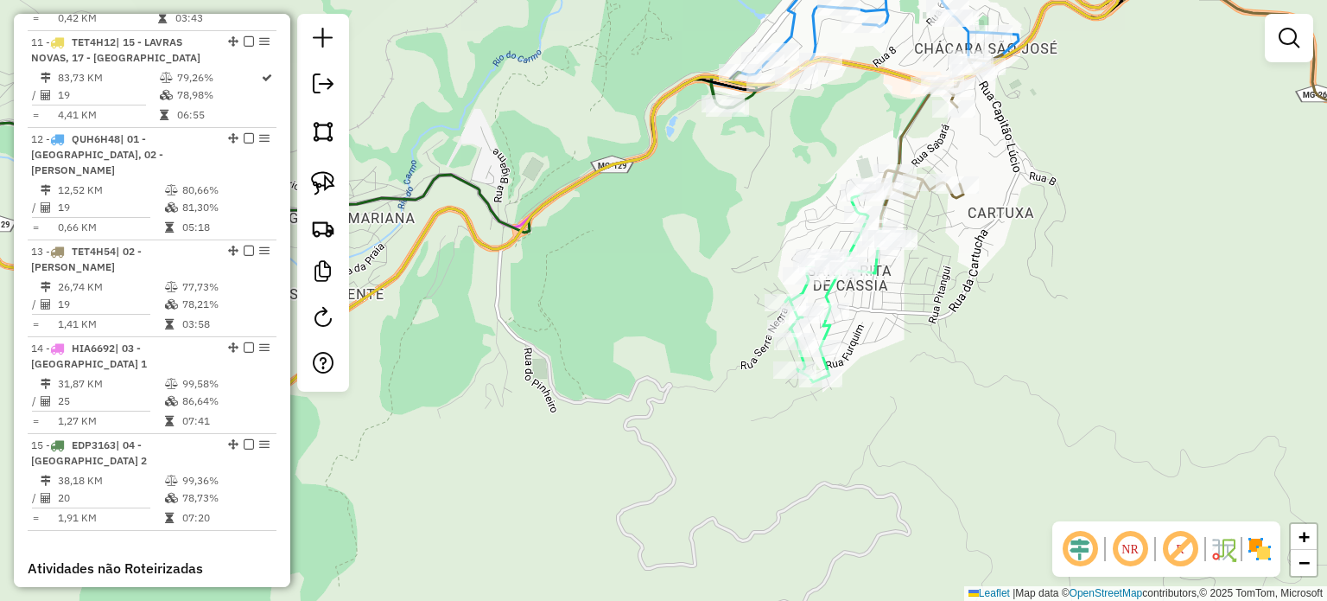
drag, startPoint x: 1006, startPoint y: 139, endPoint x: 982, endPoint y: 207, distance: 72.4
click at [987, 203] on div "Janela de atendimento Grade de atendimento Capacidade Transportadoras Veículos …" at bounding box center [663, 300] width 1327 height 601
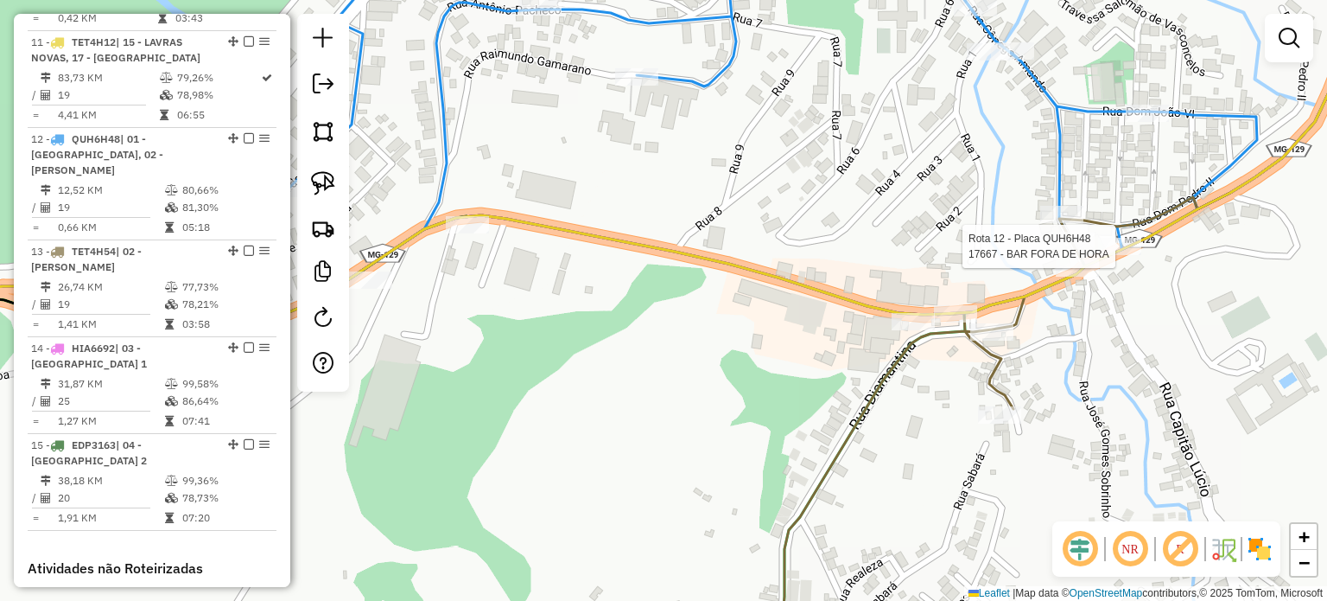
select select "**********"
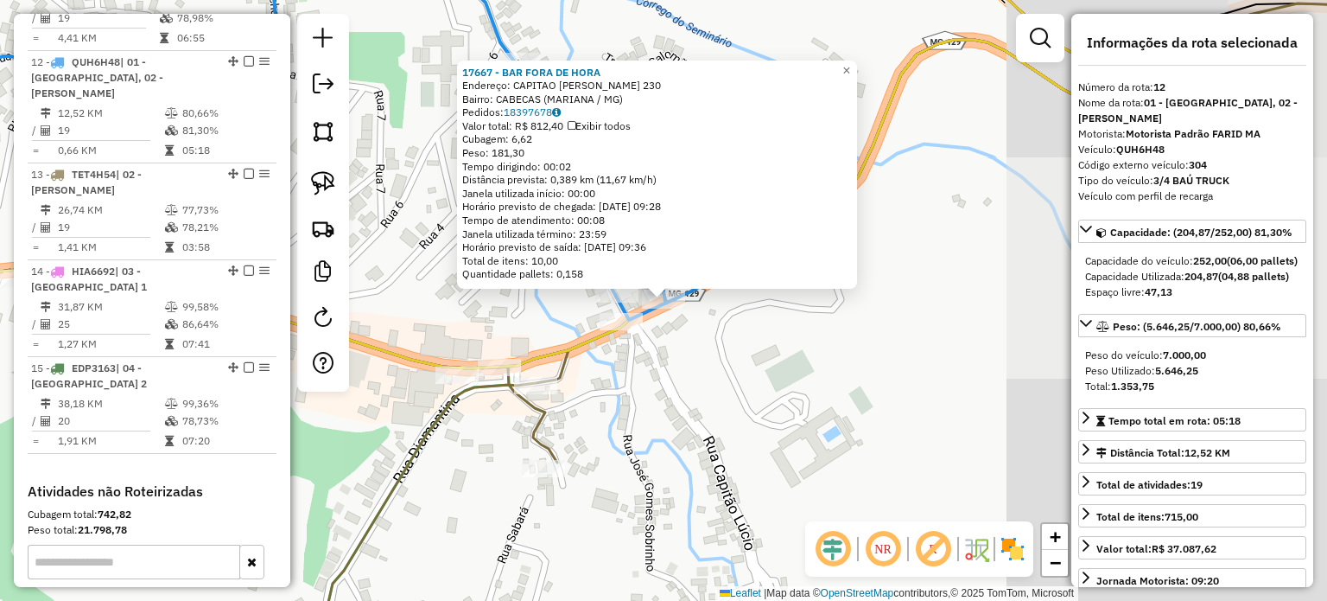
scroll to position [1752, 0]
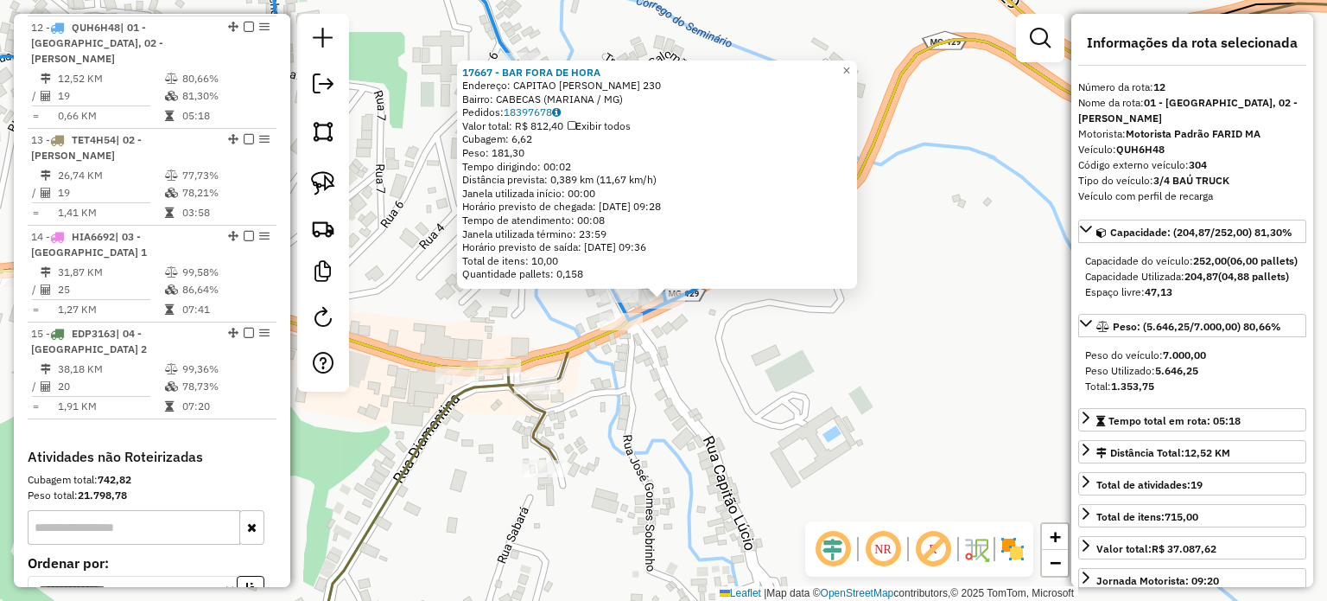
click at [734, 438] on div "17667 - BAR FORA DE HORA Endereço: CAPITAO LUCIO 230 Bairro: CABECAS (MARIANA /…" at bounding box center [663, 300] width 1327 height 601
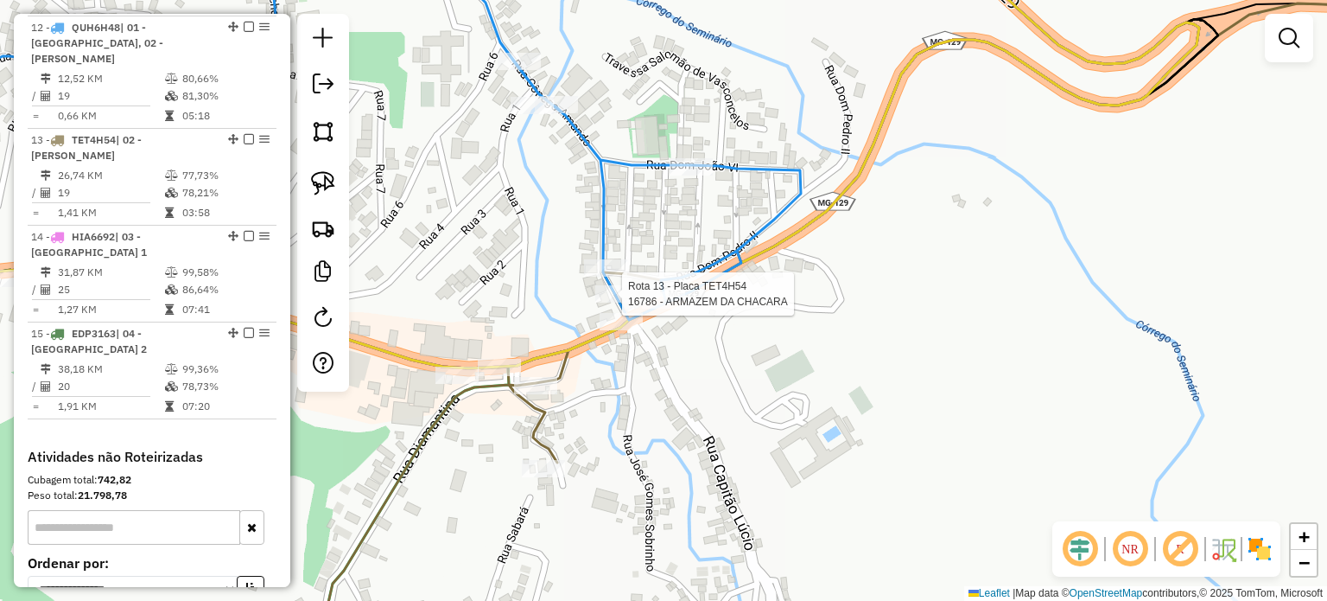
click at [619, 283] on icon at bounding box center [334, 145] width 934 height 410
select select "**********"
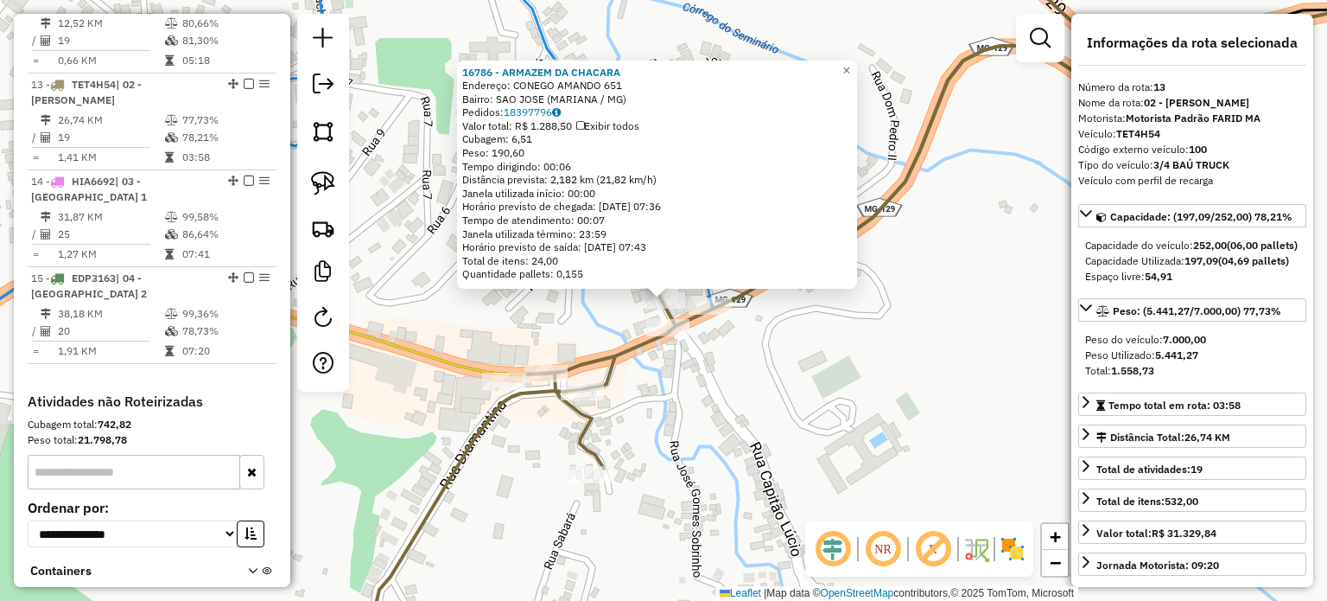
scroll to position [1849, 0]
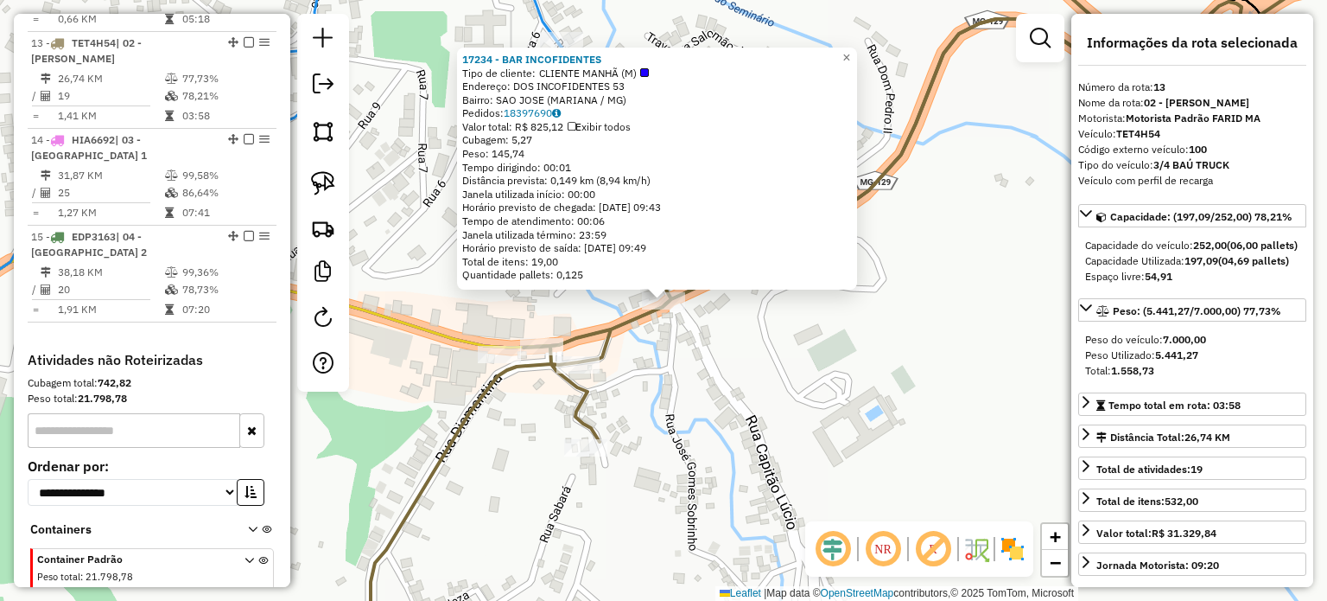
click at [705, 359] on div "17234 - BAR INCOFIDENTES Tipo de cliente: CLIENTE MANHÃ (M) Endereço: DOS INCOF…" at bounding box center [663, 300] width 1327 height 601
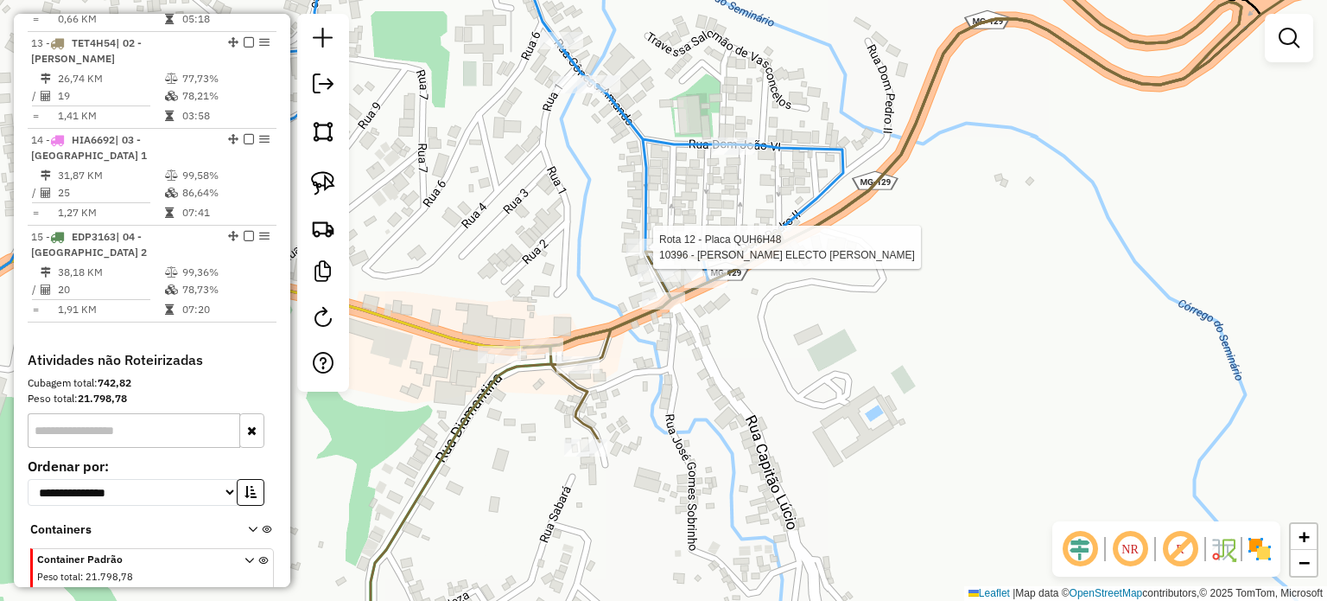
select select "**********"
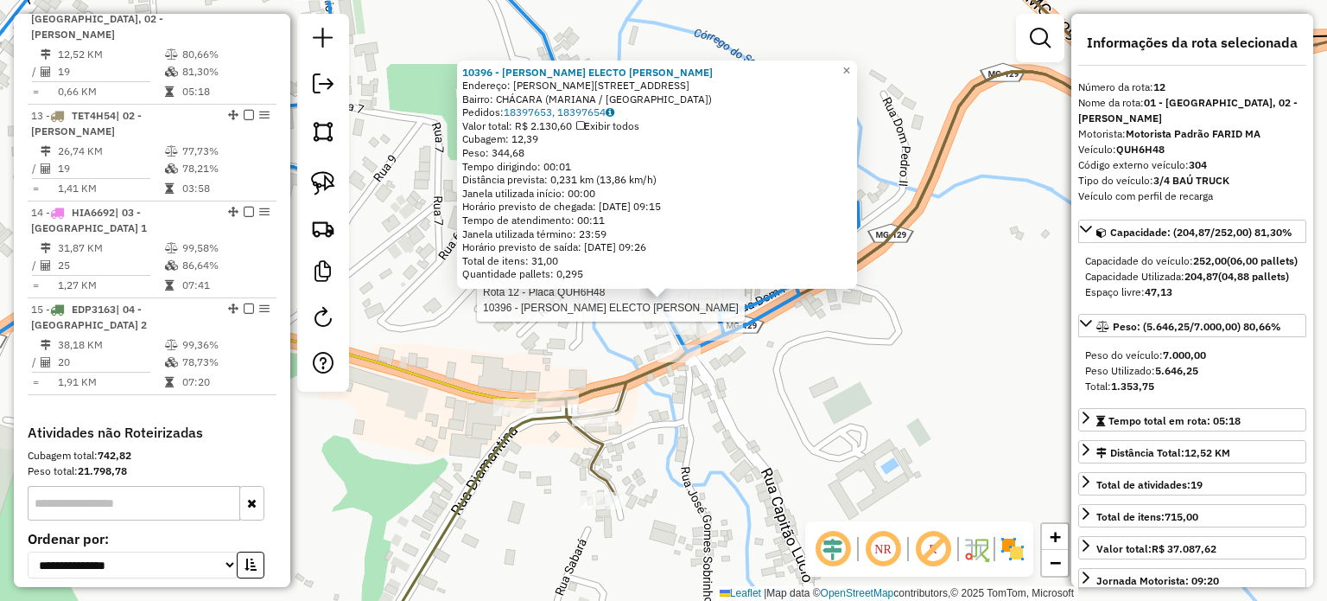
scroll to position [1752, 0]
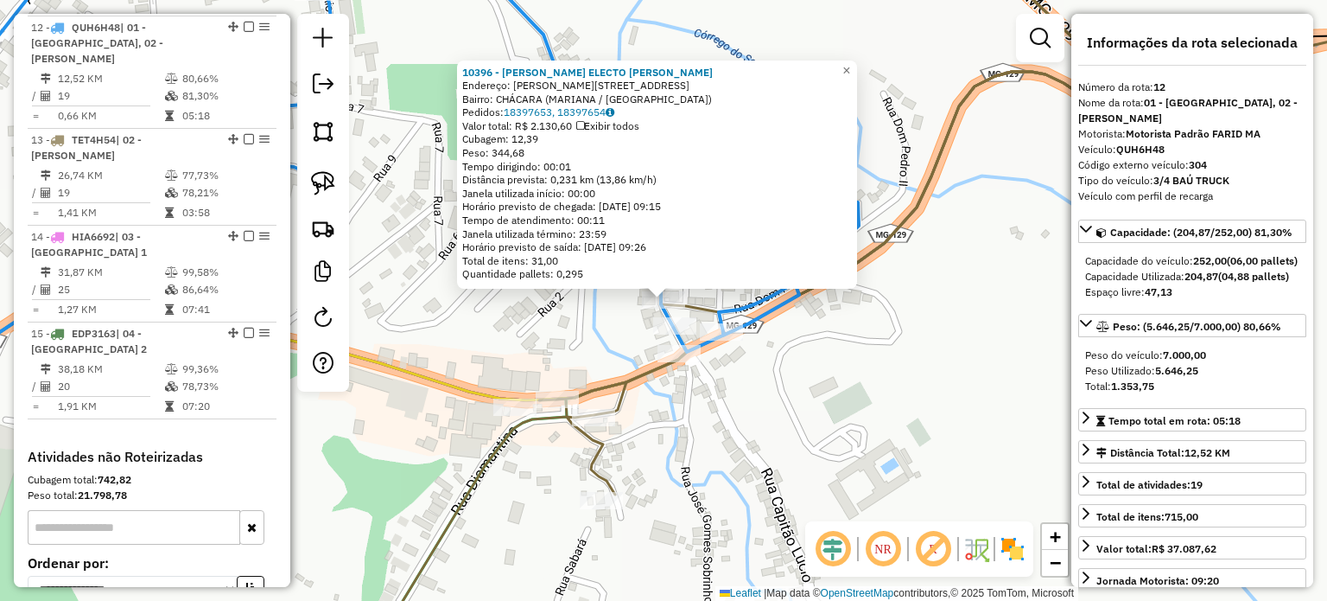
click at [570, 335] on div "10396 - [PERSON_NAME] ELECTO [PERSON_NAME]: R CONEGO ARMANDO 631 Bairro: CHÁCAR…" at bounding box center [663, 300] width 1327 height 601
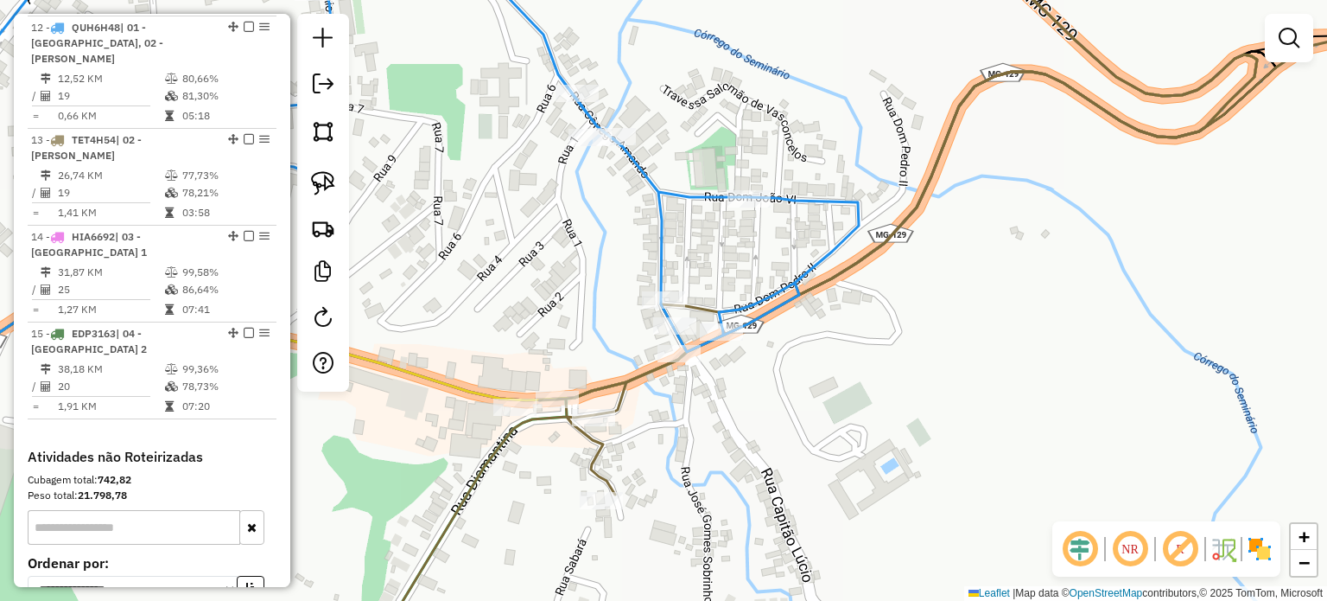
click at [653, 238] on icon at bounding box center [363, 173] width 992 height 467
select select "**********"
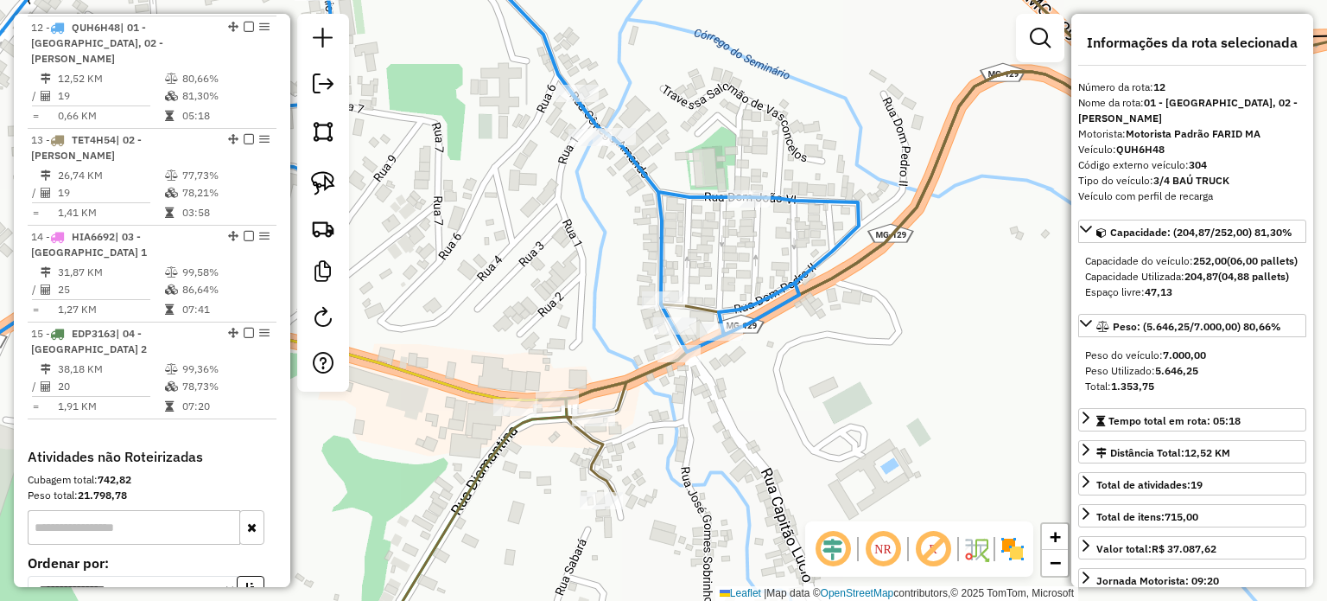
click at [677, 429] on div "Janela de atendimento Grade de atendimento Capacidade Transportadoras Veículos …" at bounding box center [663, 300] width 1327 height 601
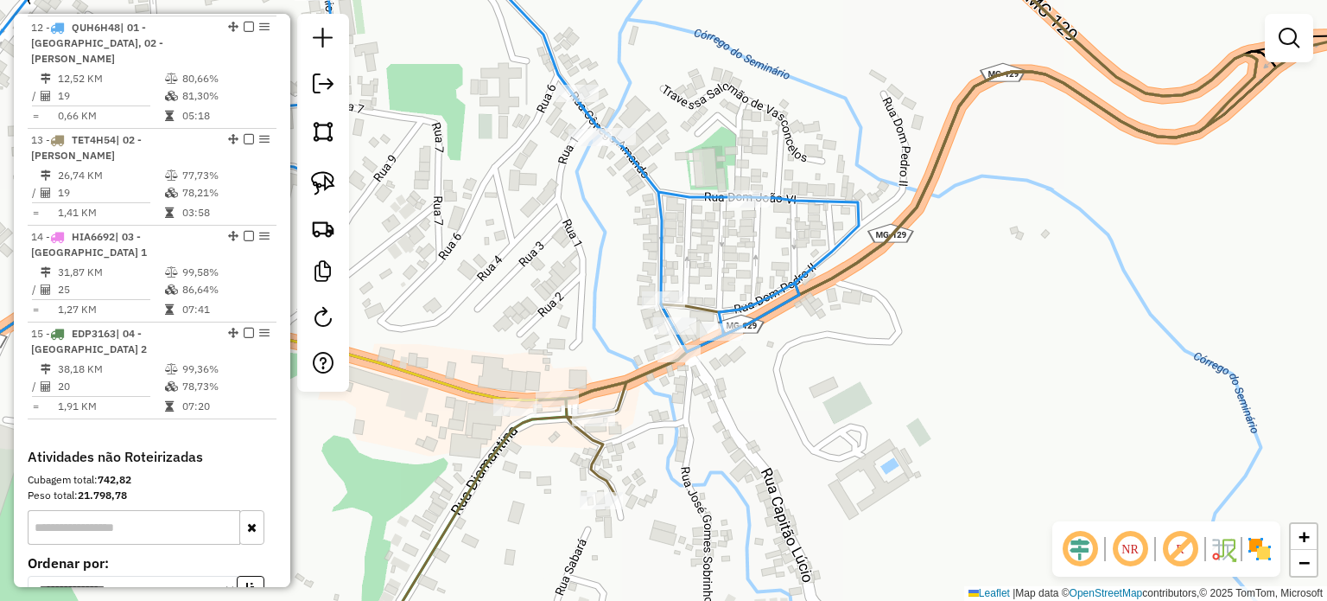
click at [742, 411] on div "Janela de atendimento Grade de atendimento Capacidade Transportadoras Veículos …" at bounding box center [663, 300] width 1327 height 601
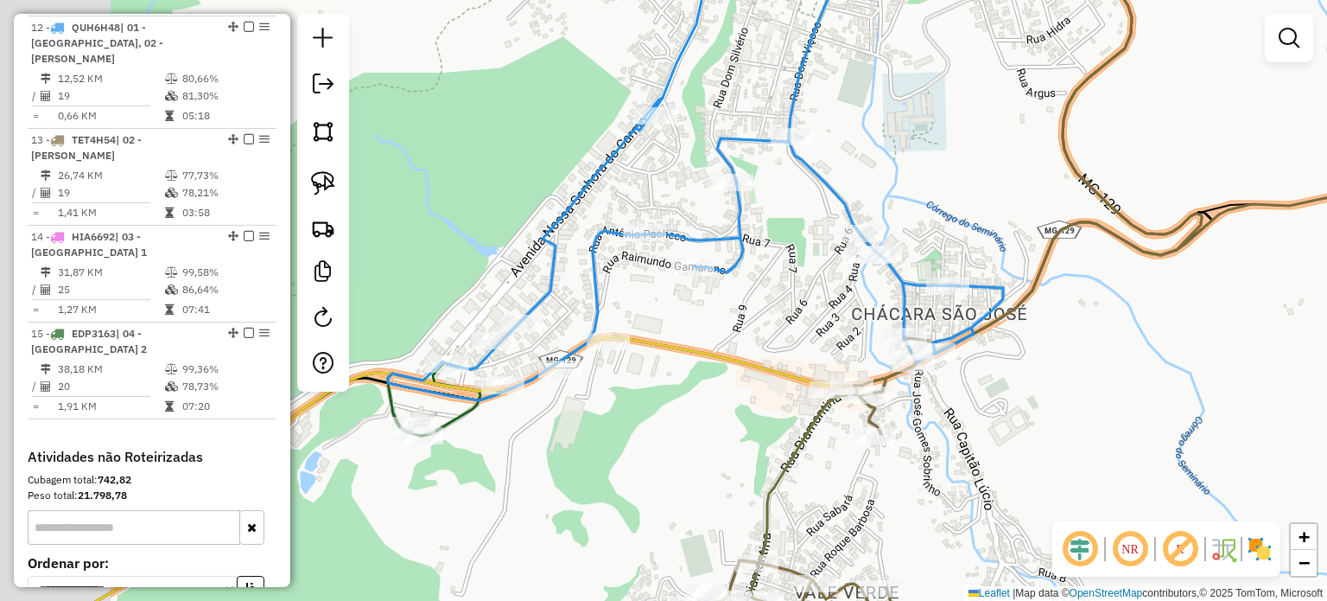
click at [716, 280] on div "Janela de atendimento Grade de atendimento Capacidade Transportadoras Veículos …" at bounding box center [663, 300] width 1327 height 601
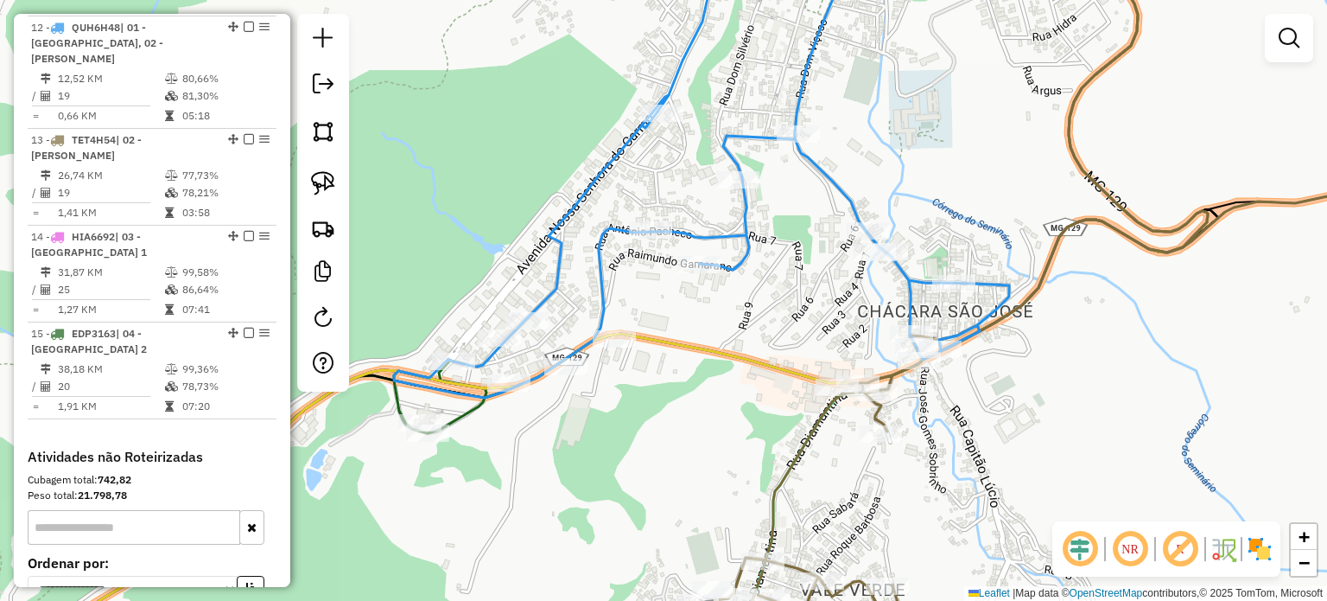
click at [475, 397] on icon at bounding box center [701, 169] width 615 height 458
select select "**********"
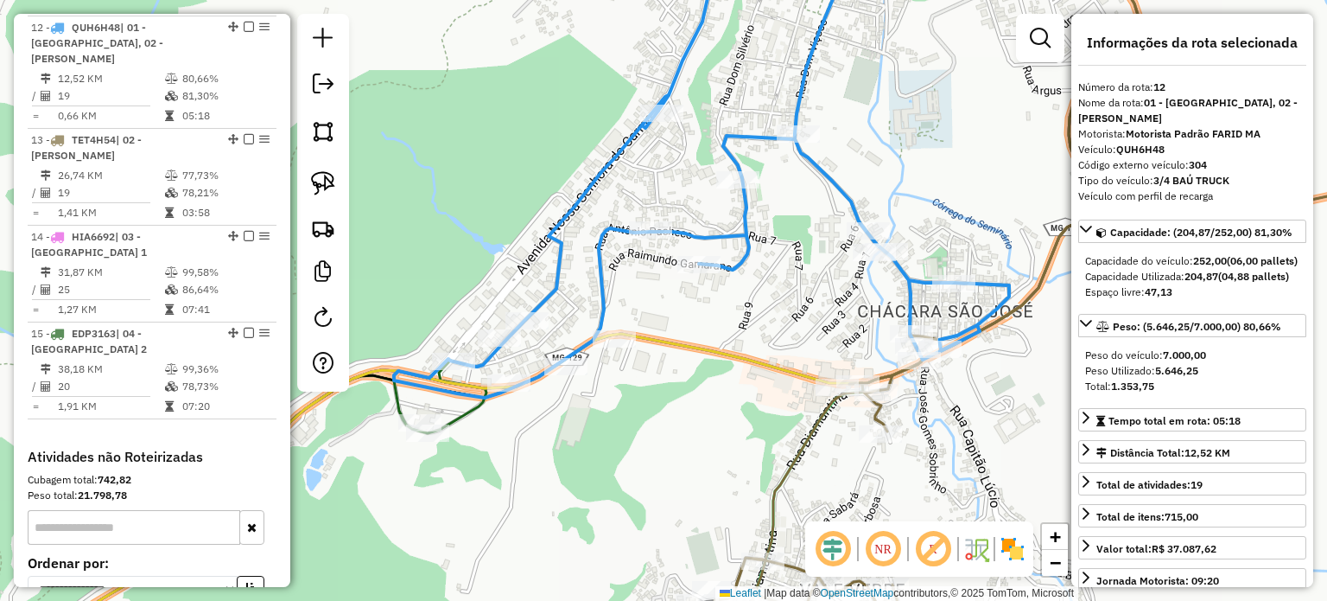
click at [458, 408] on icon at bounding box center [240, 497] width 747 height 326
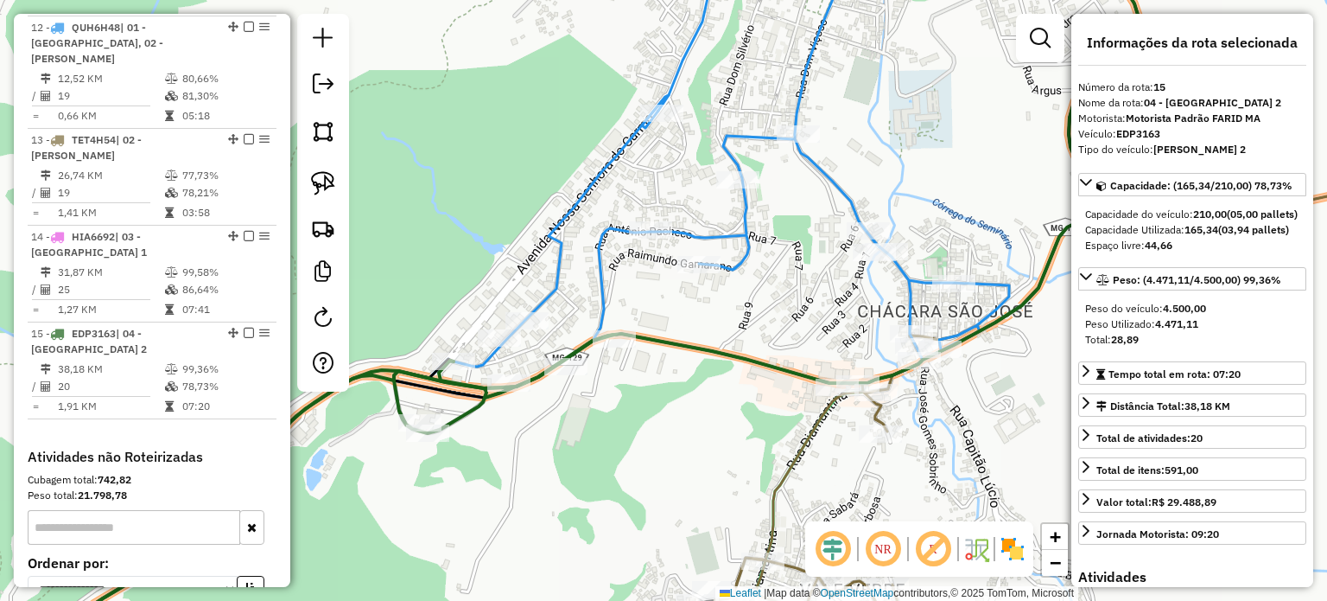
scroll to position [1905, 0]
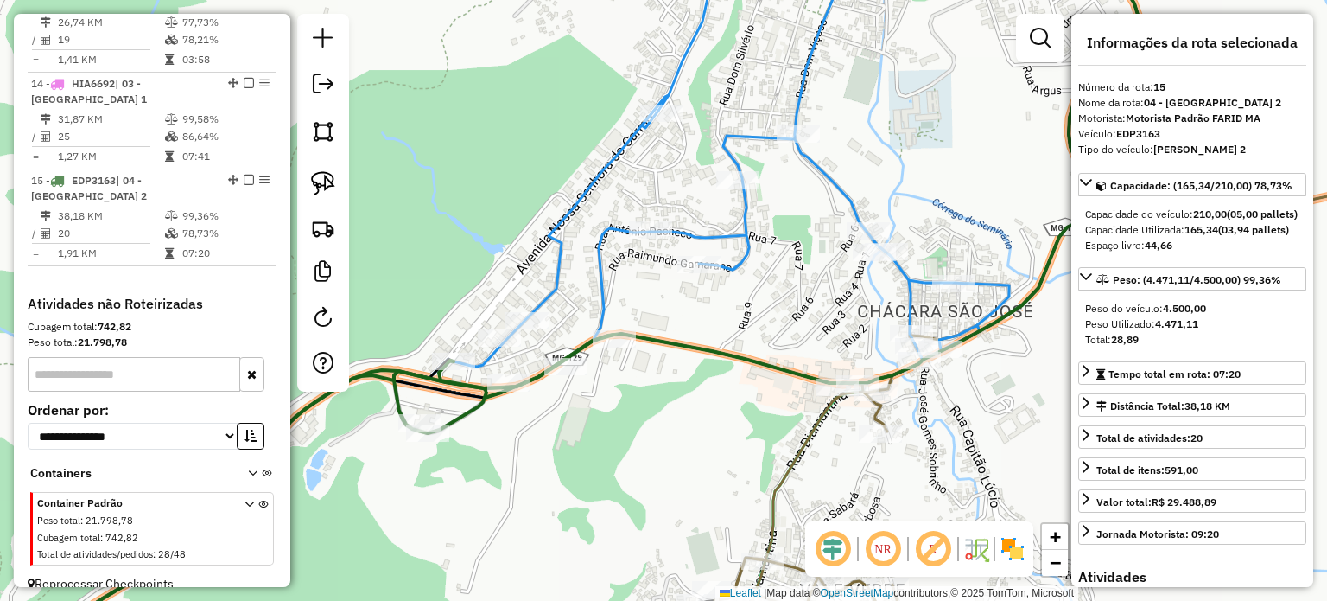
click at [601, 279] on icon at bounding box center [701, 169] width 615 height 458
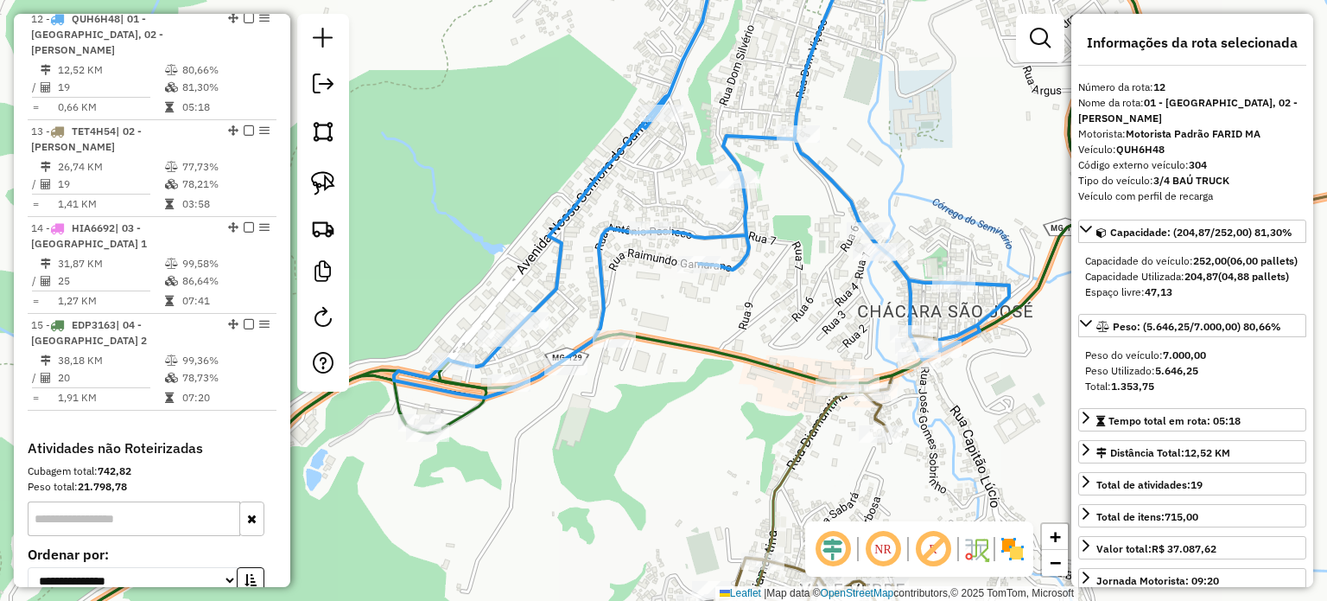
scroll to position [1752, 0]
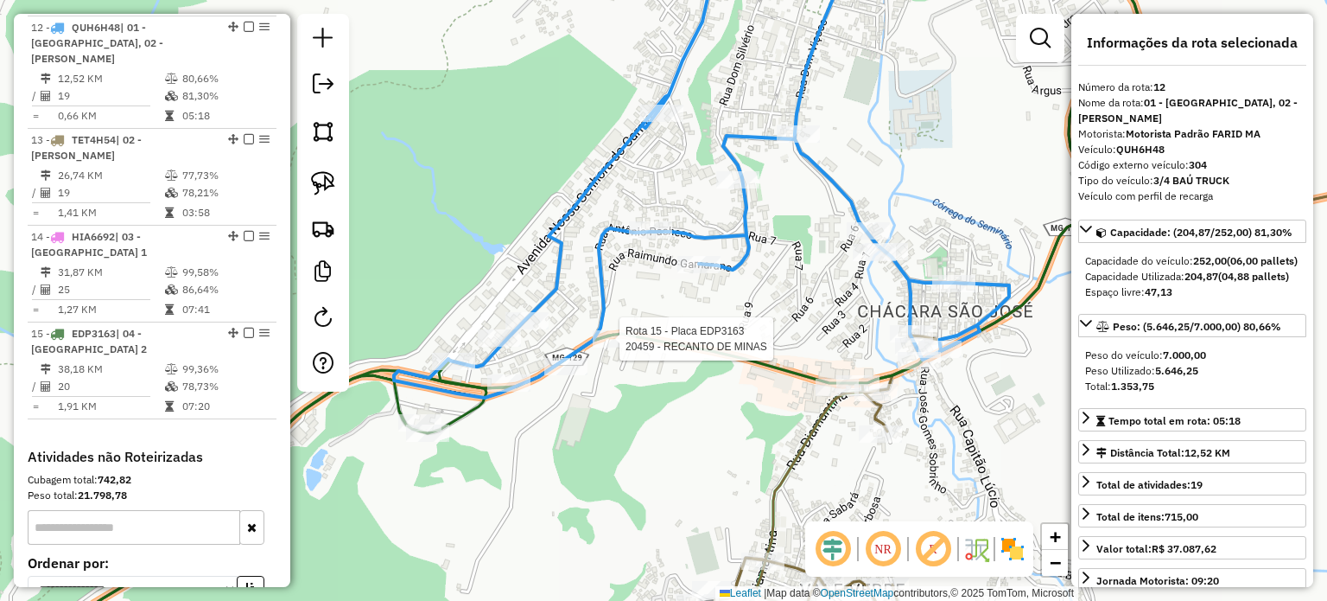
click at [621, 347] on div at bounding box center [614, 338] width 43 height 17
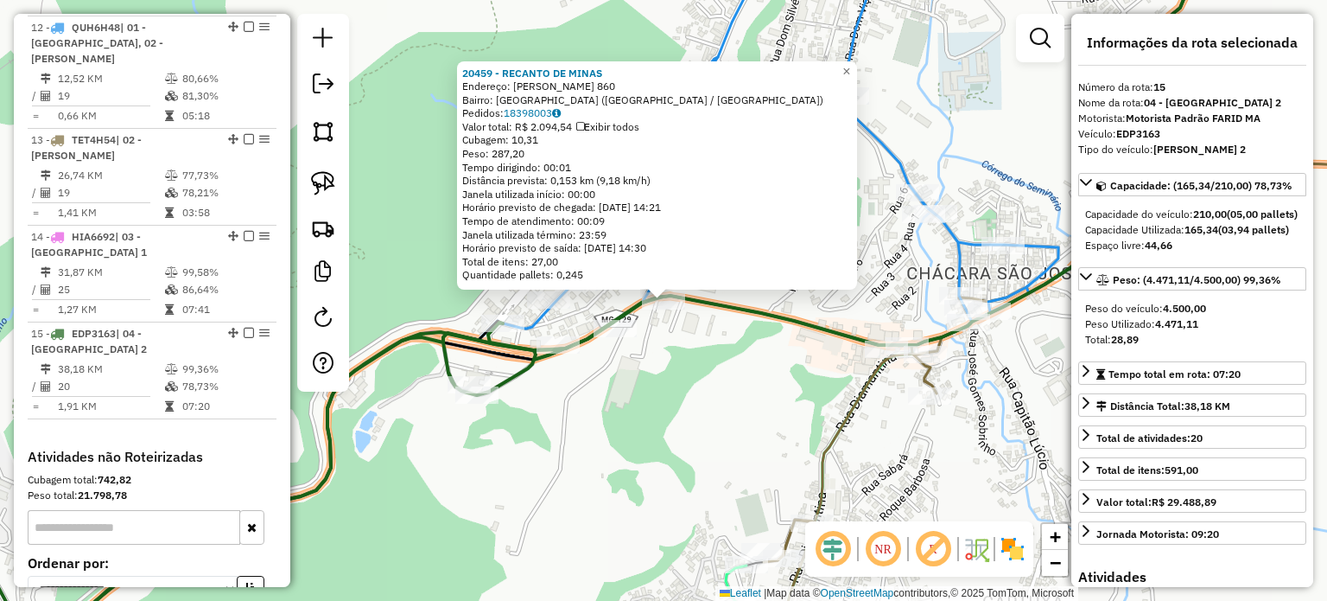
scroll to position [1905, 0]
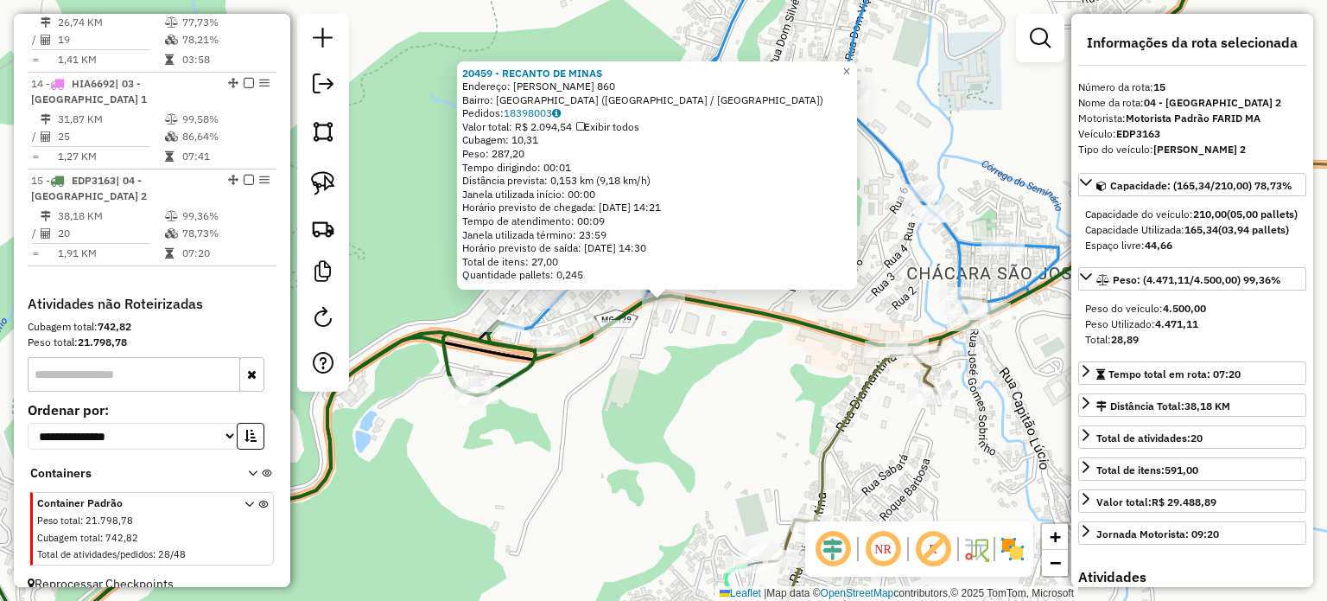
click at [631, 392] on div "20459 - RECANTO DE MINAS Endereço: [PERSON_NAME] DA CUNHA 860 Bairro: [GEOGRAPH…" at bounding box center [663, 300] width 1327 height 601
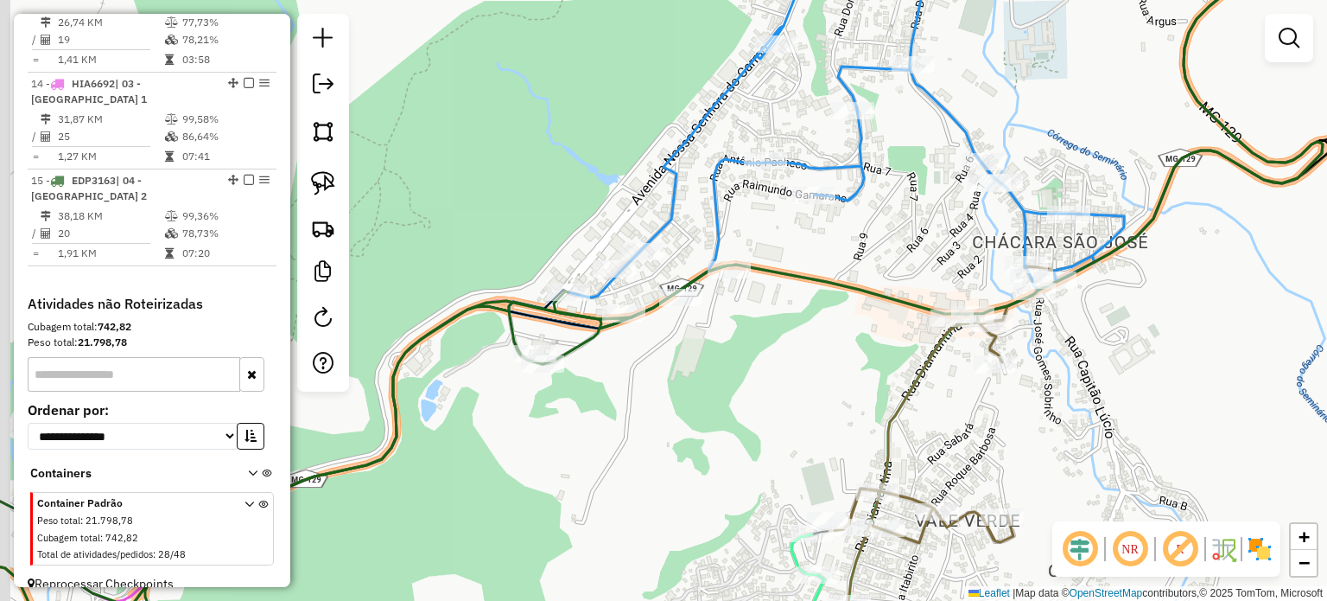
drag, startPoint x: 555, startPoint y: 475, endPoint x: 693, endPoint y: 404, distance: 155.8
click at [682, 410] on div "Janela de atendimento Grade de atendimento Capacidade Transportadoras Veículos …" at bounding box center [663, 300] width 1327 height 601
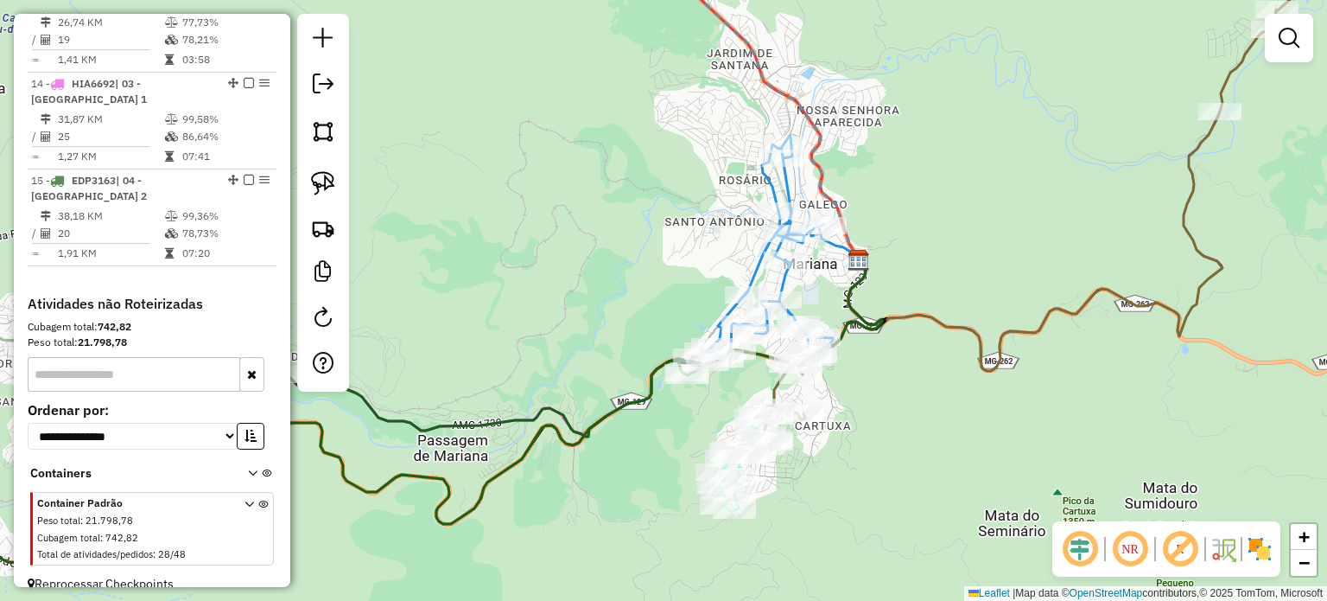
drag, startPoint x: 656, startPoint y: 415, endPoint x: 715, endPoint y: 396, distance: 62.6
click at [712, 397] on div "Janela de atendimento Grade de atendimento Capacidade Transportadoras Veículos …" at bounding box center [663, 300] width 1327 height 601
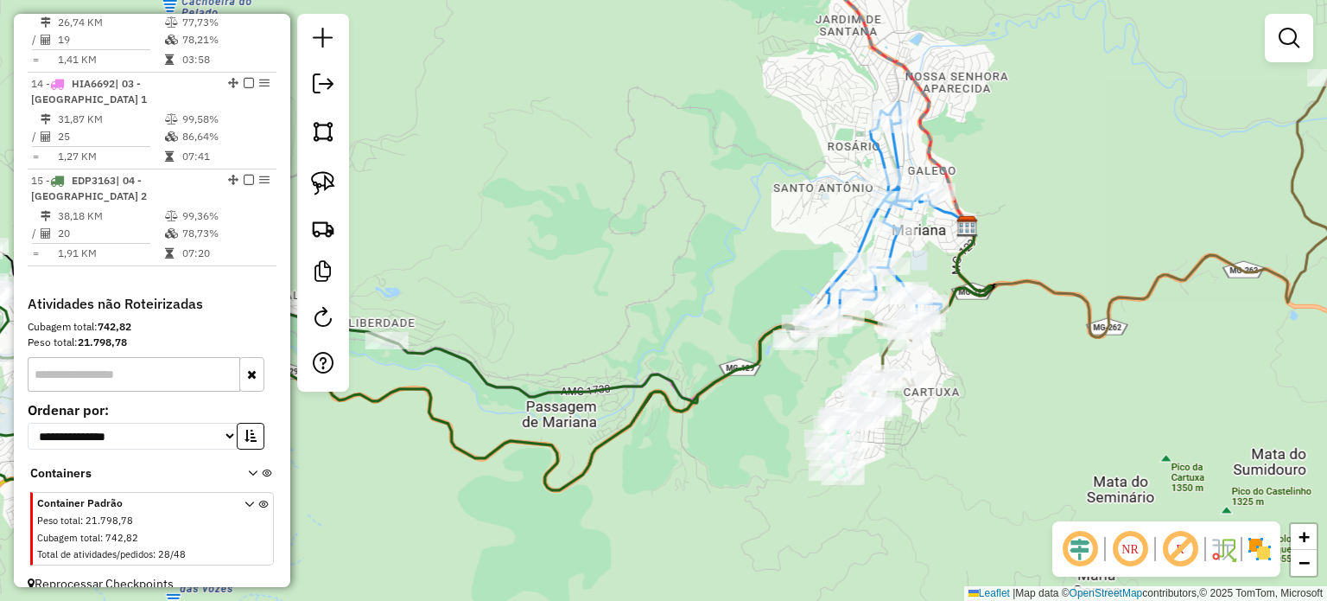
click at [511, 391] on div "Janela de atendimento Grade de atendimento Capacidade Transportadoras Veículos …" at bounding box center [663, 300] width 1327 height 601
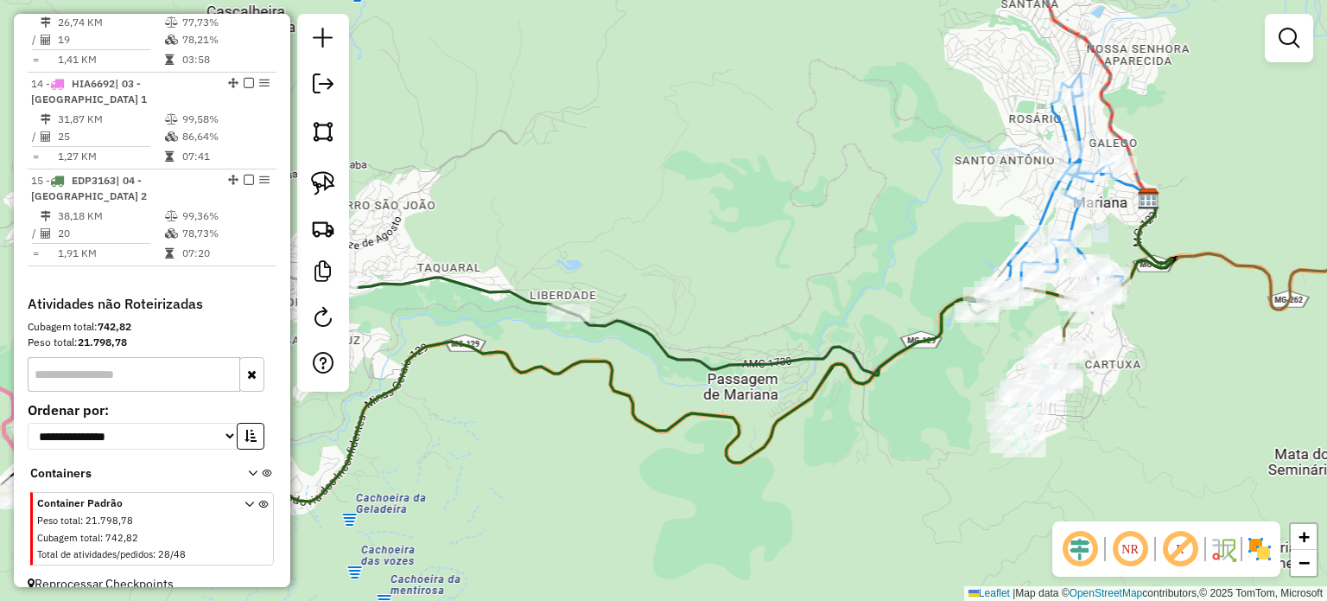
drag, startPoint x: 310, startPoint y: 444, endPoint x: 442, endPoint y: 426, distance: 133.4
click at [436, 426] on div "Janela de atendimento Grade de atendimento Capacidade Transportadoras Veículos …" at bounding box center [663, 300] width 1327 height 601
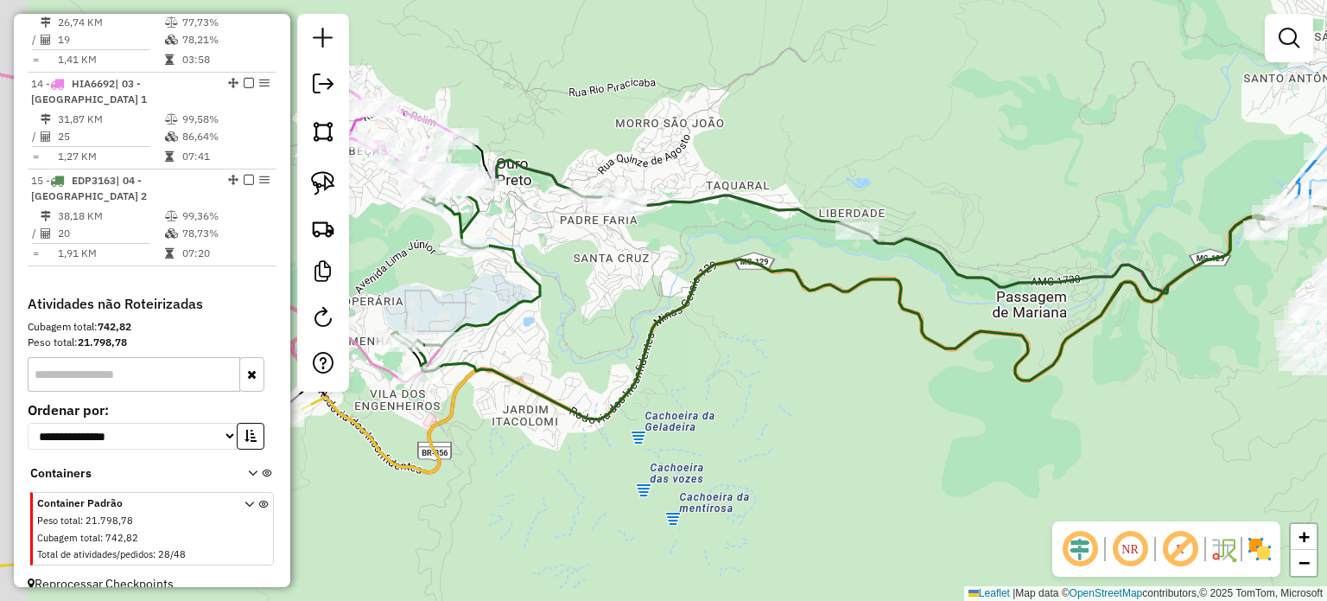
drag, startPoint x: 441, startPoint y: 440, endPoint x: 597, endPoint y: 361, distance: 175.1
click at [581, 371] on icon at bounding box center [876, 291] width 1175 height 360
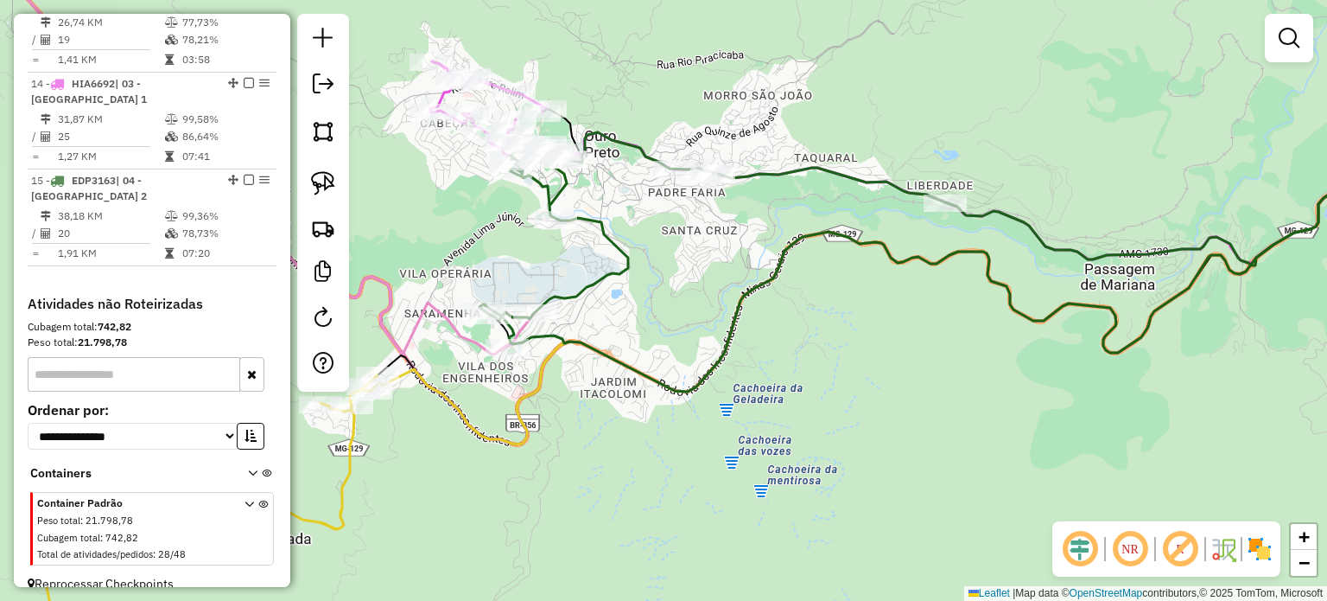
drag, startPoint x: 733, startPoint y: 288, endPoint x: 585, endPoint y: 372, distance: 170.3
click at [585, 372] on div "Janela de atendimento Grade de atendimento Capacidade Transportadoras Veículos …" at bounding box center [663, 300] width 1327 height 601
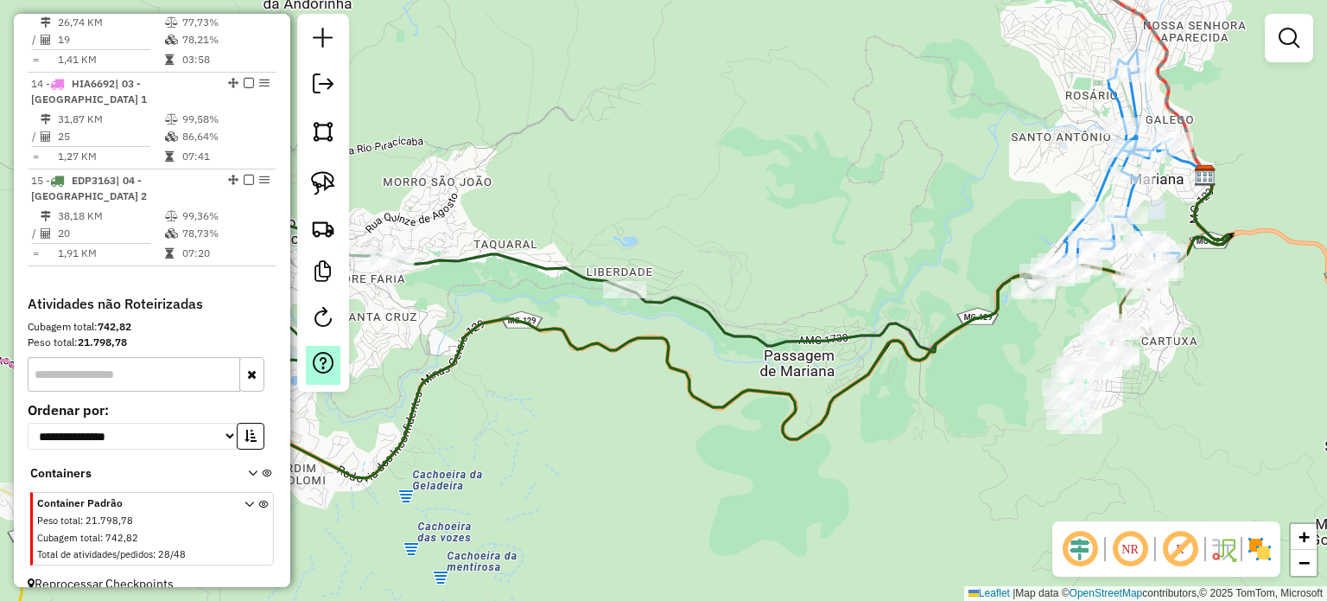
drag, startPoint x: 726, startPoint y: 353, endPoint x: 332, endPoint y: 367, distance: 394.3
click at [332, 367] on hb-router-mapa "Informações da Sessão 991075 - [DATE] Criação: [DATE] 17:57 Depósito: Farid - M…" at bounding box center [663, 300] width 1327 height 601
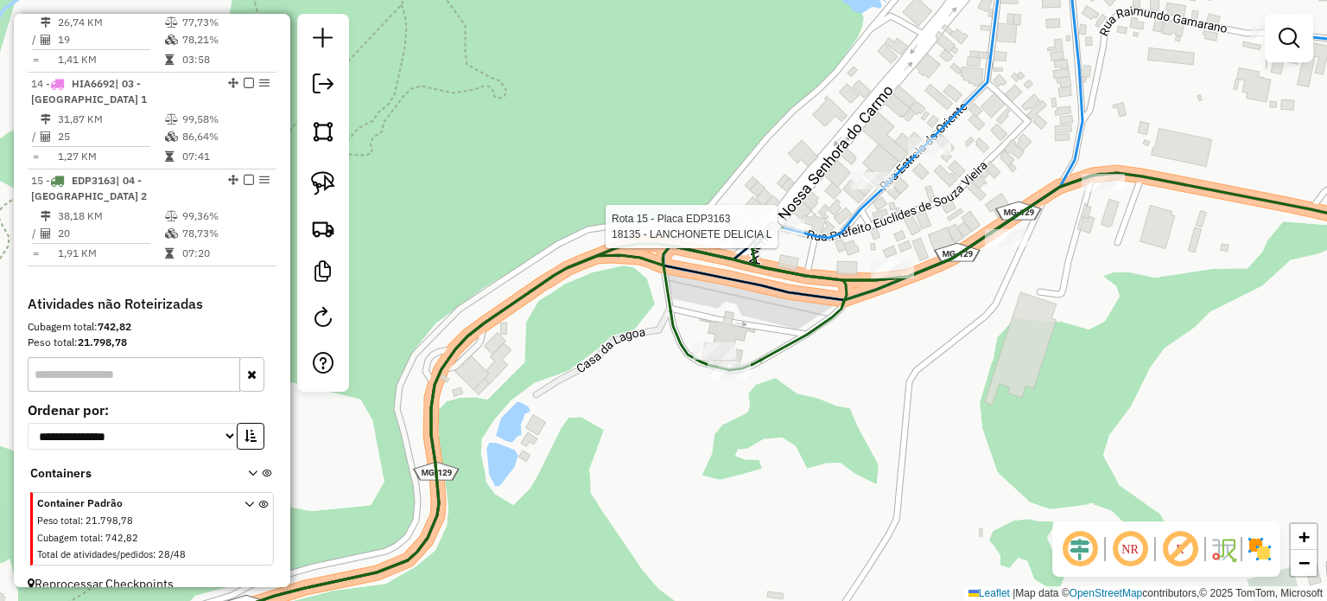
select select "**********"
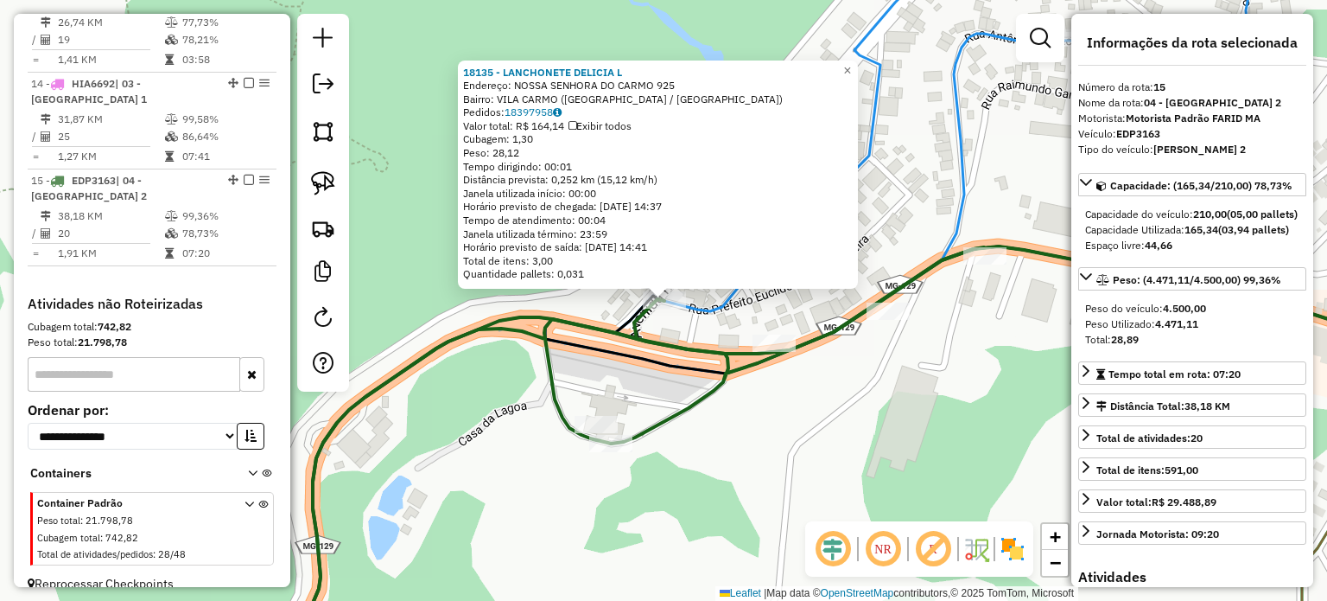
click at [798, 433] on div "18135 - LANCHONETE DELICIA L Endereço: NOSSA SENHORA DO CARMO 925 Bairro: [GEOG…" at bounding box center [663, 300] width 1327 height 601
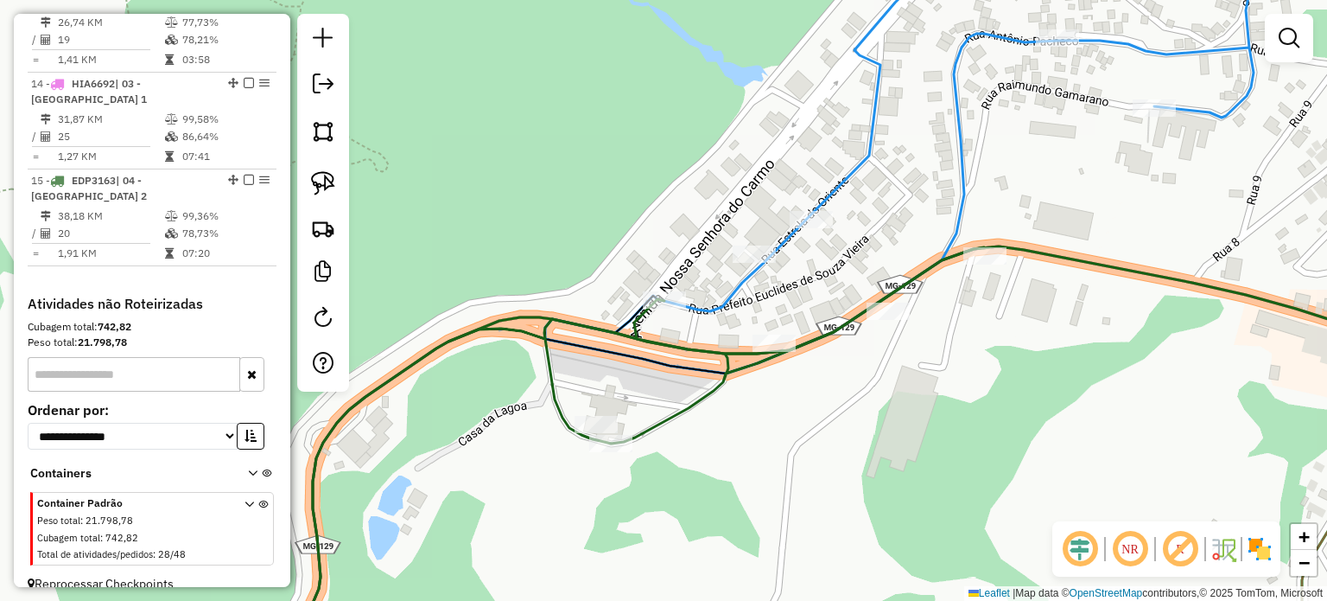
click at [740, 282] on icon at bounding box center [1002, 157] width 914 height 434
select select "**********"
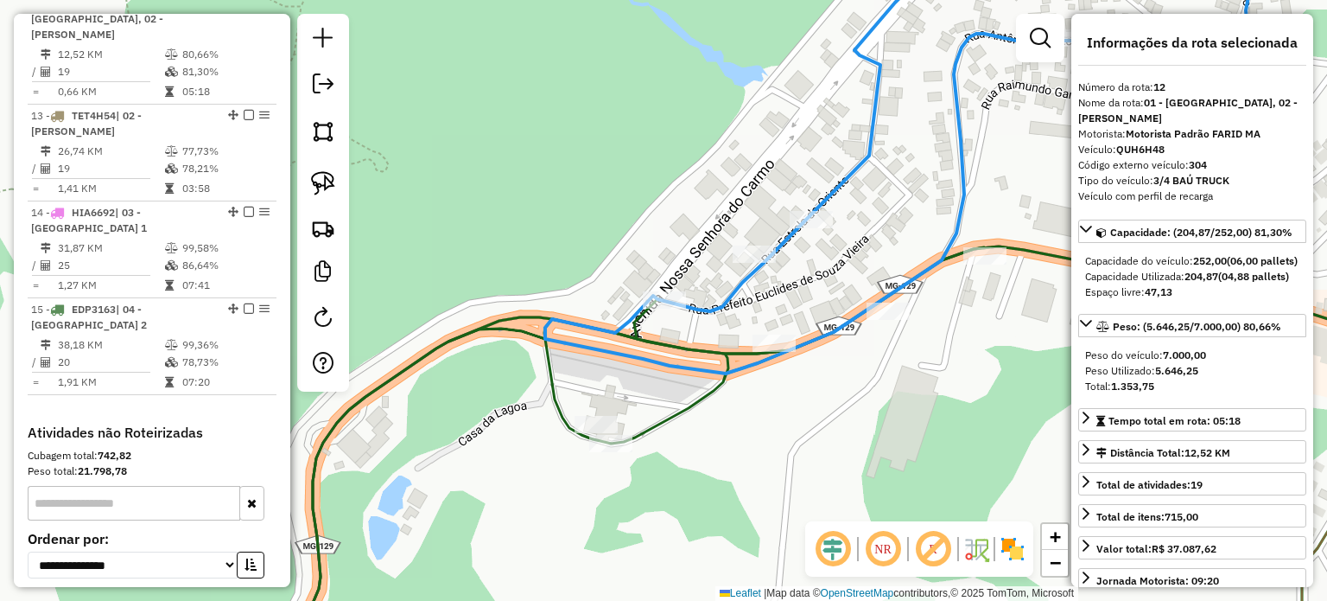
scroll to position [1752, 0]
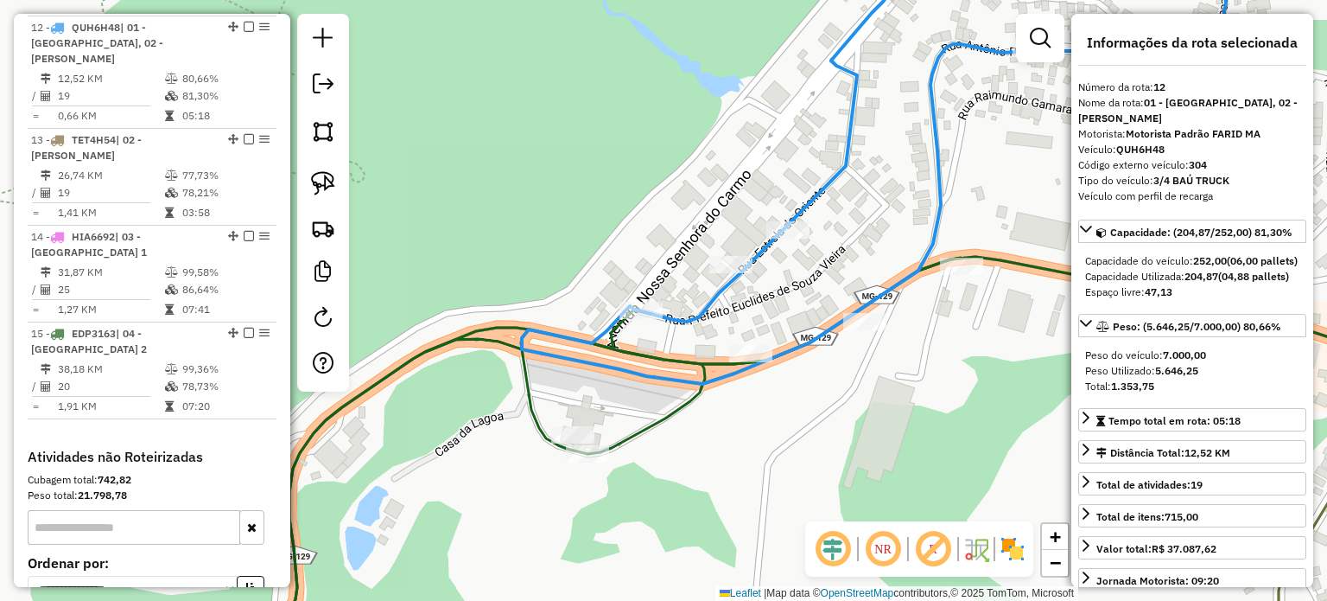
drag, startPoint x: 860, startPoint y: 210, endPoint x: 538, endPoint y: 268, distance: 326.6
click at [539, 268] on div "Janela de atendimento Grade de atendimento Capacidade Transportadoras Veículos …" at bounding box center [663, 300] width 1327 height 601
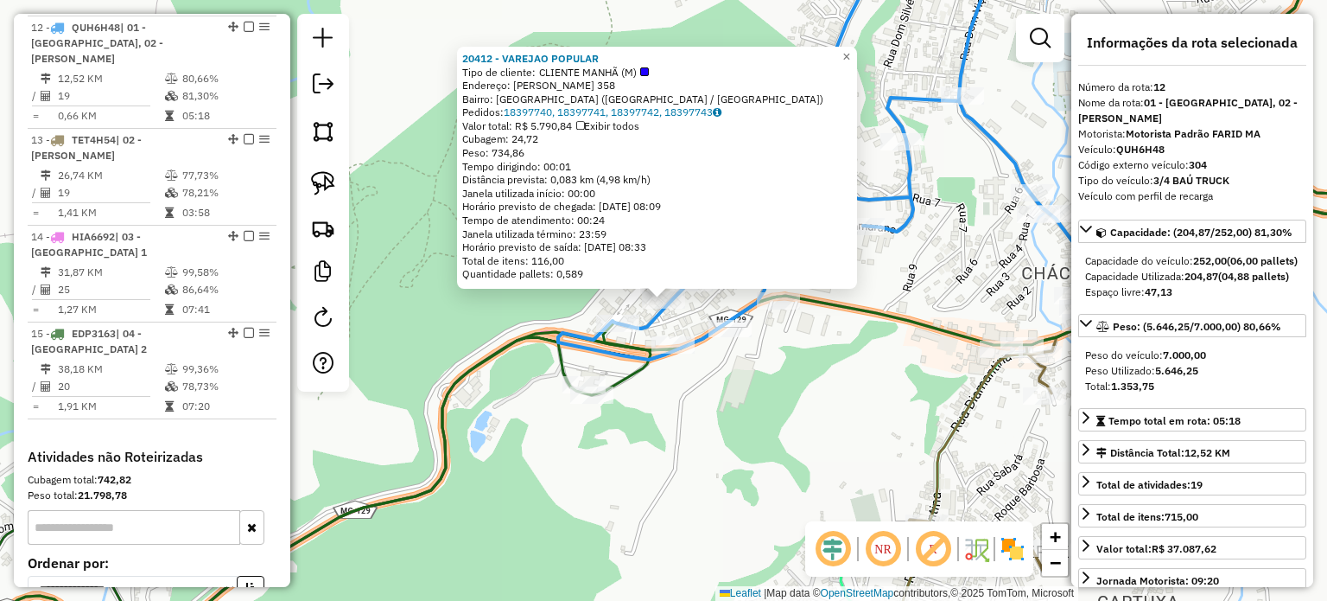
click at [703, 404] on div "20412 - VAREJAO POPULAR Tipo de cliente: CLIENTE MANHÃ (M) Endereço: [PERSON_NA…" at bounding box center [663, 300] width 1327 height 601
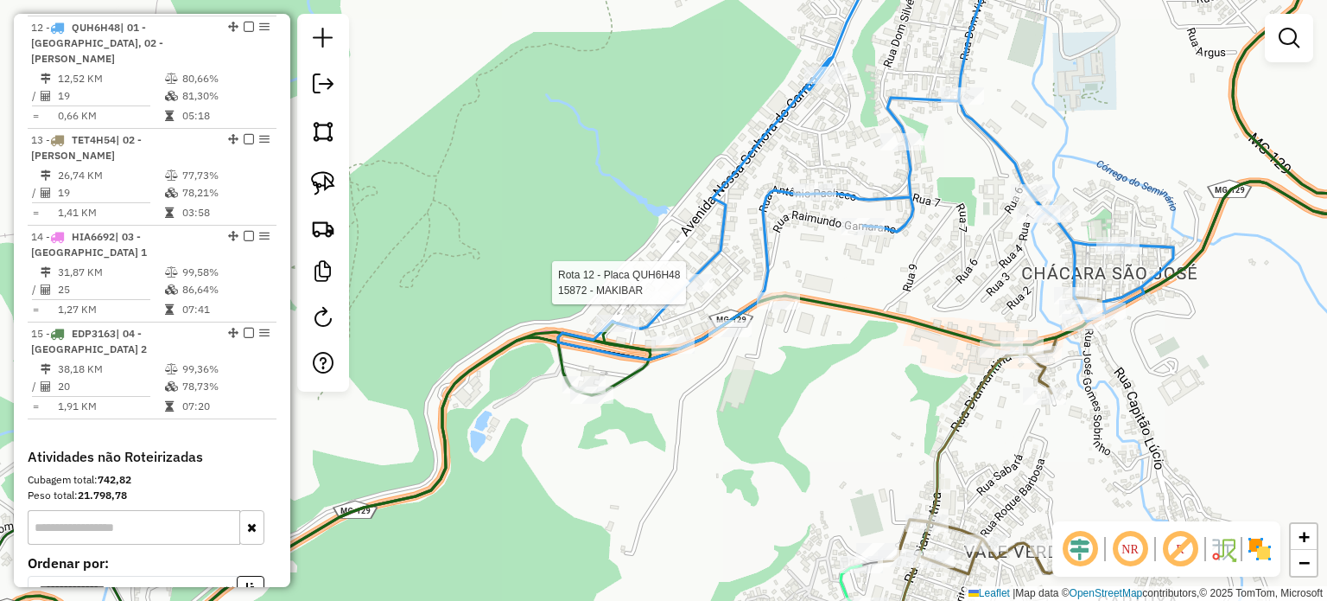
select select "**********"
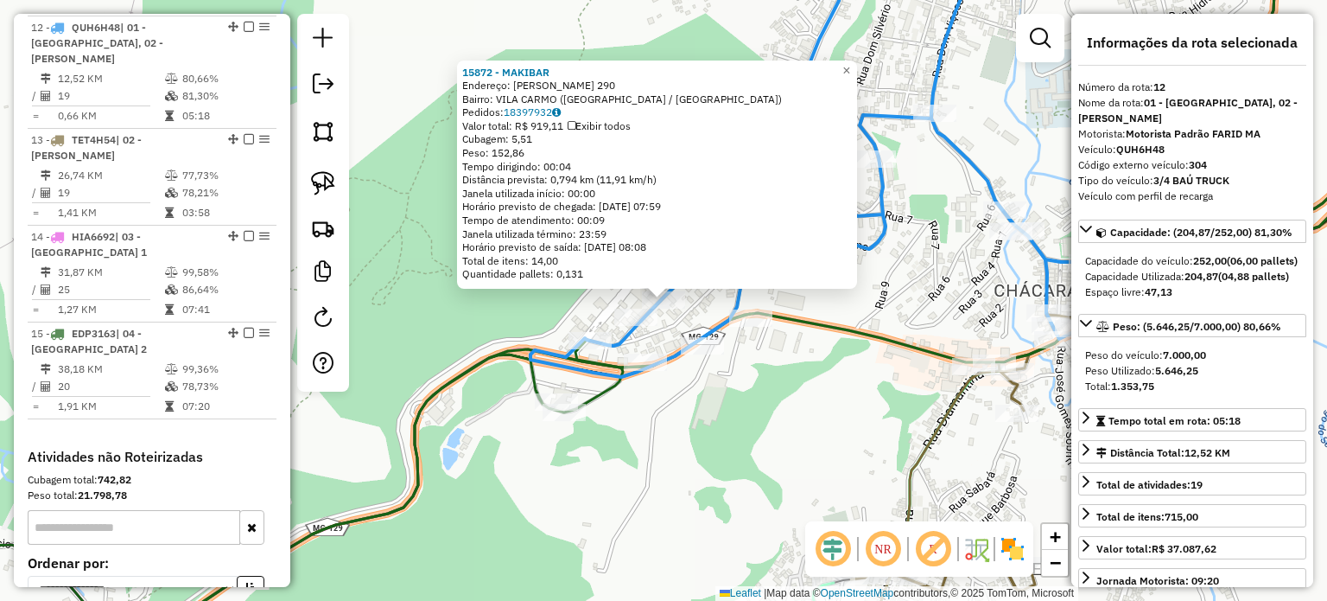
click at [653, 335] on div "15872 - [PERSON_NAME]: [PERSON_NAME] 290 Bairro: [GEOGRAPHIC_DATA] ([GEOGRAPHIC…" at bounding box center [663, 300] width 1327 height 601
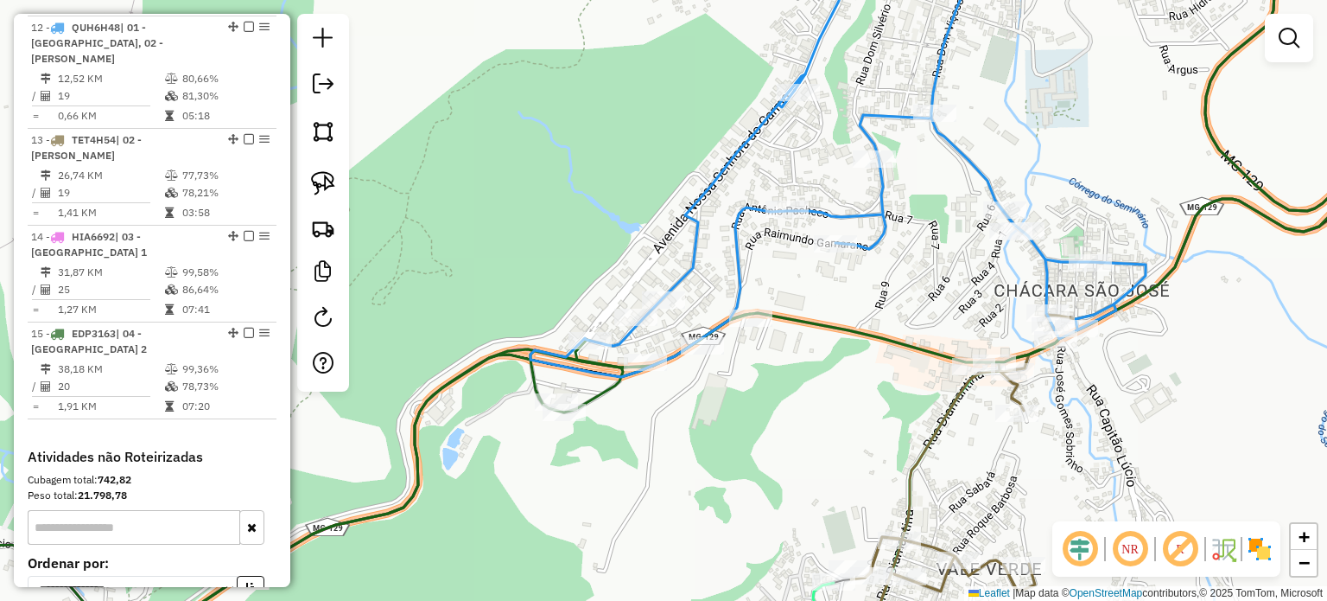
drag, startPoint x: 940, startPoint y: 258, endPoint x: 877, endPoint y: 382, distance: 138.7
click at [881, 381] on div "Janela de atendimento Grade de atendimento Capacidade Transportadoras Veículos …" at bounding box center [663, 300] width 1327 height 601
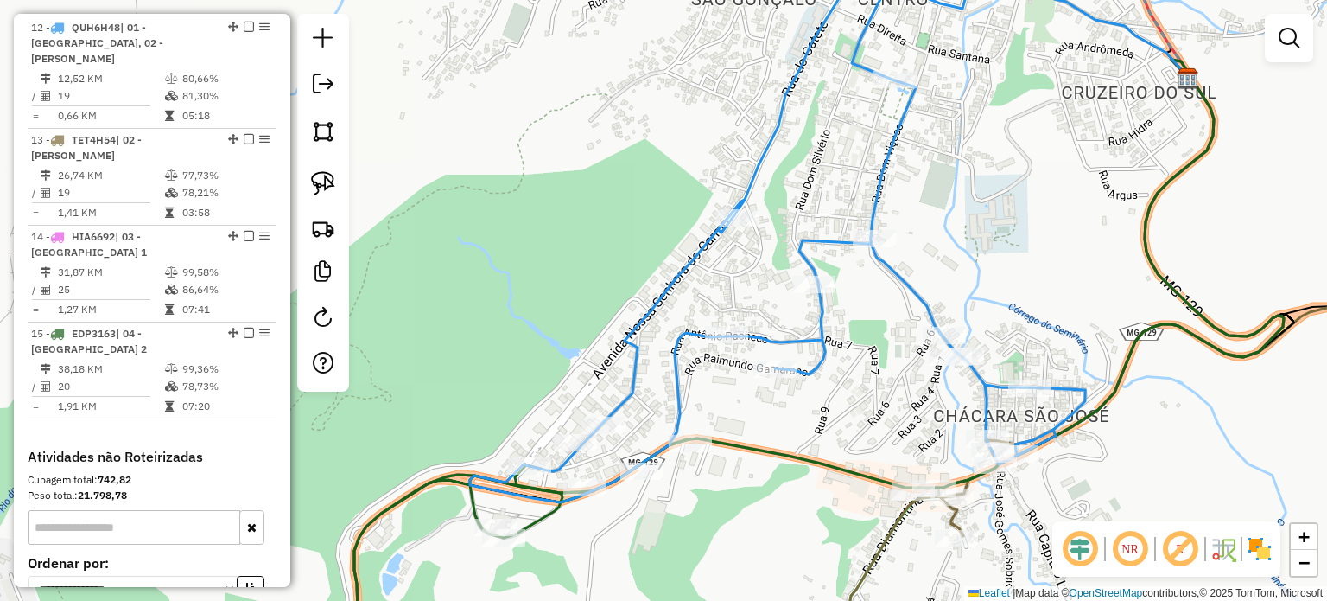
drag, startPoint x: 960, startPoint y: 111, endPoint x: 939, endPoint y: 175, distance: 67.2
click at [940, 175] on div "Janela de atendimento Grade de atendimento Capacidade Transportadoras Veículos …" at bounding box center [663, 300] width 1327 height 601
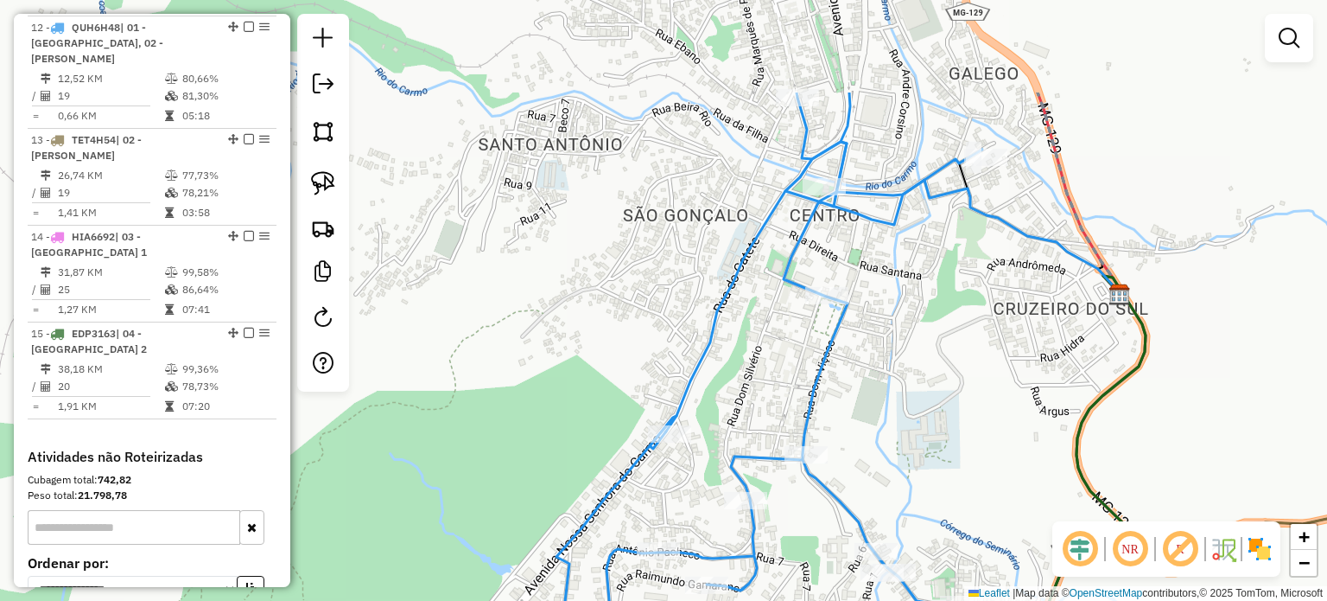
drag, startPoint x: 967, startPoint y: 196, endPoint x: 926, endPoint y: 335, distance: 144.9
click at [926, 335] on div "Janela de atendimento Grade de atendimento Capacidade Transportadoras Veículos …" at bounding box center [663, 300] width 1327 height 601
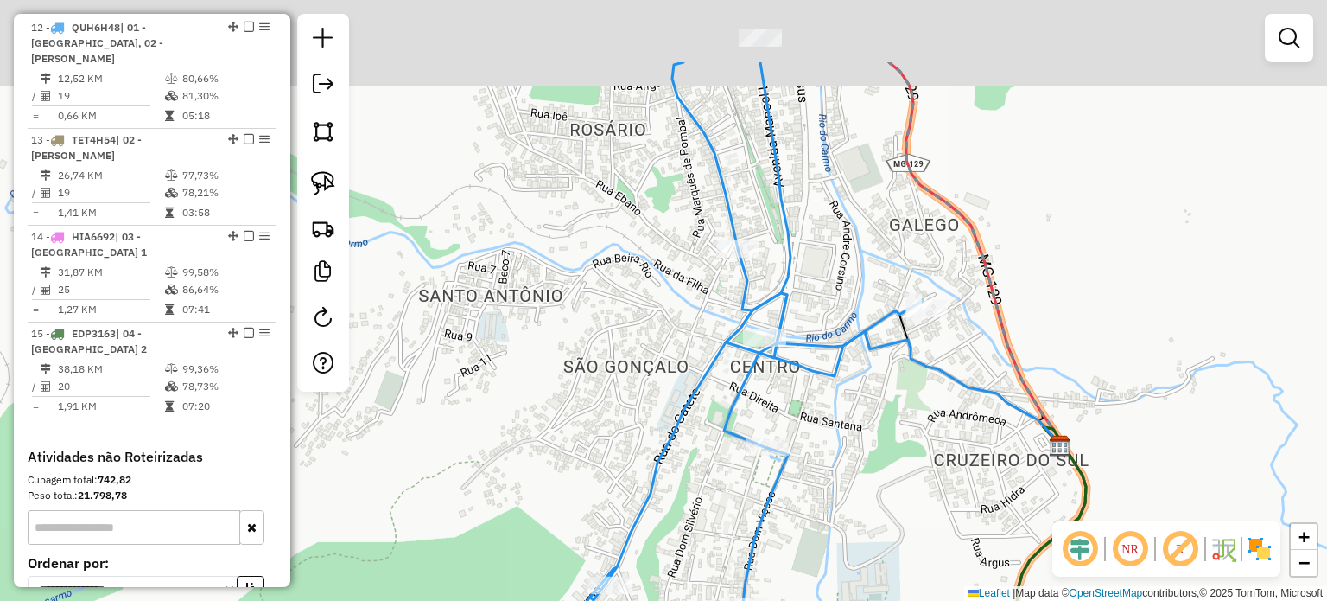
drag, startPoint x: 926, startPoint y: 192, endPoint x: 878, endPoint y: 314, distance: 131.1
click at [871, 315] on div "Janela de atendimento Grade de atendimento Capacidade Transportadoras Veículos …" at bounding box center [663, 300] width 1327 height 601
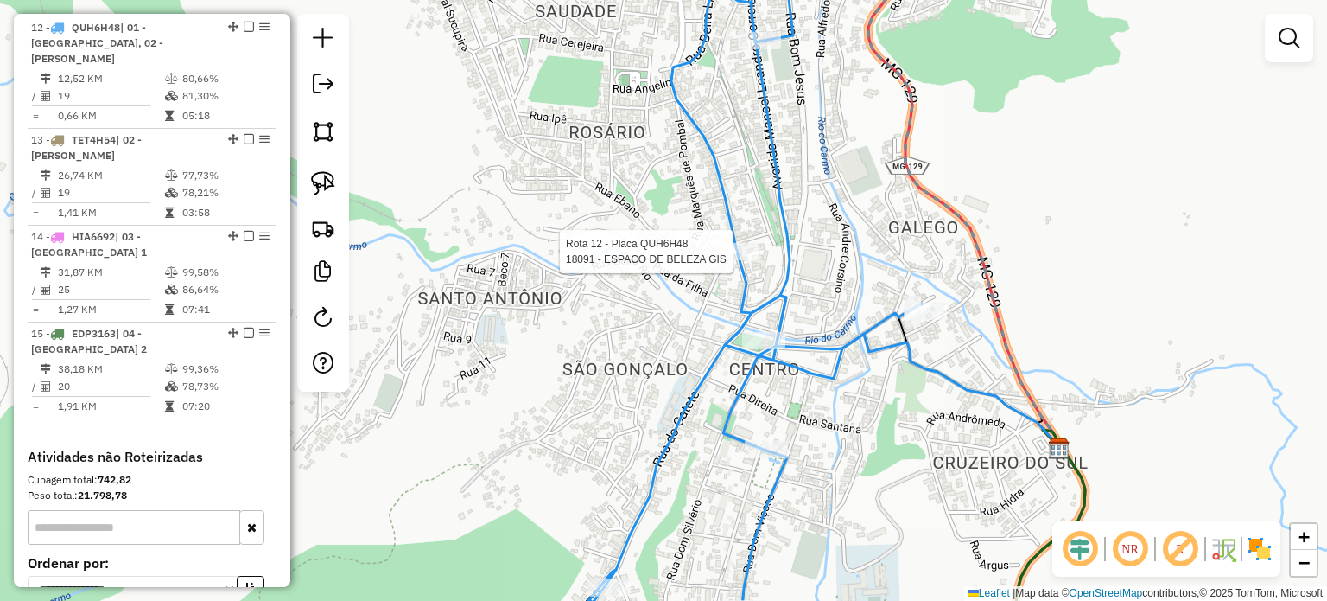
select select "**********"
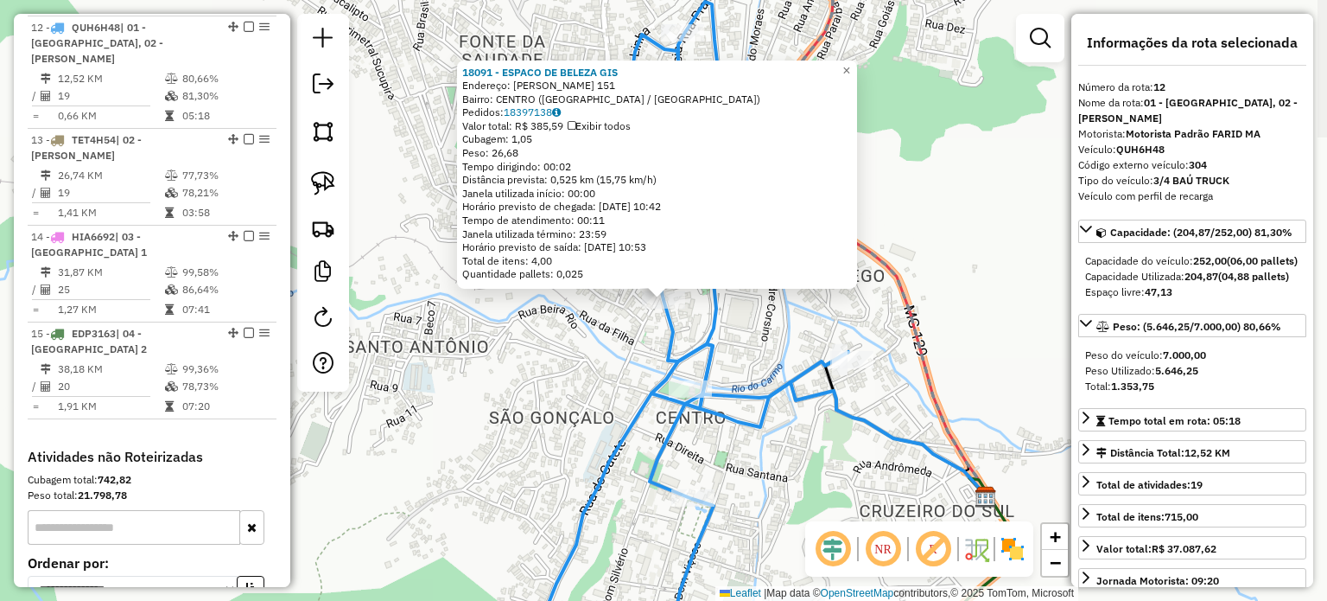
click at [601, 384] on div "18091 - ESPACO DE BELEZA GIS Endereço: WENCESLAU BRAZ 151 Bairro: [GEOGRAPHIC_D…" at bounding box center [663, 300] width 1327 height 601
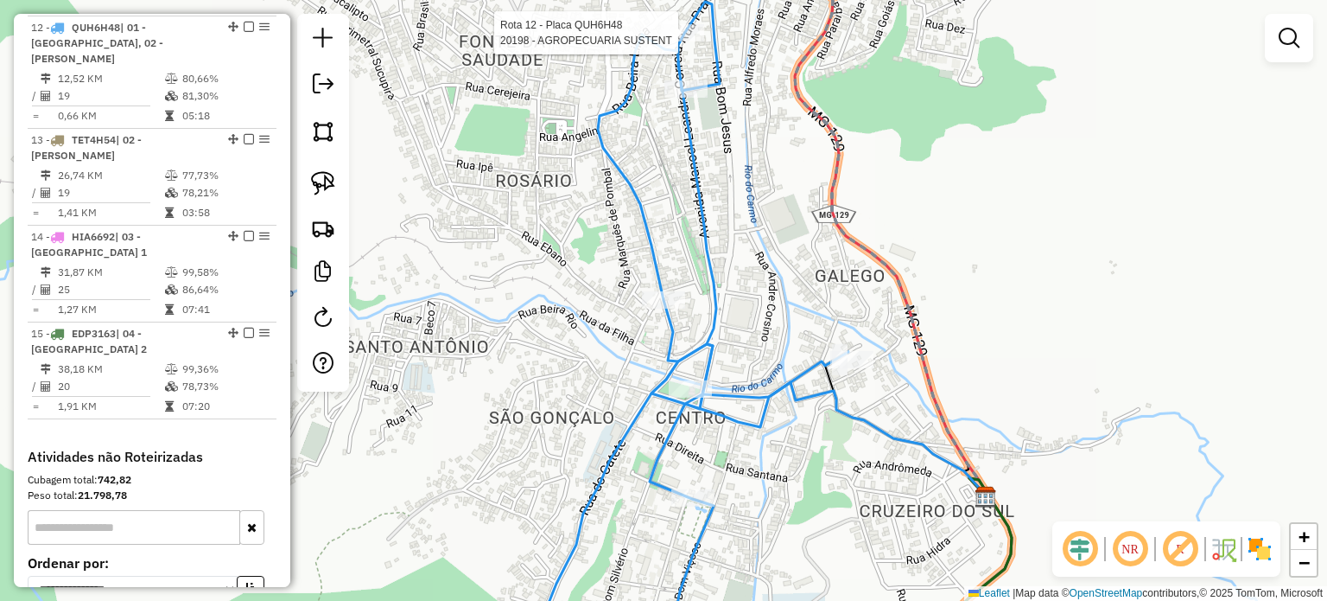
select select "**********"
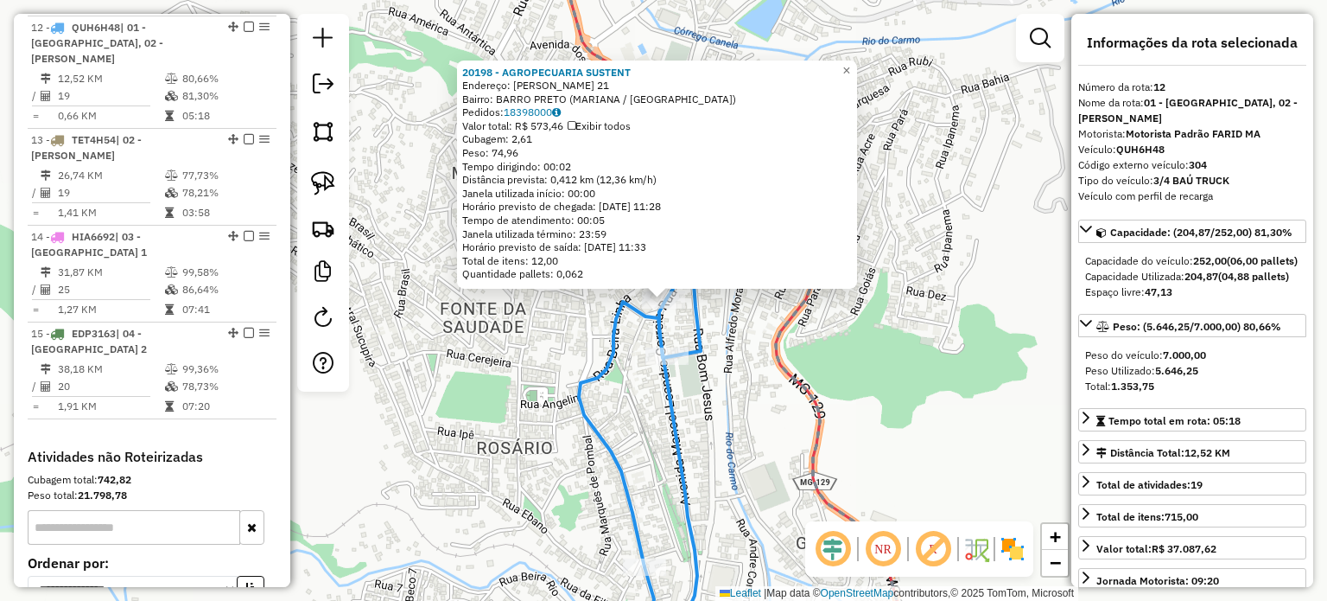
click at [757, 399] on div "20198 - AGROPECUARIA SUSTENT Endereço: [PERSON_NAME] 21 Bairro: BARRO PRETO (MA…" at bounding box center [663, 300] width 1327 height 601
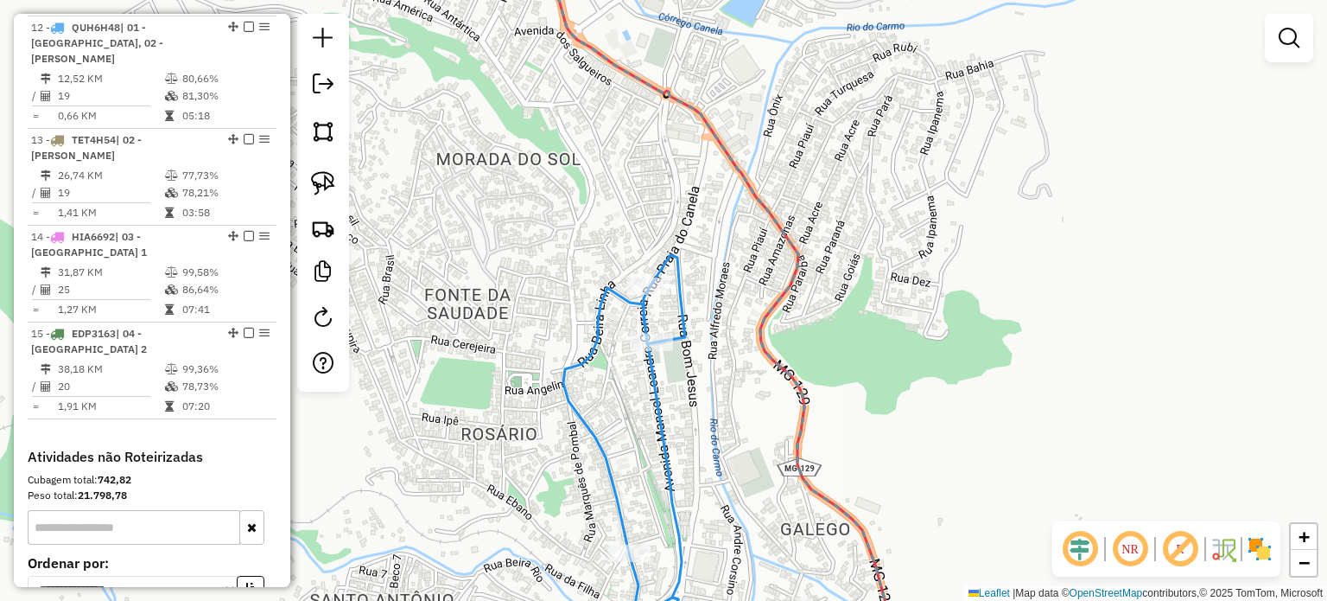
drag, startPoint x: 700, startPoint y: 417, endPoint x: 681, endPoint y: 376, distance: 45.6
click at [681, 376] on div "Janela de atendimento Grade de atendimento Capacidade Transportadoras Veículos …" at bounding box center [663, 300] width 1327 height 601
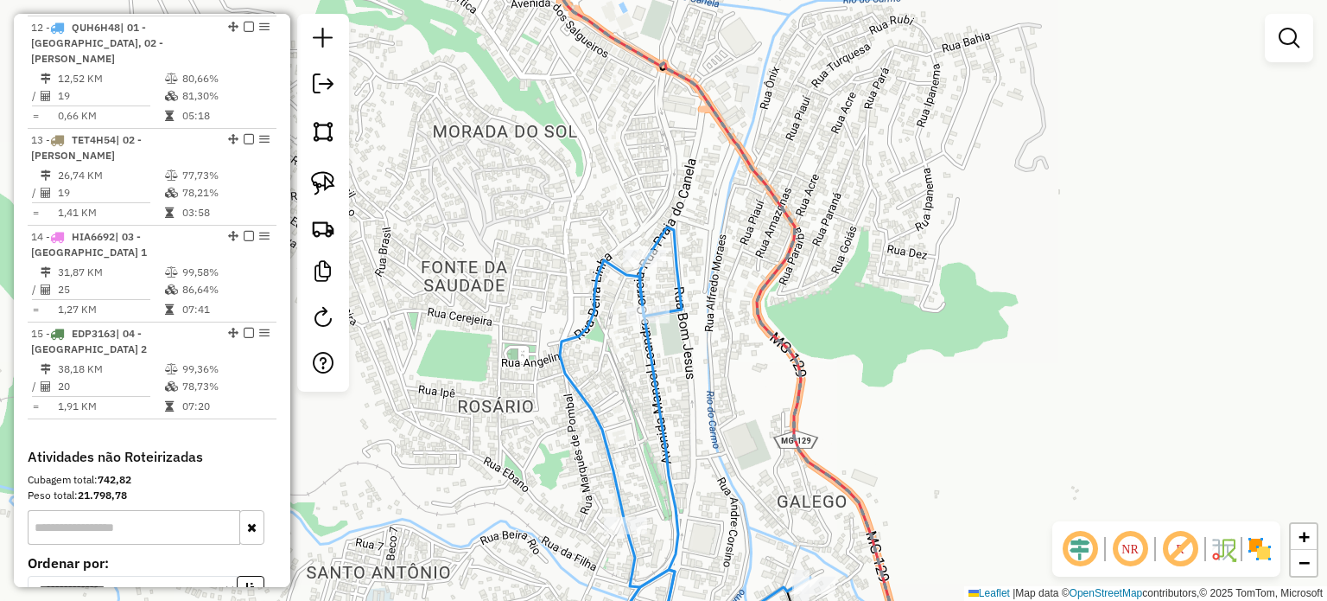
drag, startPoint x: 854, startPoint y: 544, endPoint x: 792, endPoint y: 363, distance: 191.8
click at [793, 376] on div "Janela de atendimento Grade de atendimento Capacidade Transportadoras Veículos …" at bounding box center [663, 300] width 1327 height 601
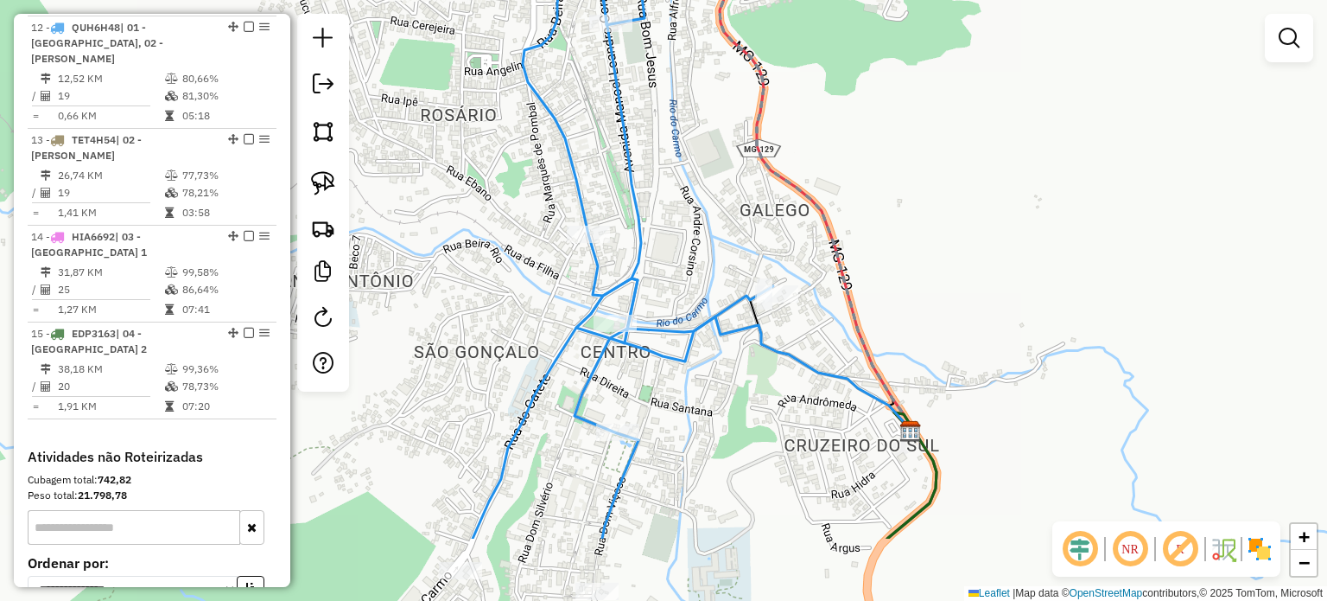
drag, startPoint x: 653, startPoint y: 295, endPoint x: 671, endPoint y: 230, distance: 67.1
click at [670, 237] on div "Janela de atendimento Grade de atendimento Capacidade Transportadoras Veículos …" at bounding box center [663, 300] width 1327 height 601
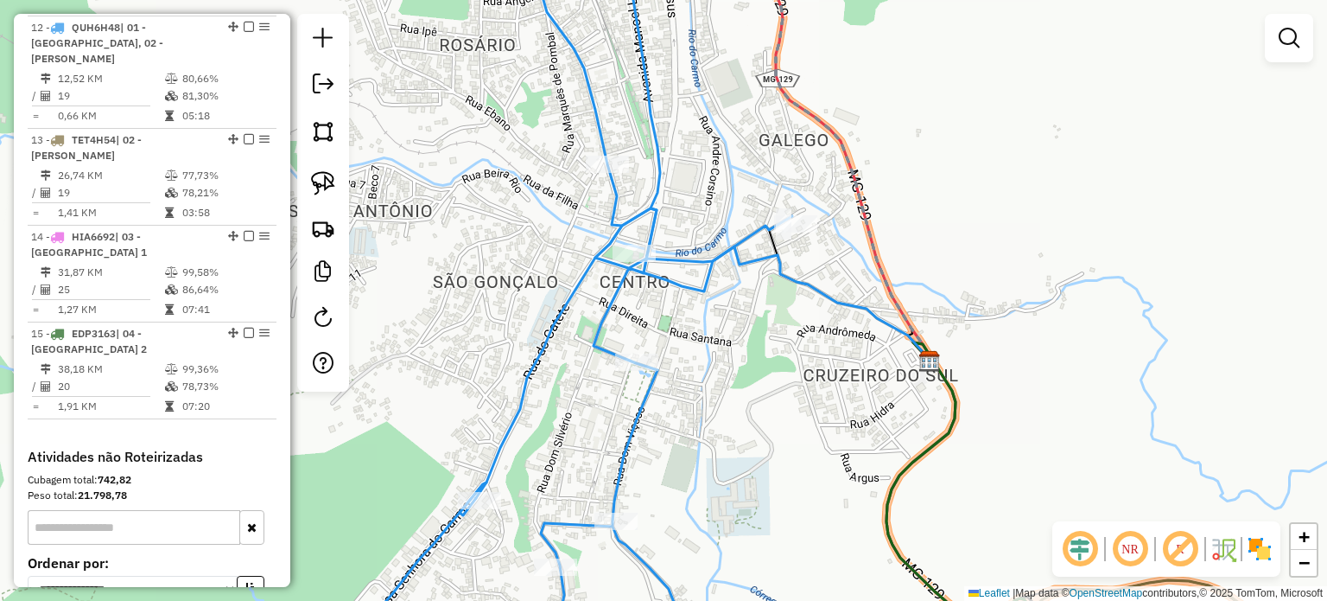
drag, startPoint x: 704, startPoint y: 511, endPoint x: 733, endPoint y: 449, distance: 67.7
click at [733, 451] on div "Janela de atendimento Grade de atendimento Capacidade Transportadoras Veículos …" at bounding box center [663, 300] width 1327 height 601
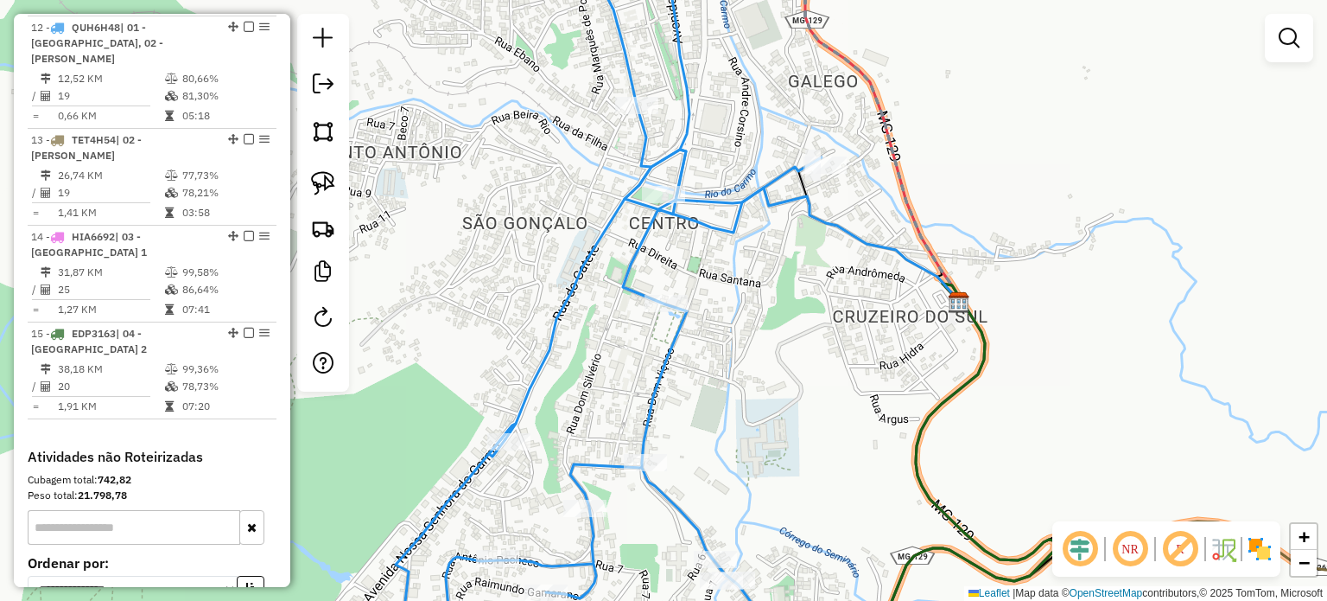
drag, startPoint x: 700, startPoint y: 510, endPoint x: 741, endPoint y: 428, distance: 91.6
click at [739, 432] on div "Janela de atendimento Grade de atendimento Capacidade Transportadoras Veículos …" at bounding box center [663, 300] width 1327 height 601
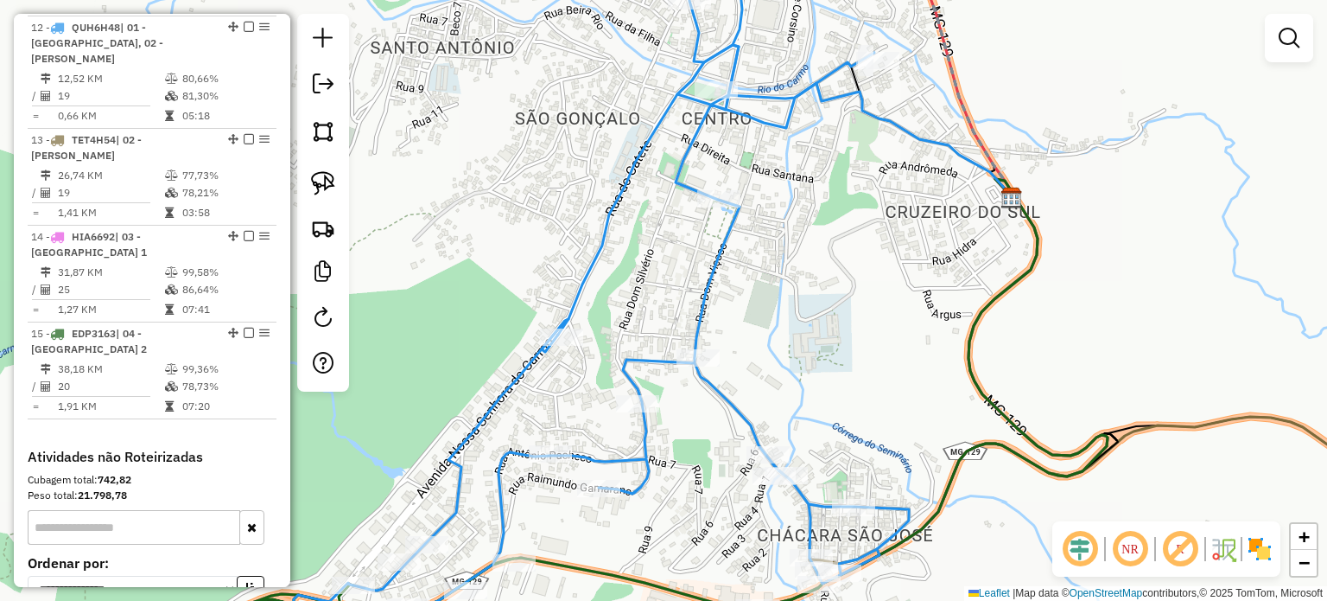
drag, startPoint x: 591, startPoint y: 441, endPoint x: 565, endPoint y: 412, distance: 38.5
click at [603, 385] on div "Rota 12 - Placa QUH6H48 16483 - VIGOR CONVENIENCIAS Janela de atendimento Grade…" at bounding box center [663, 300] width 1327 height 601
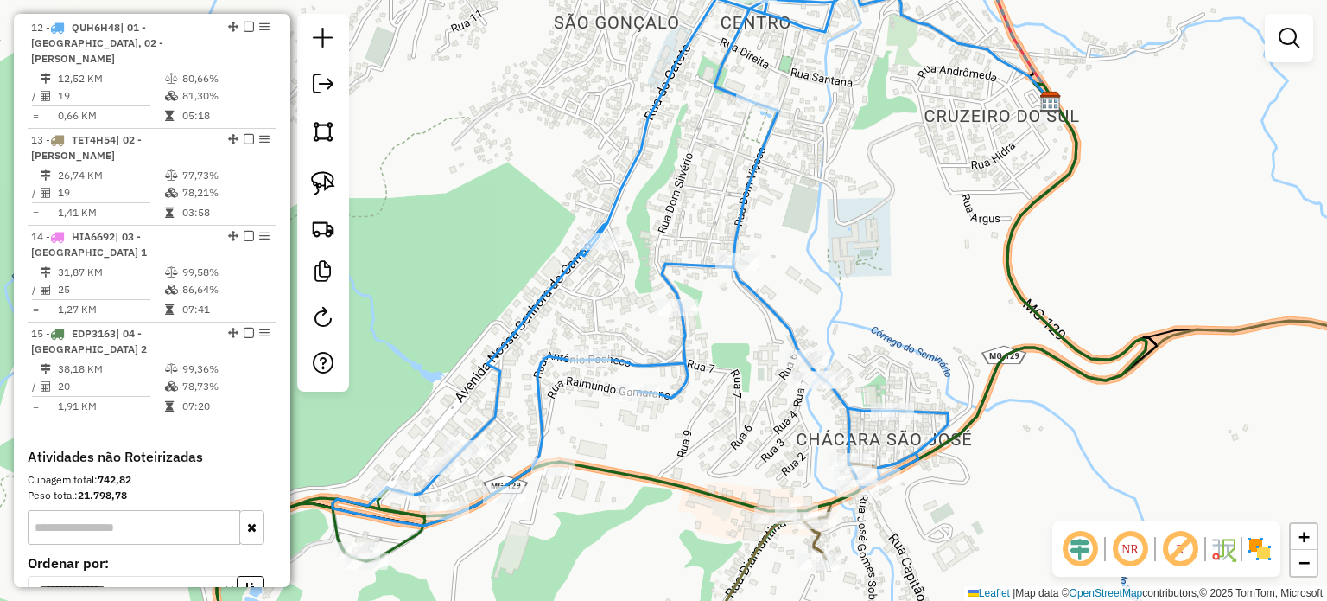
drag, startPoint x: 703, startPoint y: 468, endPoint x: 771, endPoint y: 404, distance: 93.5
click at [771, 404] on div "Janela de atendimento Grade de atendimento Capacidade Transportadoras Veículos …" at bounding box center [663, 300] width 1327 height 601
